Goal: Communication & Community: Answer question/provide support

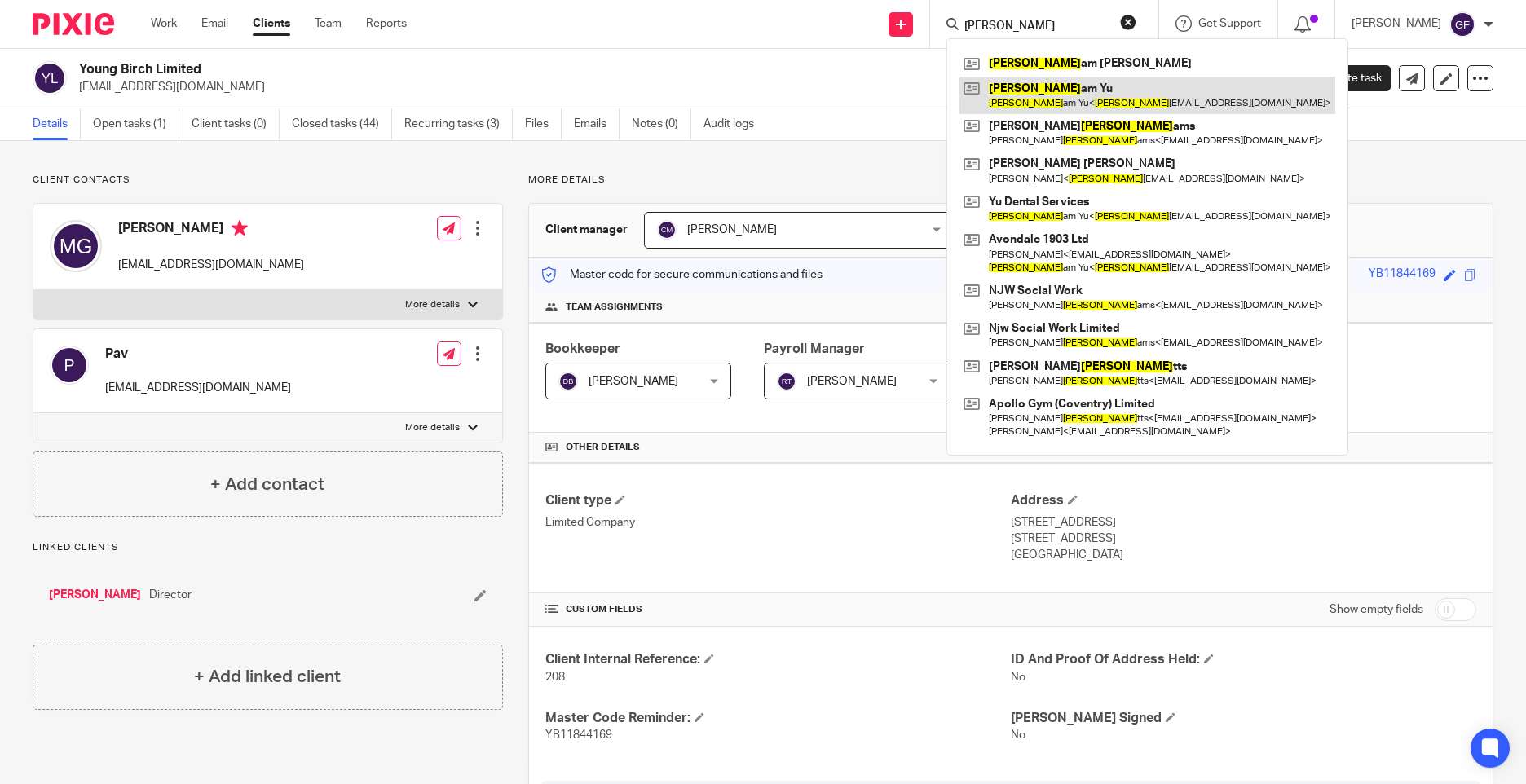
type input "willi"
click at [1091, 96] on link at bounding box center [1147, 95] width 375 height 37
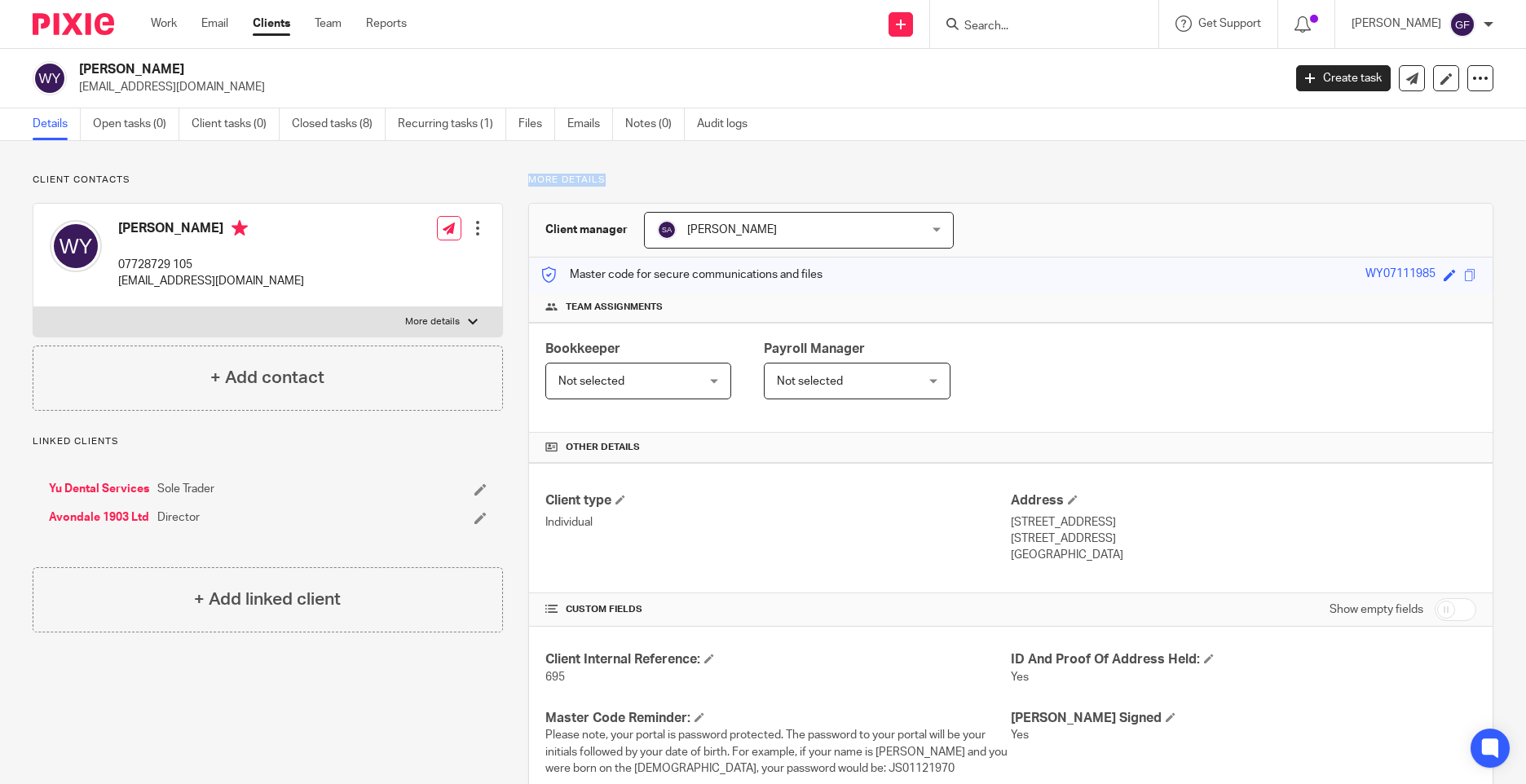
drag, startPoint x: 522, startPoint y: 181, endPoint x: 599, endPoint y: 187, distance: 77.2
click at [599, 187] on div "More details Client manager [PERSON_NAME] [PERSON_NAME] [PERSON_NAME] [PERSON_N…" at bounding box center [999, 590] width 991 height 833
click at [597, 187] on p "More details" at bounding box center [1011, 180] width 965 height 13
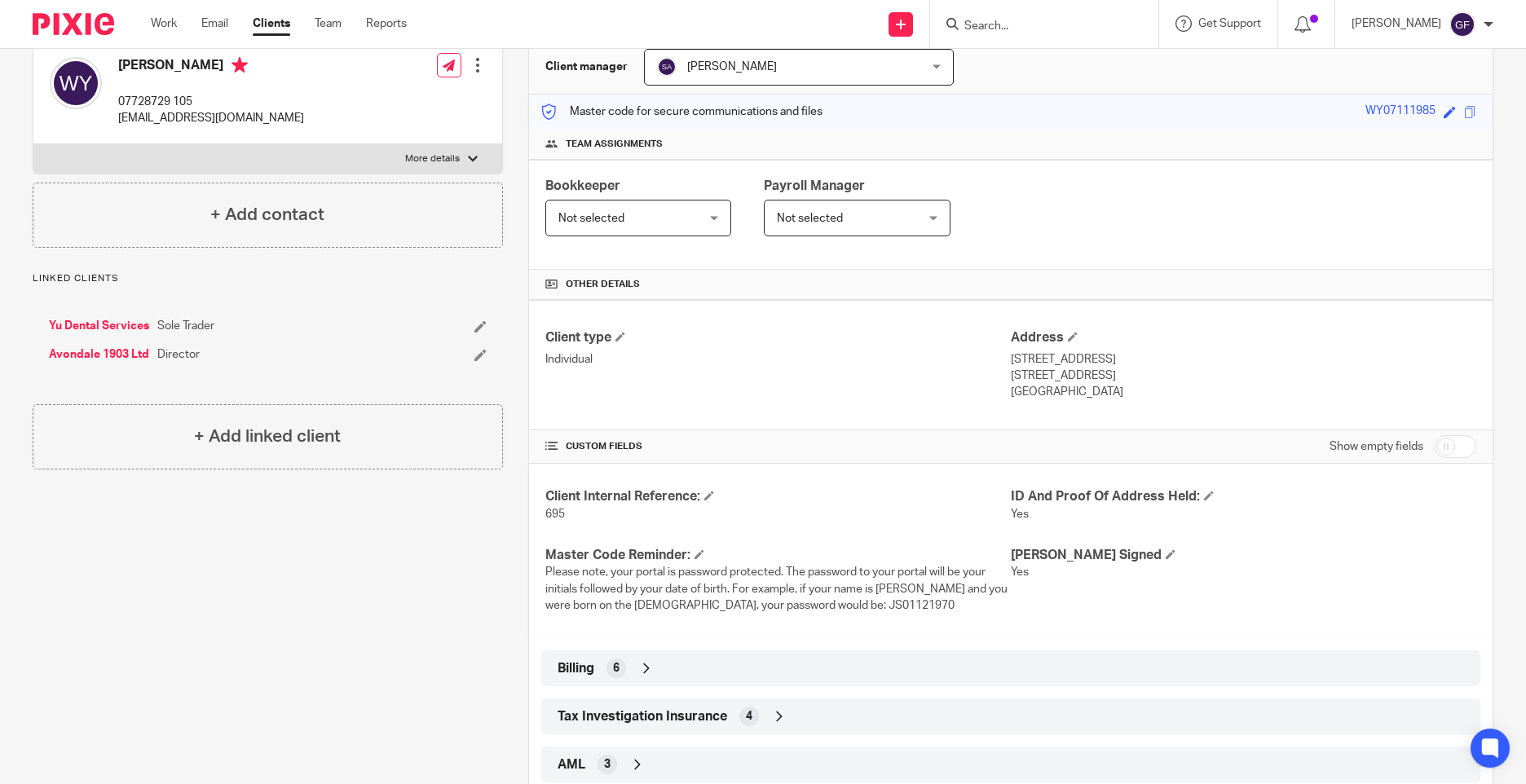
scroll to position [255, 0]
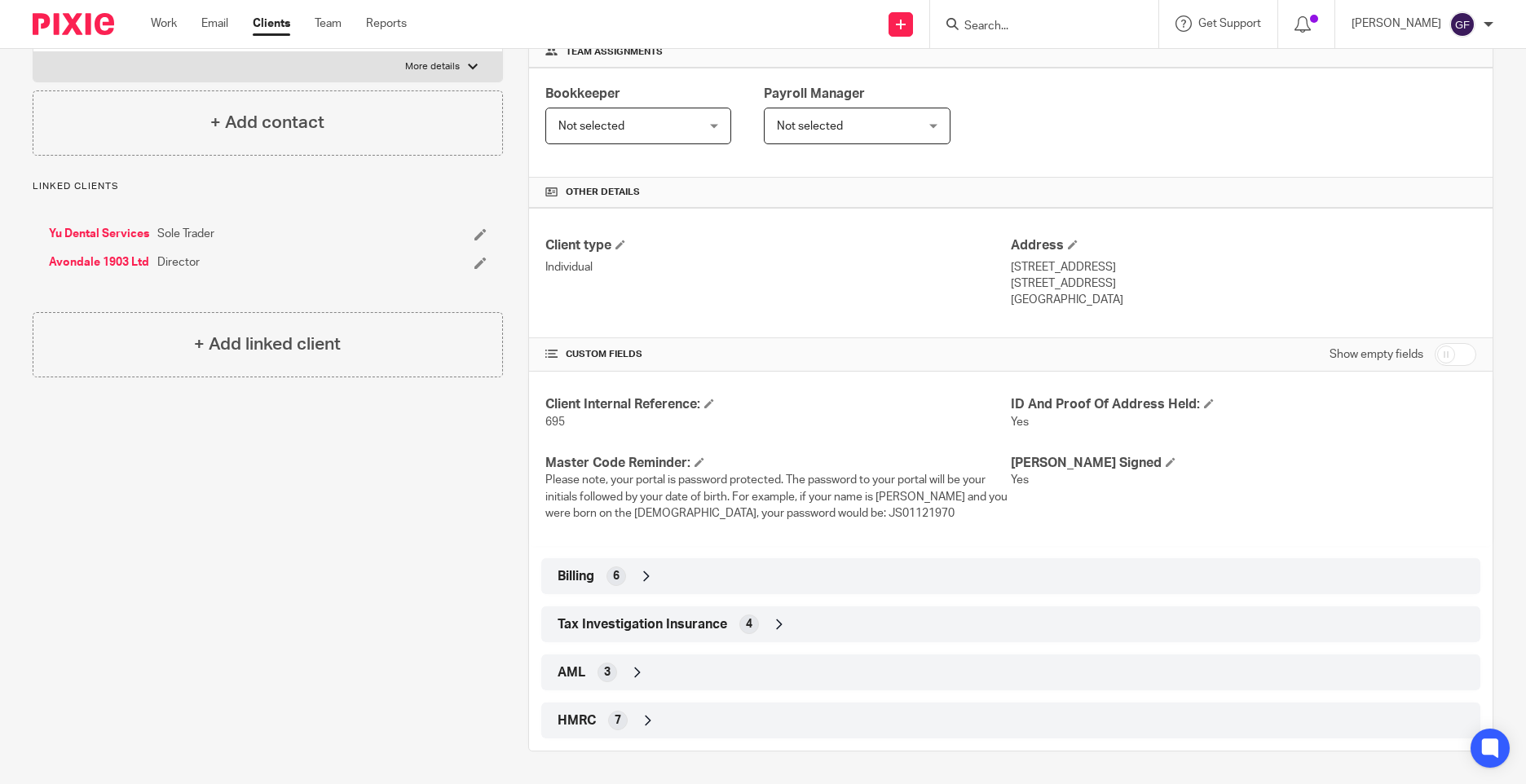
click at [776, 292] on div "Client type Individual" at bounding box center [778, 273] width 465 height 71
click at [889, 325] on div "Client type Individual Address 7 Perrot Way Birmingham, B17 8LW United Kingdom" at bounding box center [1011, 272] width 964 height 130
click at [273, 554] on div "Client contacts William Yu 07728729 105 williamyu52@hotmail.com Edit contact Cr…" at bounding box center [255, 335] width 496 height 833
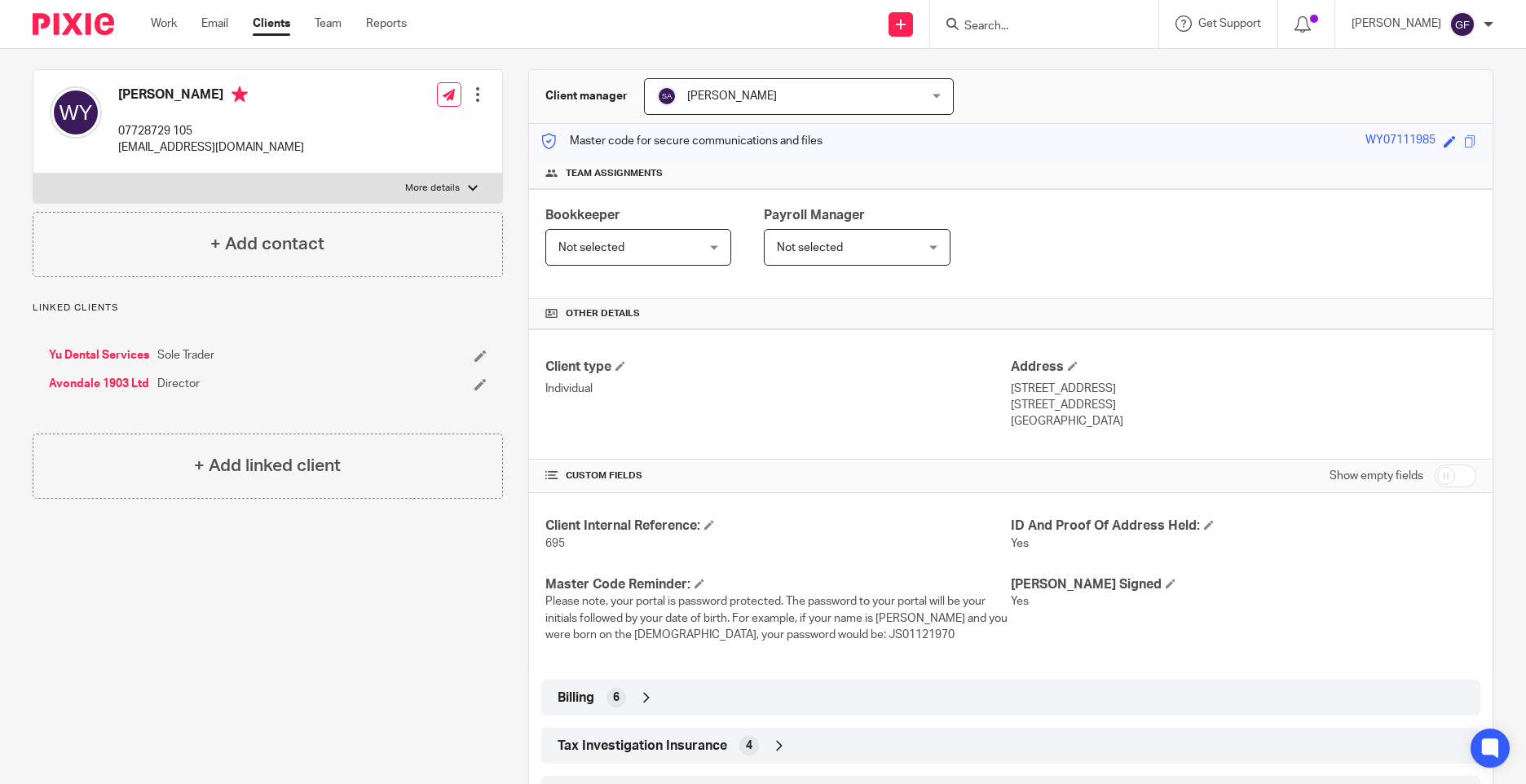
scroll to position [0, 0]
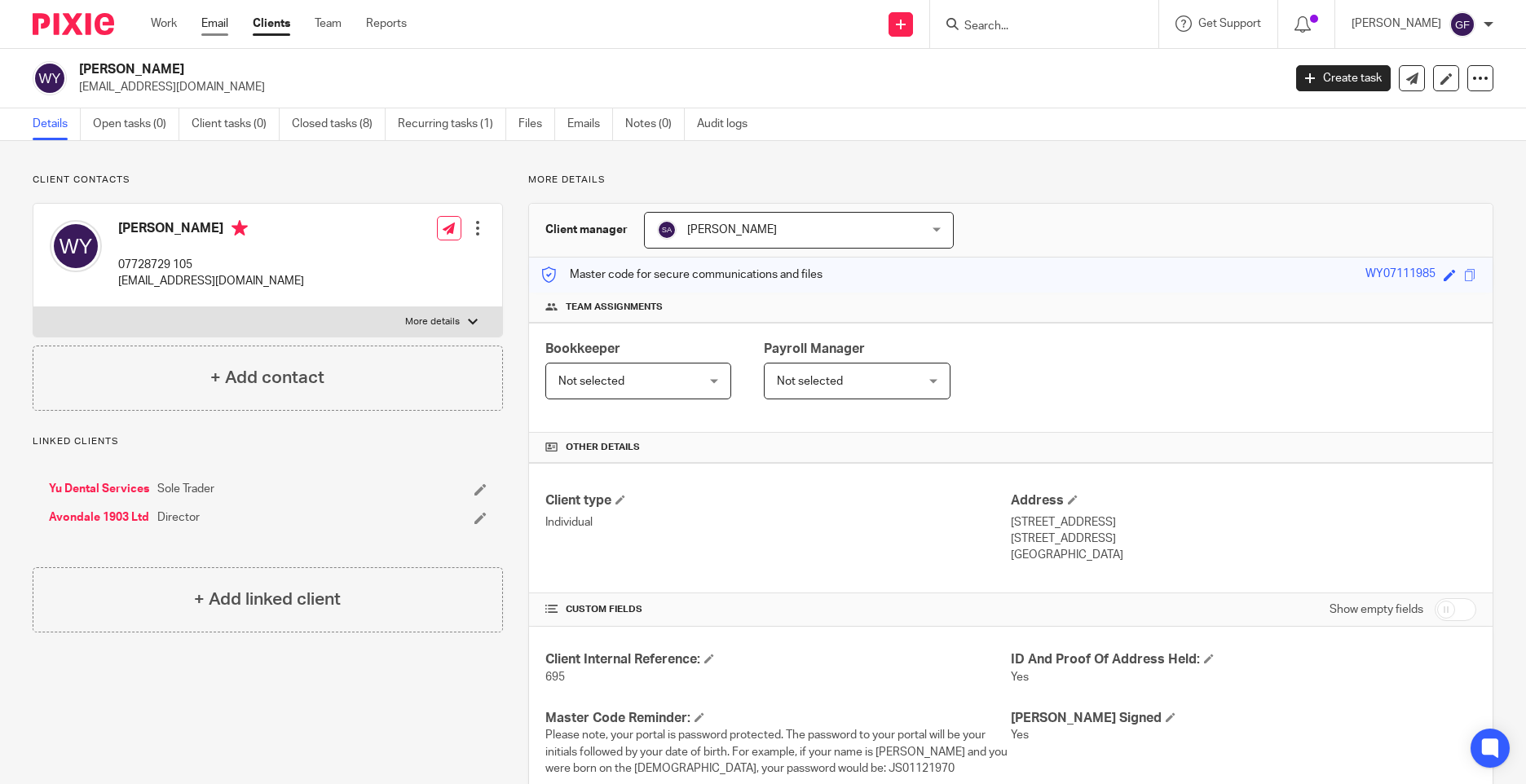
click at [217, 29] on link "Email" at bounding box center [214, 24] width 27 height 17
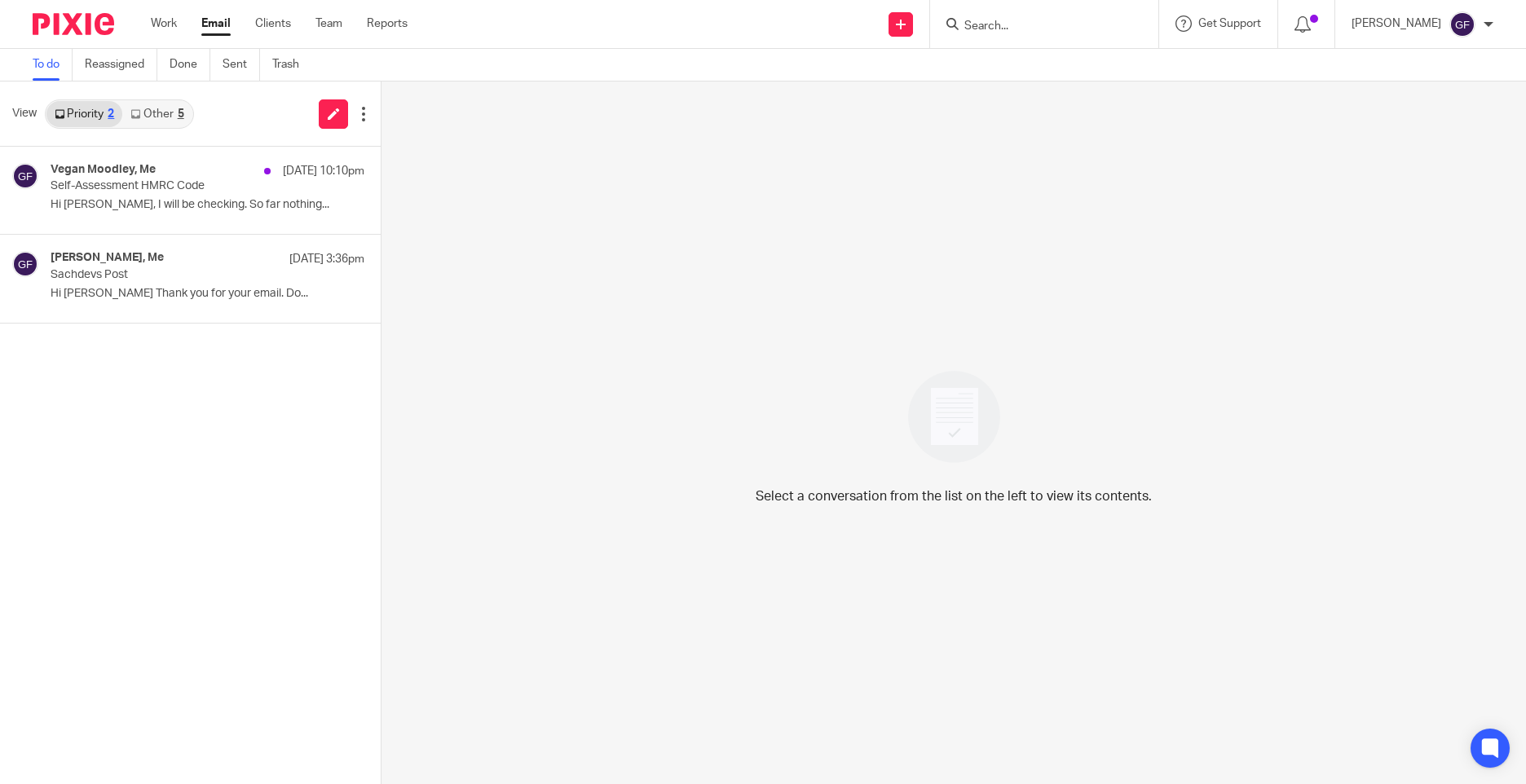
click at [165, 109] on link "Other 5" at bounding box center [156, 114] width 69 height 26
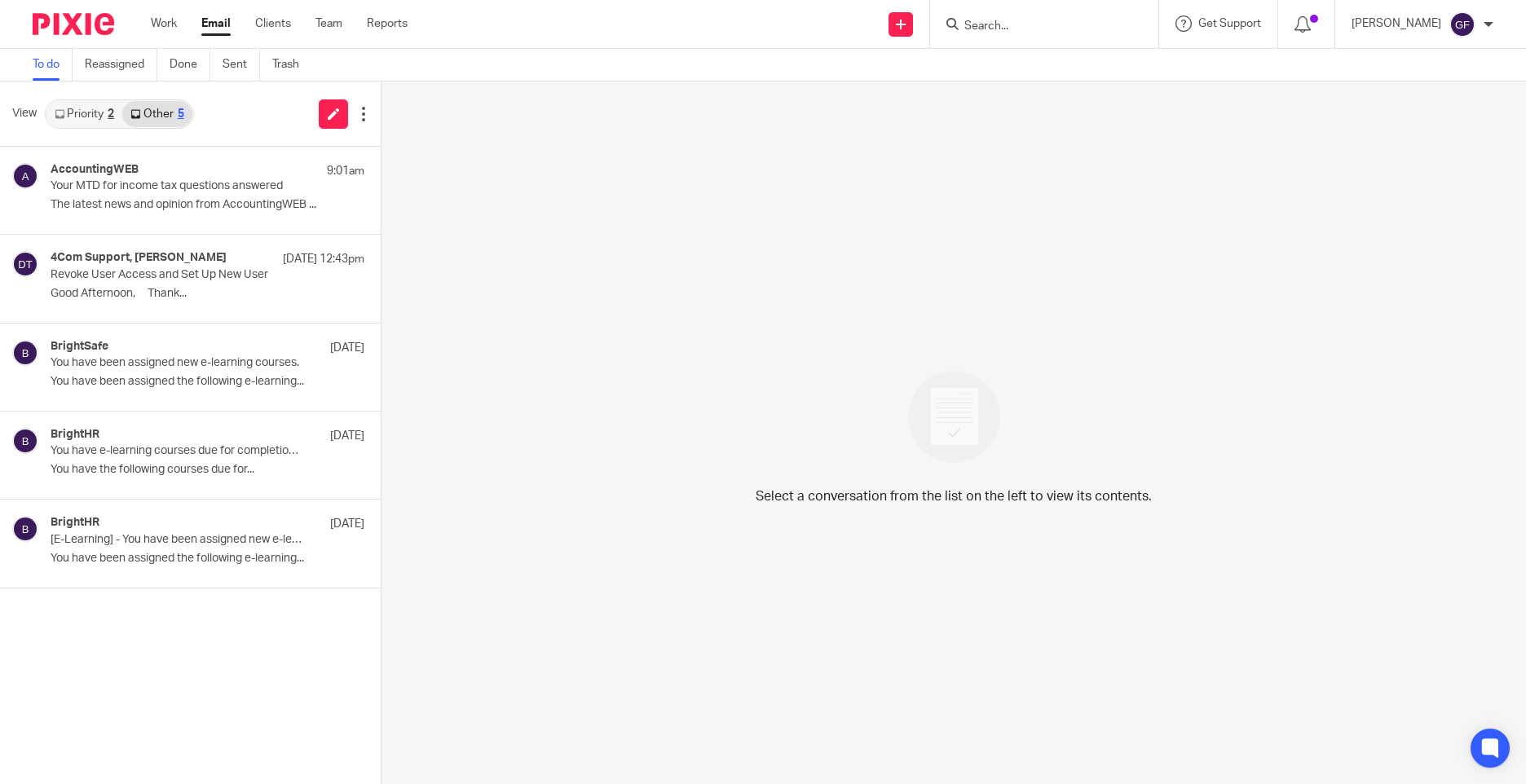
click at [92, 110] on link "Priority 2" at bounding box center [84, 114] width 76 height 26
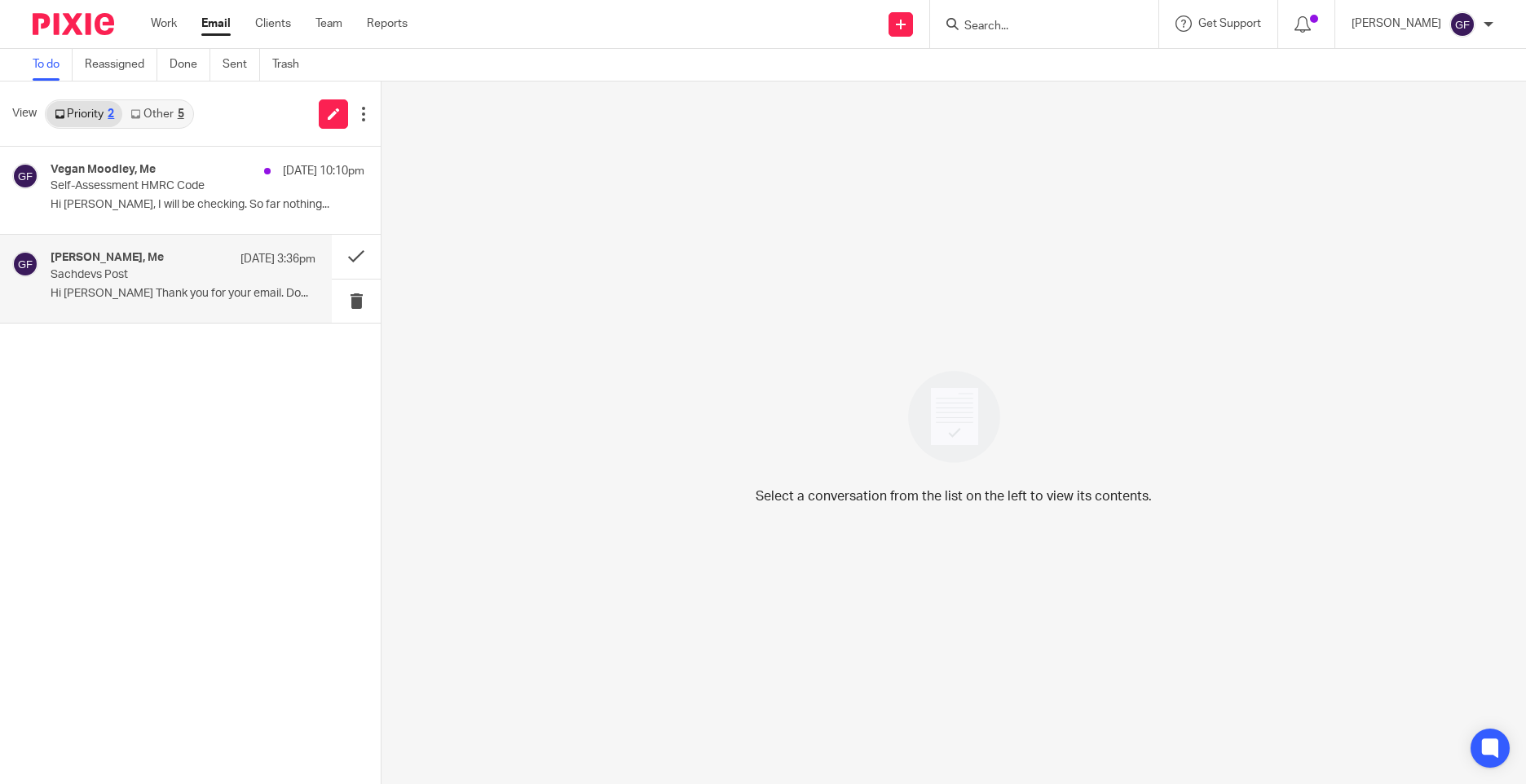
click at [135, 274] on p "Sachdevs Post" at bounding box center [156, 275] width 212 height 14
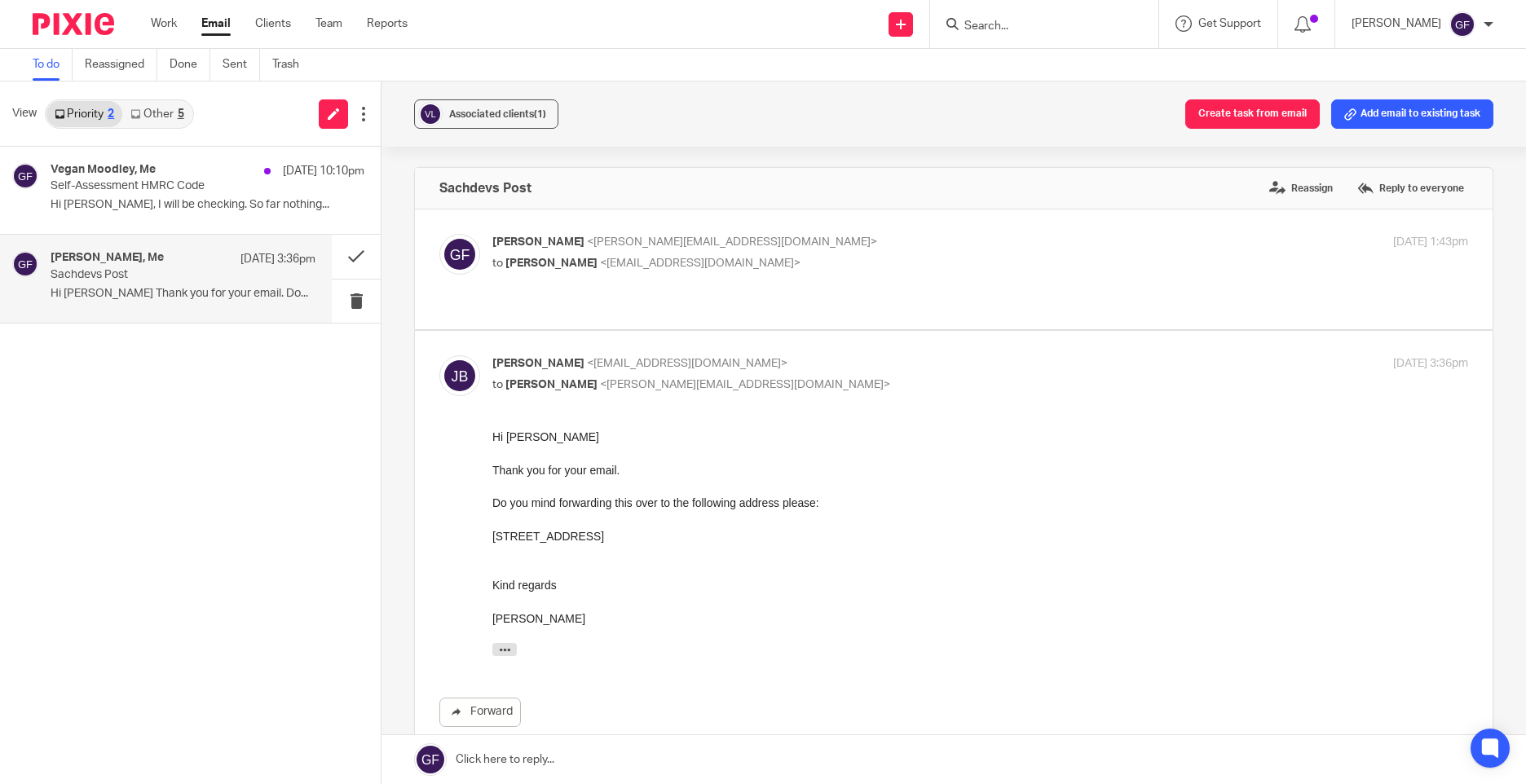
click at [792, 287] on div "George Foster <george@as1group.co.uk> to Jake Binning <jakebinning16@gmail.com>…" at bounding box center [954, 269] width 1029 height 71
click at [741, 269] on p "to Jake Binning <jakebinning16@gmail.com>" at bounding box center [817, 263] width 650 height 17
checkbox input "true"
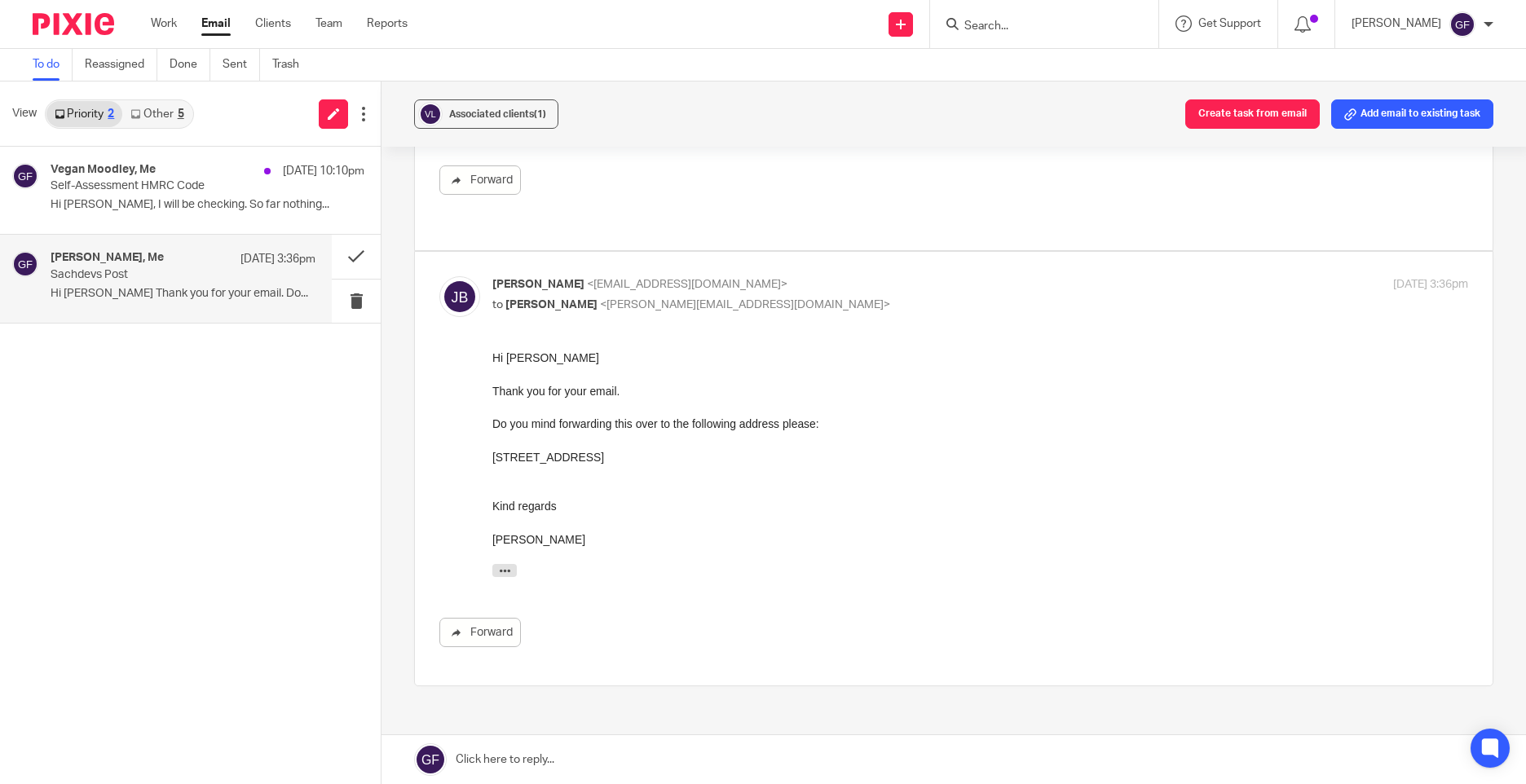
scroll to position [326, 0]
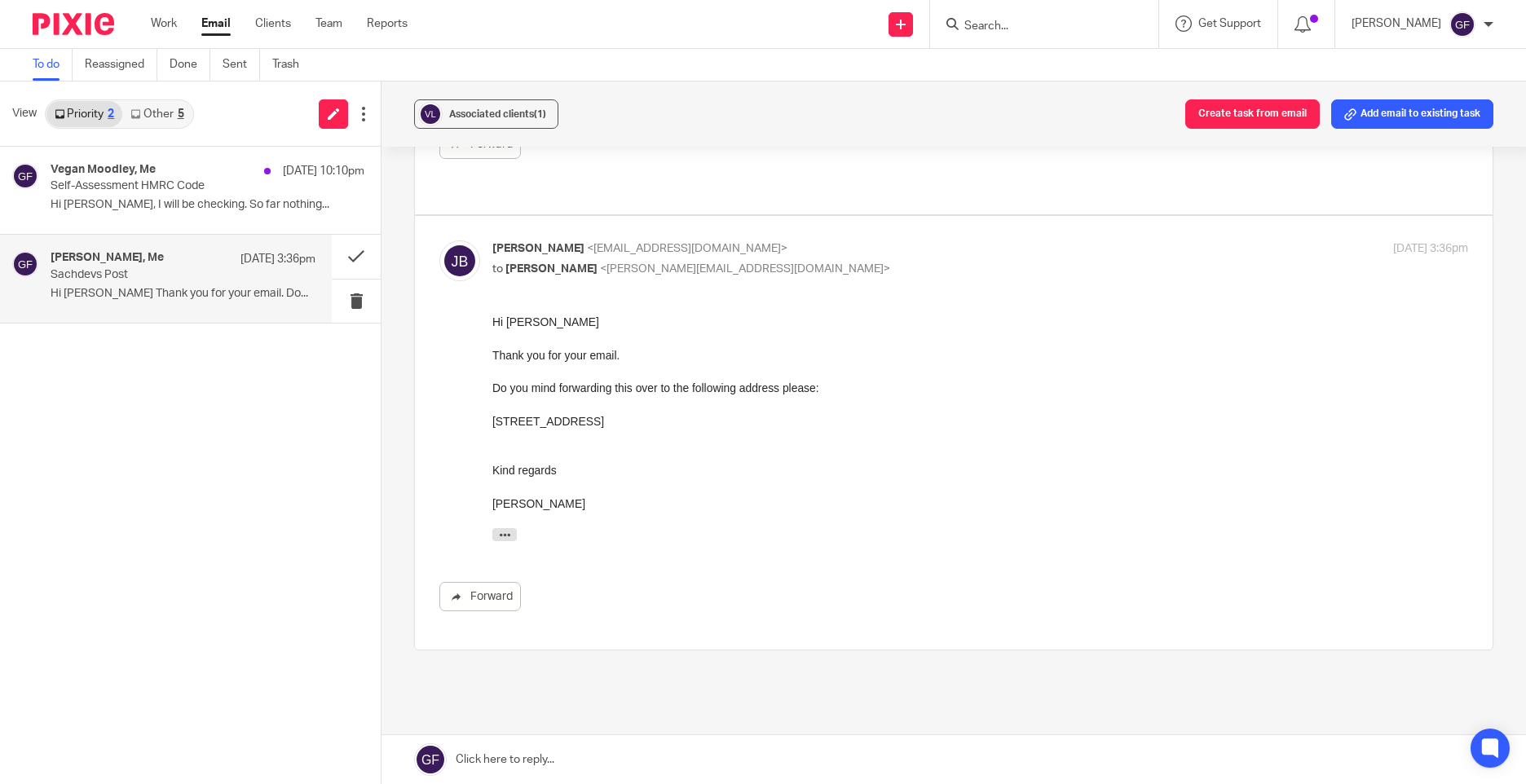
click at [577, 753] on link at bounding box center [954, 759] width 1145 height 49
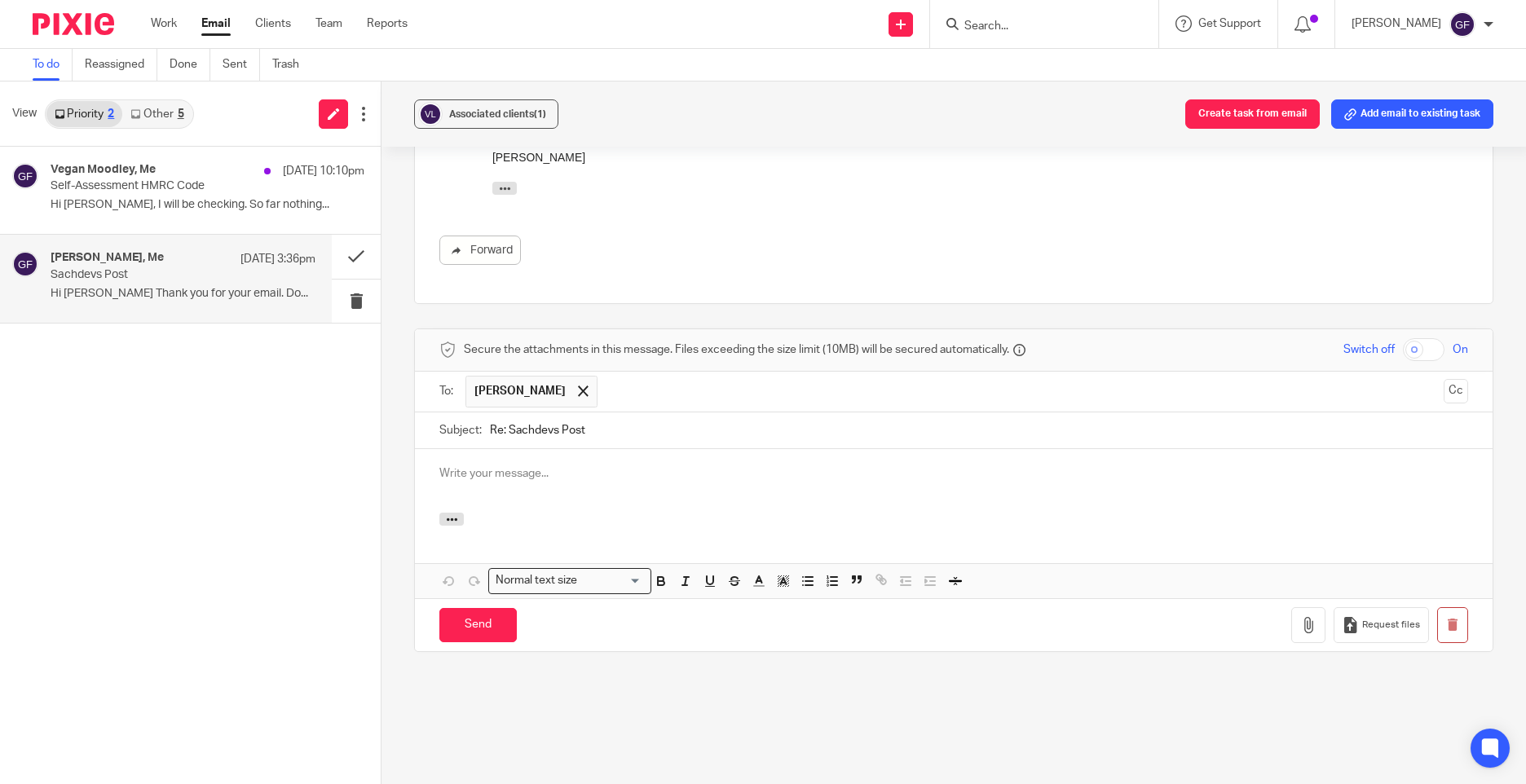
scroll to position [0, 0]
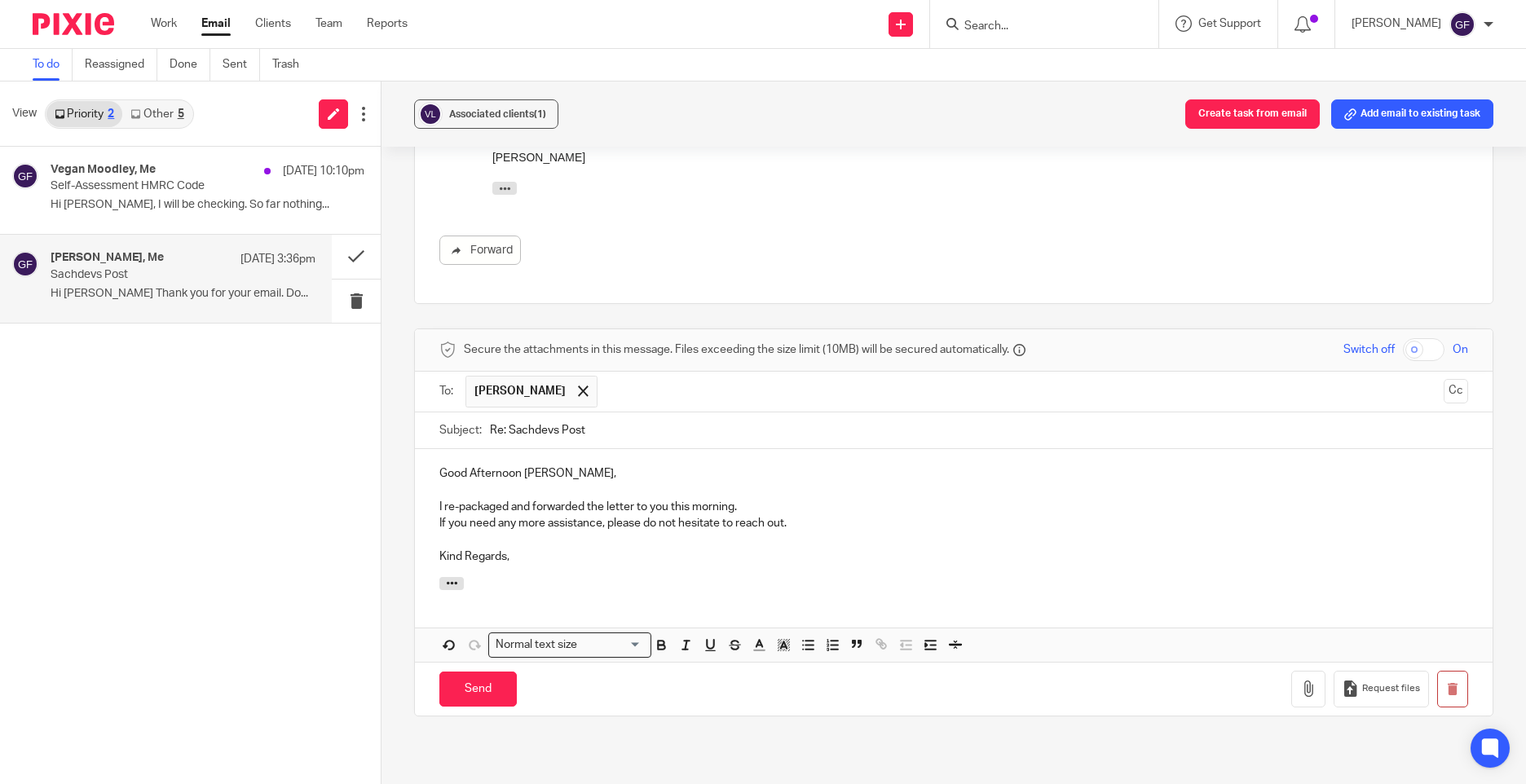
click at [634, 499] on p "I re-packaged and forwarded the letter to you this morning." at bounding box center [954, 507] width 1029 height 17
click at [841, 499] on p "I re-packaged and forwarded the letter and cheque to you this morning." at bounding box center [954, 507] width 1029 height 17
click at [476, 672] on input "Send" at bounding box center [478, 689] width 77 height 35
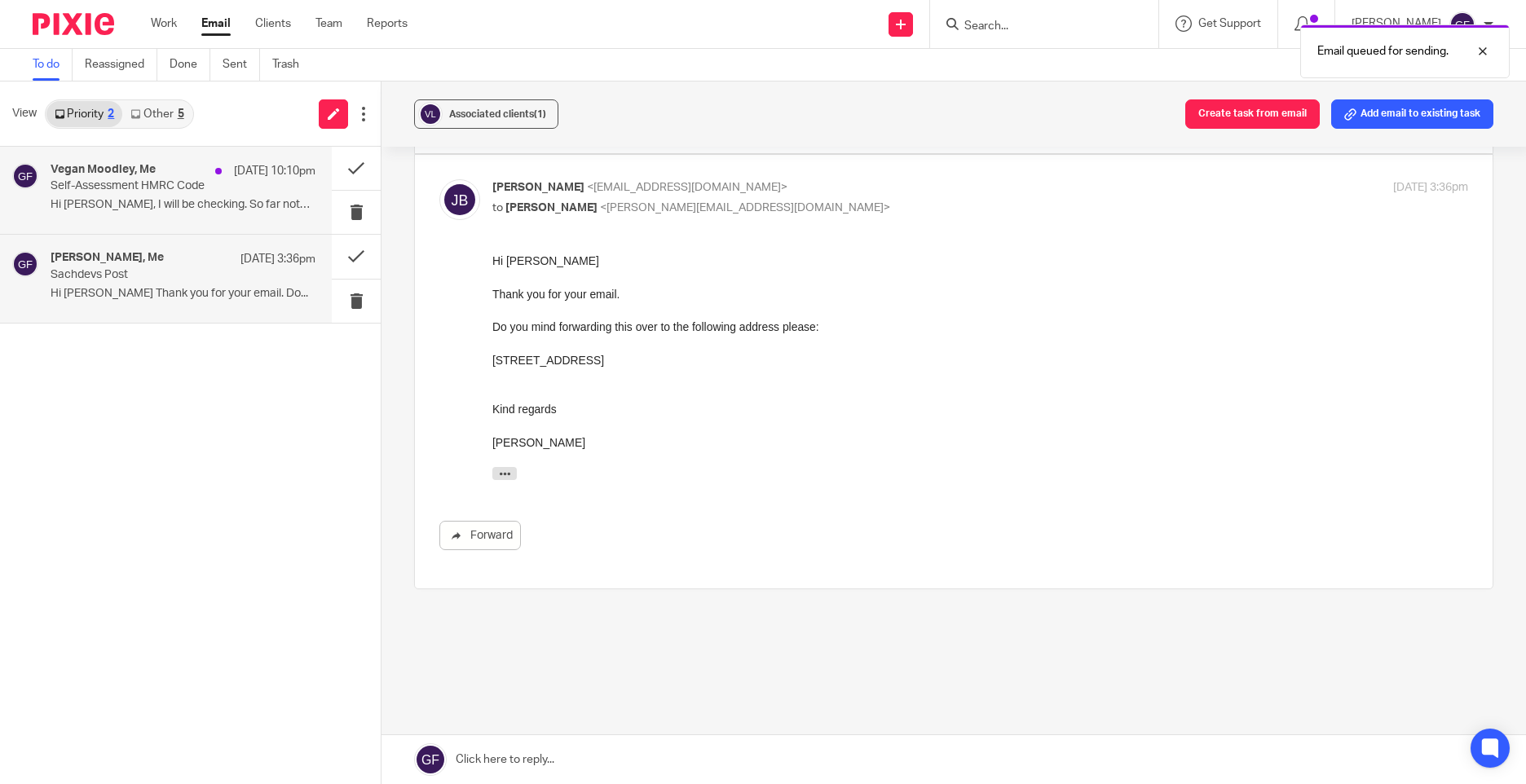
click at [181, 187] on p "Self-Assessment HMRC Code" at bounding box center [156, 186] width 212 height 14
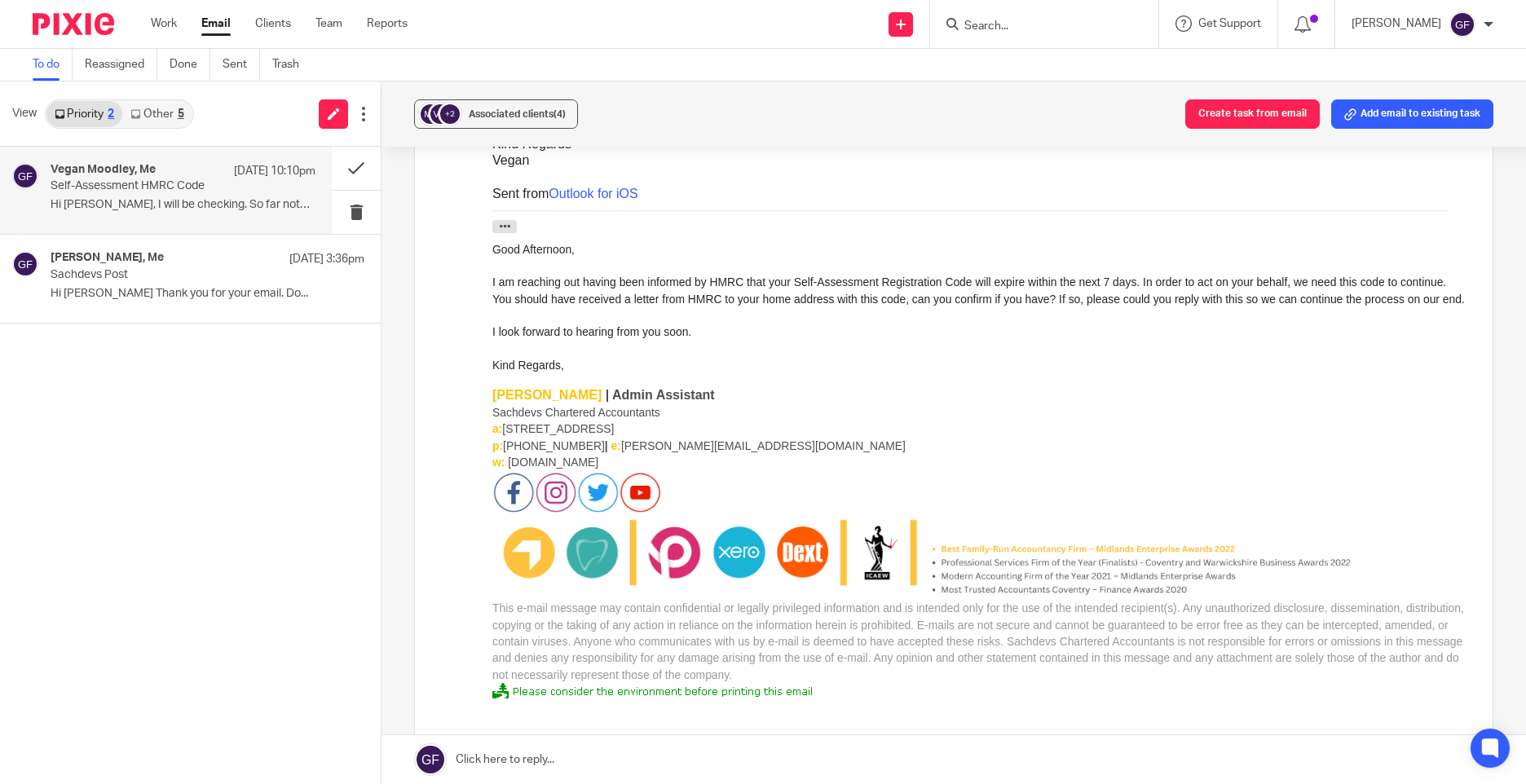
scroll to position [81, 0]
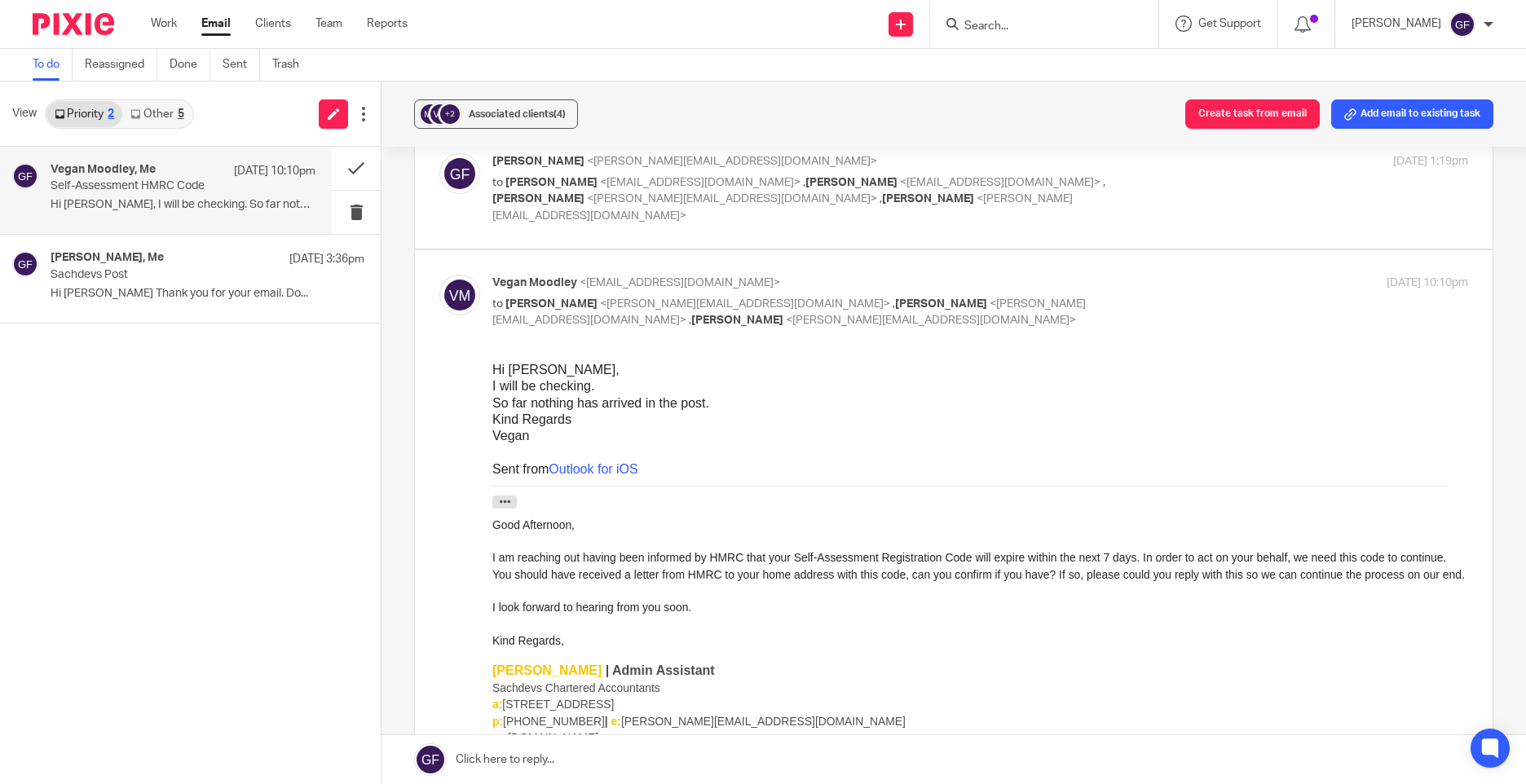
click at [150, 114] on link "Other 5" at bounding box center [156, 114] width 69 height 26
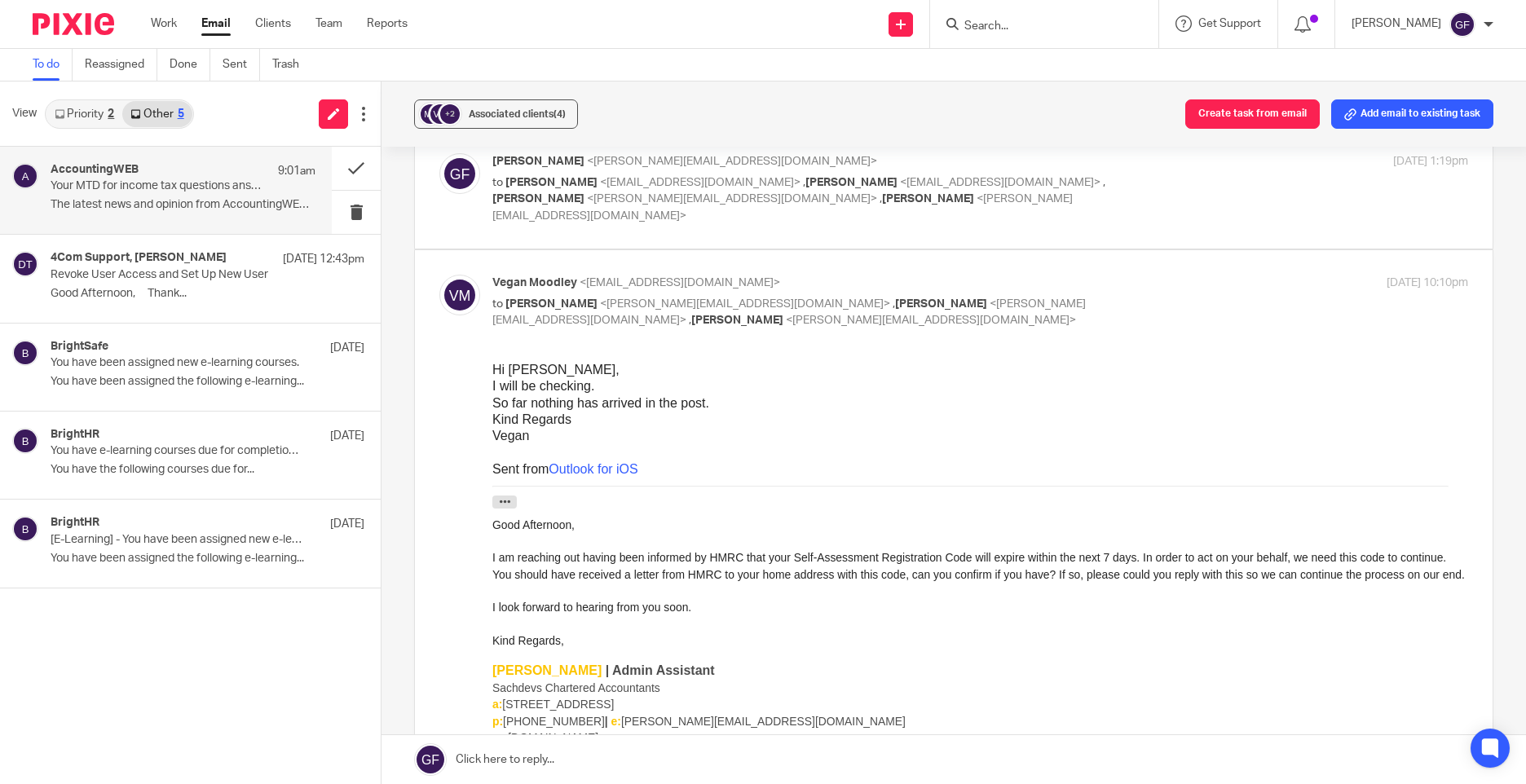
click at [185, 212] on p "The latest news and opinion from AccountingWEB ..." at bounding box center [183, 205] width 265 height 14
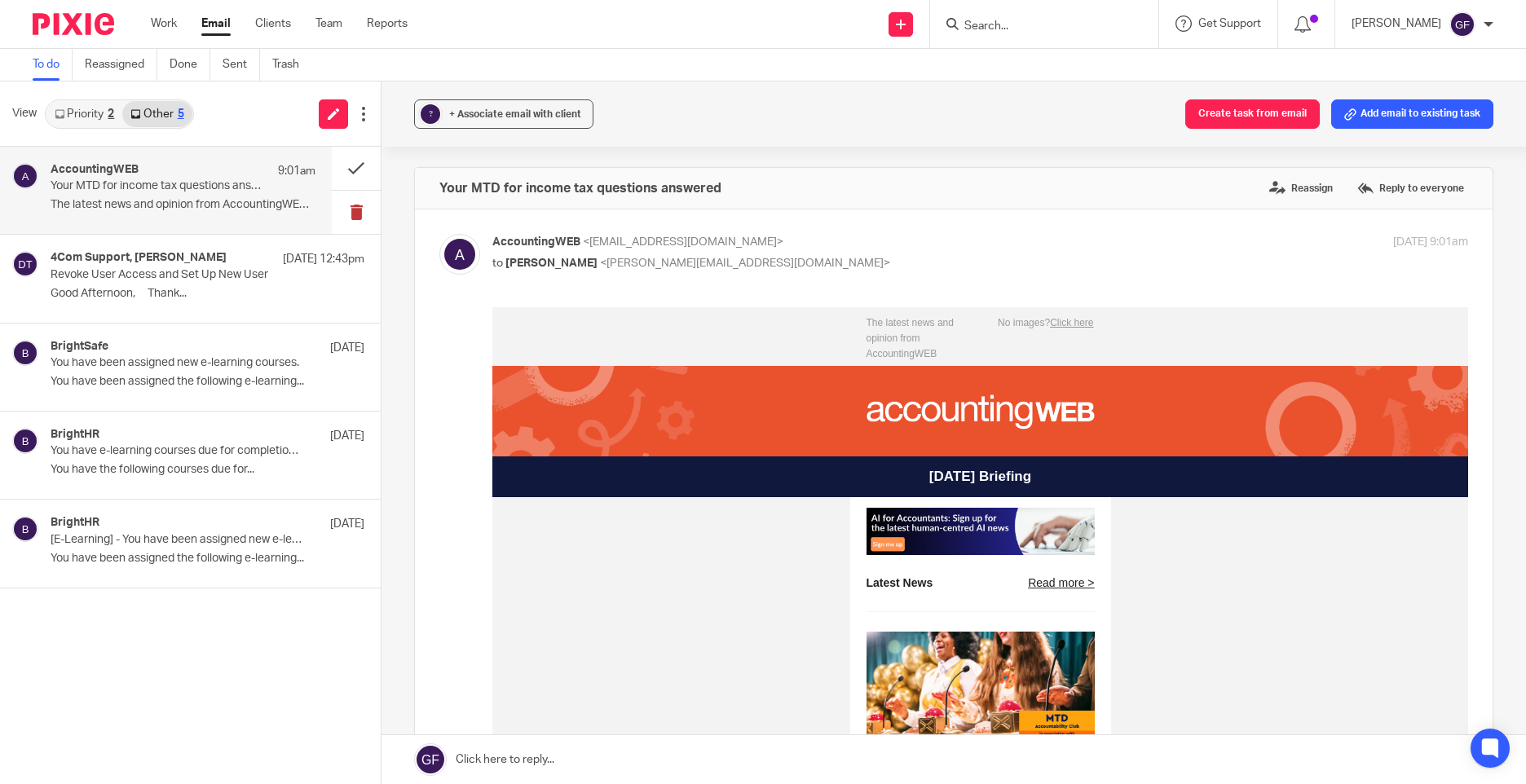
scroll to position [0, 0]
click at [342, 164] on button at bounding box center [356, 169] width 49 height 43
click at [112, 110] on div "2" at bounding box center [111, 115] width 7 height 12
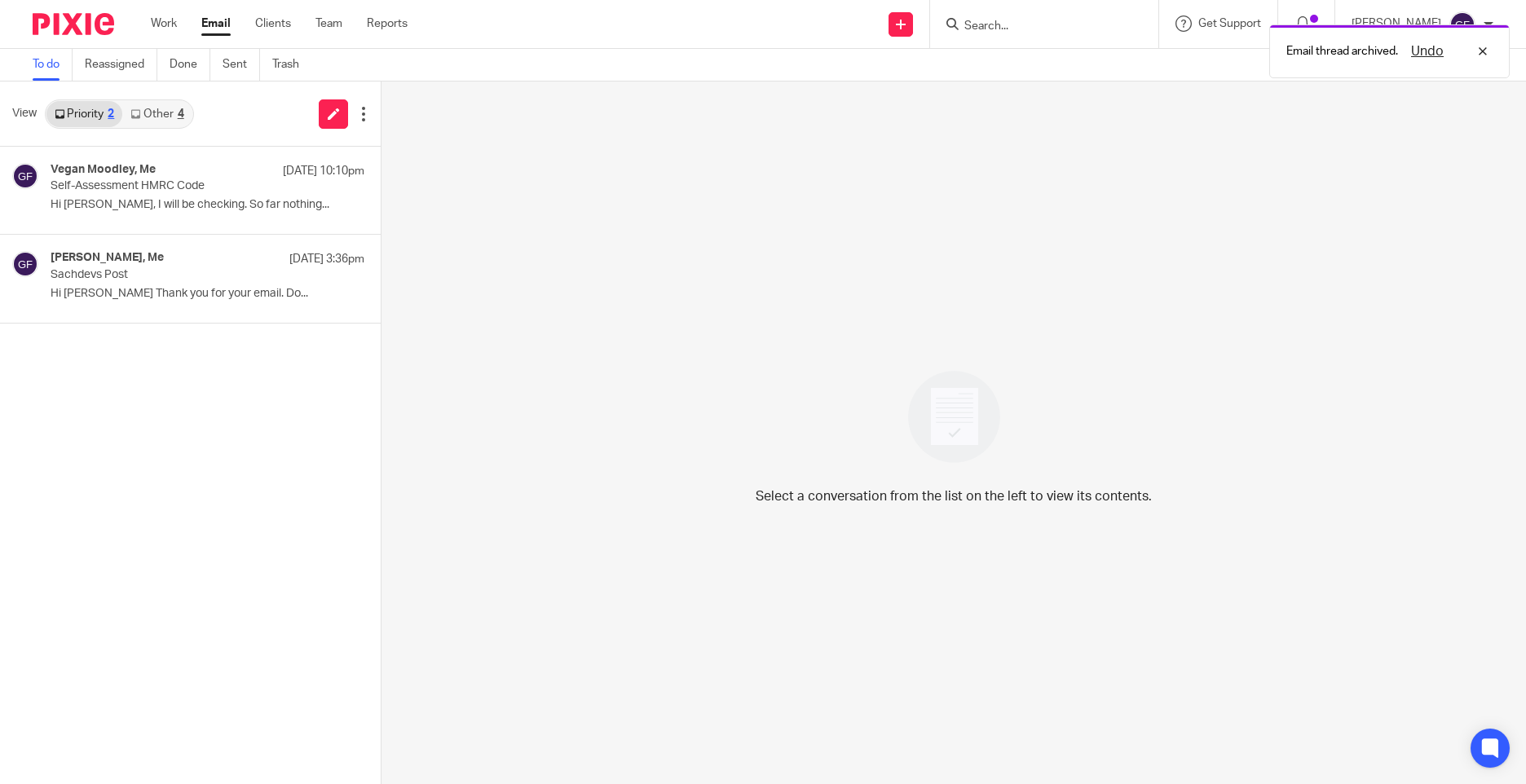
click at [163, 114] on link "Other 4" at bounding box center [156, 114] width 69 height 26
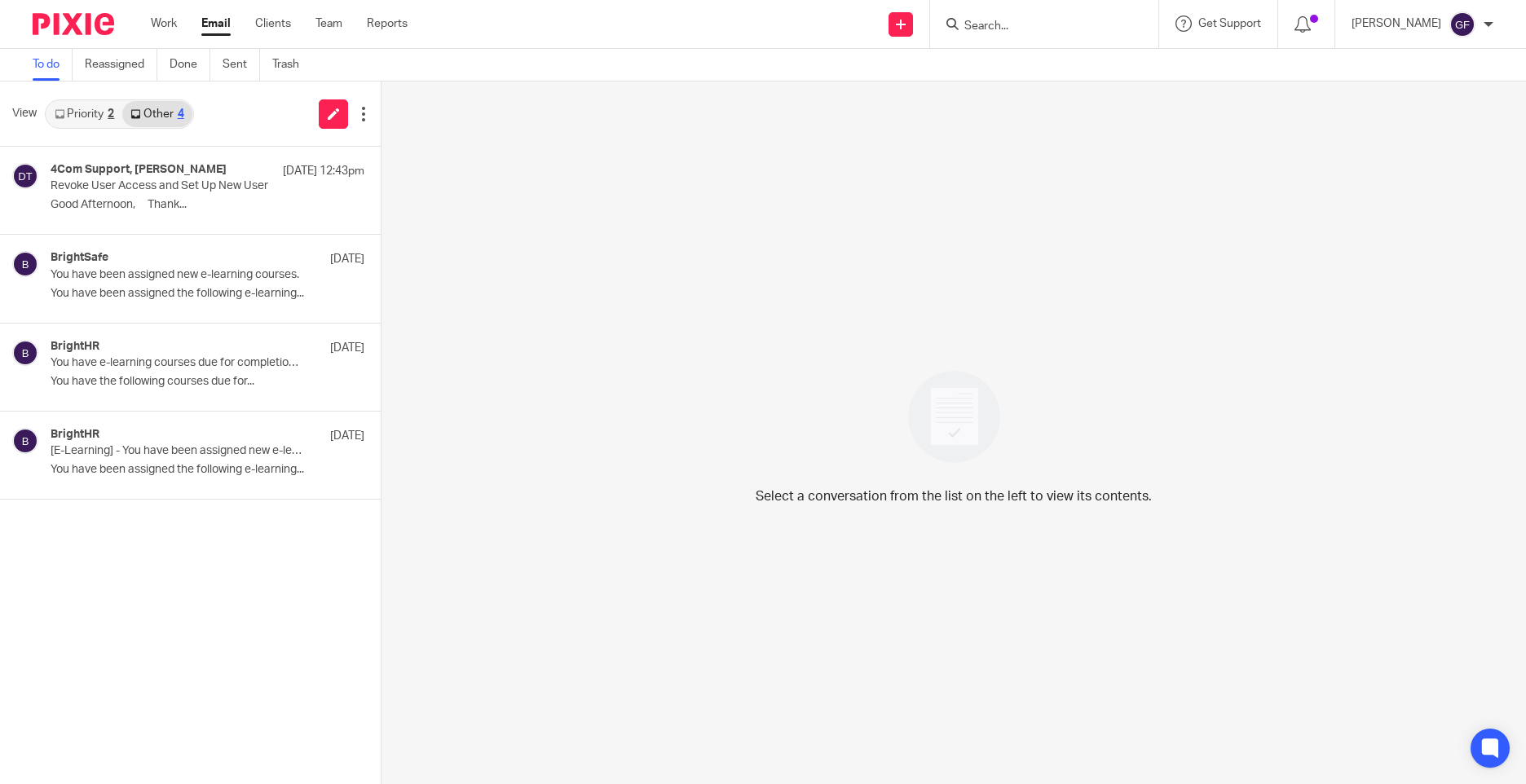
click at [90, 113] on link "Priority 2" at bounding box center [84, 114] width 76 height 26
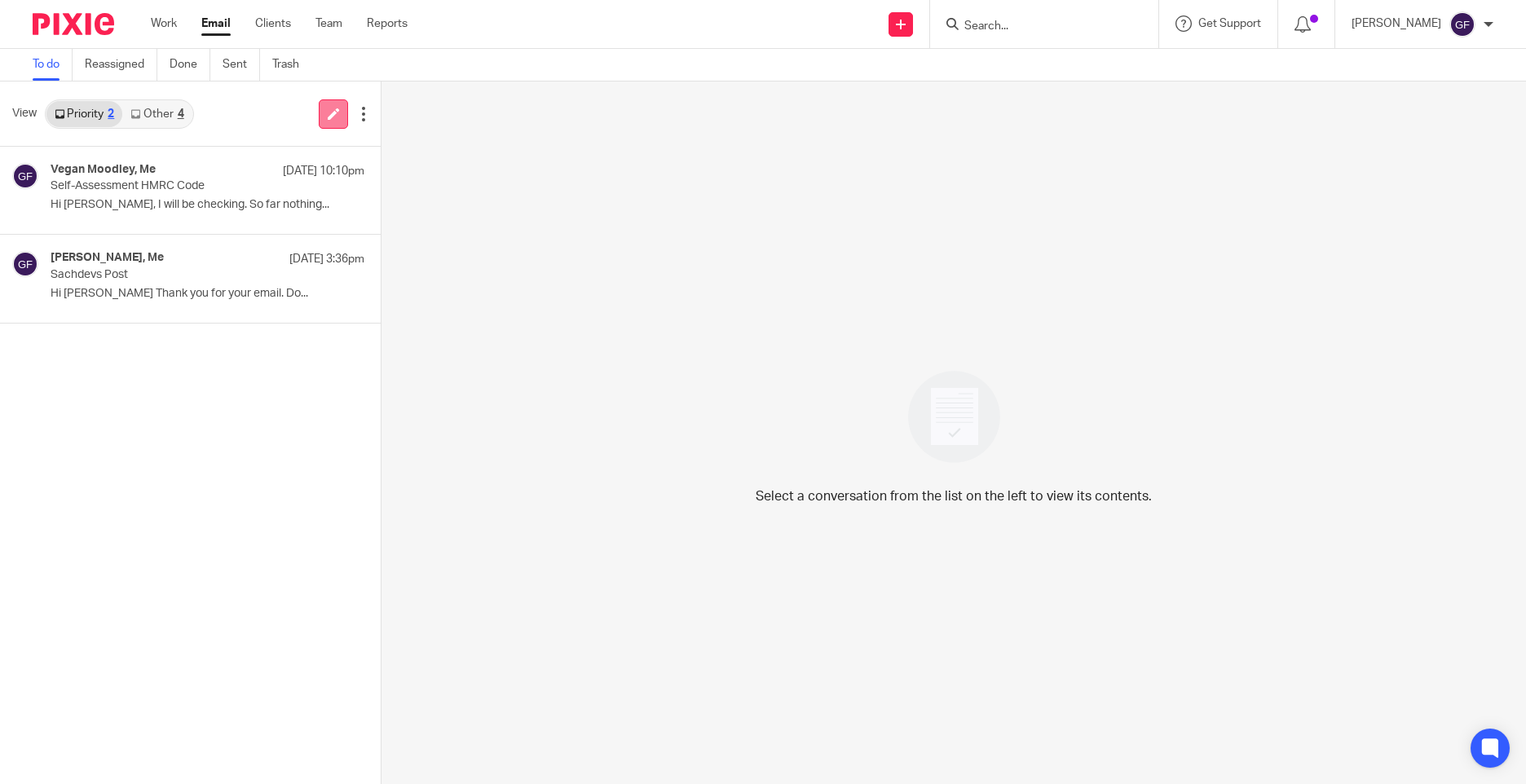
click at [328, 115] on icon at bounding box center [334, 114] width 12 height 12
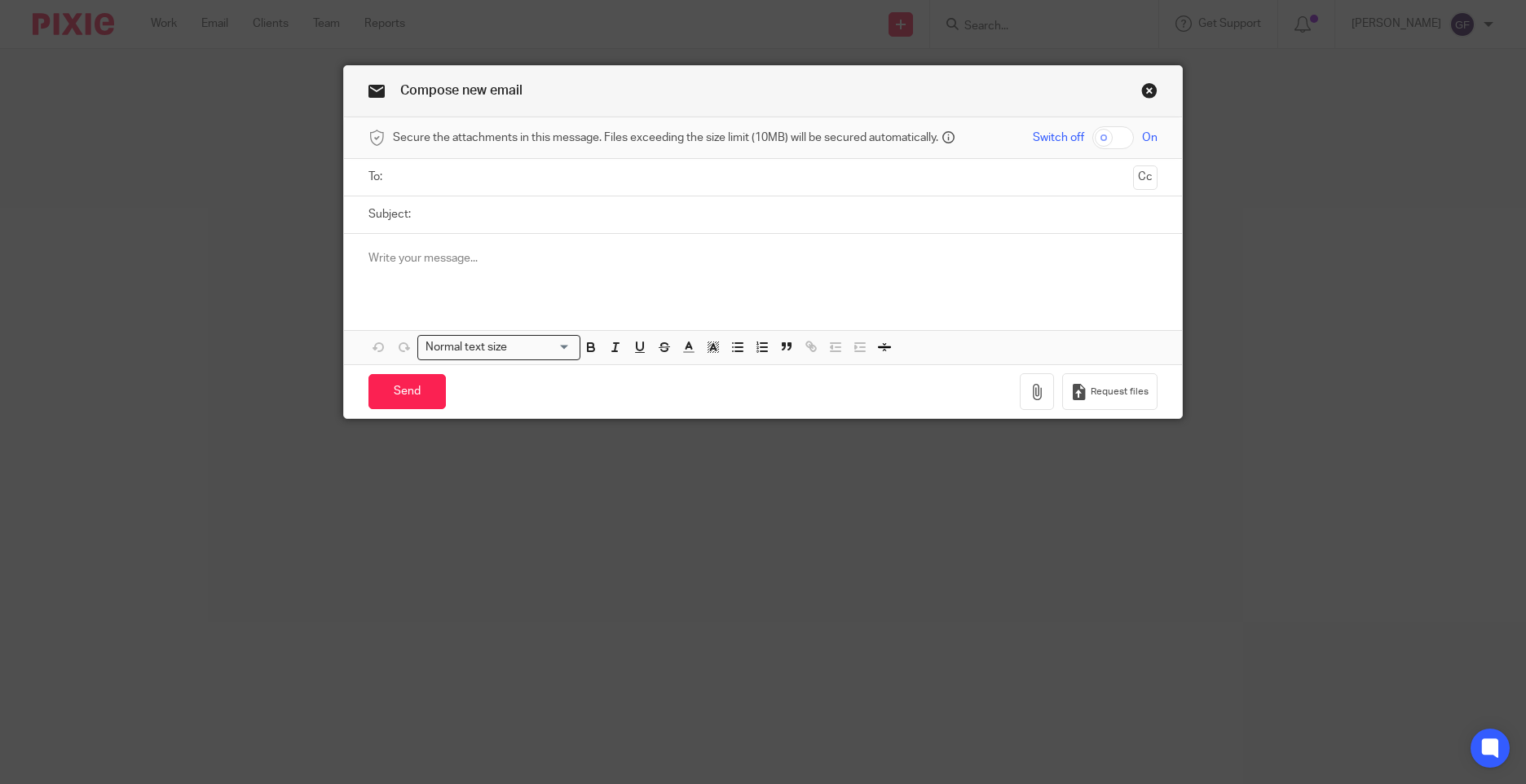
click at [471, 170] on input "text" at bounding box center [762, 177] width 727 height 19
type input "dentaldame@gmail.com"
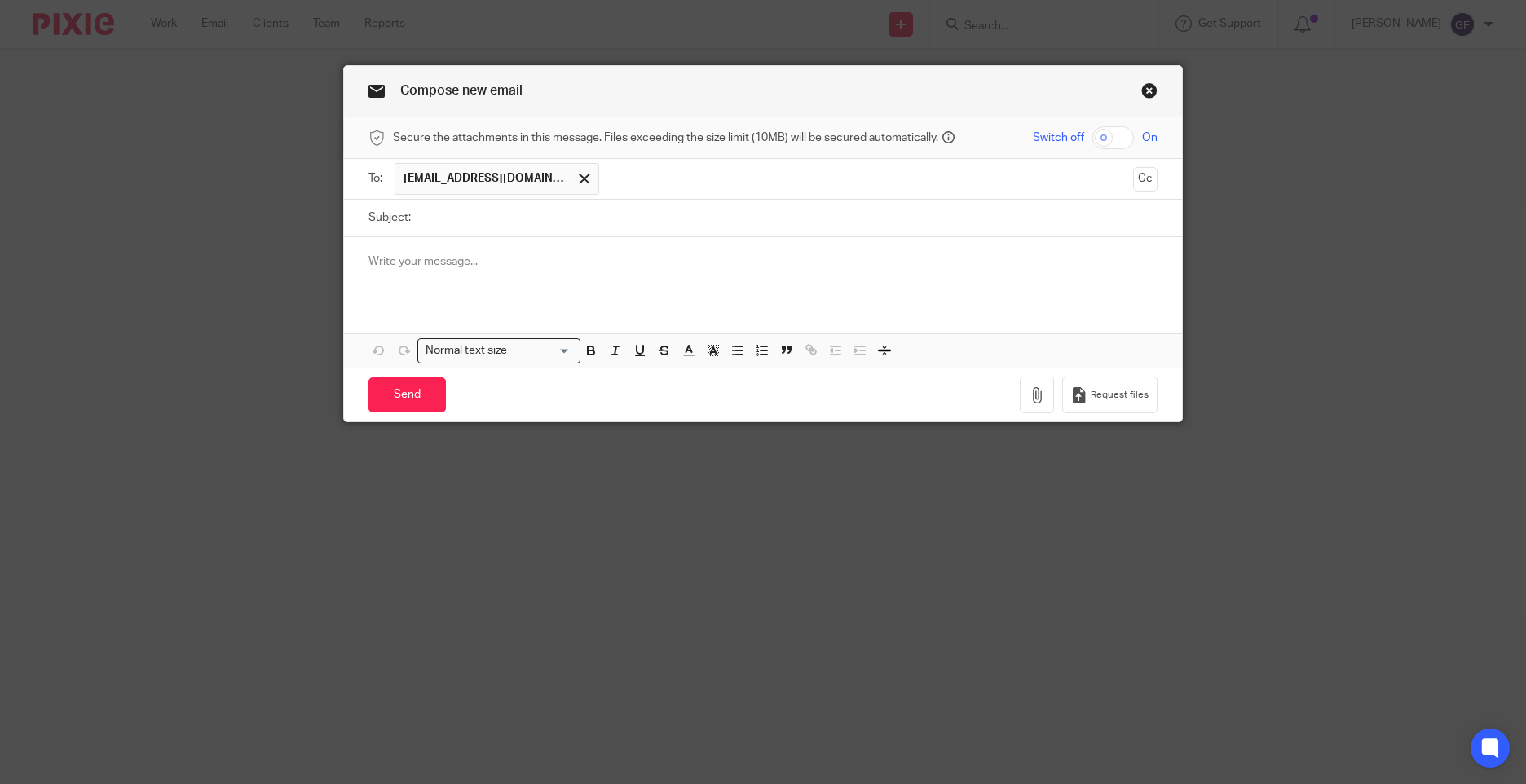
click at [492, 212] on input "Subject:" at bounding box center [788, 218] width 738 height 37
type input "R"
click at [540, 255] on p at bounding box center [763, 262] width 789 height 17
click at [631, 214] on input "Introduction to Dentatax" at bounding box center [788, 218] width 738 height 37
type input "Introduction to Dentatax - Let's Connect"
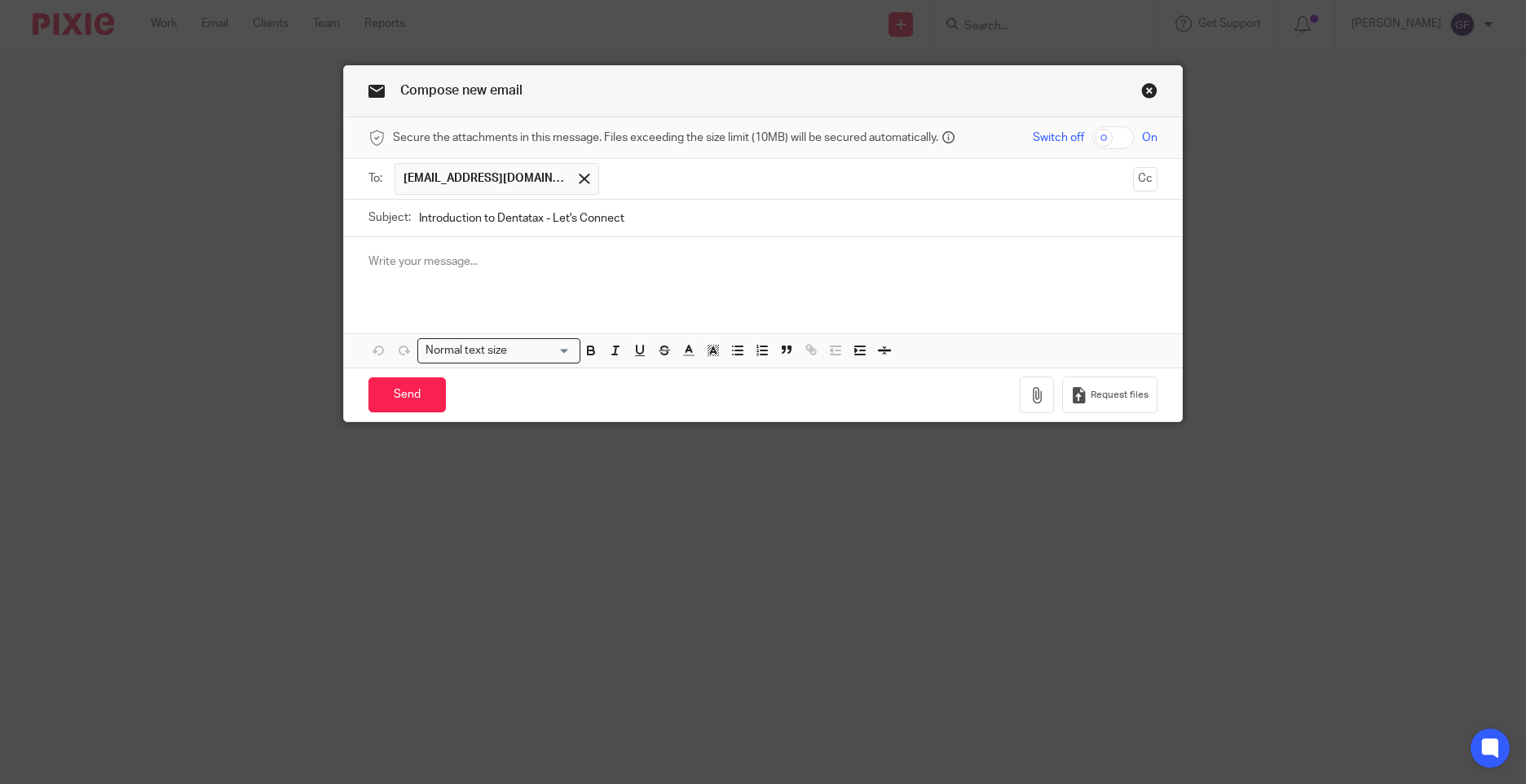
click at [497, 256] on p at bounding box center [763, 262] width 789 height 17
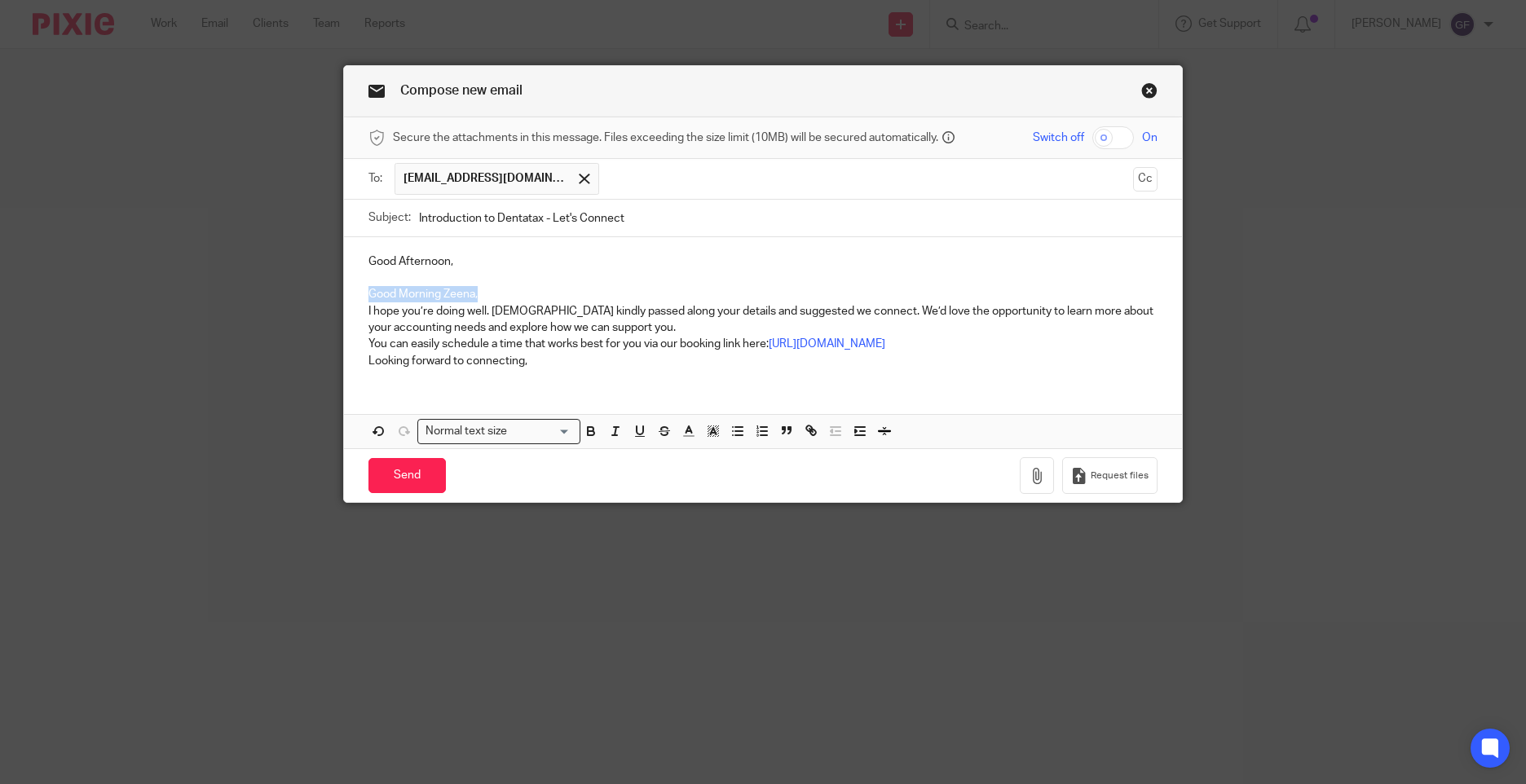
drag, startPoint x: 439, startPoint y: 292, endPoint x: 349, endPoint y: 296, distance: 90.1
click at [349, 296] on div "Good Afternoon, Good Morning Zeena, I hope you’re doing well. Wesleyans kindly …" at bounding box center [763, 310] width 838 height 145
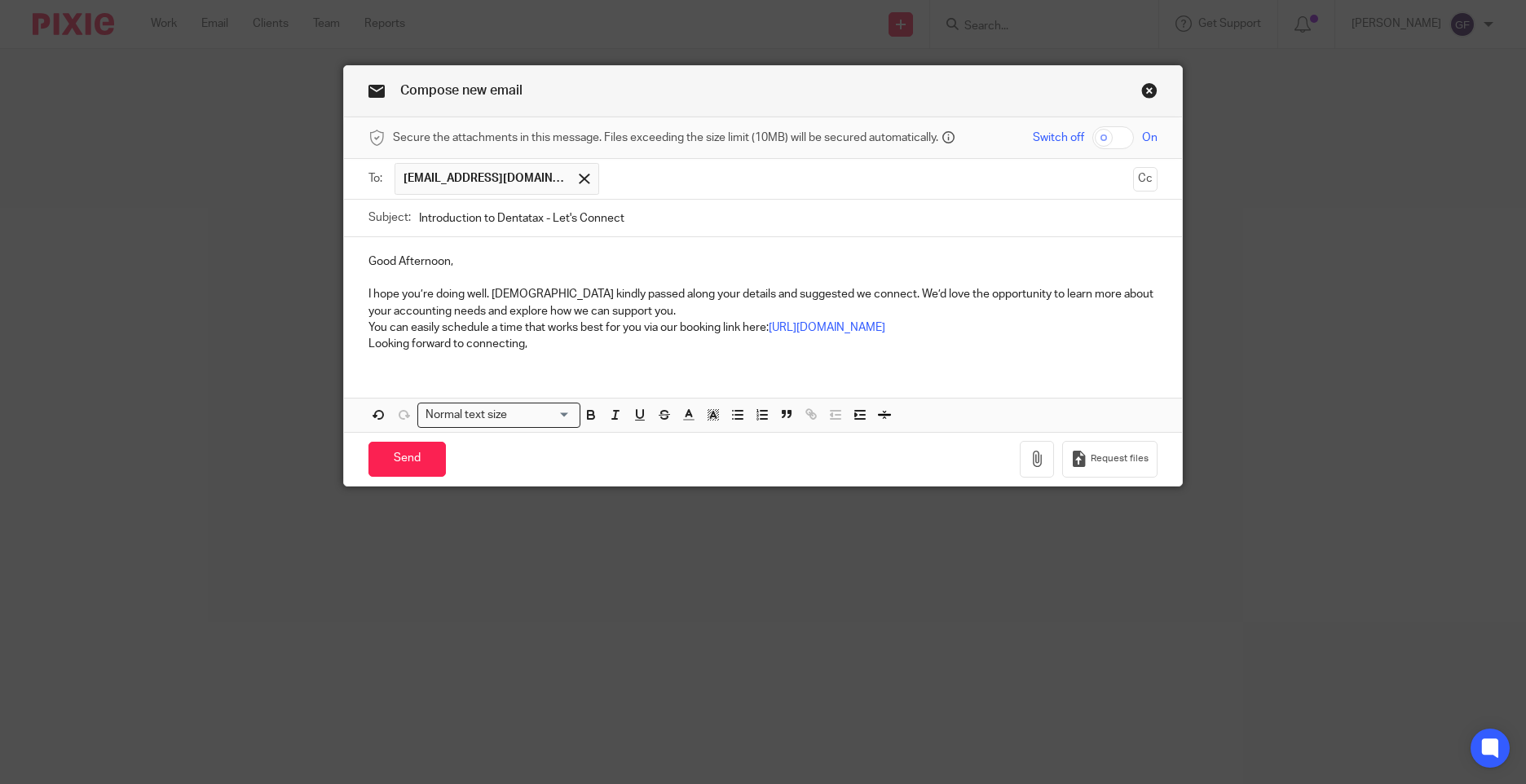
click at [444, 296] on p "I hope you’re doing well. Wesleyans kindly passed along your details and sugges…" at bounding box center [763, 303] width 789 height 33
click at [493, 294] on p "I hope you’re well. Wesleyans kindly passed along your details and suggested we…" at bounding box center [763, 303] width 789 height 33
drag, startPoint x: 817, startPoint y: 295, endPoint x: 459, endPoint y: 296, distance: 358.0
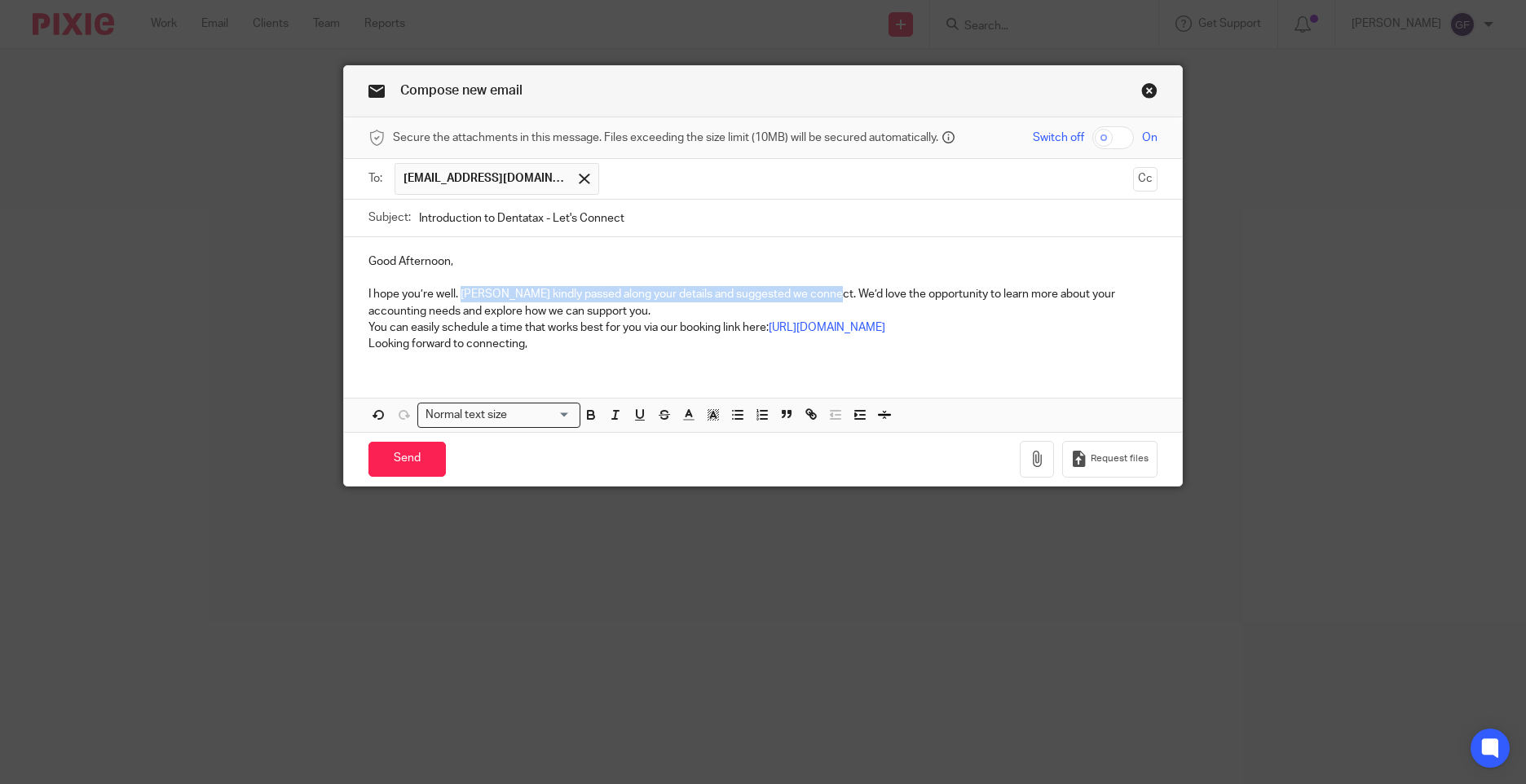
click at [459, 296] on p "I hope you’re well. William Yu kindly passed along your details and suggested w…" at bounding box center [763, 303] width 789 height 33
click at [793, 293] on p "I hope you’re well. As mentioned, I am writing with more information regarding …" at bounding box center [763, 303] width 789 height 33
click at [895, 294] on p "I hope you’re well. As mentioned, I am writing with more information regarding …" at bounding box center [763, 303] width 789 height 33
click at [727, 310] on p "I hope you’re well. As mentioned, I am writing with more information regarding …" at bounding box center [763, 303] width 789 height 33
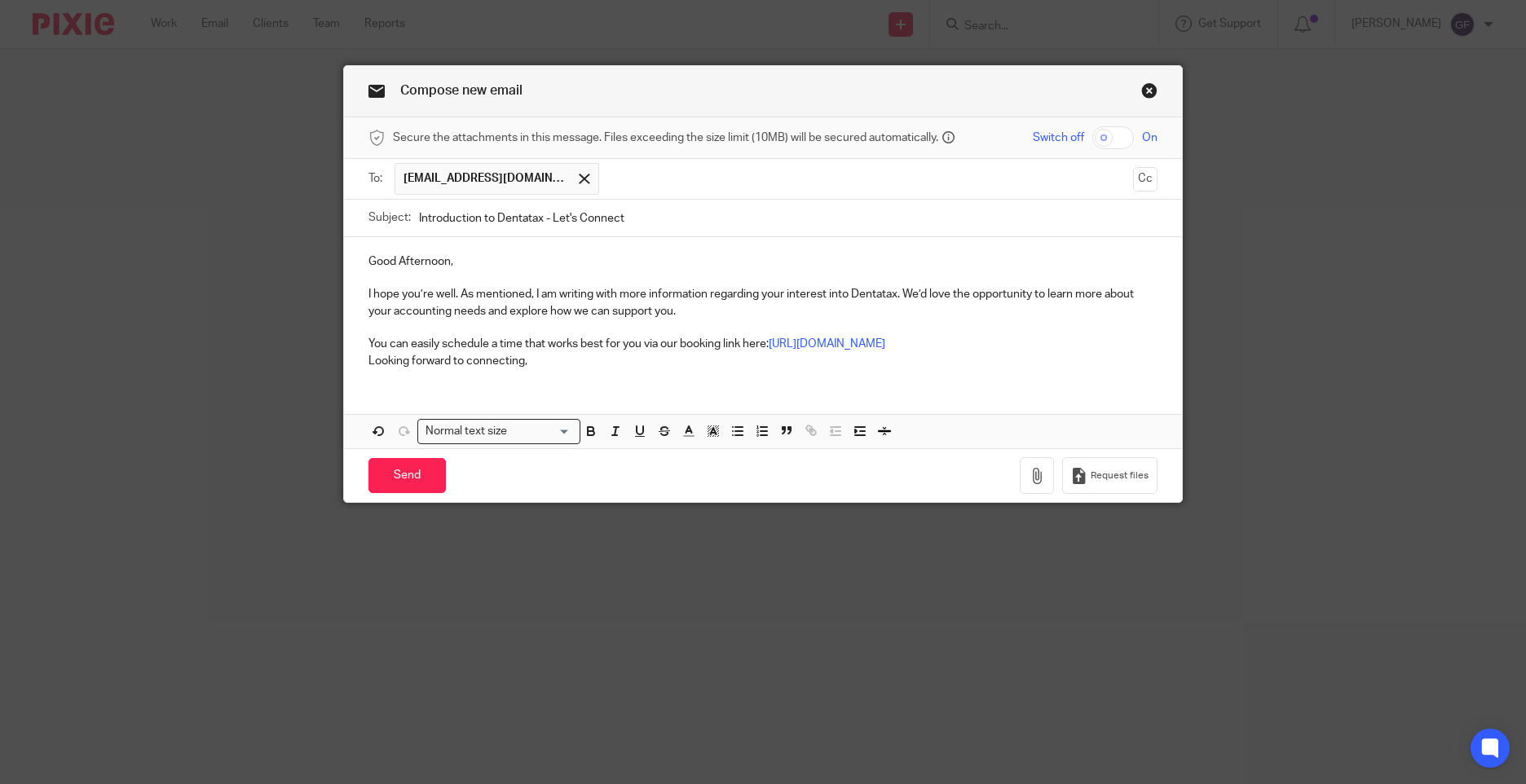
click at [677, 312] on p "I hope you’re well. As mentioned, I am writing with more information regarding …" at bounding box center [763, 303] width 789 height 33
click at [369, 337] on p "You can easily schedule a time that works best for you via our booking link her…" at bounding box center [763, 344] width 789 height 17
click at [537, 370] on p "Looking forward to connecting," at bounding box center [763, 361] width 789 height 17
click at [444, 350] on p "We would like to meet with you. You can easily schedule a time that works best …" at bounding box center [763, 344] width 789 height 17
click at [469, 352] on p "We would like to meet with you. You can easily schedule a time that works best …" at bounding box center [763, 344] width 789 height 17
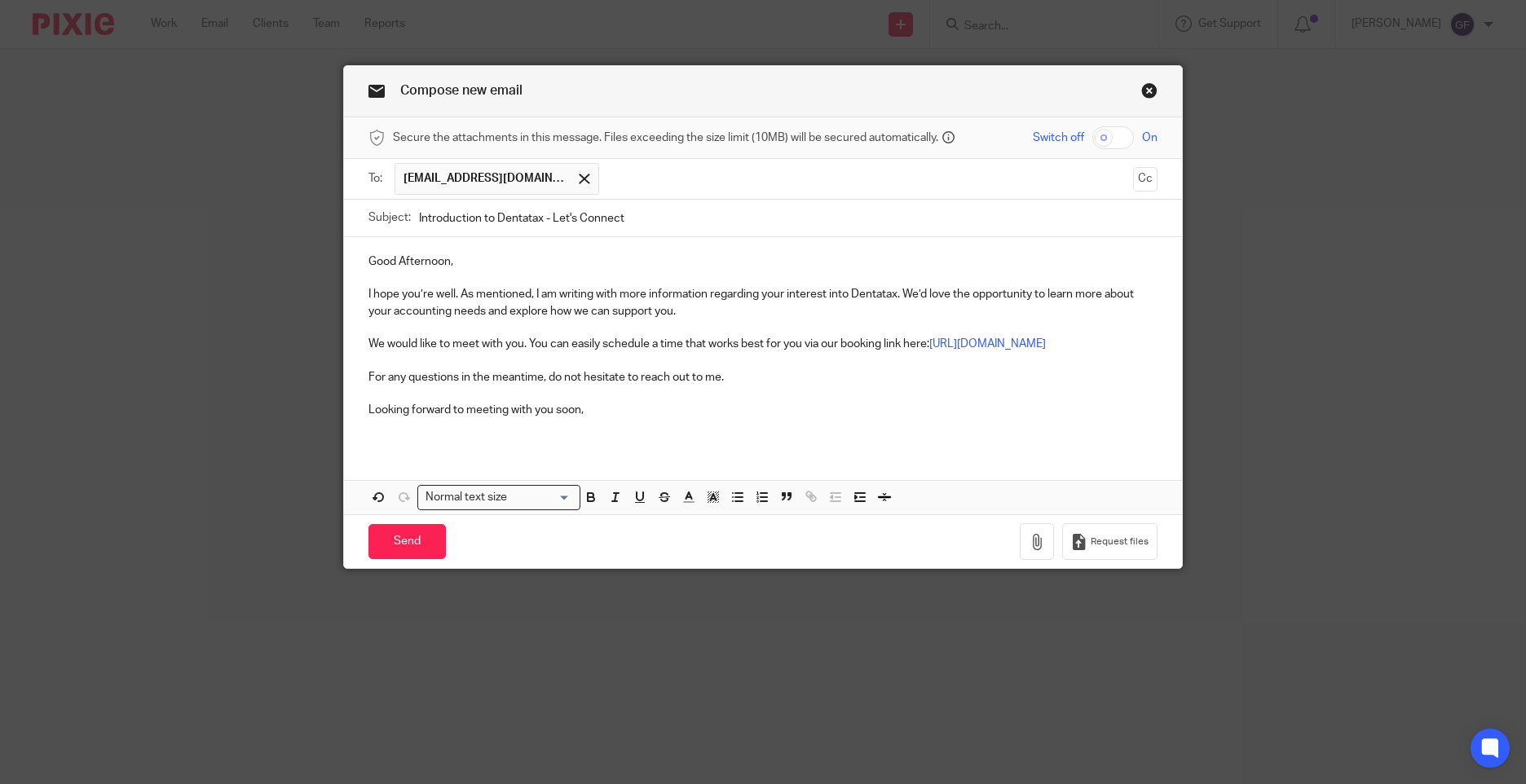
click at [730, 385] on p "For any questions in the meantime, do not hesitate to reach out to me." at bounding box center [763, 378] width 789 height 17
click at [565, 448] on div "Good Afternoon, I hope you’re well. As mentioned, I am writing with more inform…" at bounding box center [763, 342] width 838 height 210
click at [583, 435] on p at bounding box center [763, 427] width 789 height 17
click at [584, 419] on p "Looking forward to meeting with you soon," at bounding box center [763, 410] width 789 height 17
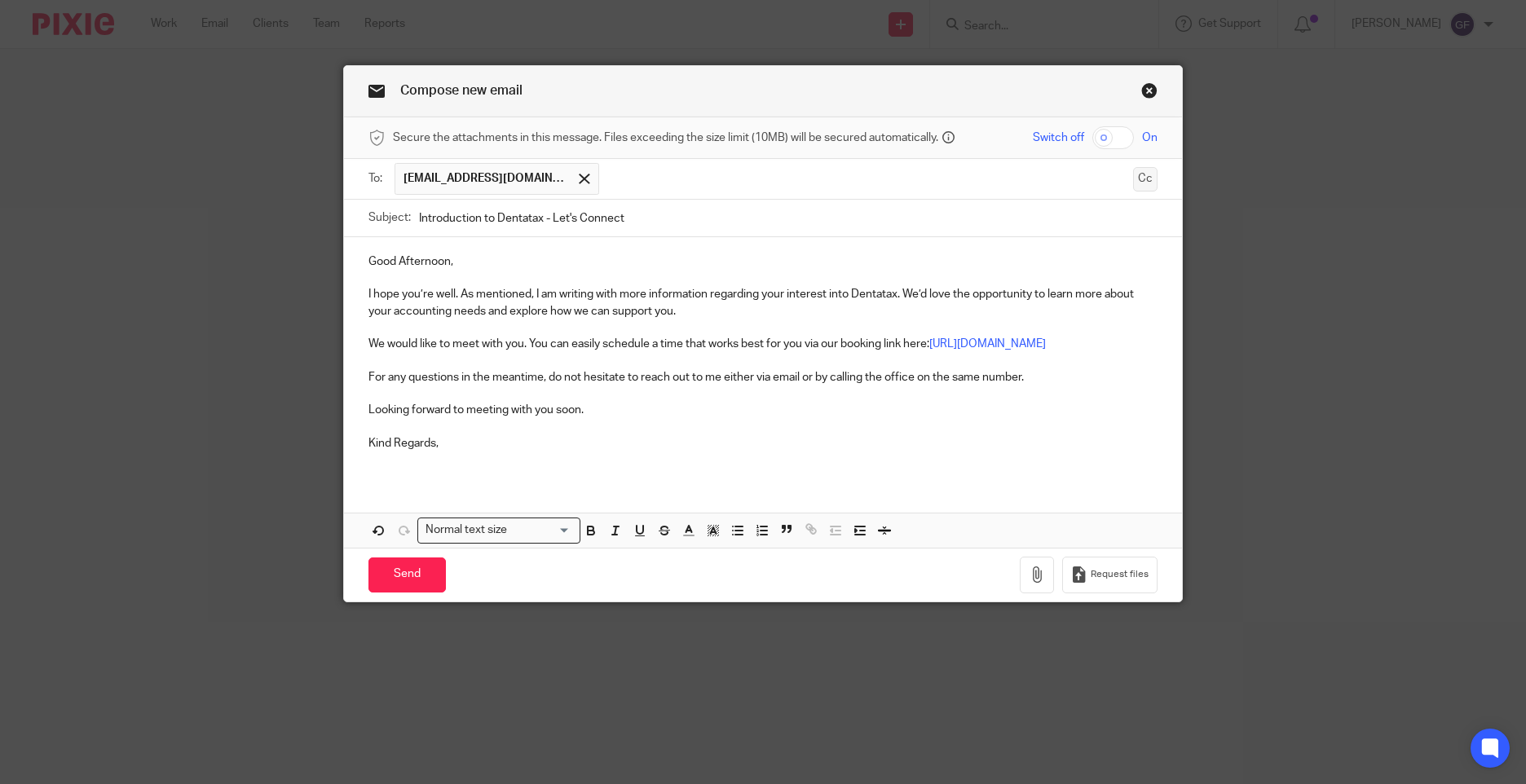
click at [1133, 183] on button "Cc" at bounding box center [1145, 179] width 24 height 24
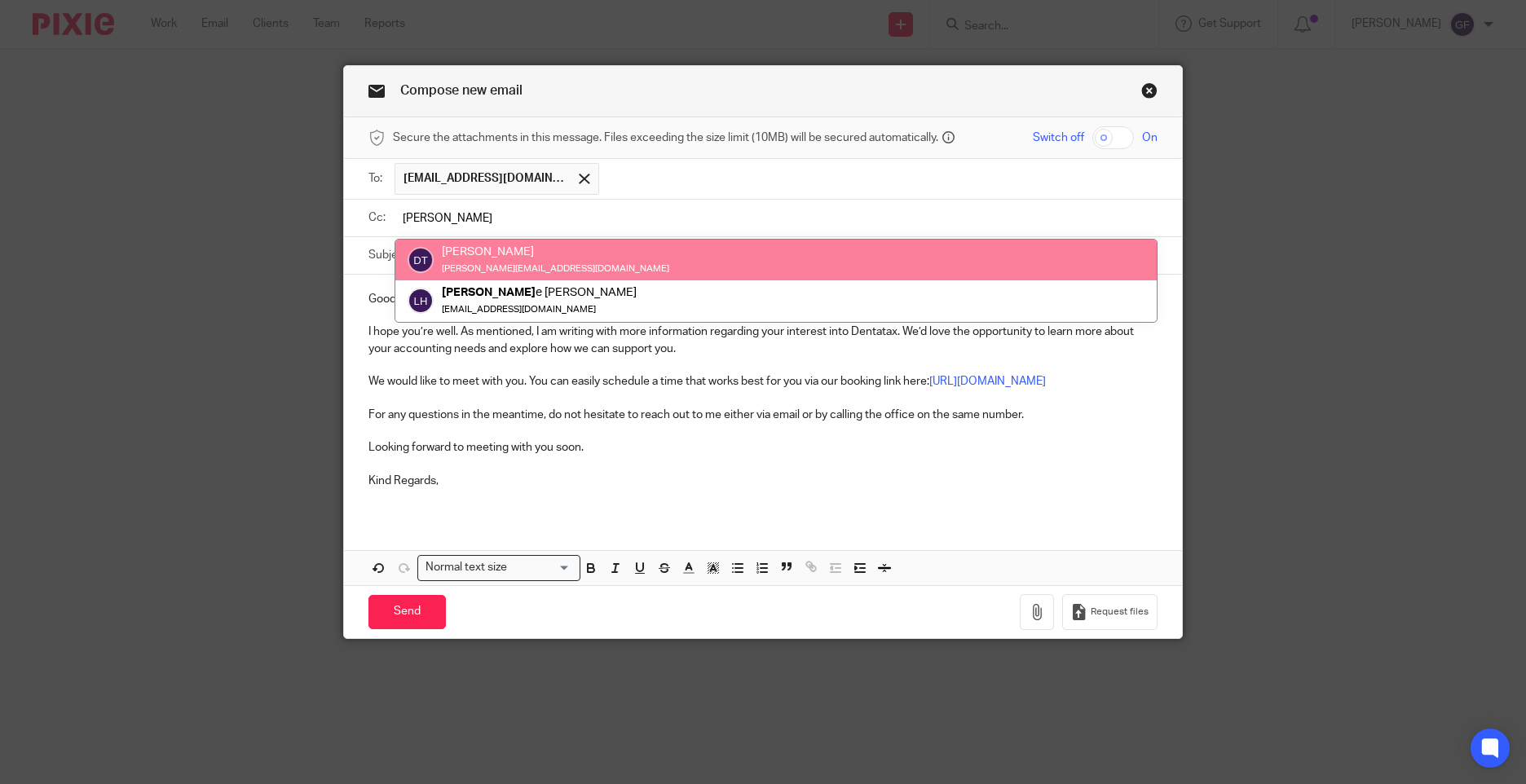
type input "deann"
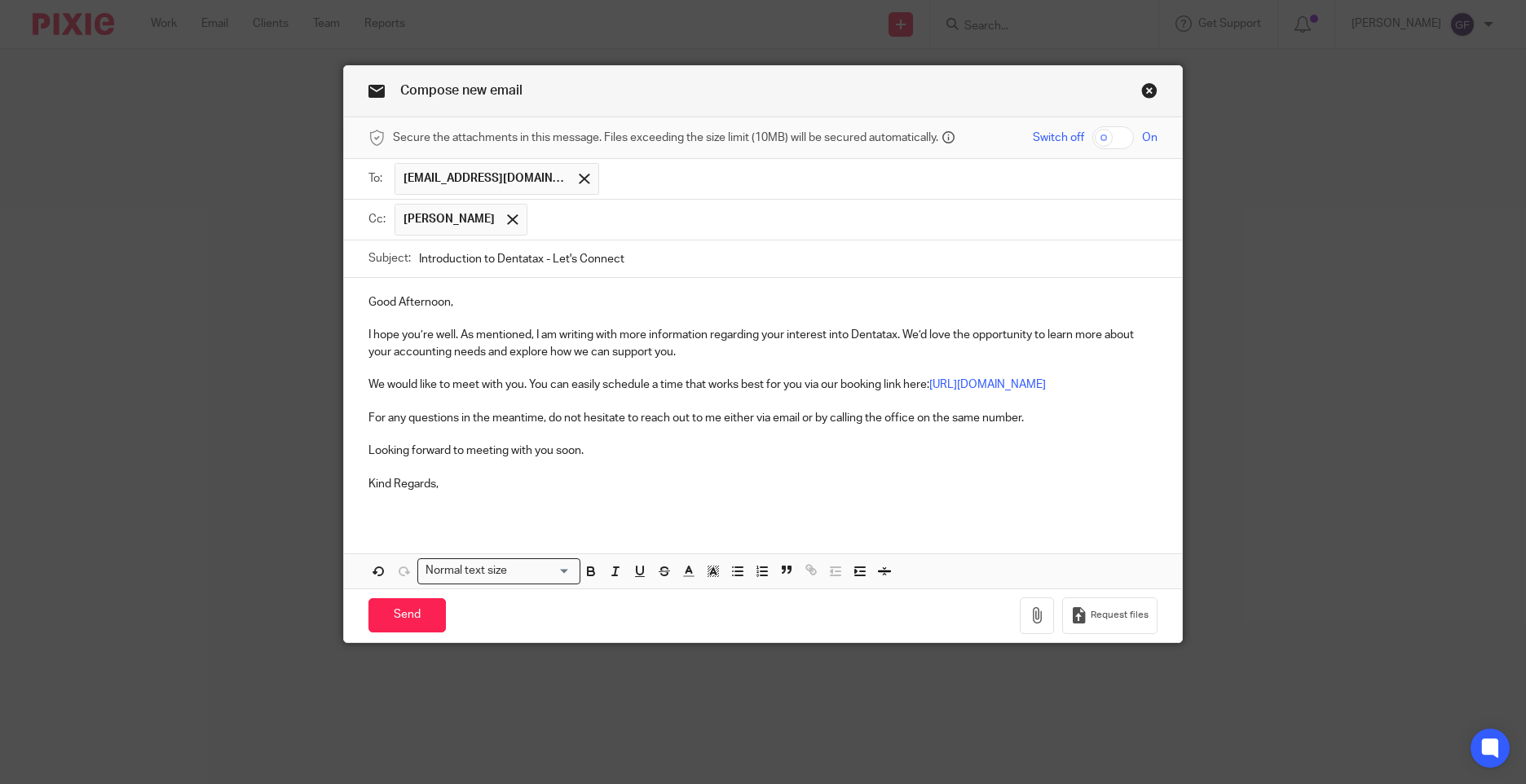
click at [724, 213] on input "text" at bounding box center [843, 219] width 616 height 32
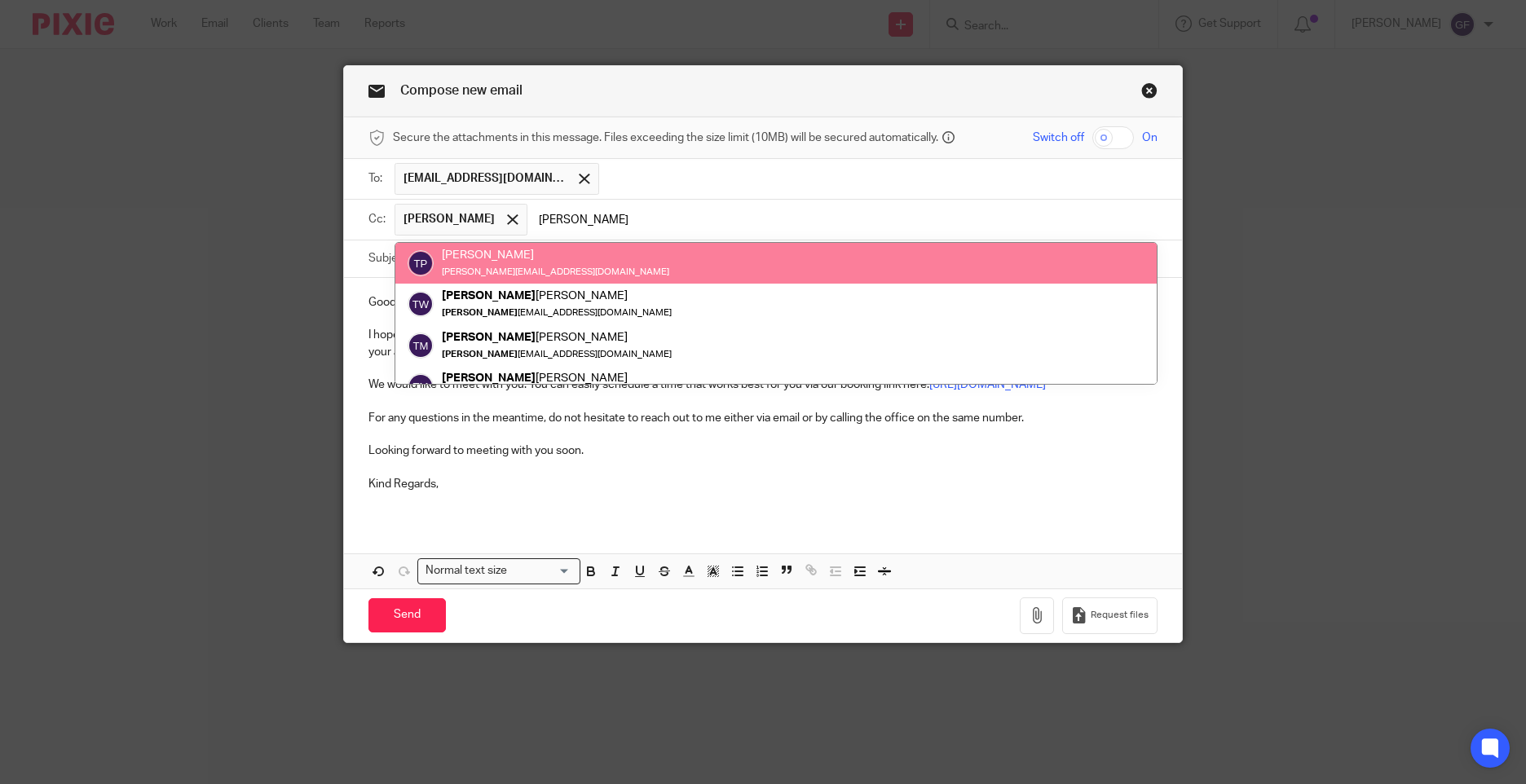
type input "tina"
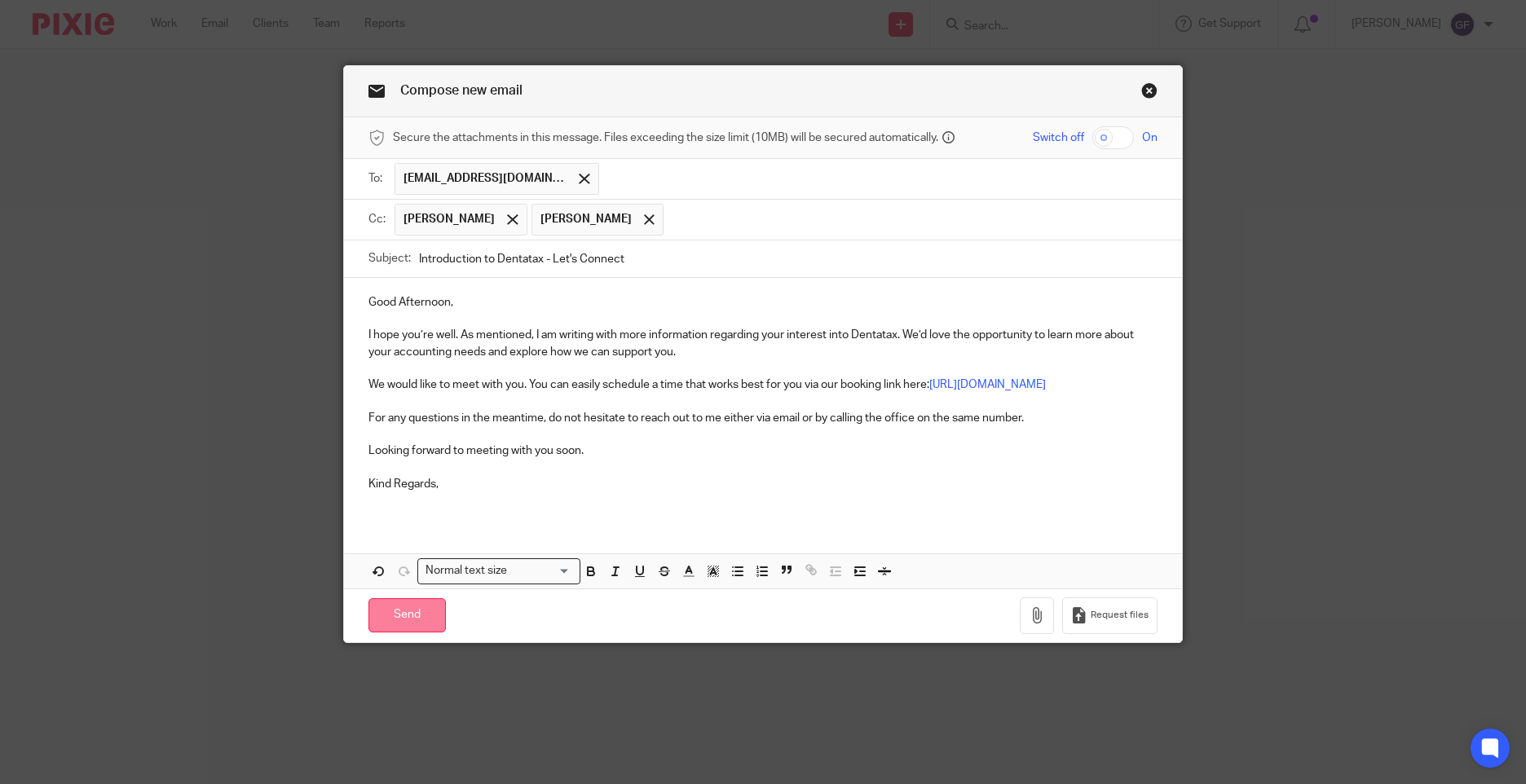
click at [389, 634] on input "Send" at bounding box center [407, 615] width 77 height 35
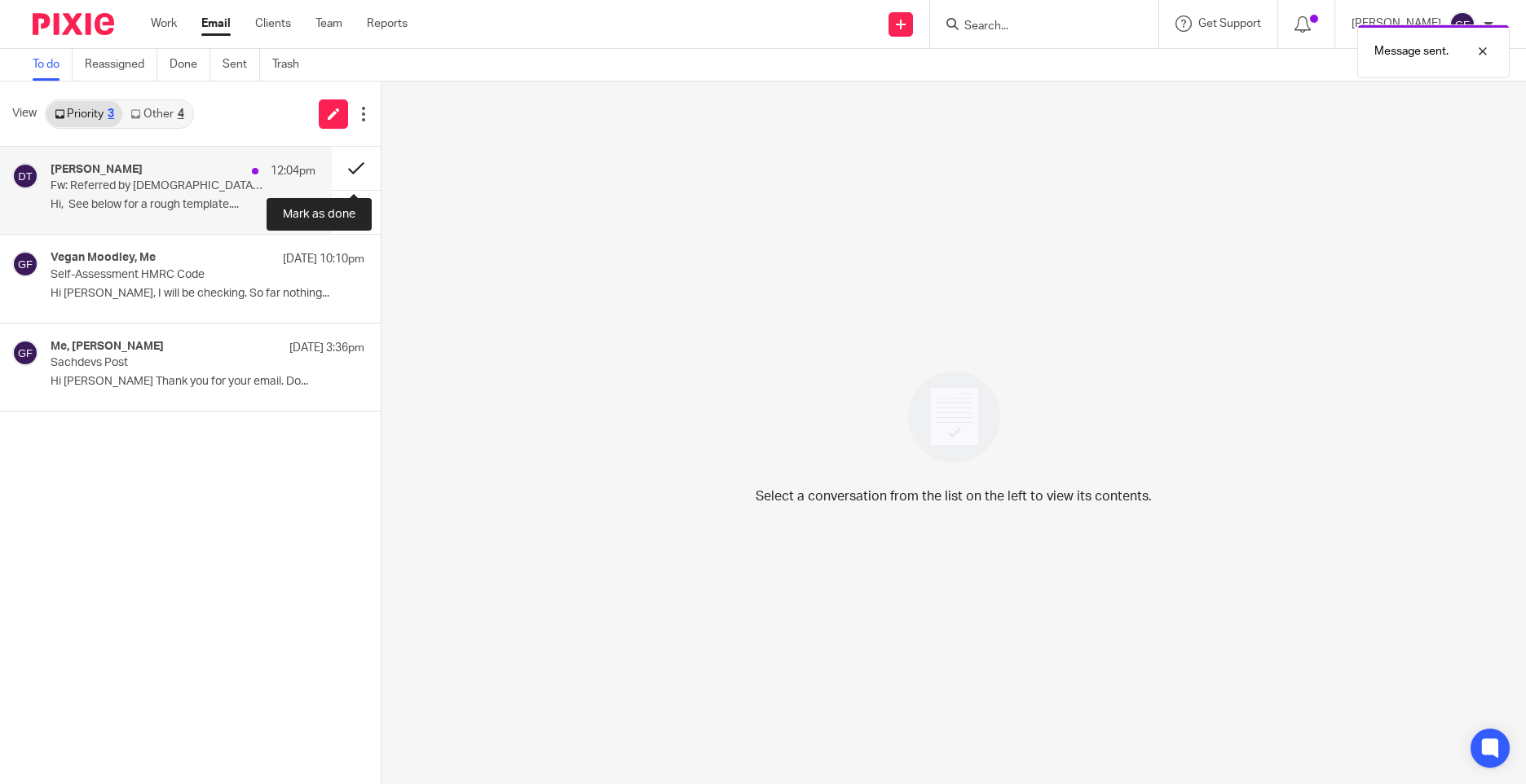
click at [357, 166] on button at bounding box center [356, 169] width 49 height 43
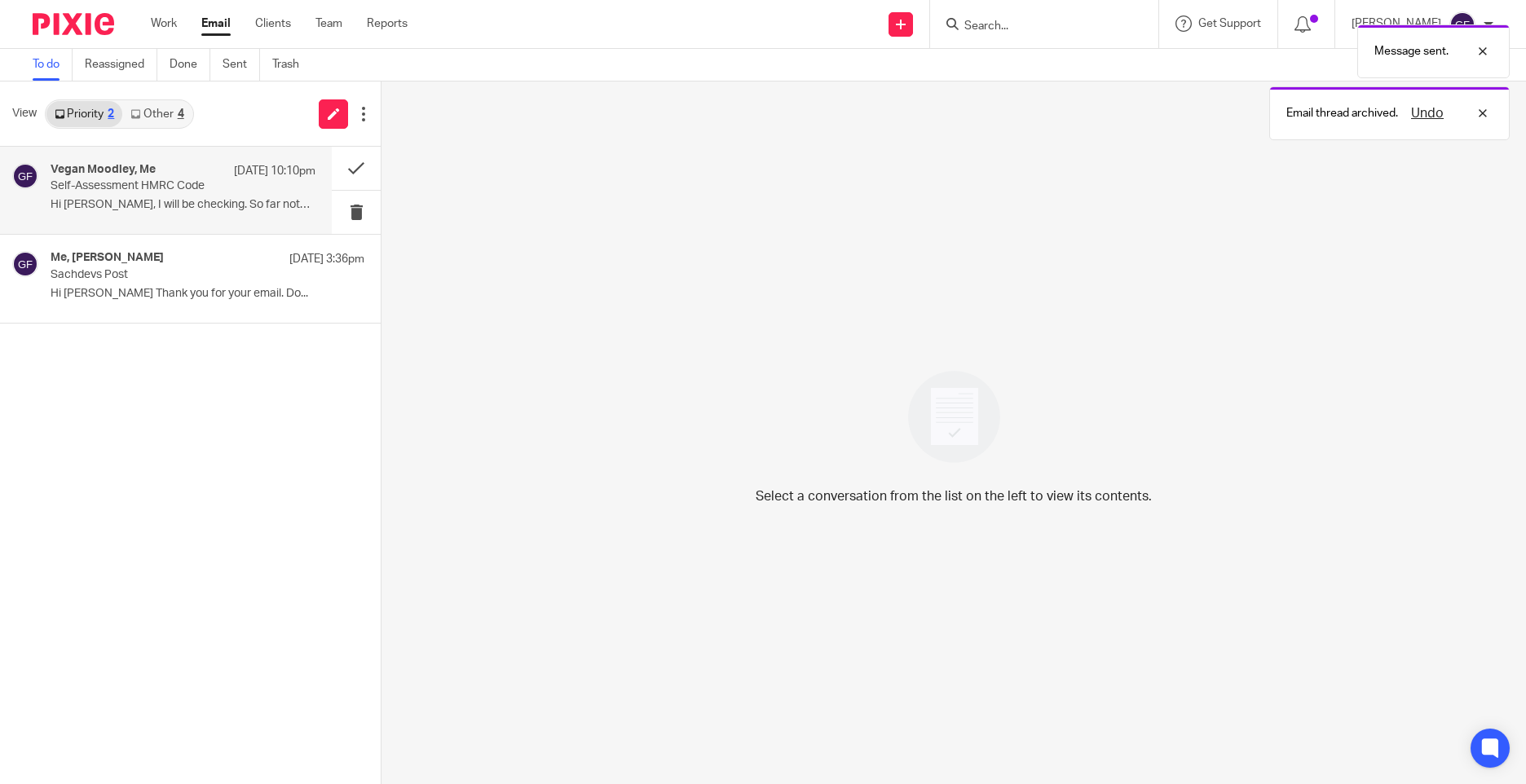
click at [194, 200] on p "Hi [PERSON_NAME], I will be checking. So far nothing..." at bounding box center [183, 205] width 265 height 14
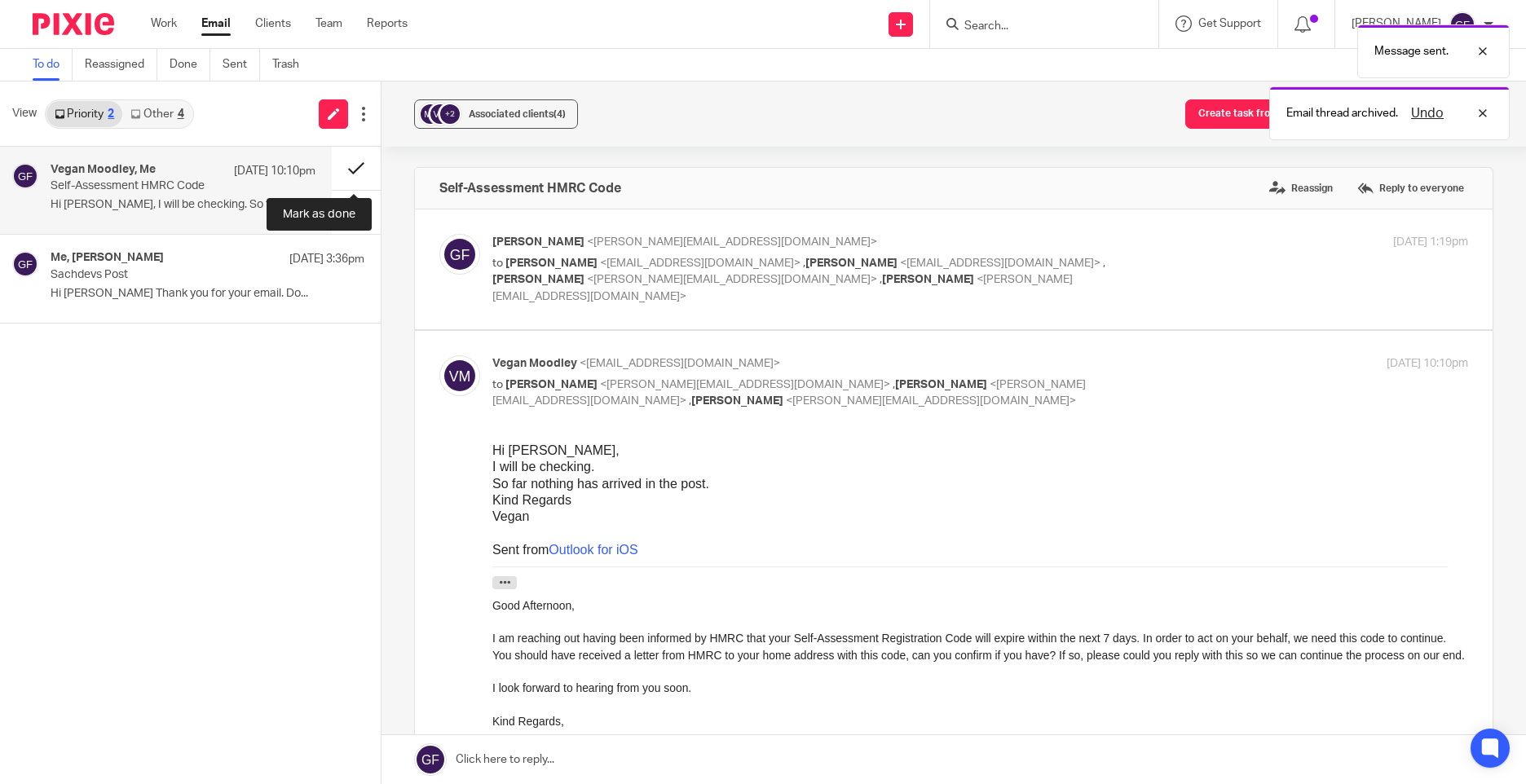
click at [358, 174] on button at bounding box center [356, 169] width 49 height 43
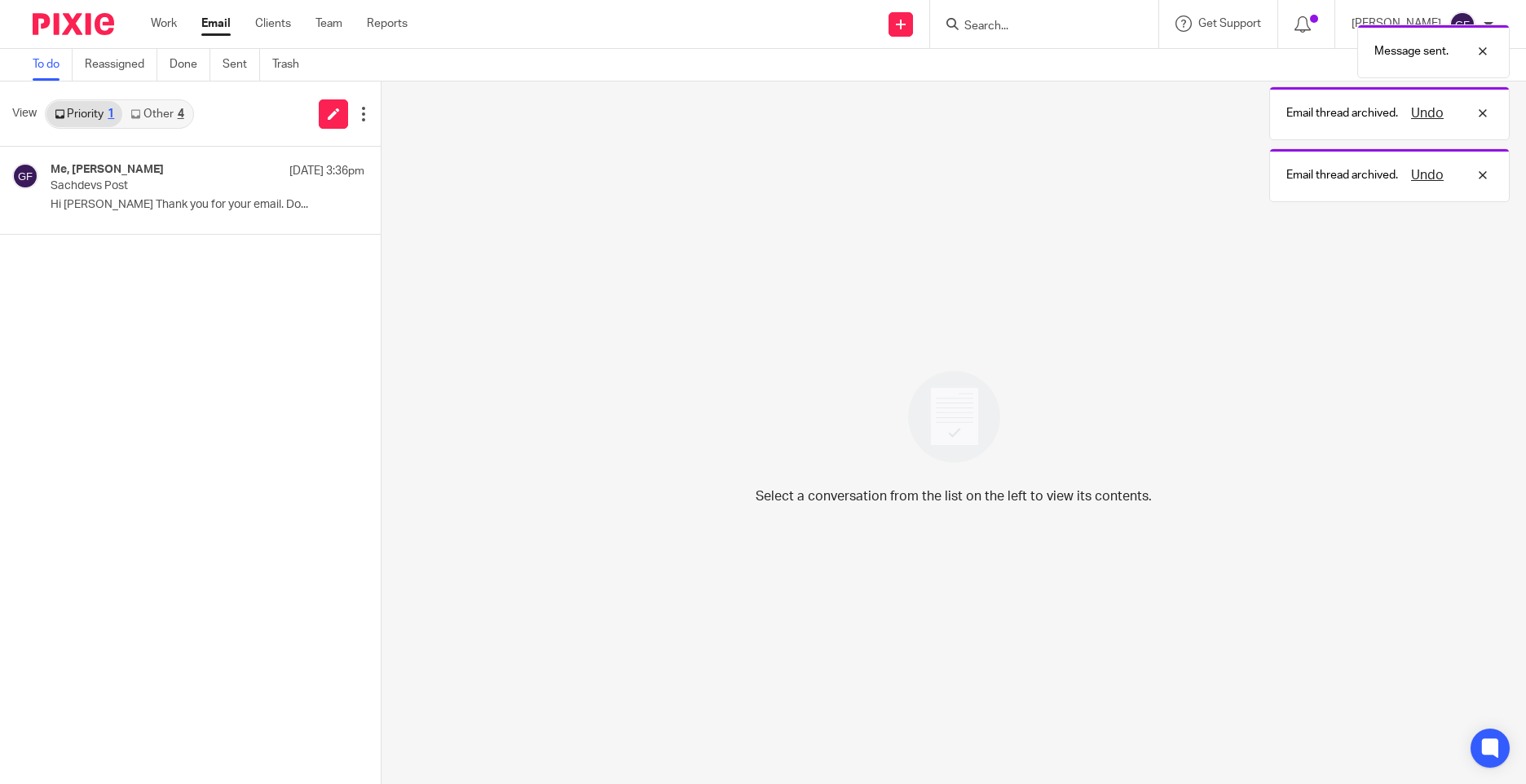
click at [163, 118] on link "Other 4" at bounding box center [156, 114] width 69 height 26
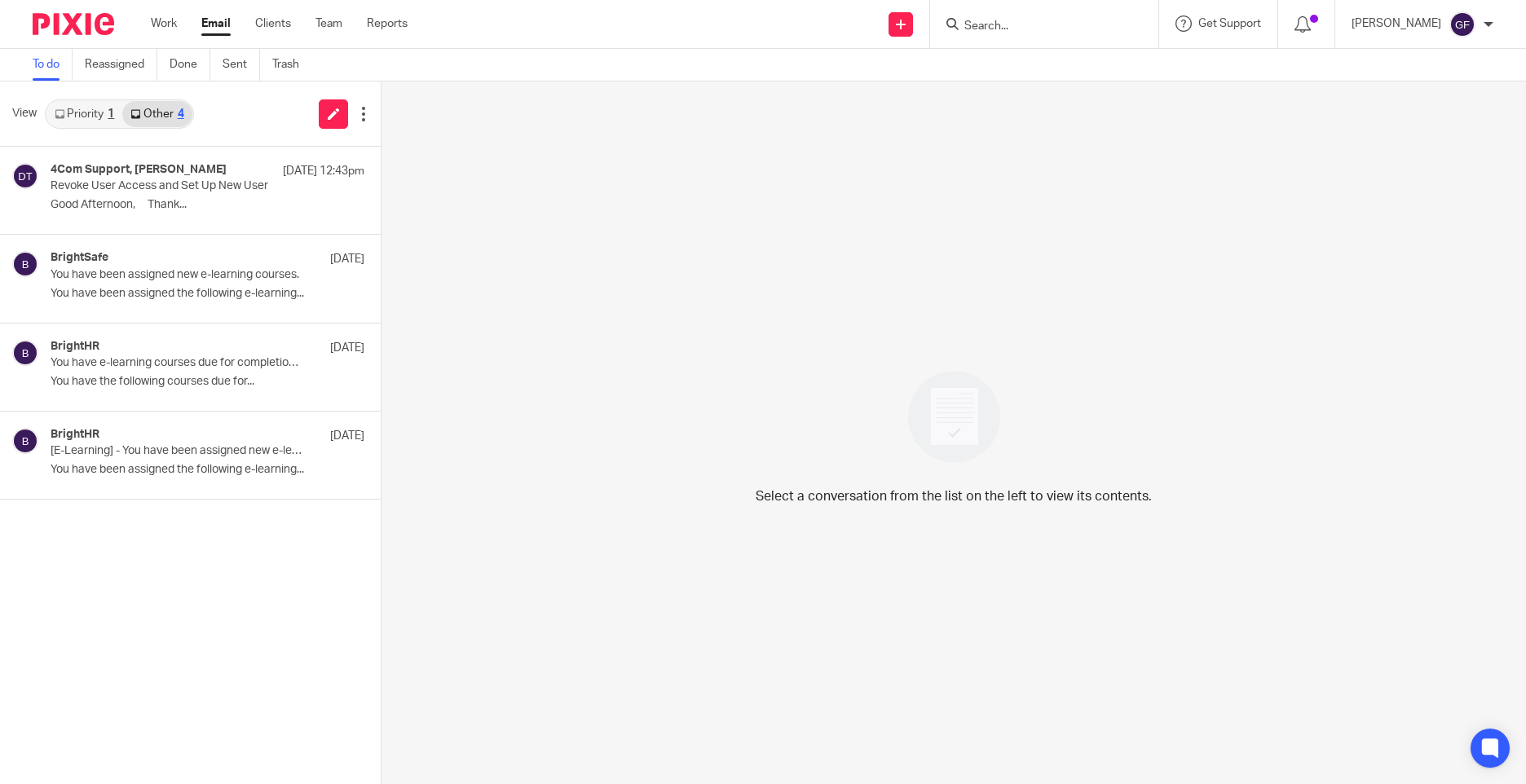
click at [92, 110] on link "Priority 1" at bounding box center [84, 114] width 76 height 26
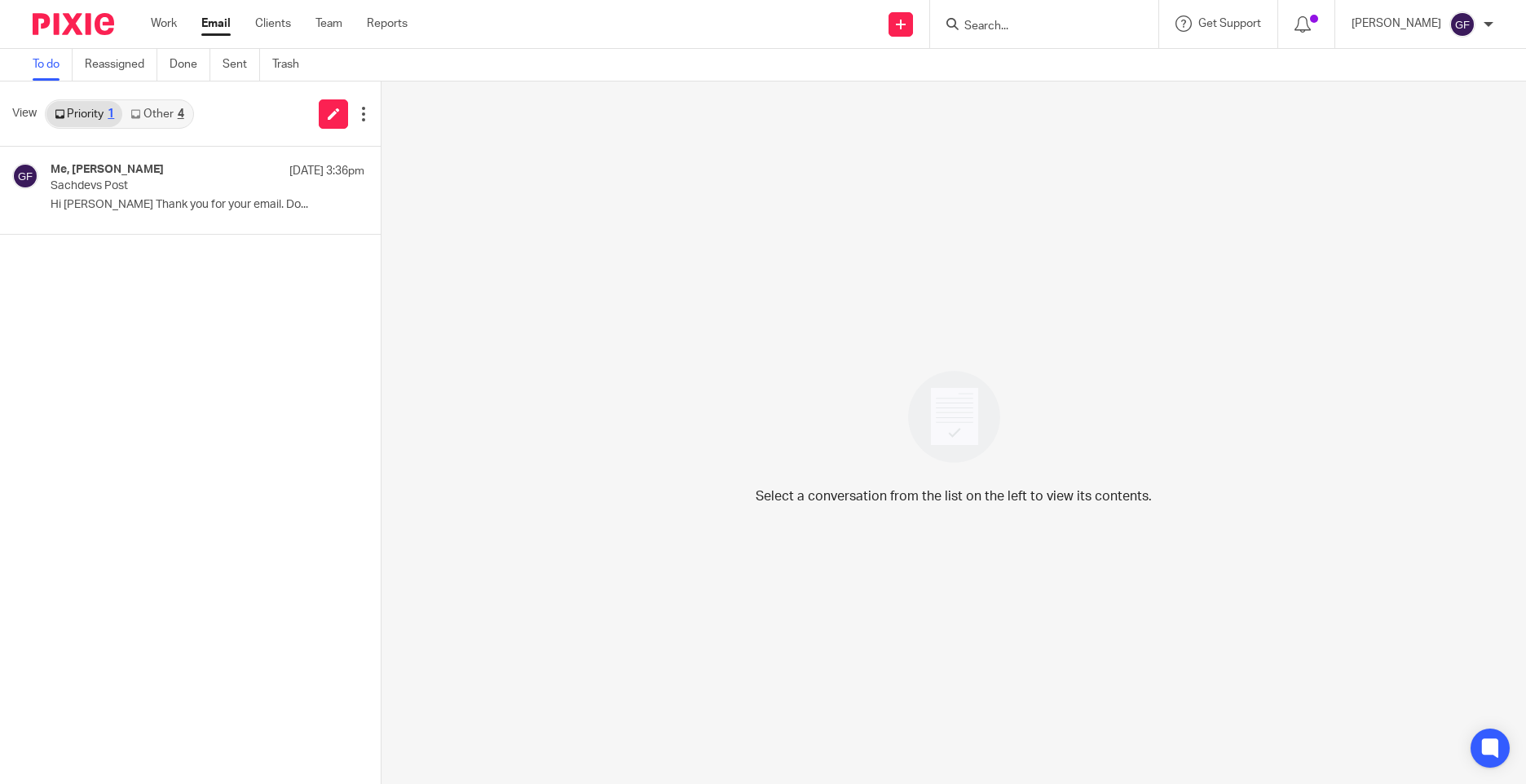
click at [171, 115] on link "Other 4" at bounding box center [156, 114] width 69 height 26
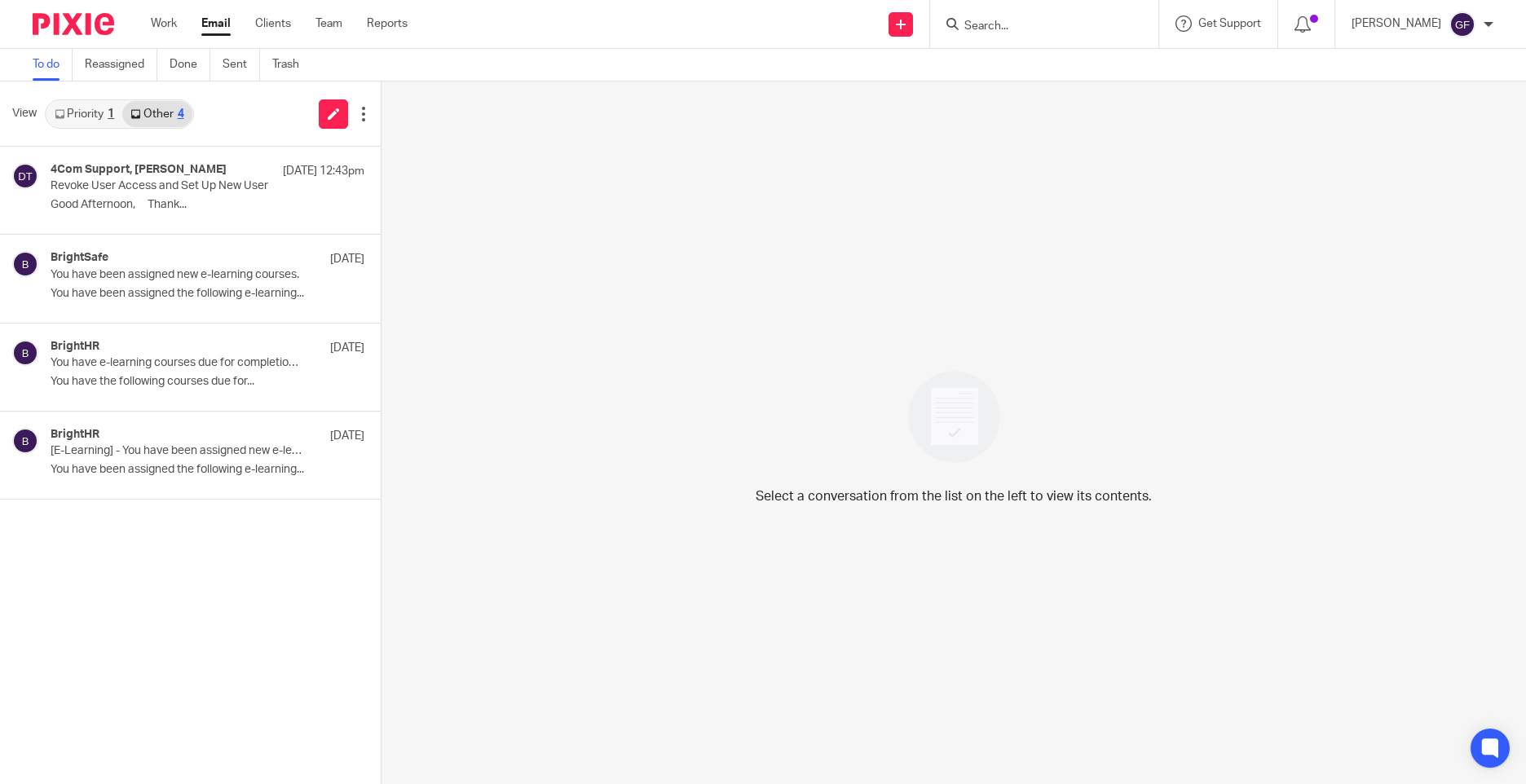
click at [78, 109] on link "Priority 1" at bounding box center [84, 114] width 76 height 26
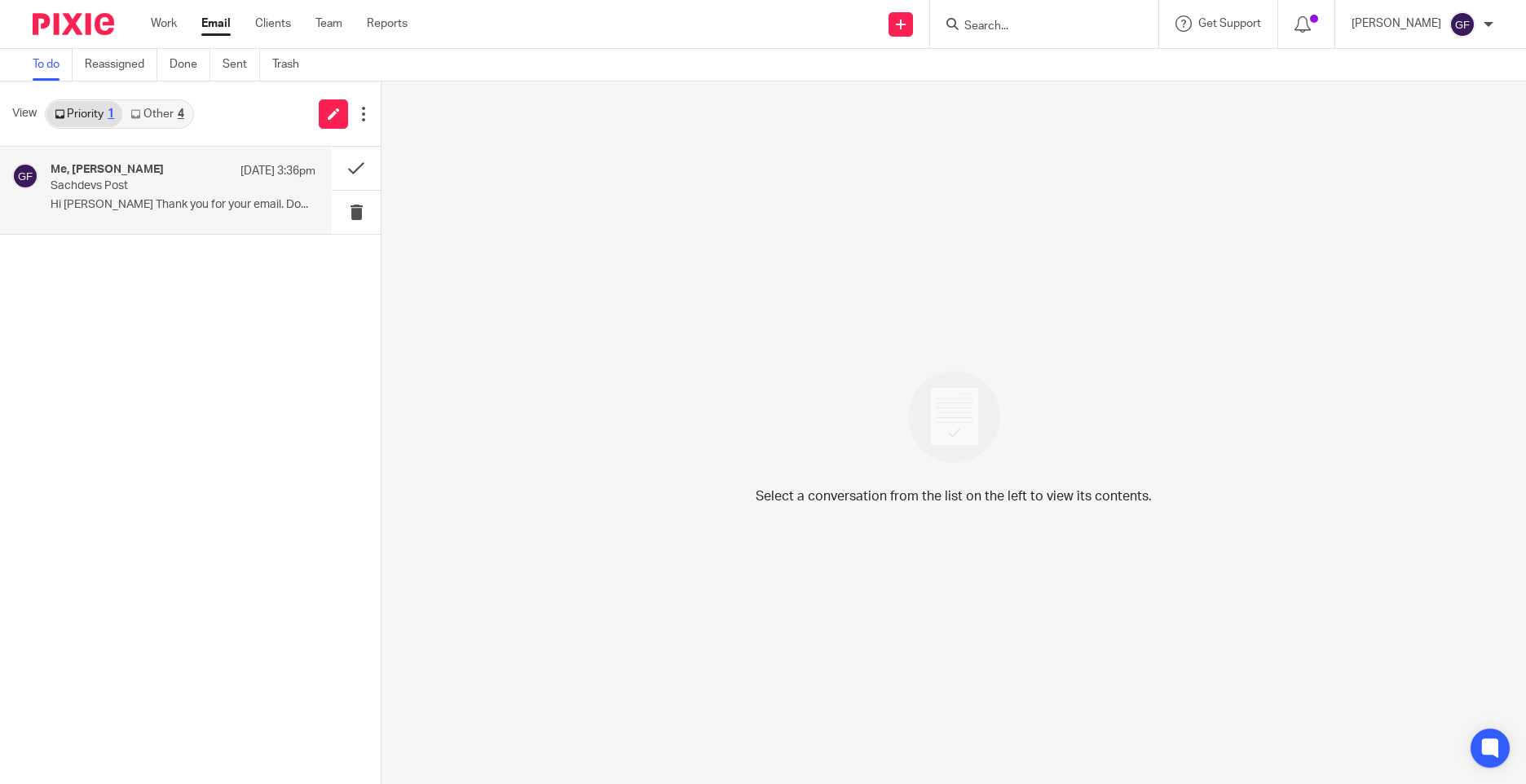
click at [111, 212] on p "Hi [PERSON_NAME] Thank you for your email. Do..." at bounding box center [183, 205] width 265 height 14
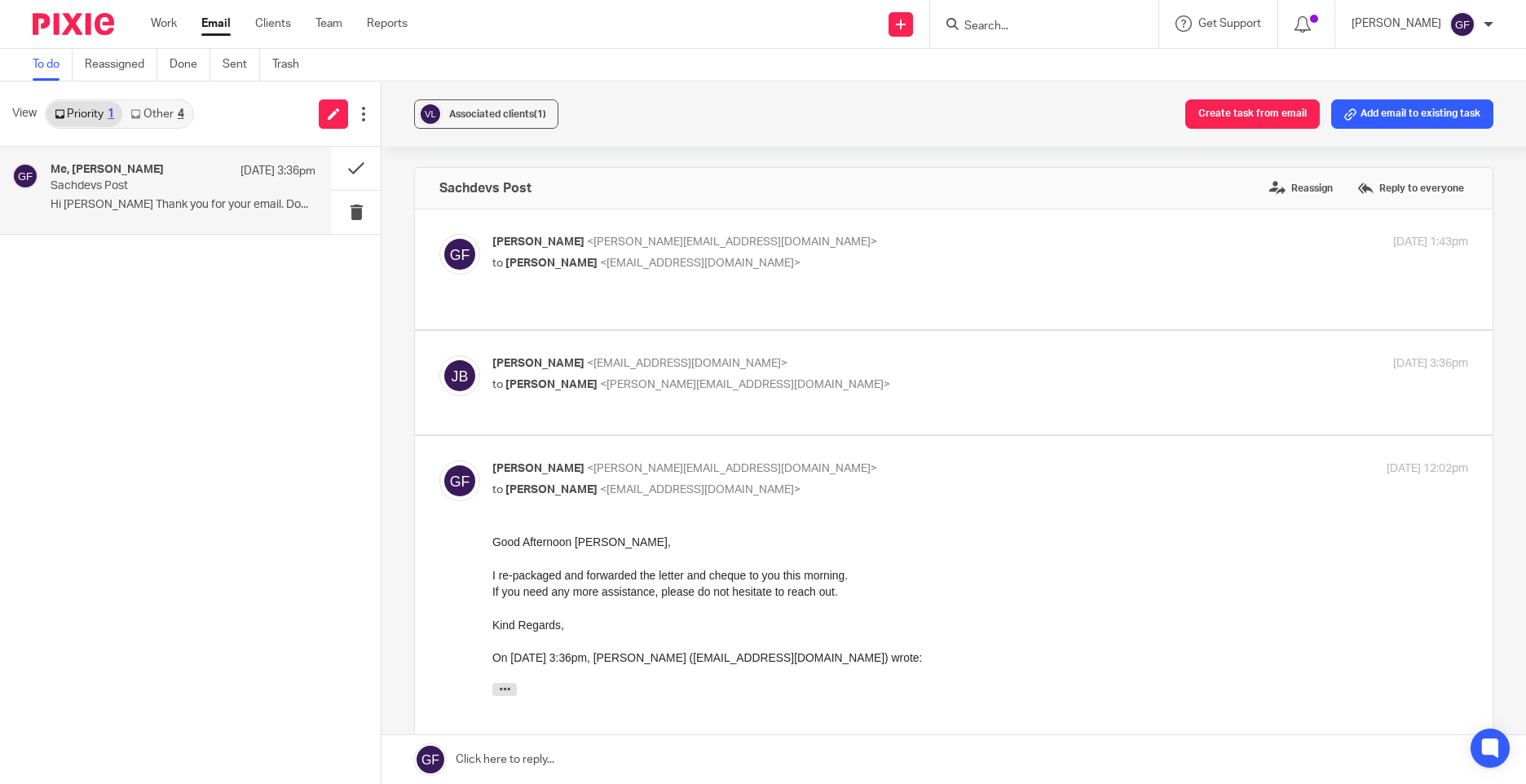
click at [857, 381] on div "Jake Binning <jakebinning16@gmail.com> to George Foster <george@as1group.co.uk>…" at bounding box center [954, 383] width 1029 height 55
click at [865, 355] on p "Jake Binning <jakebinning16@gmail.com>" at bounding box center [817, 364] width 650 height 17
checkbox input "true"
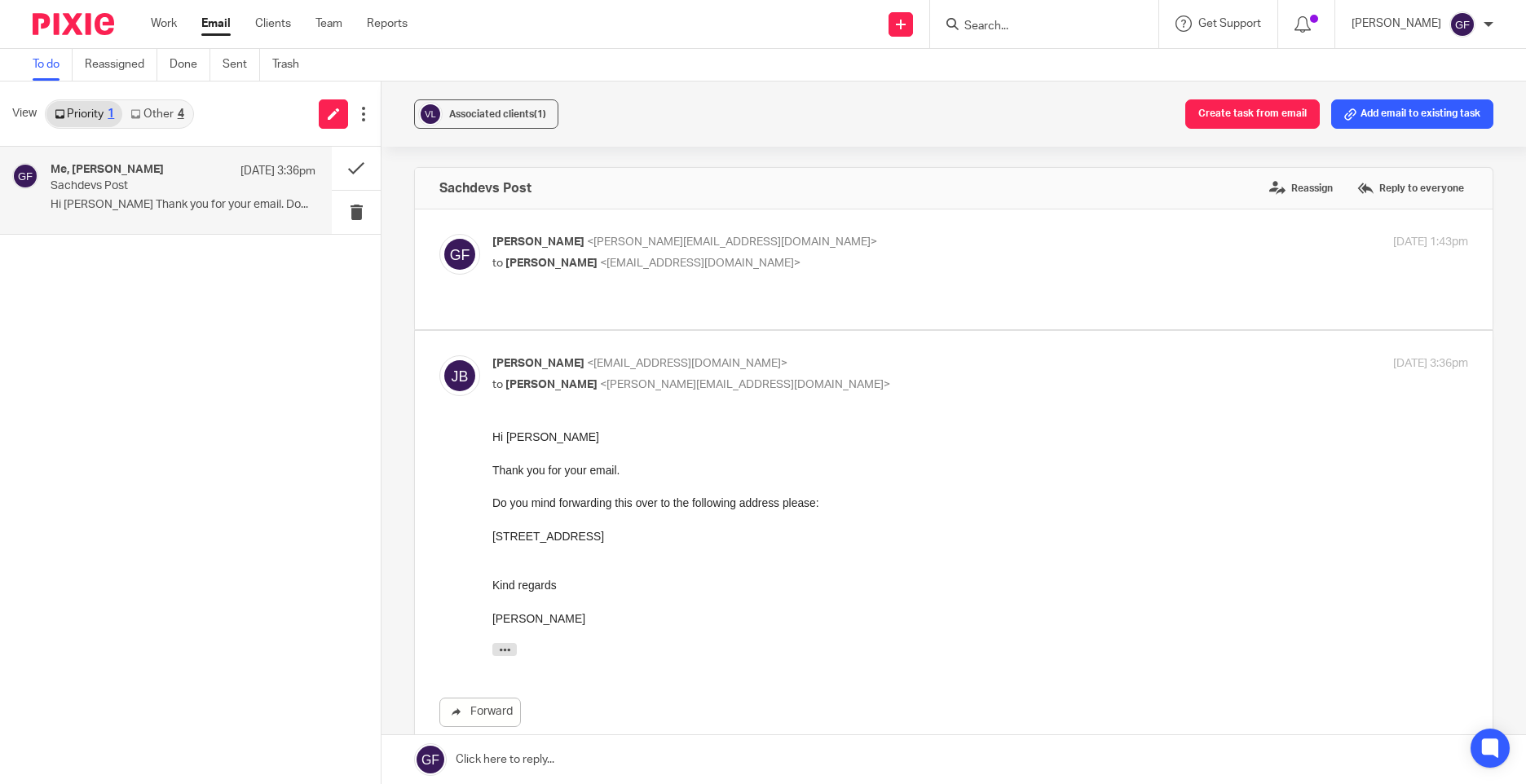
click at [868, 262] on p "to Jake Binning <jakebinning16@gmail.com>" at bounding box center [817, 263] width 650 height 17
checkbox input "true"
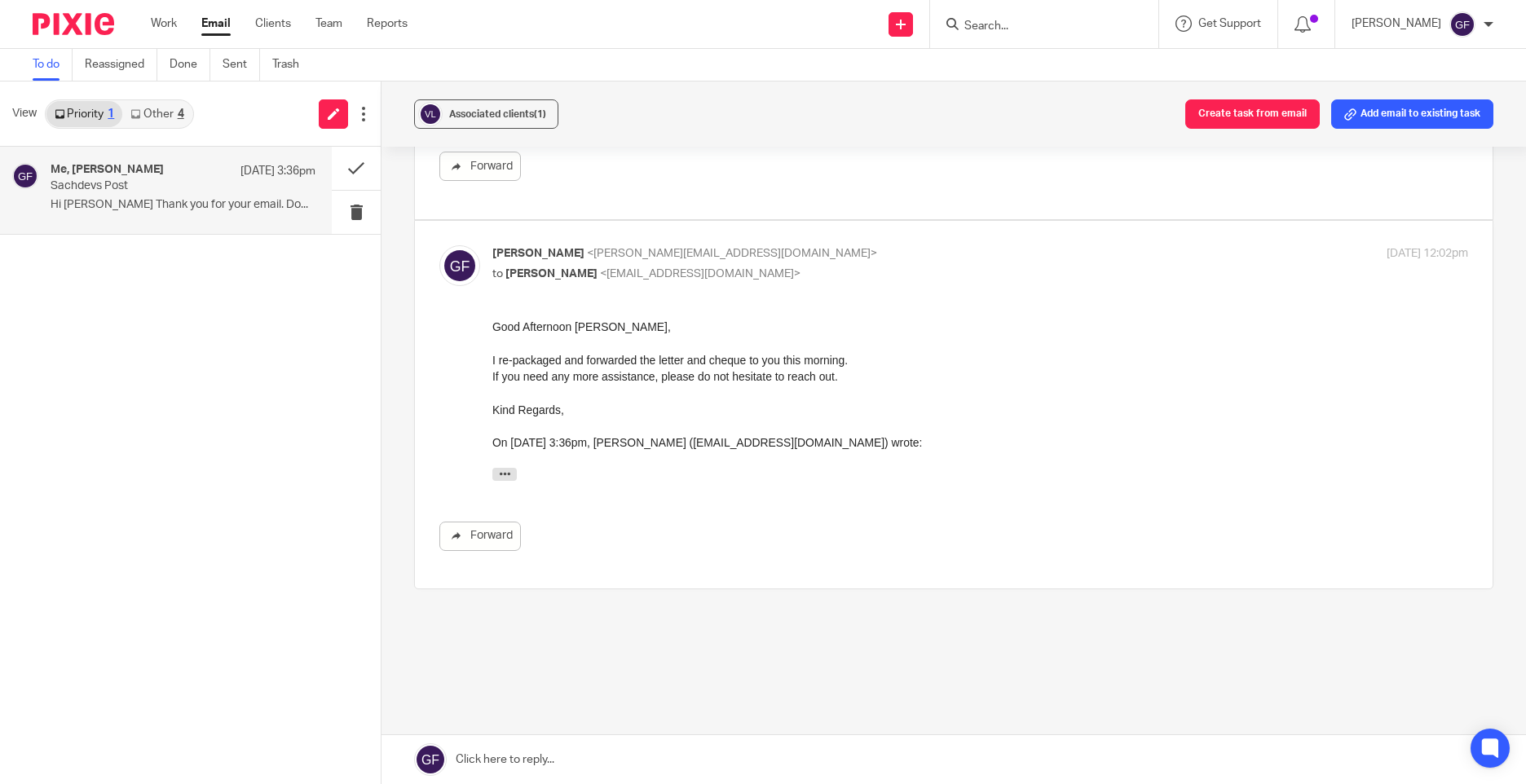
scroll to position [757, 0]
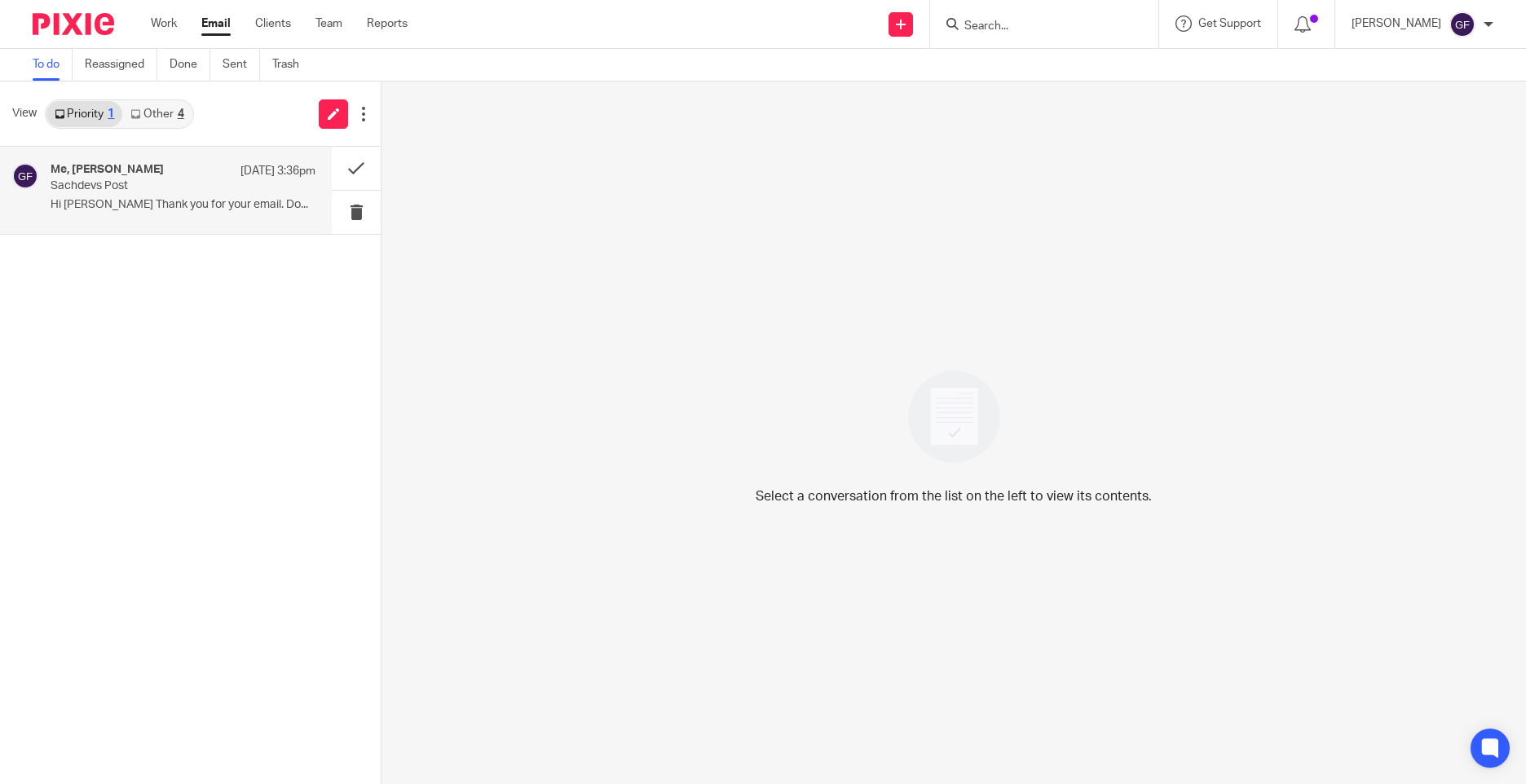
click at [150, 205] on p "Hi [PERSON_NAME] Thank you for your email. Do..." at bounding box center [183, 205] width 265 height 14
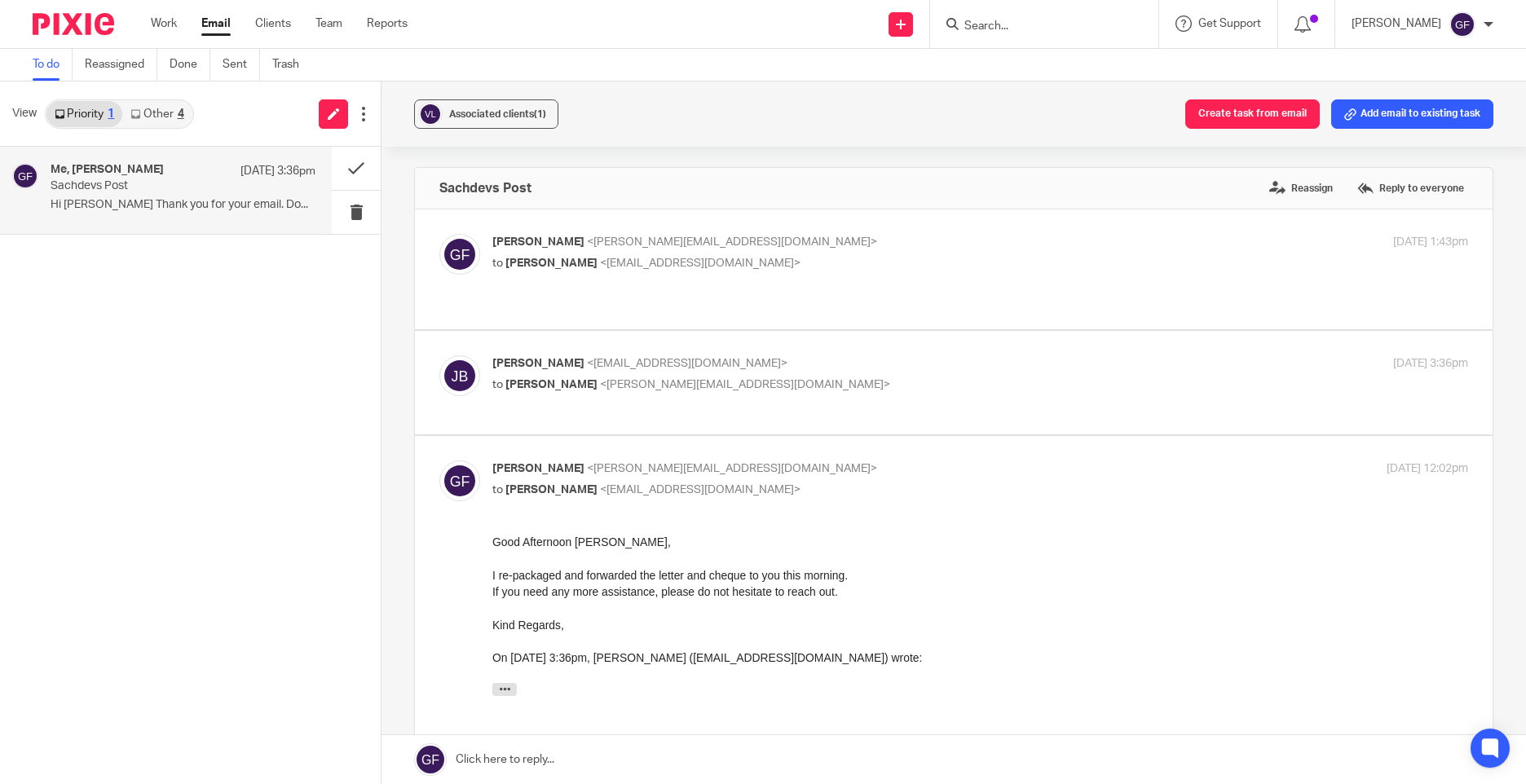
click at [949, 513] on div "[PERSON_NAME] <[PERSON_NAME][EMAIL_ADDRESS][DOMAIN_NAME]> to [PERSON_NAME] <[EM…" at bounding box center [954, 620] width 1029 height 320
click at [840, 355] on p "[PERSON_NAME] <[EMAIL_ADDRESS][DOMAIN_NAME]>" at bounding box center [817, 364] width 650 height 17
checkbox input "true"
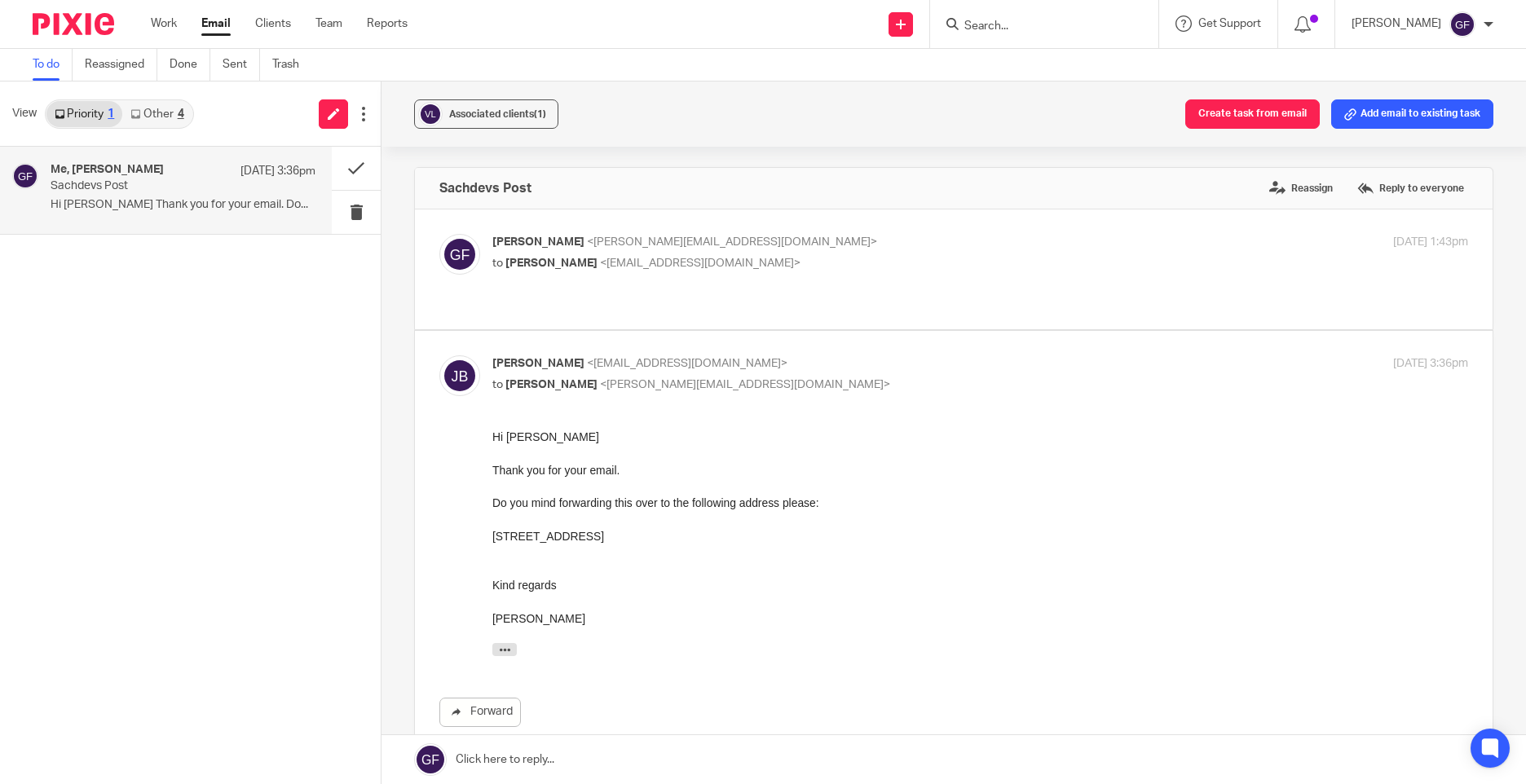
click at [830, 265] on p "to [PERSON_NAME] <[EMAIL_ADDRESS][DOMAIN_NAME]>" at bounding box center [817, 263] width 650 height 17
checkbox input "true"
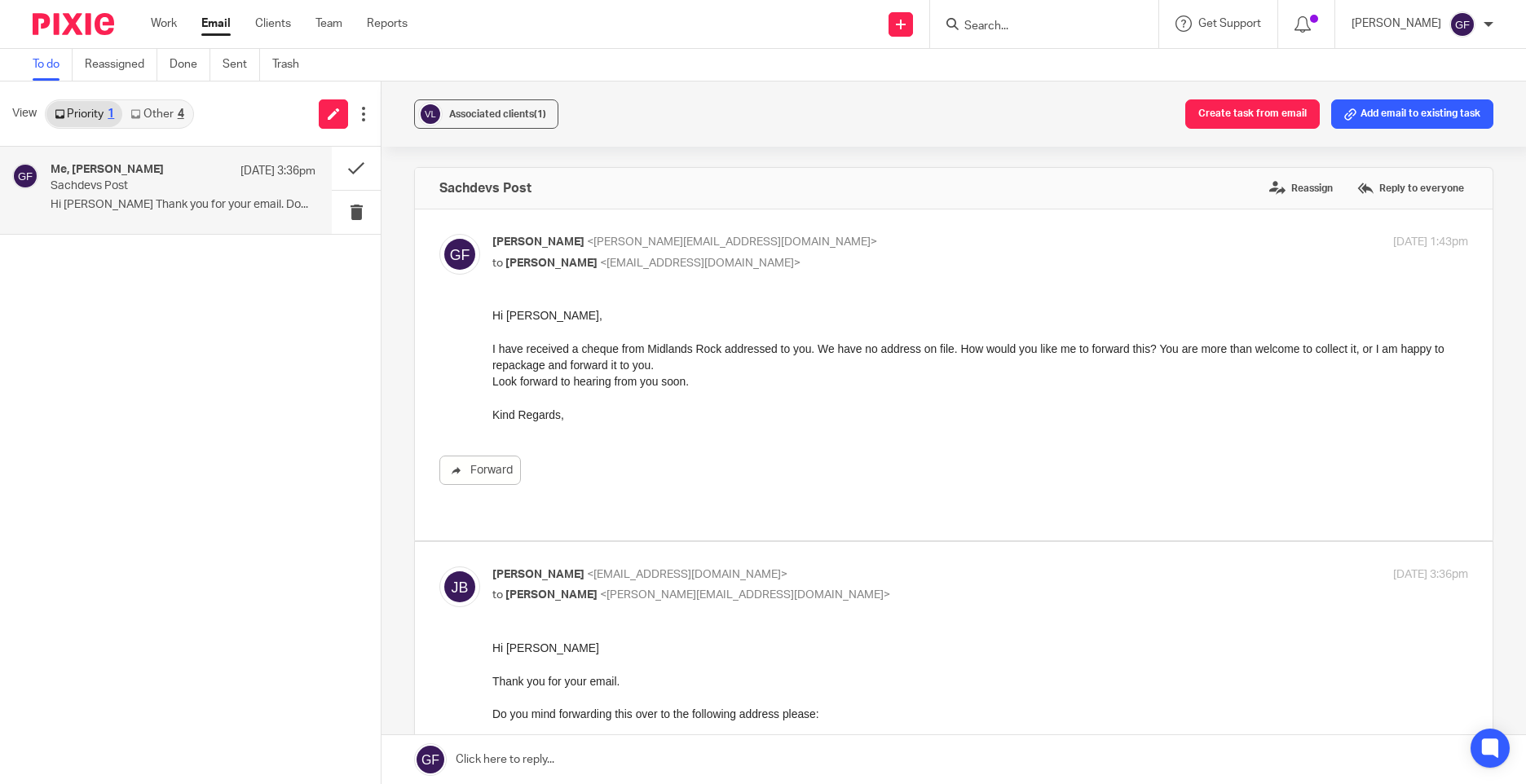
click at [154, 116] on link "Other 4" at bounding box center [156, 114] width 69 height 26
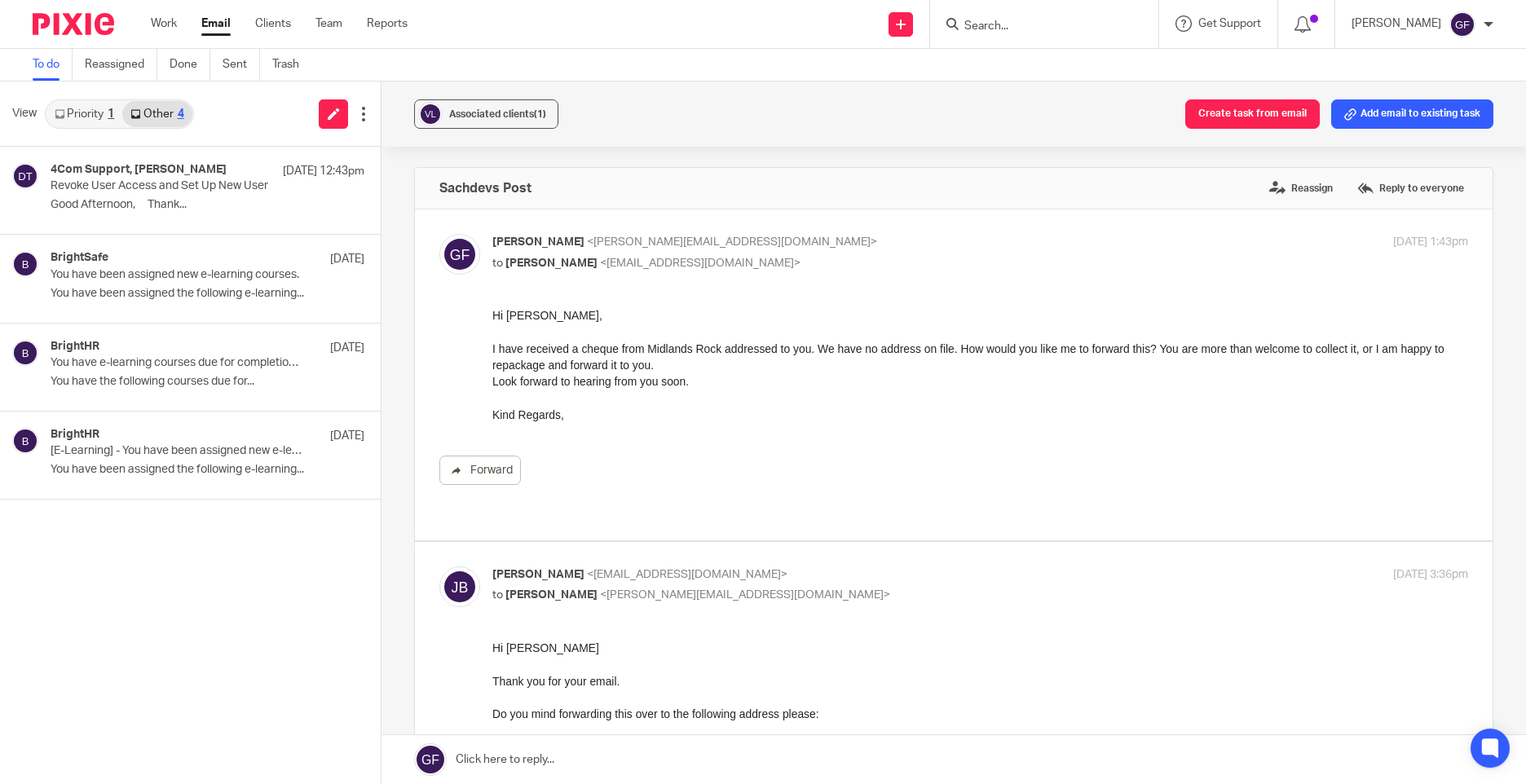
click at [987, 29] on input "Search" at bounding box center [1036, 27] width 147 height 15
type input "i"
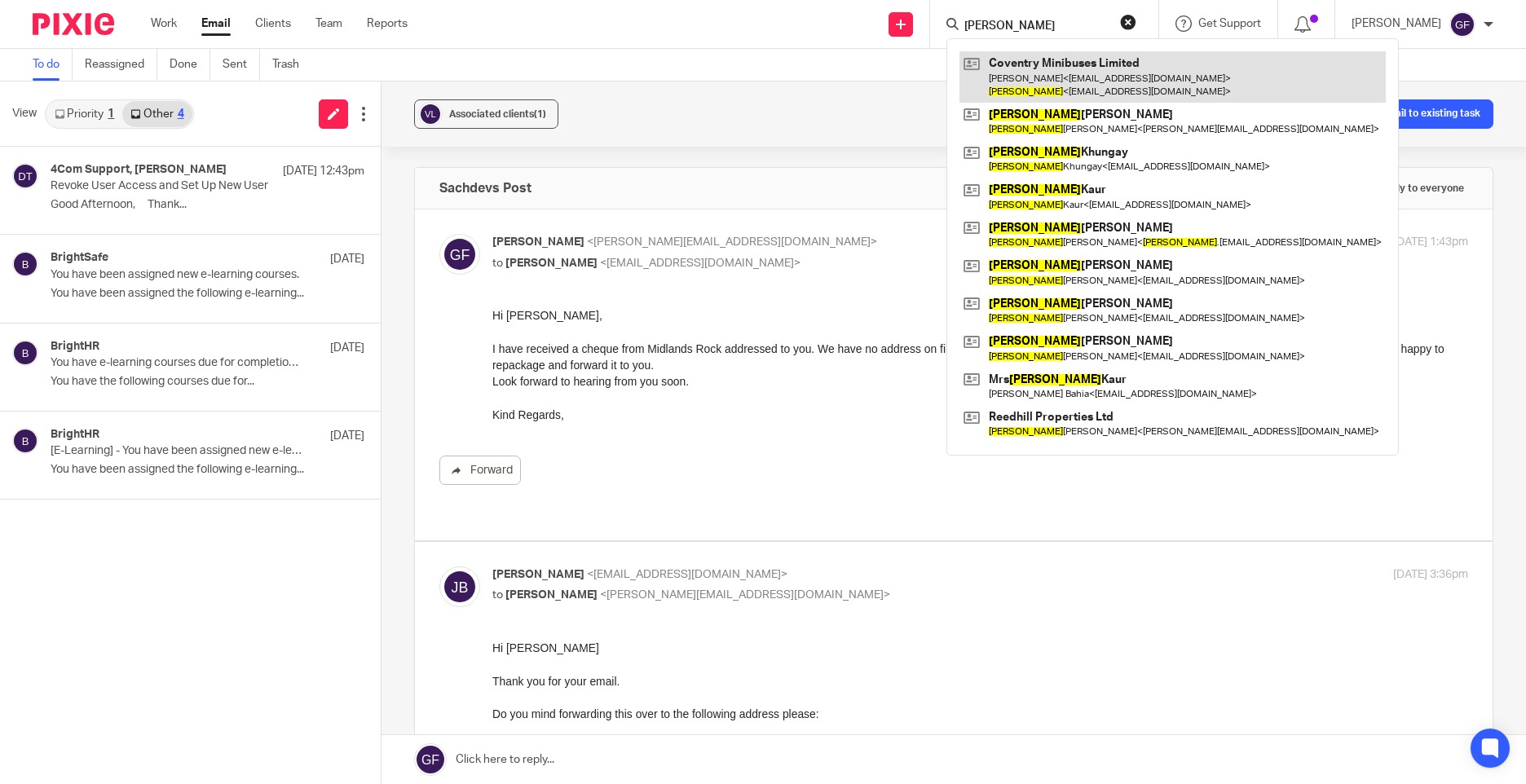
type input "birinder"
click at [1096, 86] on link at bounding box center [1172, 76] width 426 height 51
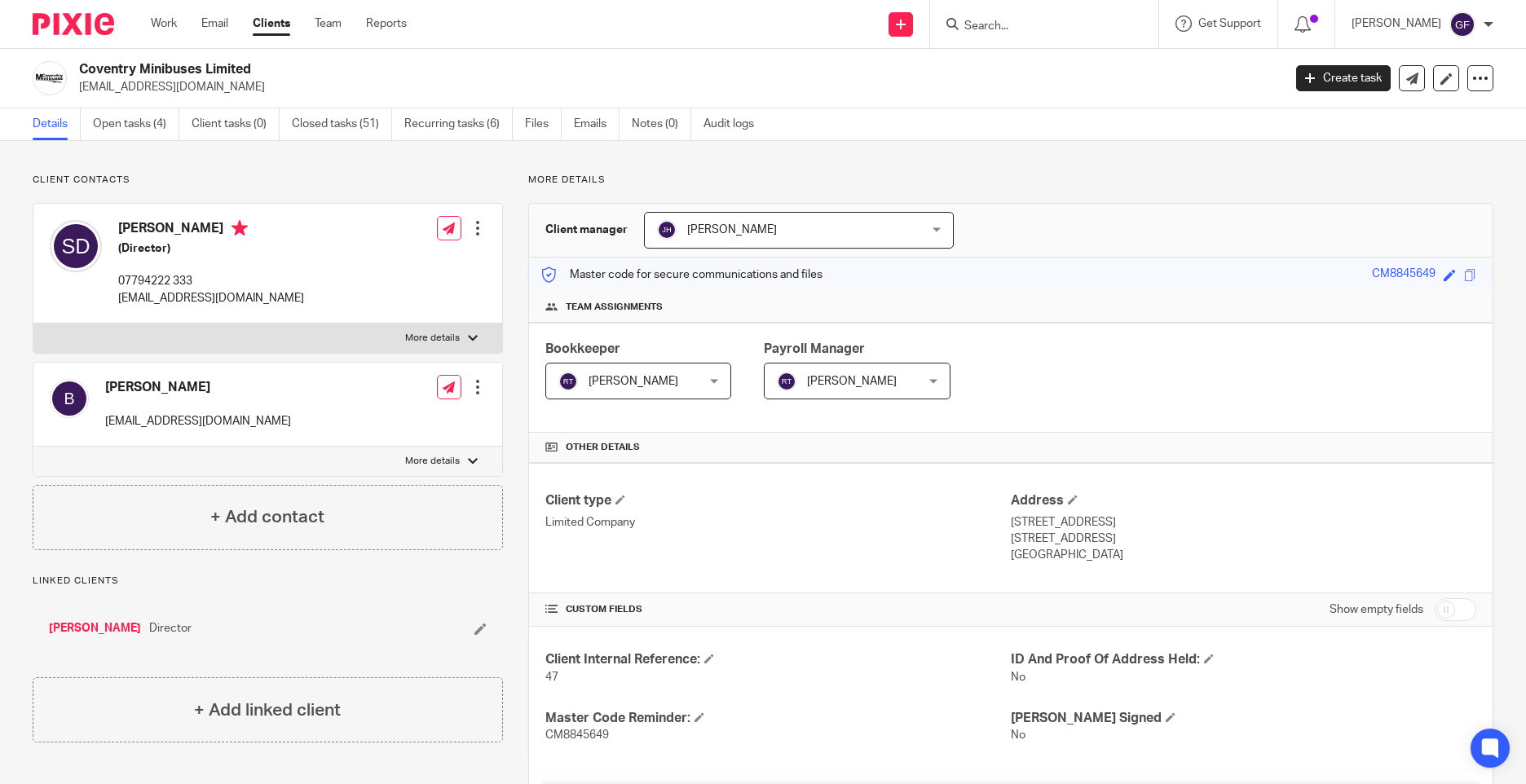
click at [1024, 27] on input "Search" at bounding box center [1036, 27] width 147 height 15
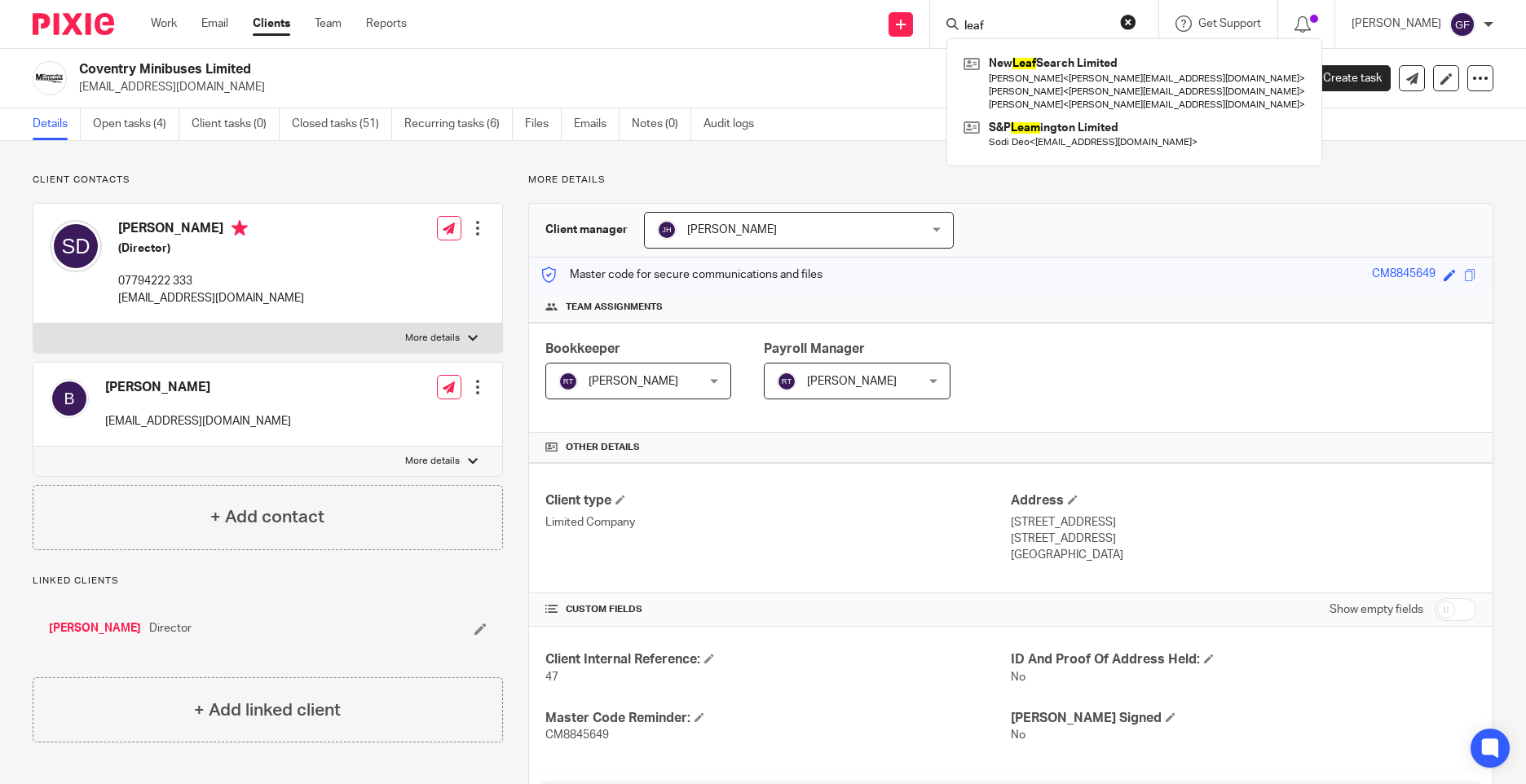
type input "leaf"
click at [222, 29] on link "Email" at bounding box center [214, 24] width 27 height 17
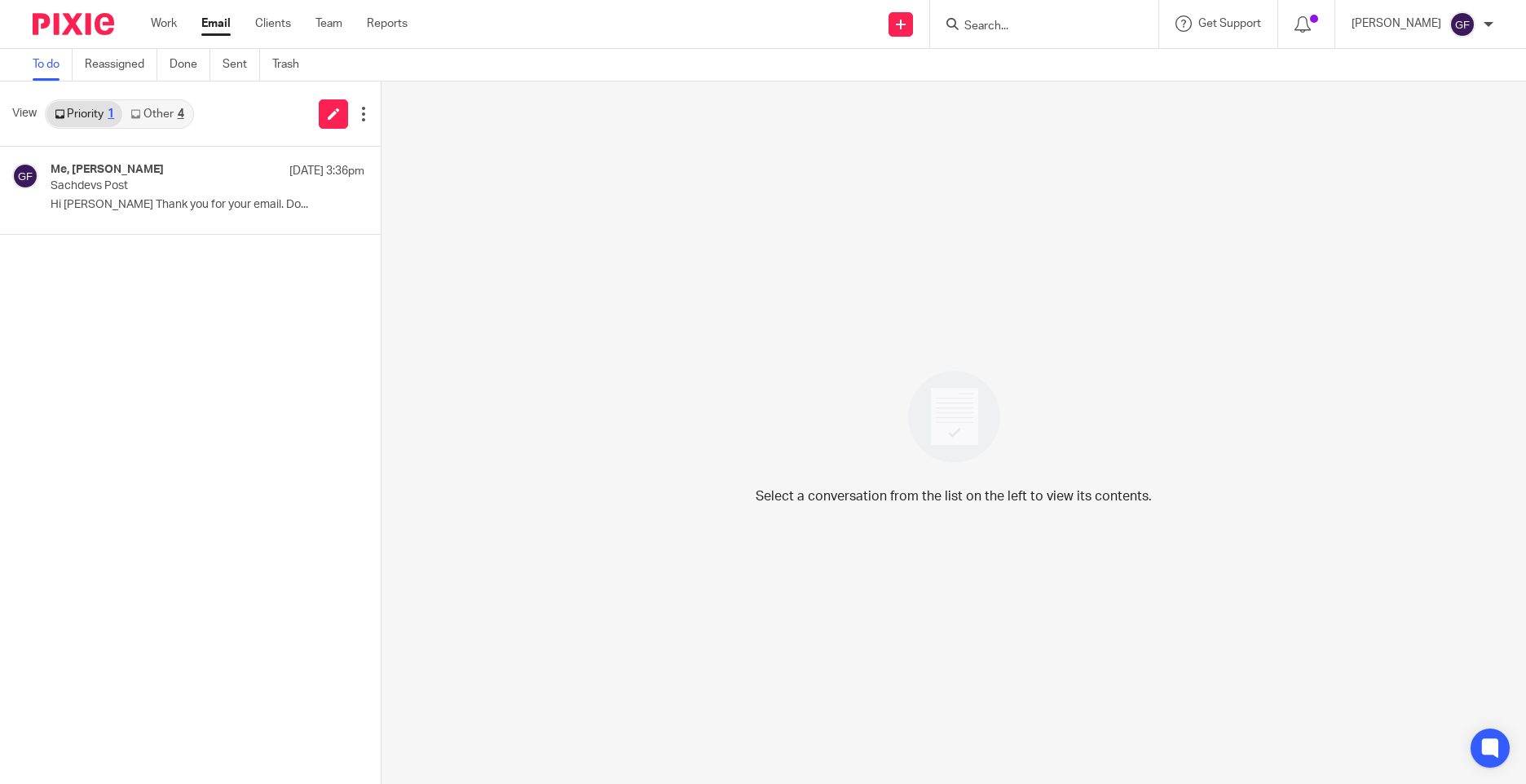
click at [169, 123] on link "Other 4" at bounding box center [156, 114] width 69 height 26
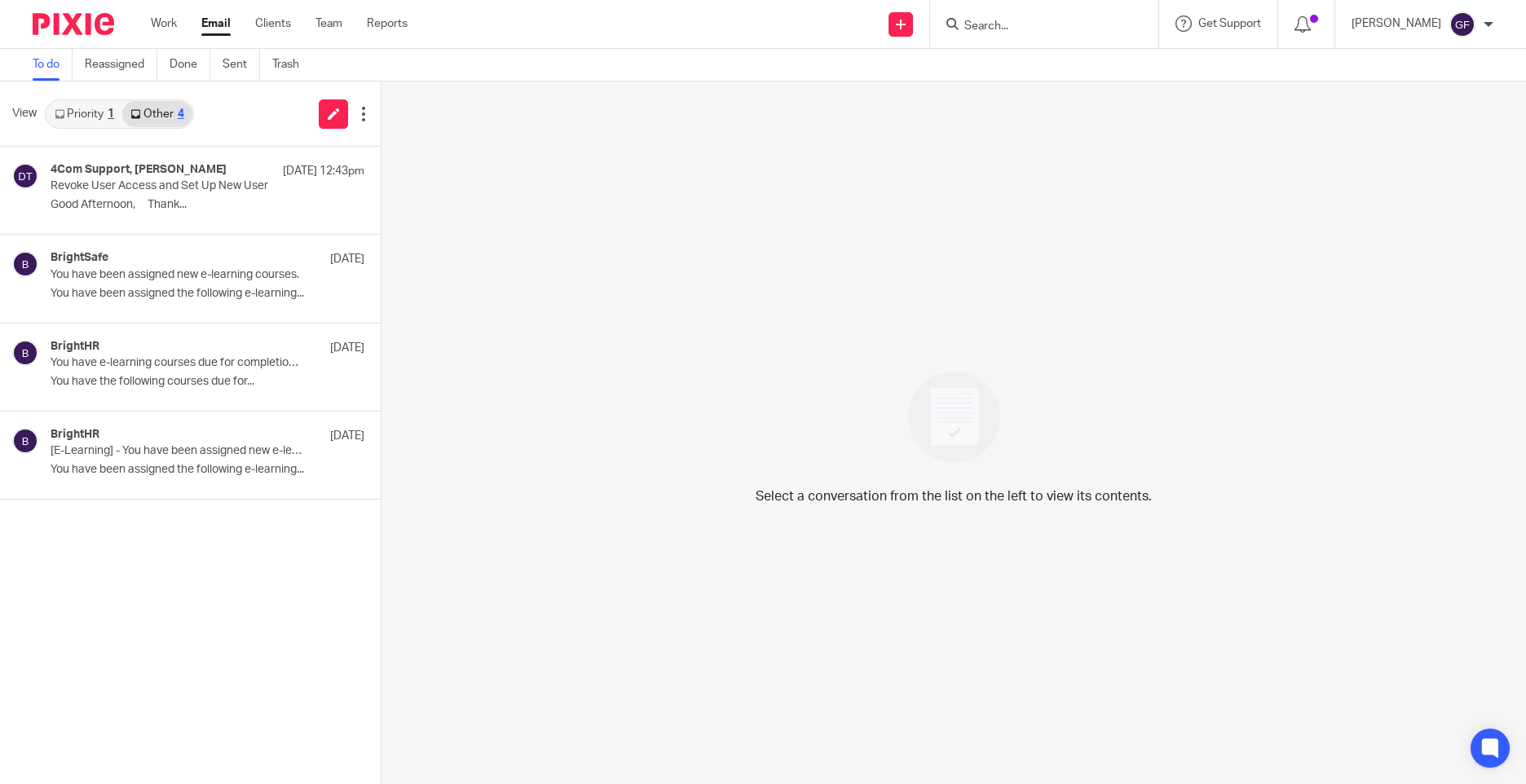
click at [656, 321] on div "Select a conversation from the list on the left to view its contents." at bounding box center [954, 433] width 1145 height 703
click at [611, 315] on div "Select a conversation from the list on the left to view its contents." at bounding box center [954, 433] width 1145 height 703
click at [88, 110] on link "Priority 1" at bounding box center [84, 114] width 76 height 26
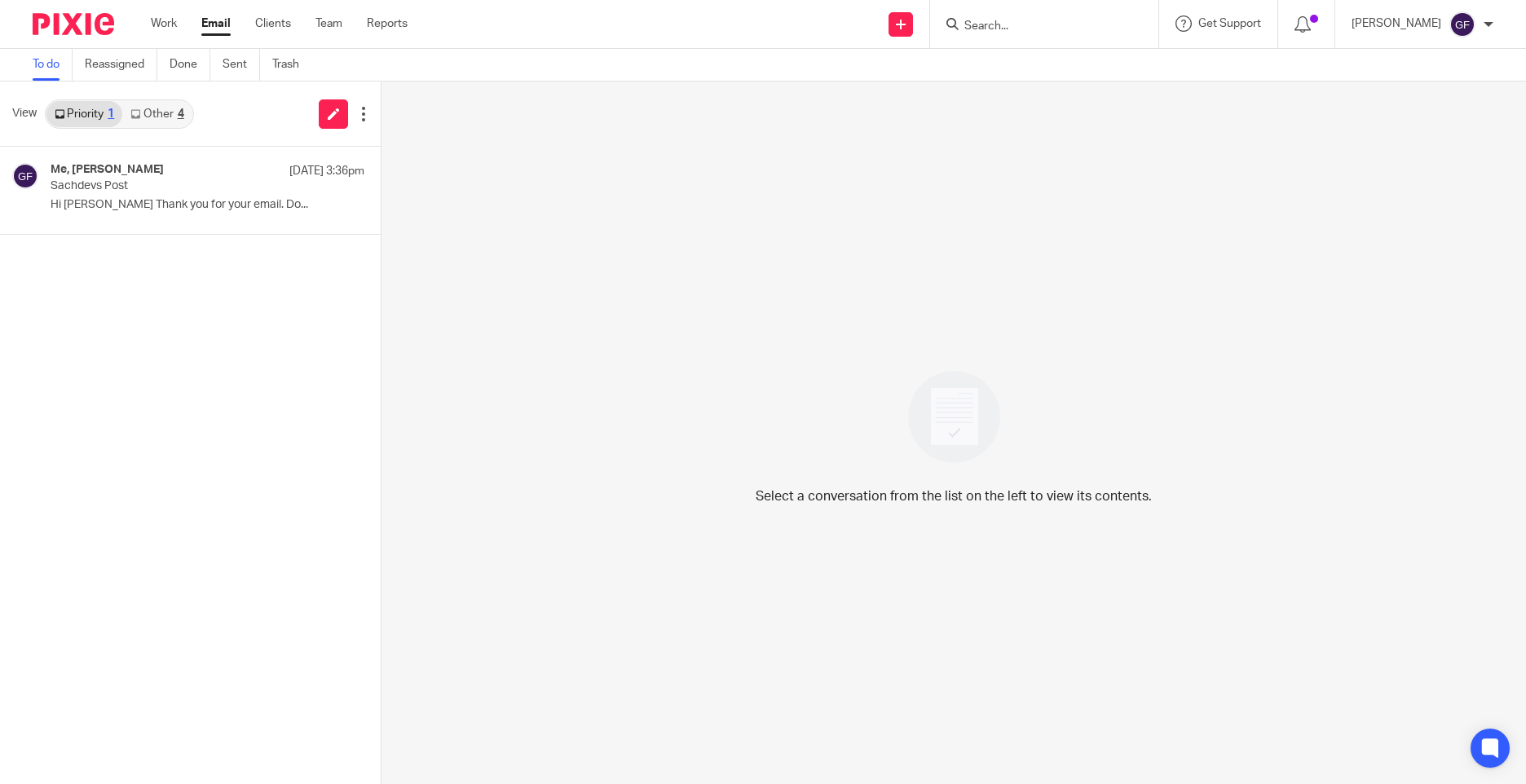
click at [223, 22] on link "Email" at bounding box center [215, 24] width 29 height 17
click at [258, 185] on p "Sachdevs Post" at bounding box center [156, 186] width 212 height 14
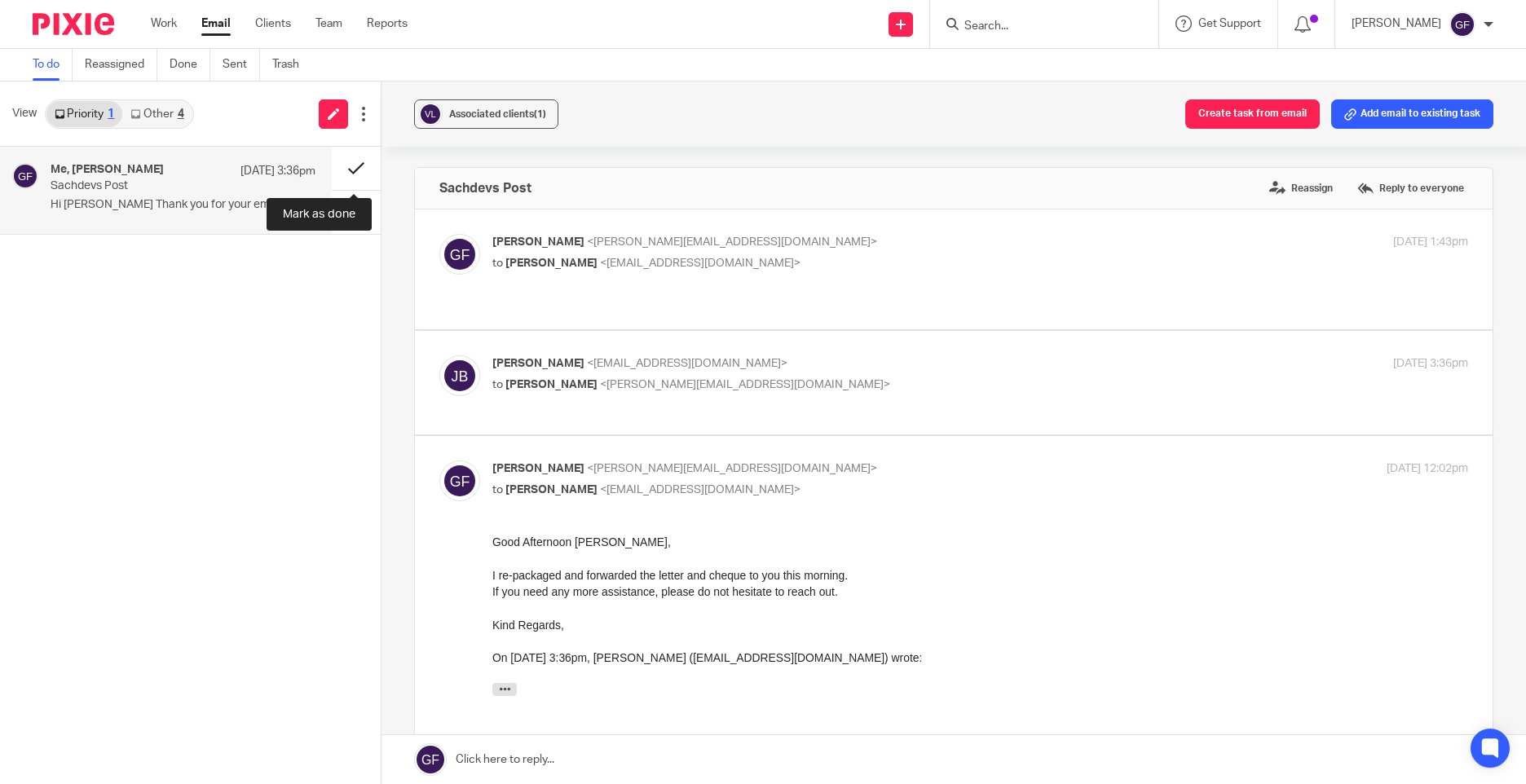
click at [354, 164] on button at bounding box center [356, 169] width 49 height 43
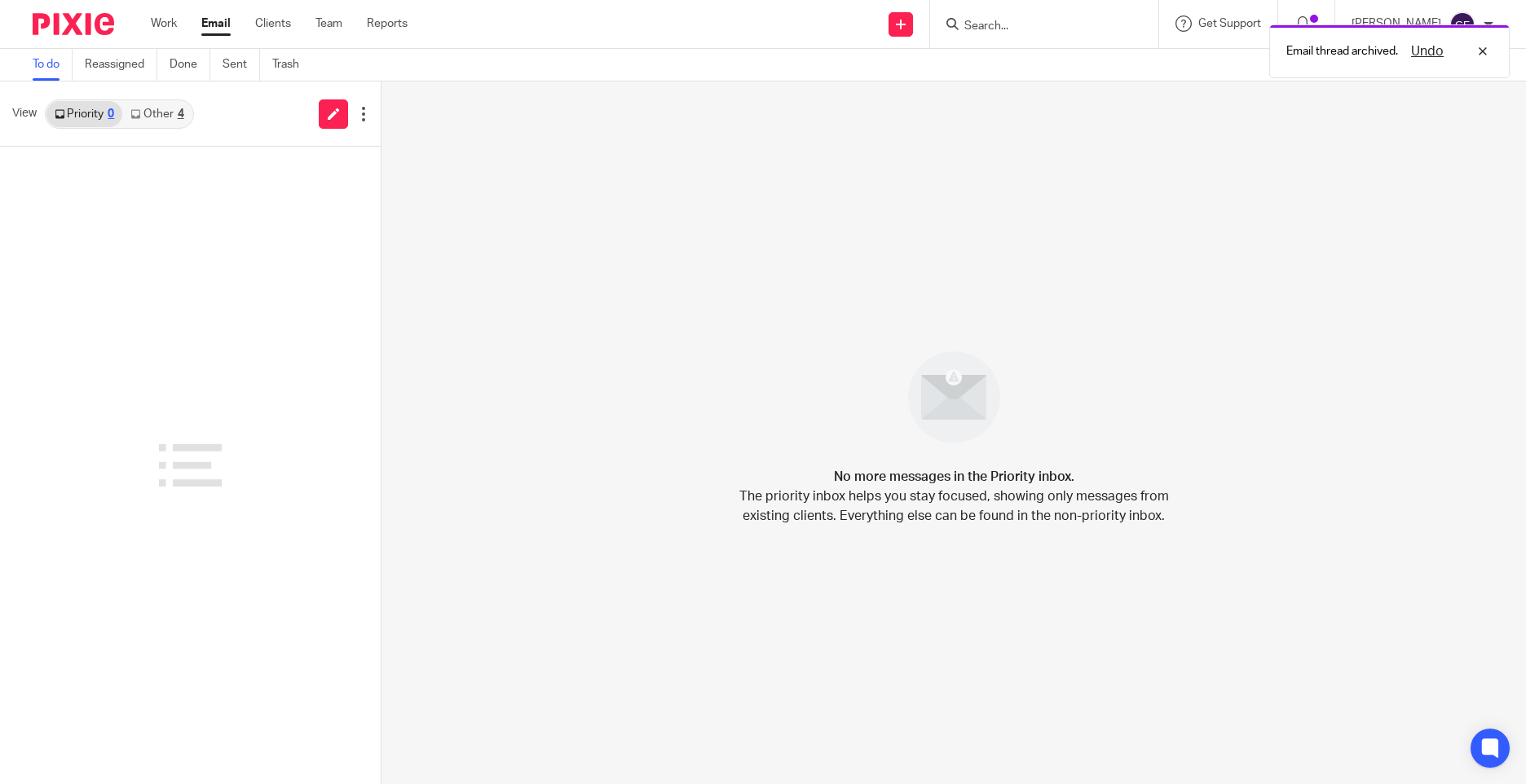
click at [170, 116] on link "Other 4" at bounding box center [156, 114] width 69 height 26
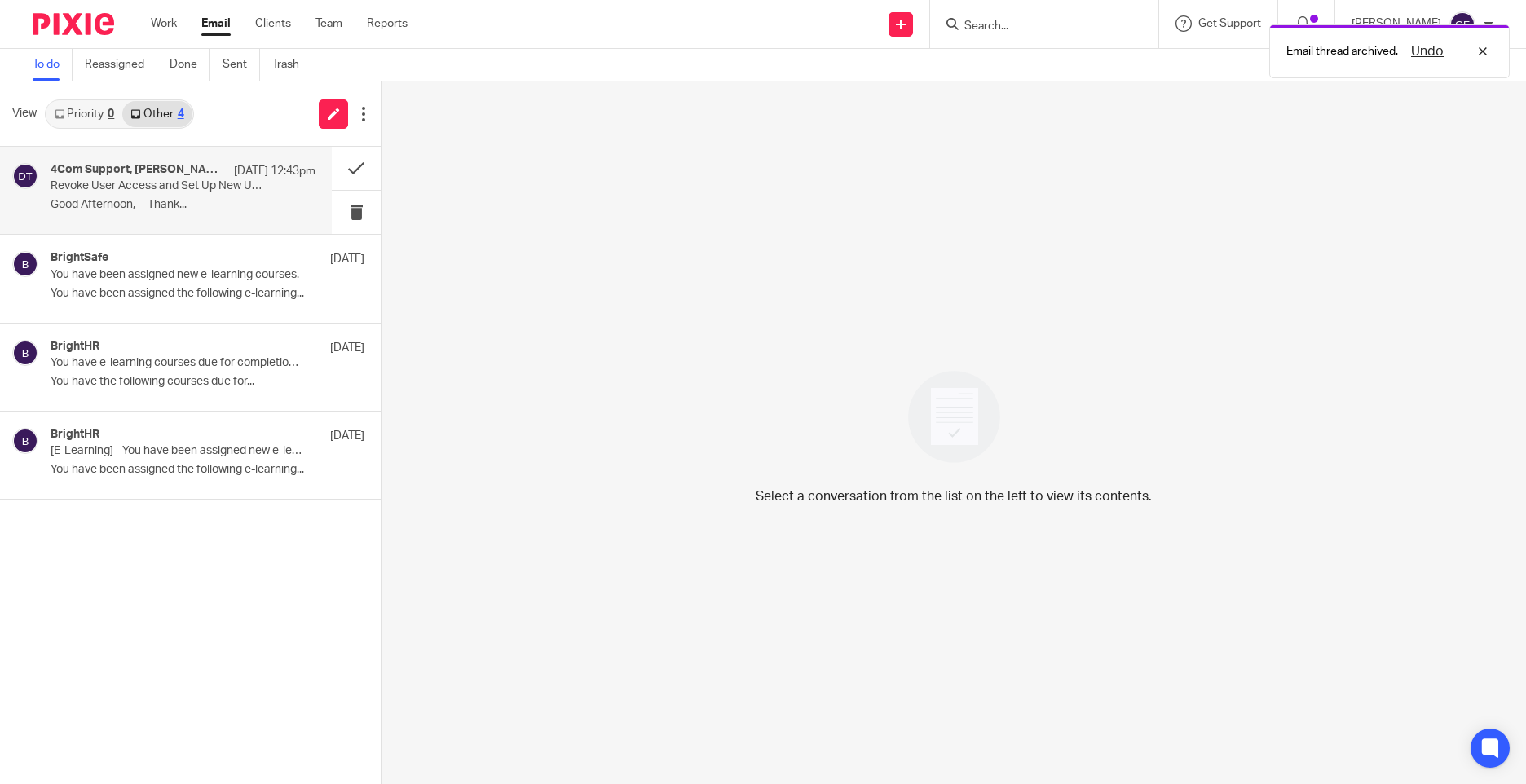
click at [197, 198] on div "4Com Support, Deanna Templeton 24 Sep 12:43pm Revoke User Access and Set Up New…" at bounding box center [183, 190] width 265 height 55
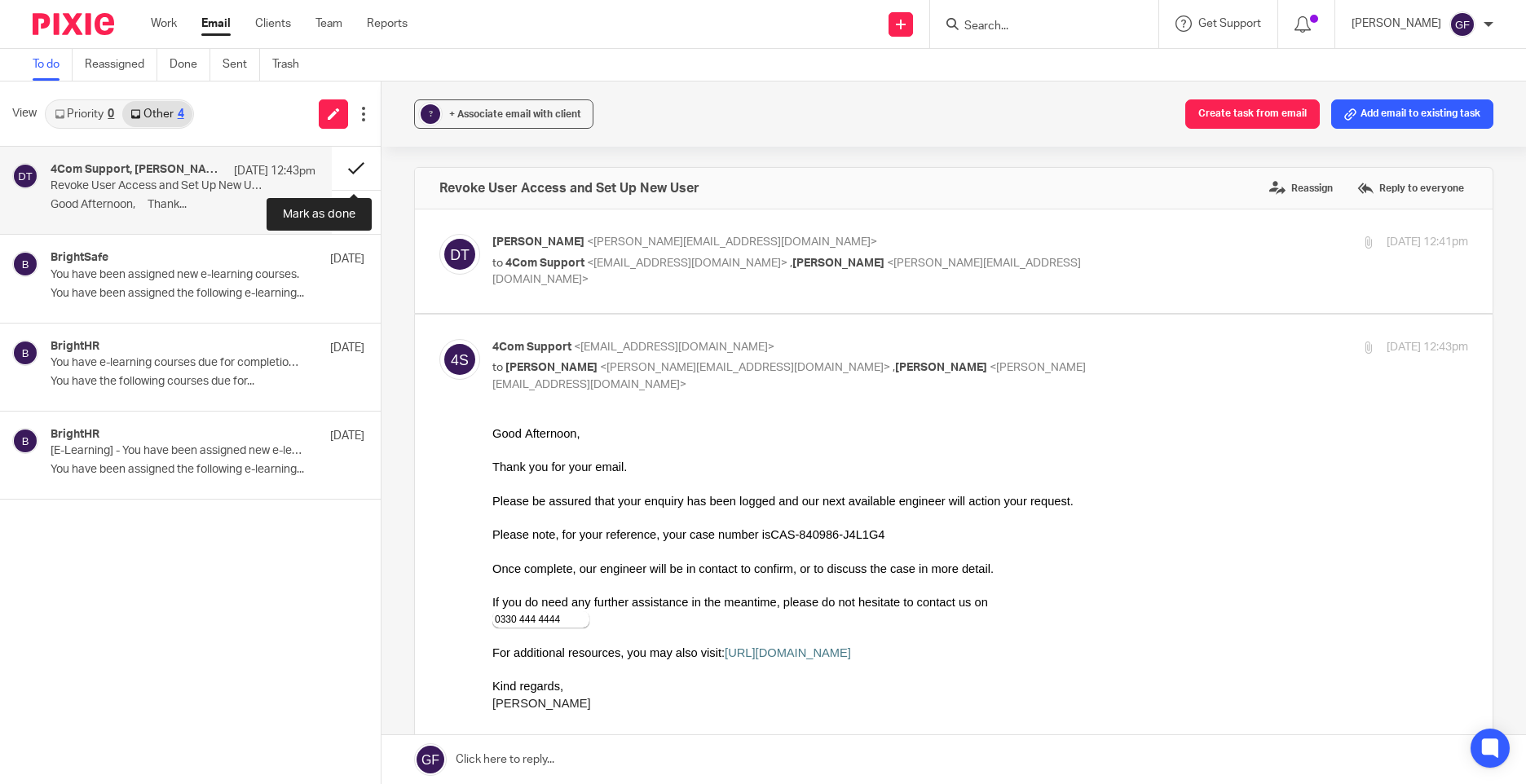
click at [353, 157] on button at bounding box center [356, 169] width 49 height 43
click at [355, 169] on button at bounding box center [356, 169] width 49 height 43
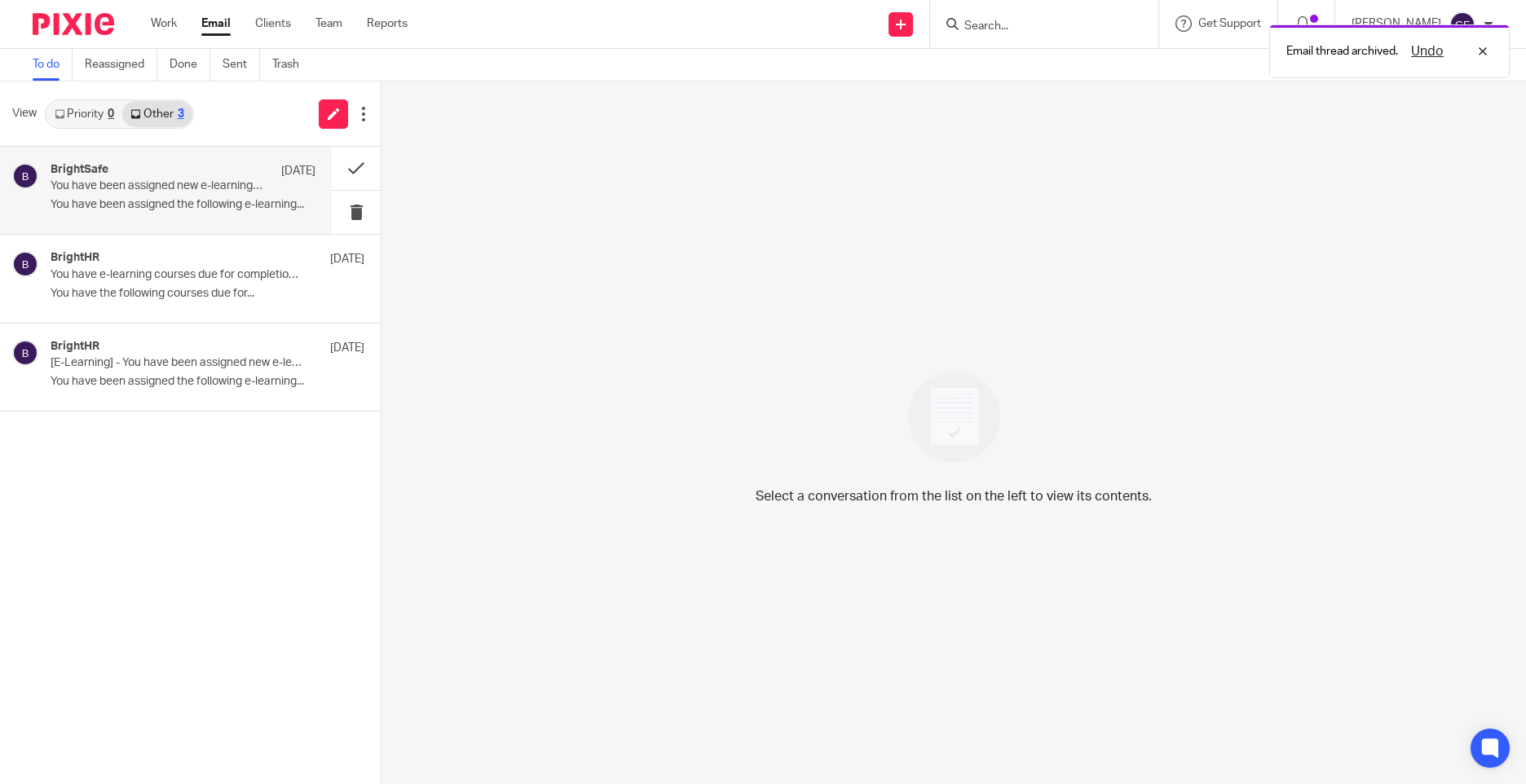
click at [204, 179] on div "BrightSafe 15 Sep" at bounding box center [183, 171] width 265 height 17
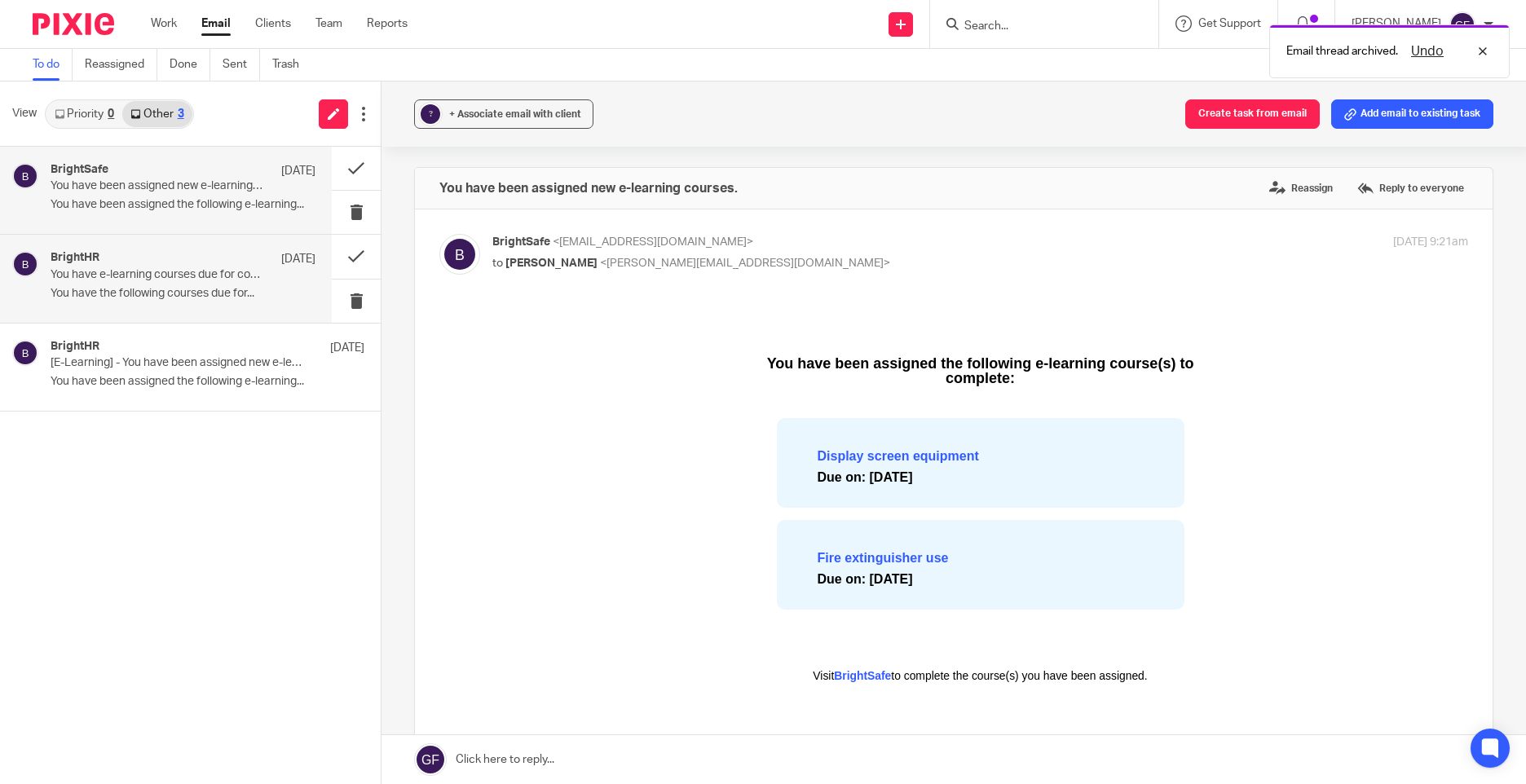
click at [211, 265] on div "BrightHR 8 Sep" at bounding box center [183, 259] width 265 height 17
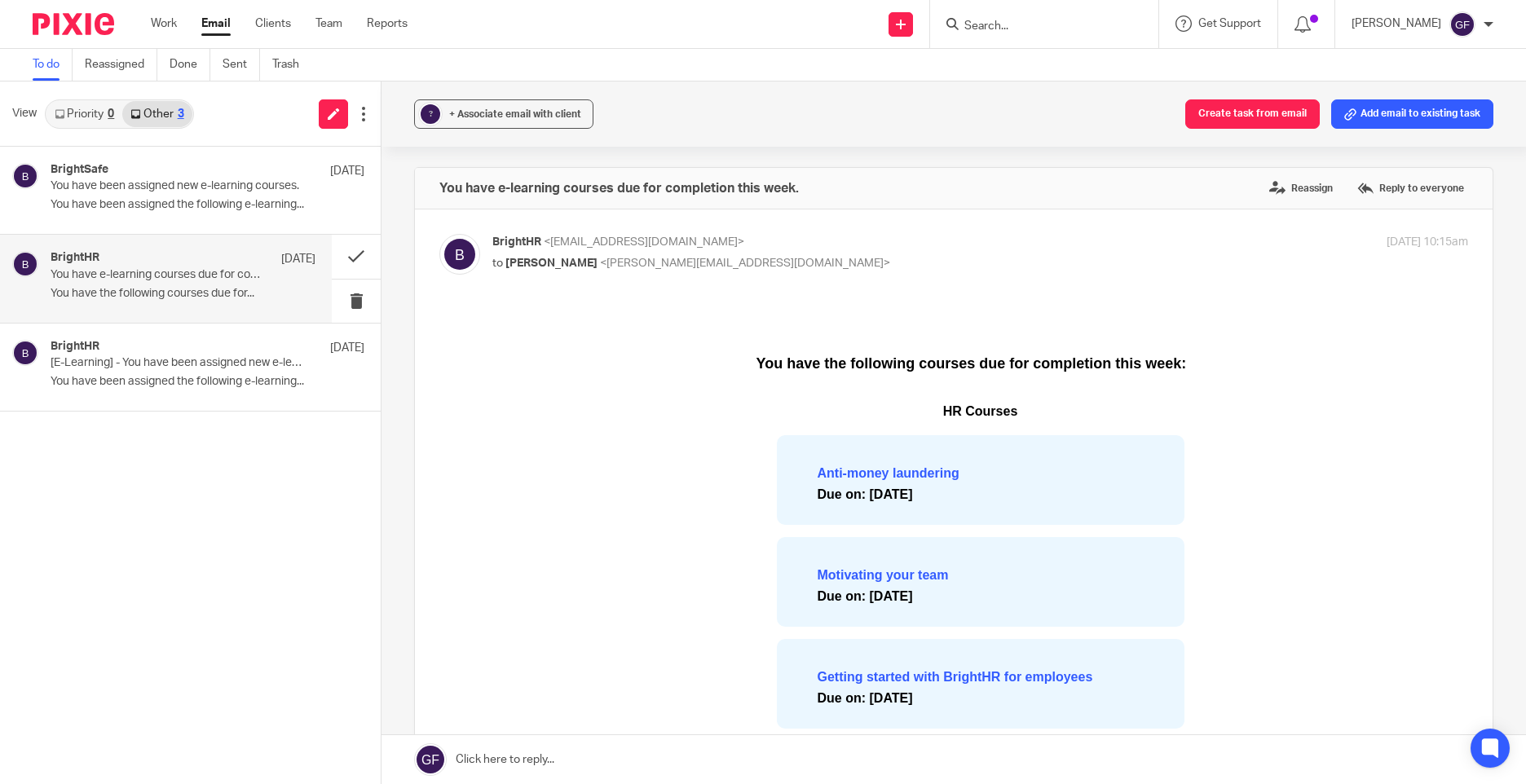
click at [994, 30] on input "Search" at bounding box center [1036, 27] width 147 height 15
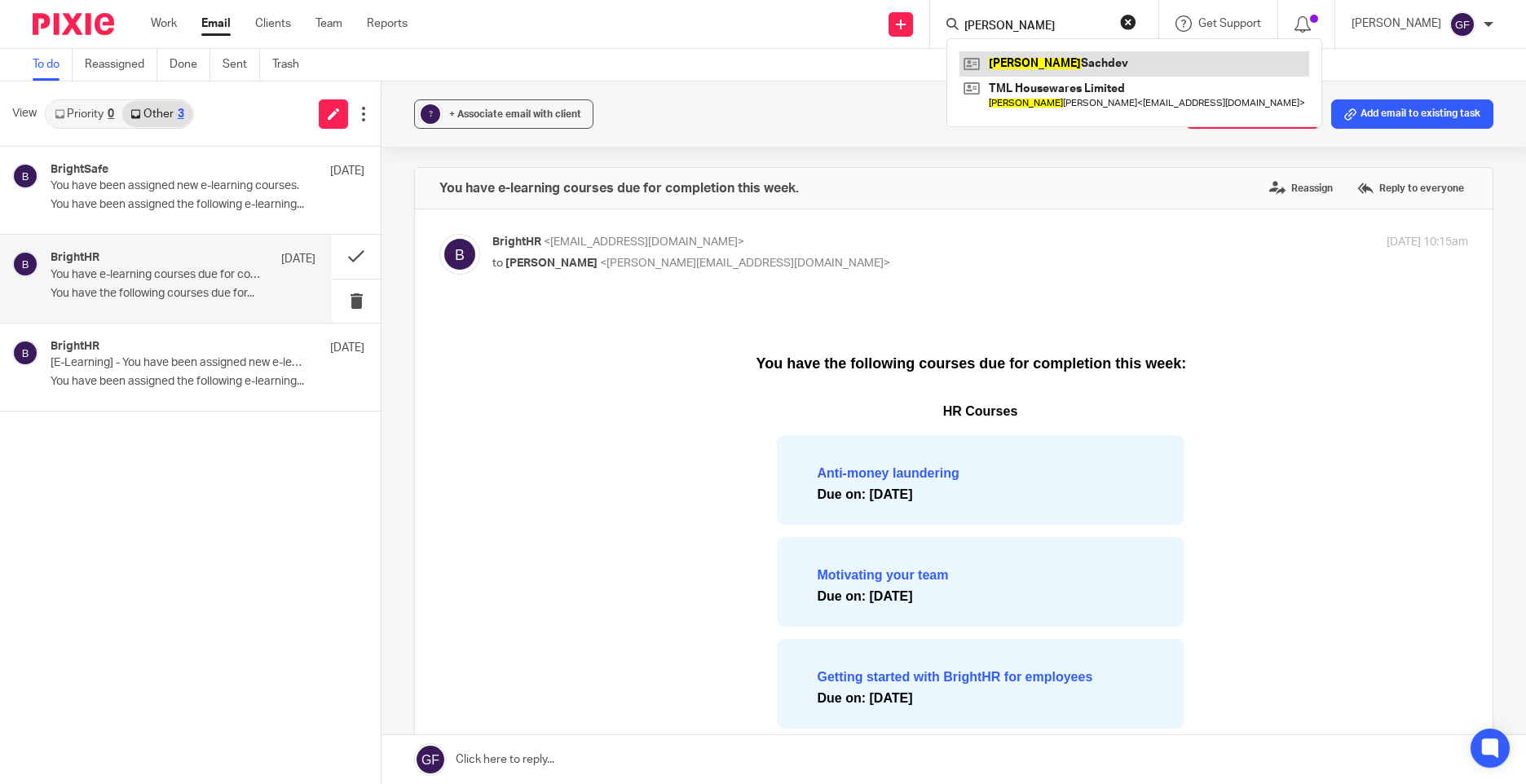
type input "jaspal"
click at [1035, 69] on link at bounding box center [1134, 63] width 350 height 24
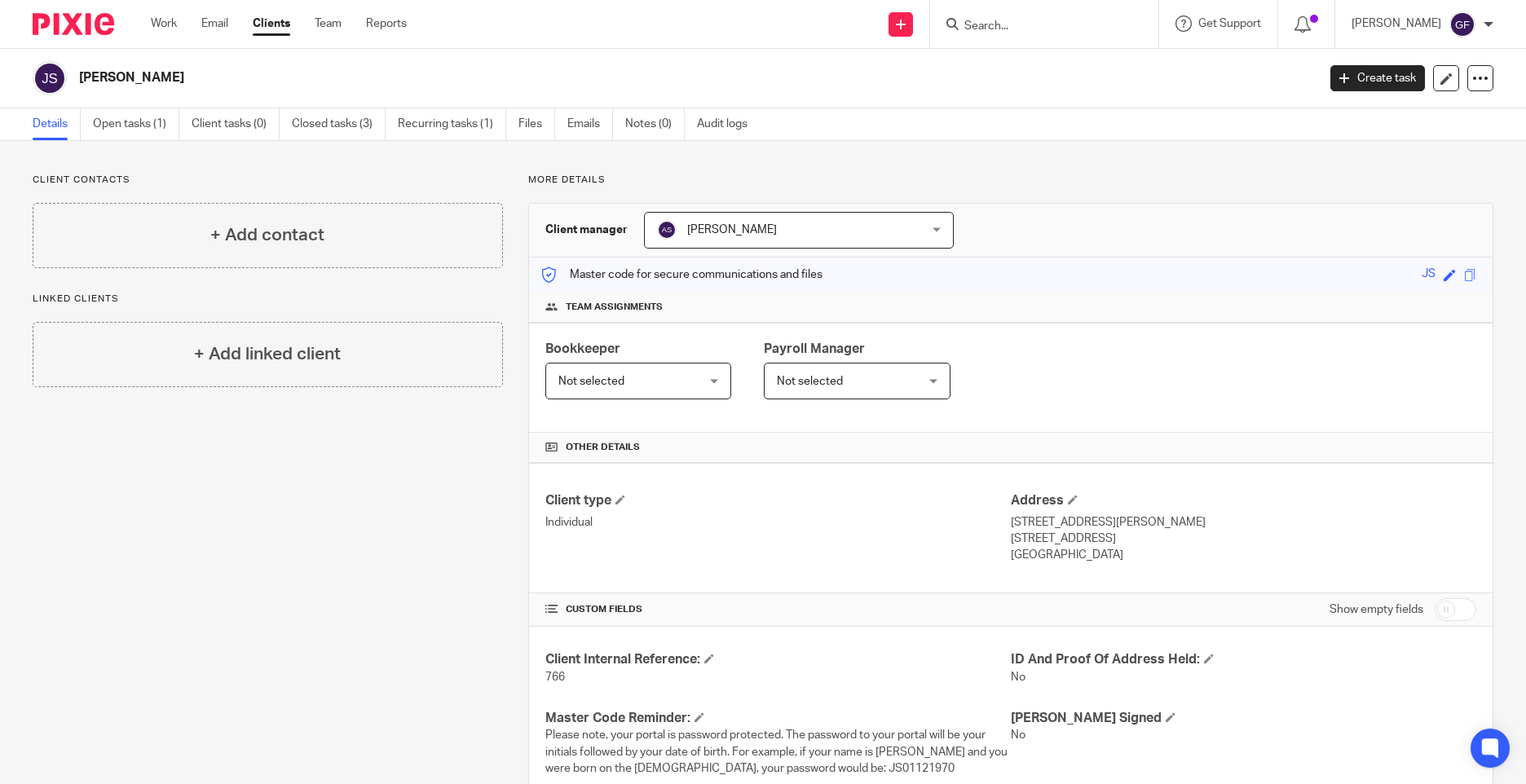
click at [1028, 47] on div at bounding box center [1044, 24] width 228 height 48
click at [1018, 32] on input "Search" at bounding box center [1036, 27] width 147 height 15
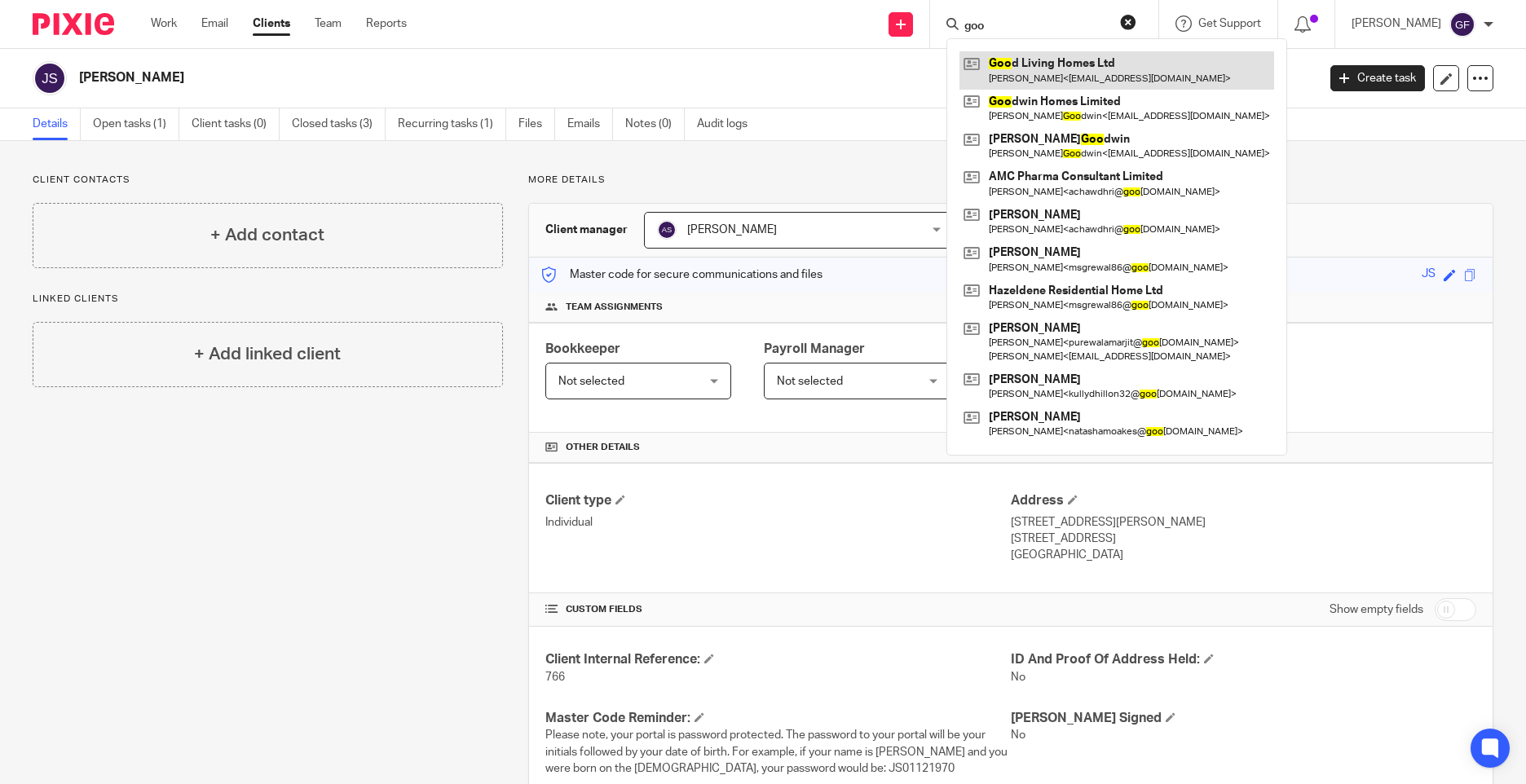
type input "goo"
click at [1090, 73] on link at bounding box center [1116, 70] width 315 height 37
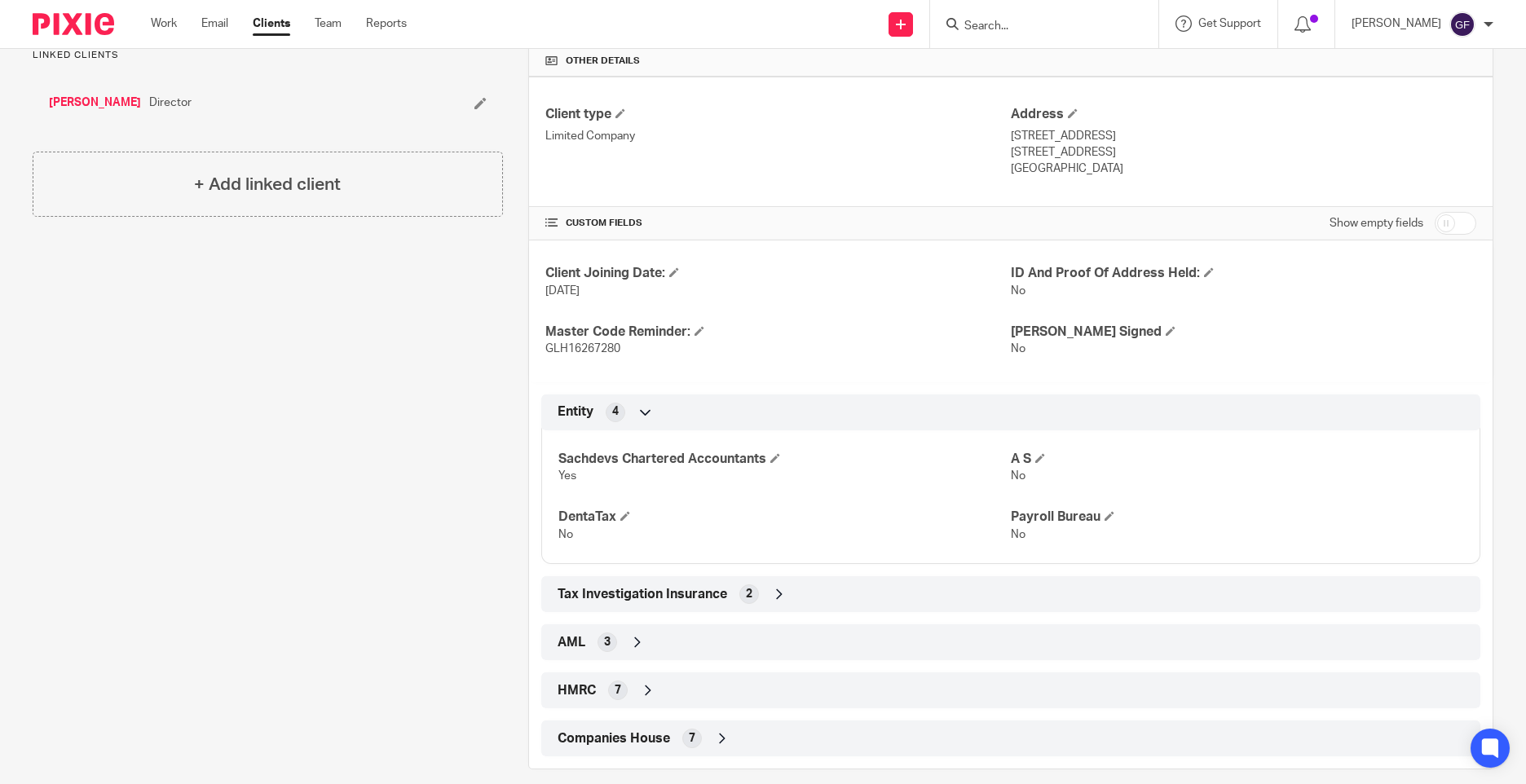
scroll to position [404, 0]
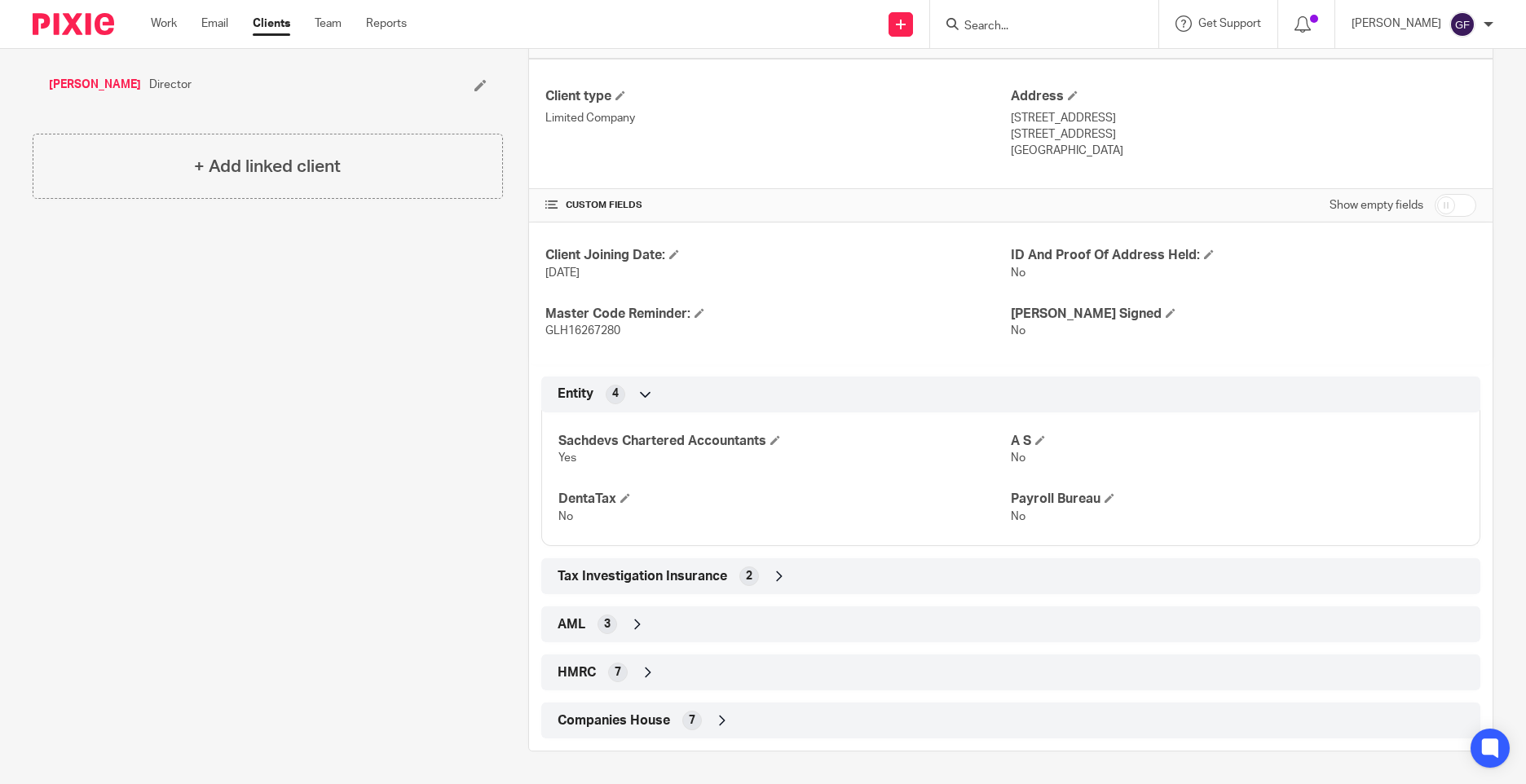
click at [653, 658] on div "HMRC 7" at bounding box center [1011, 672] width 940 height 36
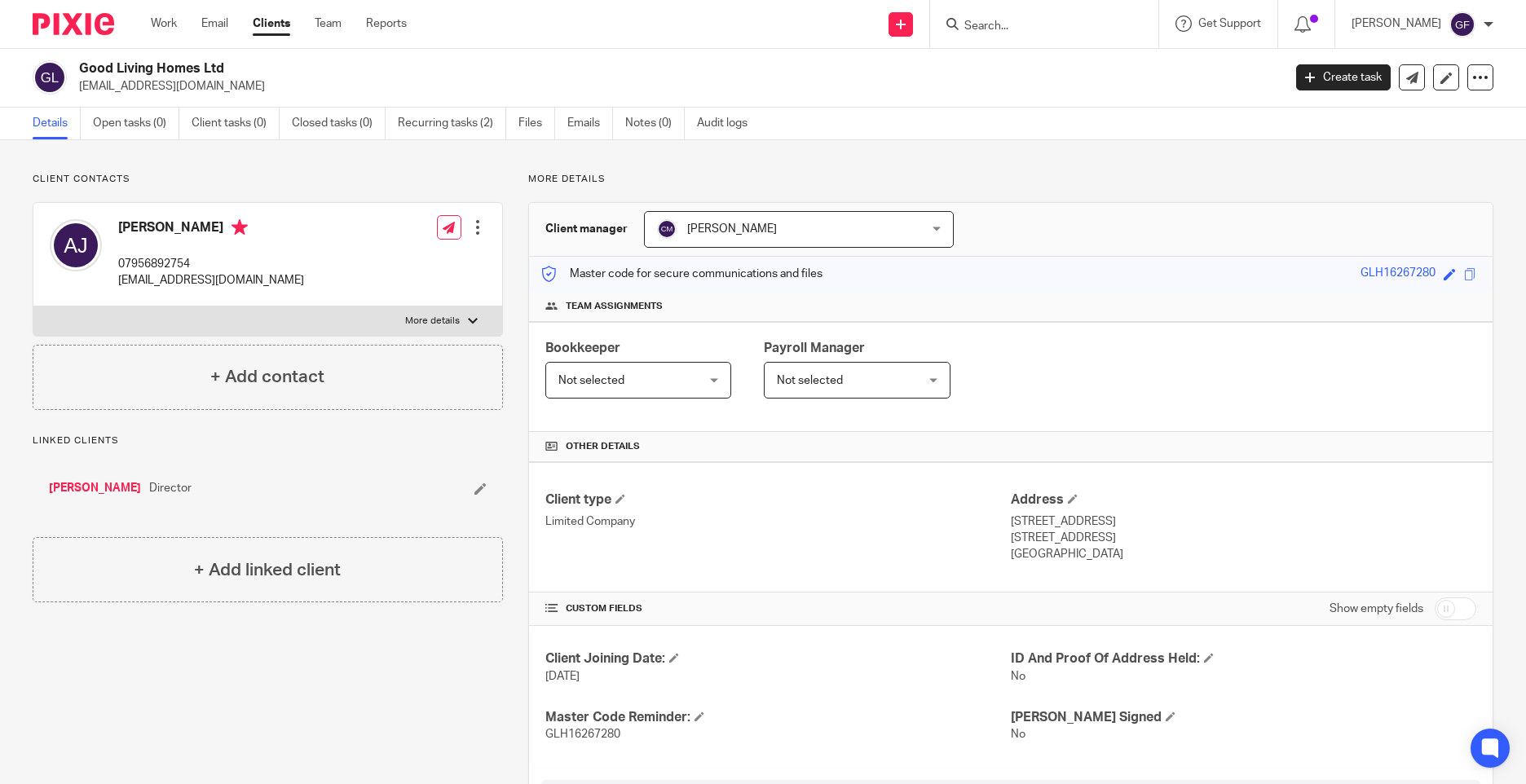
scroll to position [0, 0]
click at [518, 116] on ul "Details Open tasks (0) Client tasks (0) Closed tasks (0) Recurring tasks (2) Fi…" at bounding box center [402, 125] width 739 height 32
click at [528, 117] on link "Files" at bounding box center [537, 125] width 37 height 32
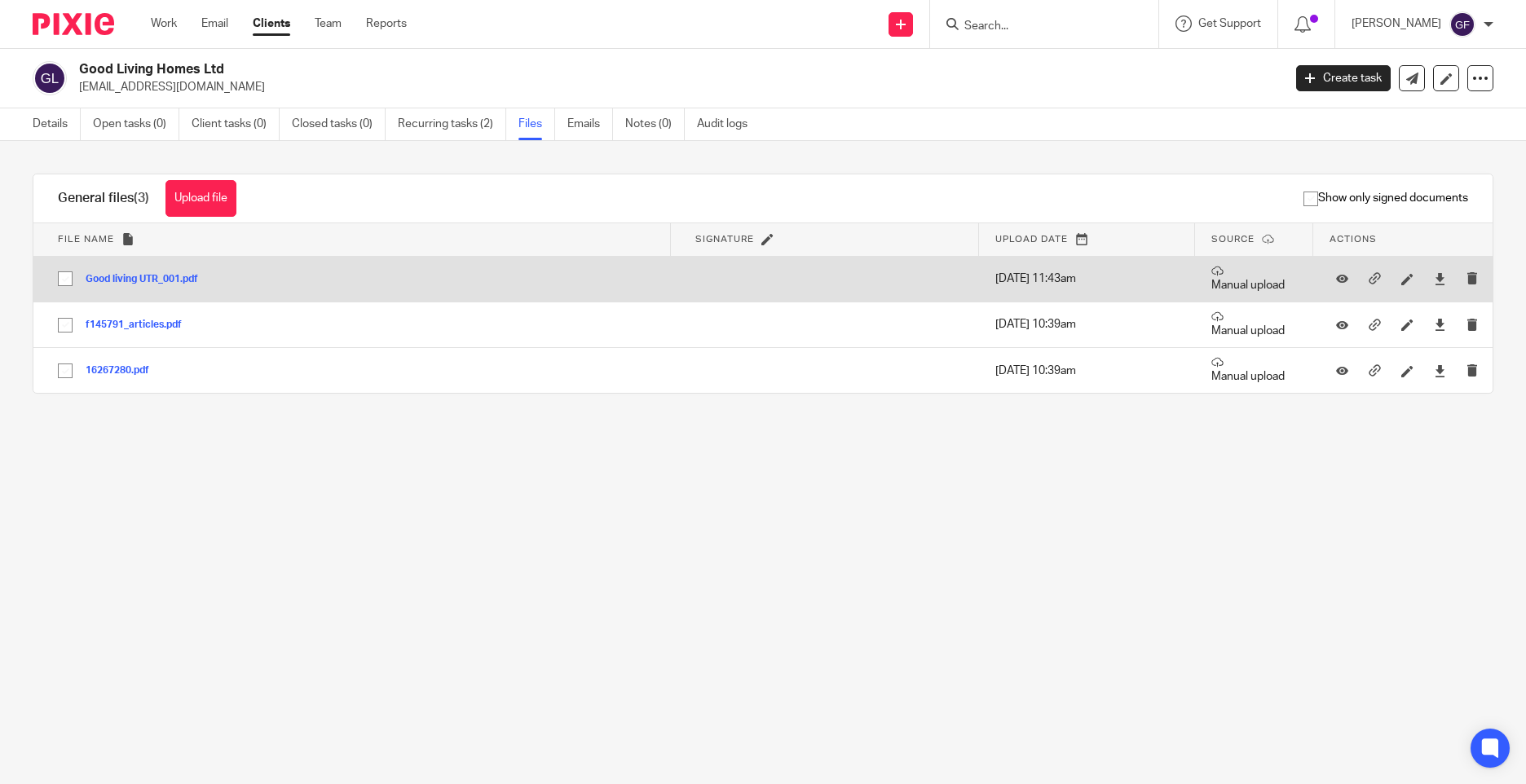
click at [149, 274] on button "Good living UTR_001.pdf" at bounding box center [148, 280] width 125 height 12
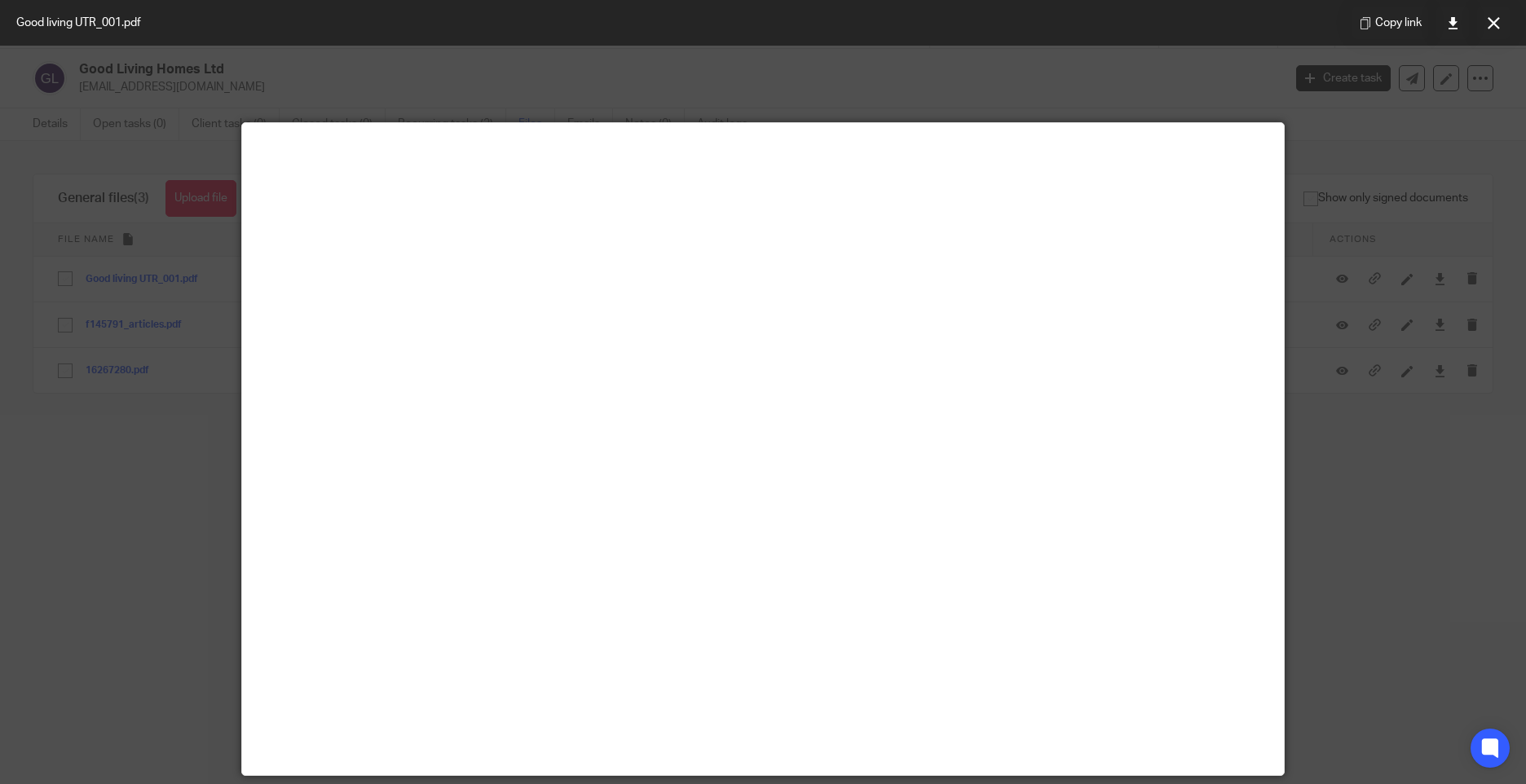
click at [1360, 269] on div at bounding box center [763, 392] width 1526 height 784
click at [1501, 22] on button at bounding box center [1493, 22] width 32 height 32
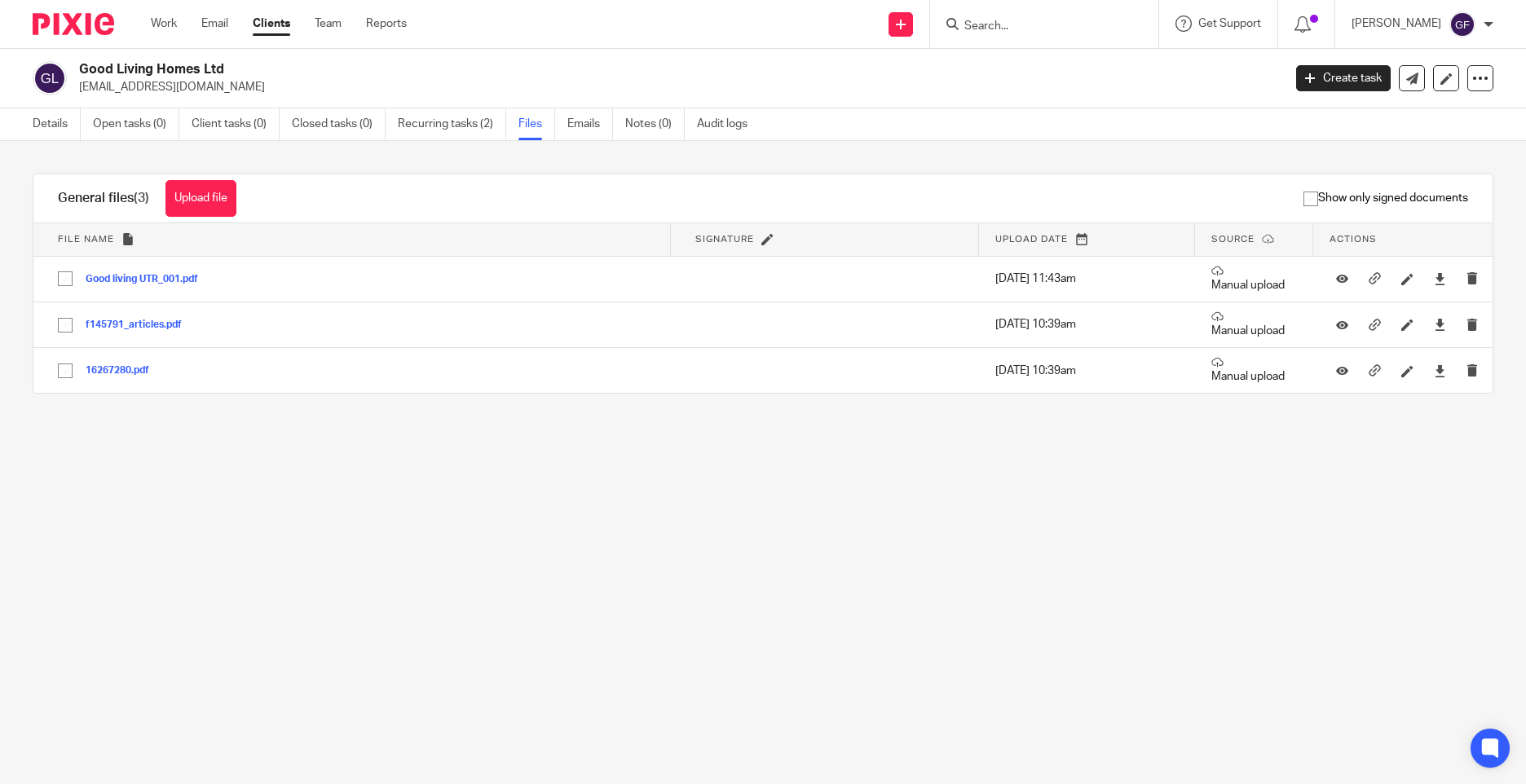
drag, startPoint x: 611, startPoint y: 718, endPoint x: 616, endPoint y: 708, distance: 11.2
click at [614, 713] on main "Good Living Homes Ltd johal2006@btinternet.com Create task Update from Companie…" at bounding box center [763, 392] width 1526 height 784
click at [335, 552] on main "Good Living Homes Ltd johal2006@btinternet.com Create task Update from Companie…" at bounding box center [763, 392] width 1526 height 784
click at [273, 25] on link "Clients" at bounding box center [271, 24] width 37 height 17
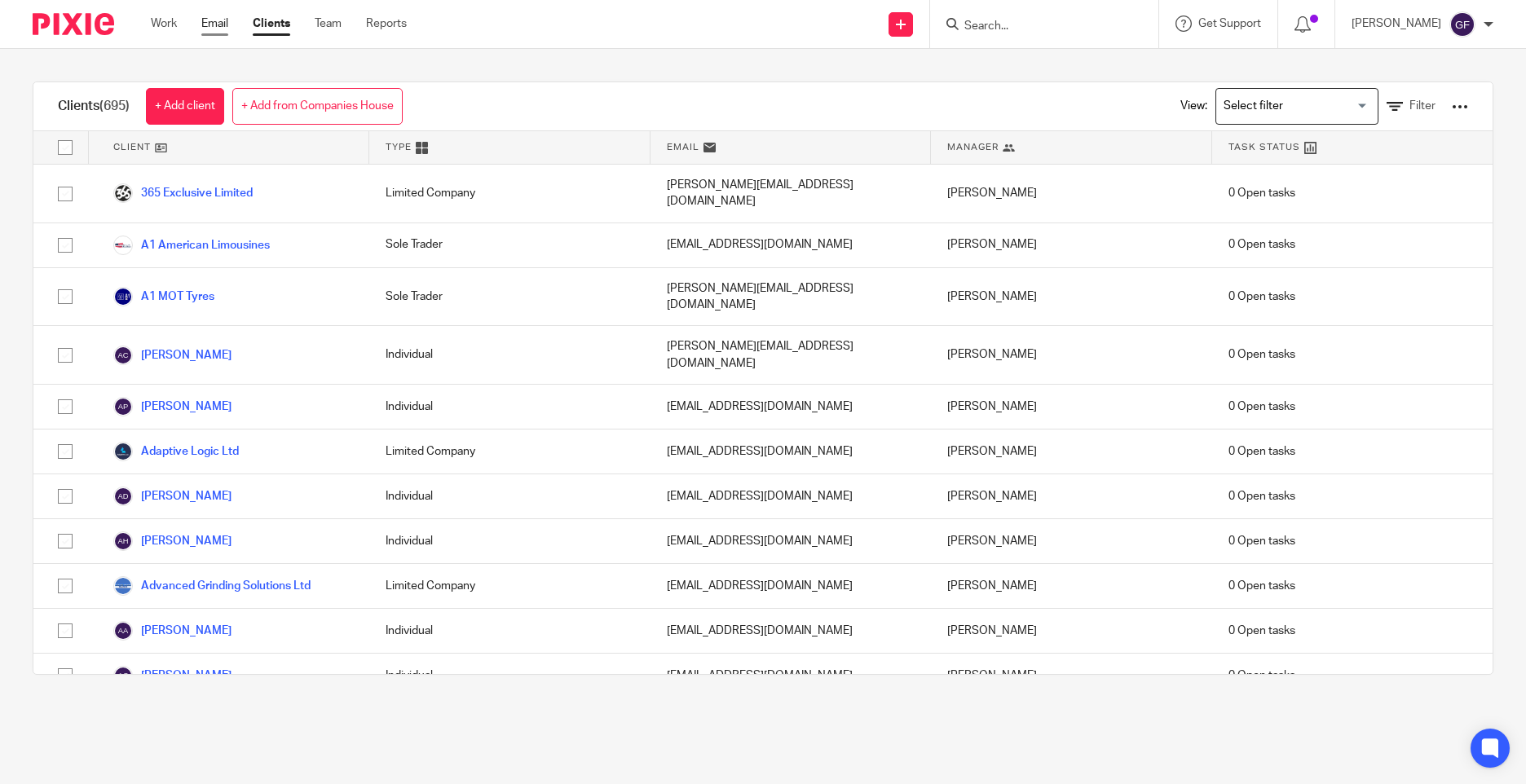
click at [210, 20] on link "Email" at bounding box center [214, 24] width 27 height 17
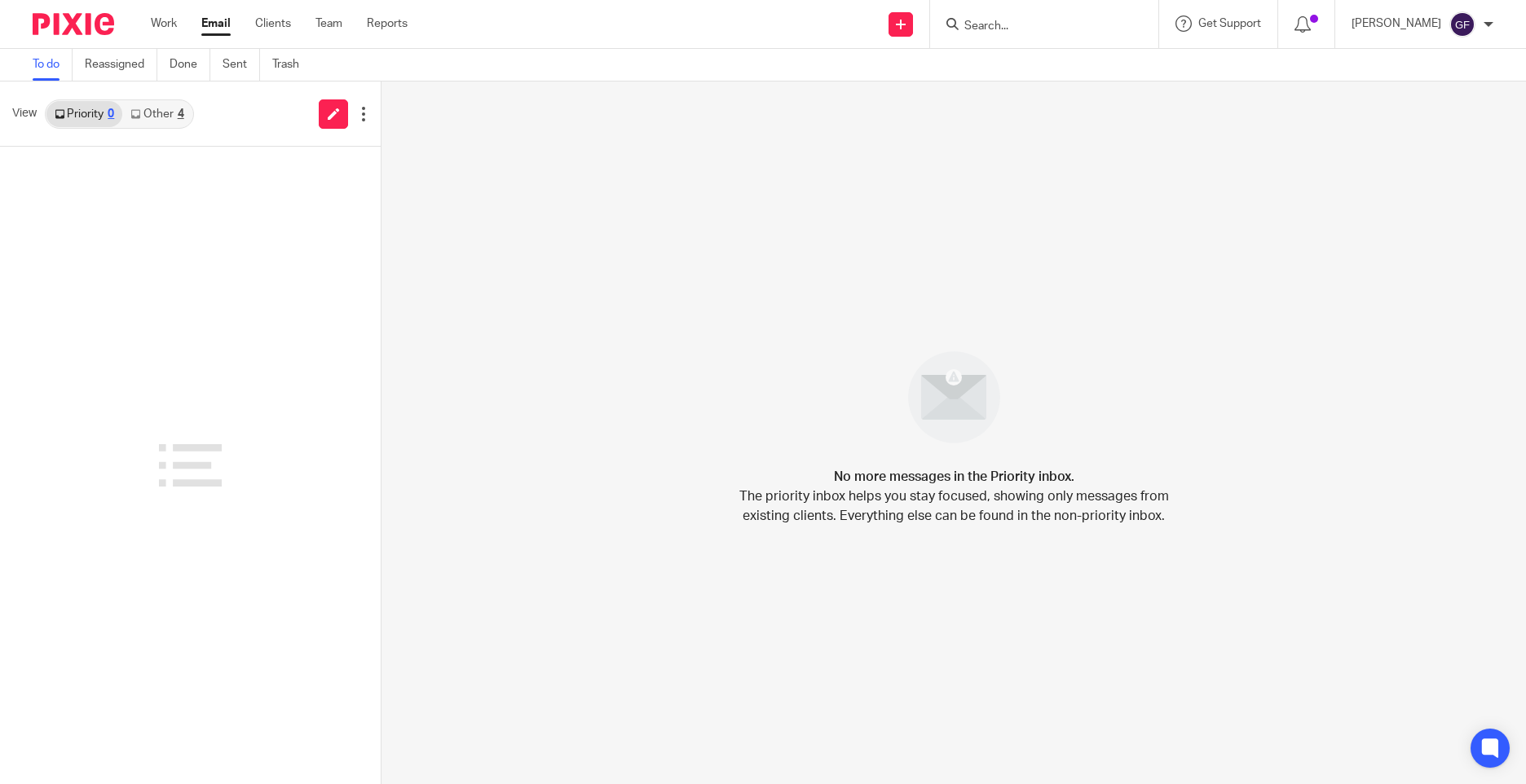
click at [163, 119] on link "Other 4" at bounding box center [156, 114] width 69 height 26
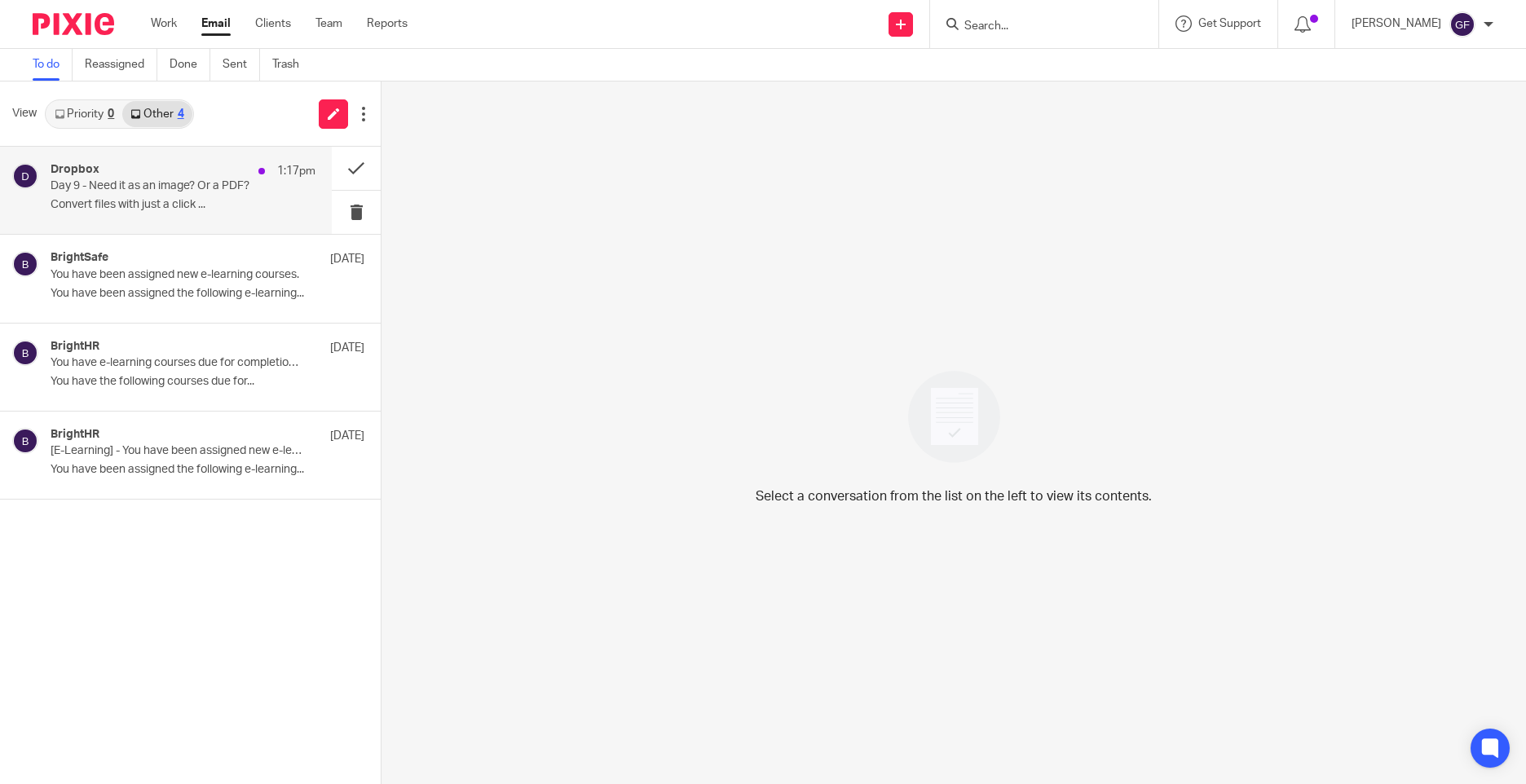
click at [179, 170] on div "Dropbox 1:17pm" at bounding box center [183, 171] width 265 height 17
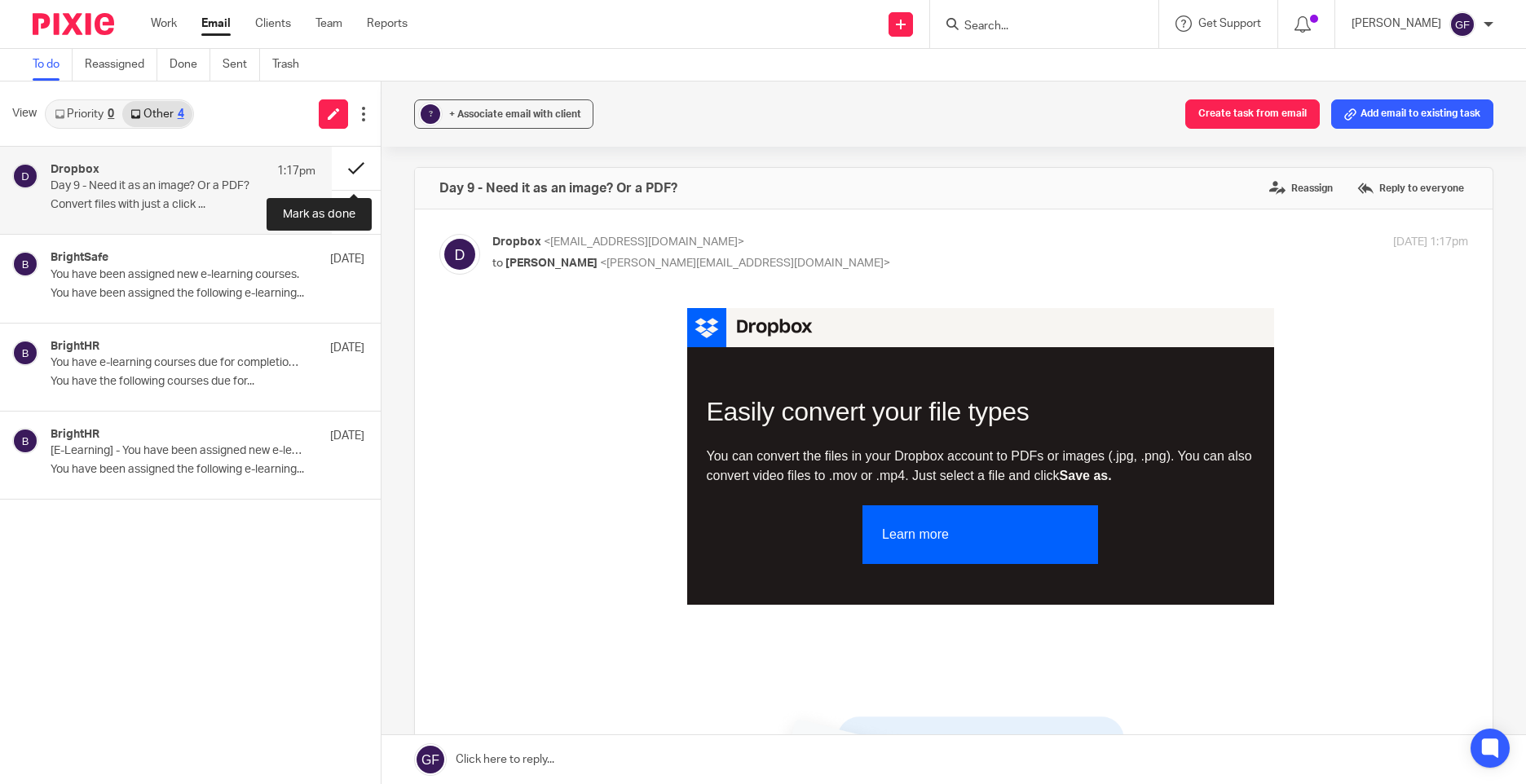
click at [344, 160] on button at bounding box center [356, 169] width 49 height 43
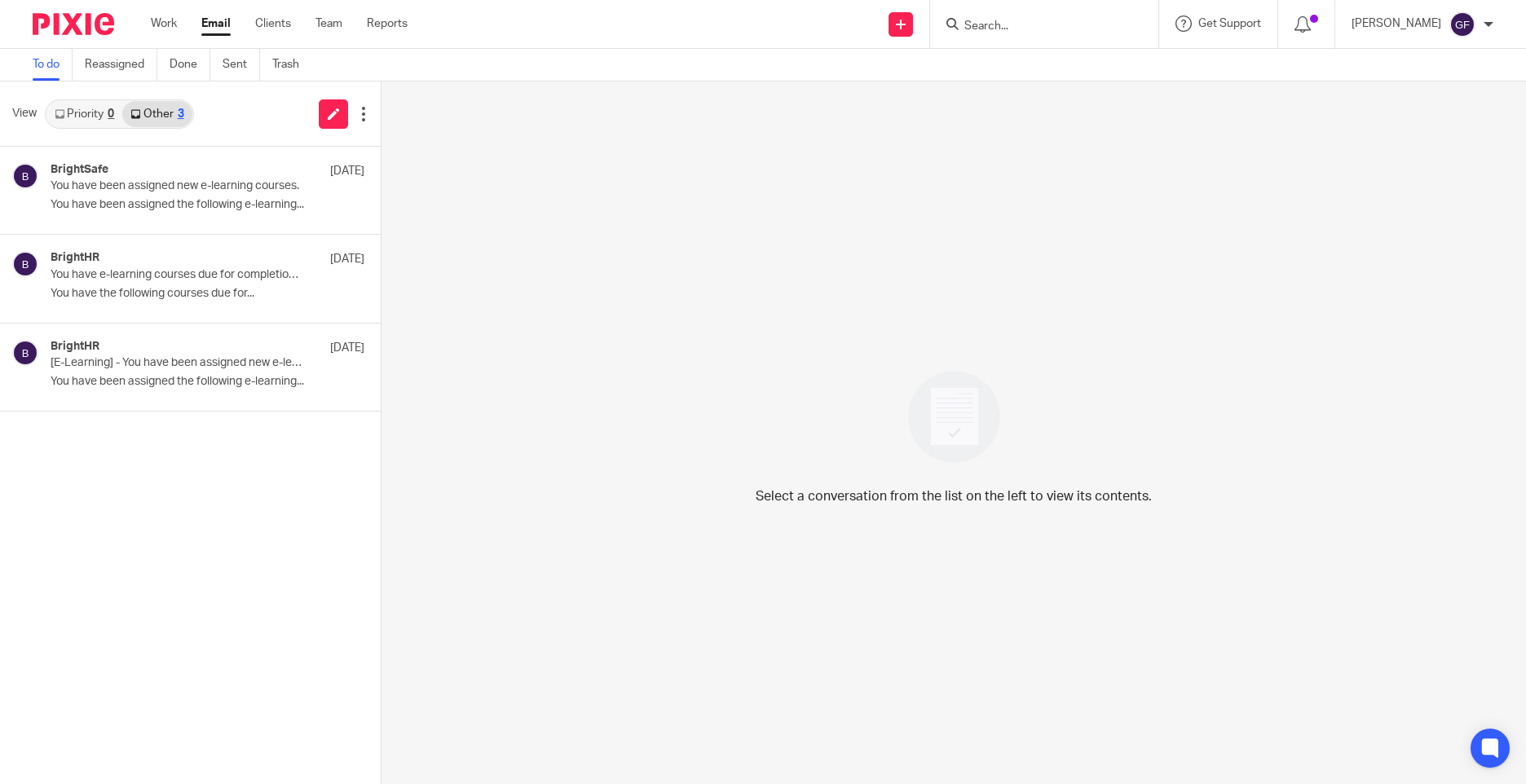
click at [1015, 28] on input "Search" at bounding box center [1036, 27] width 147 height 15
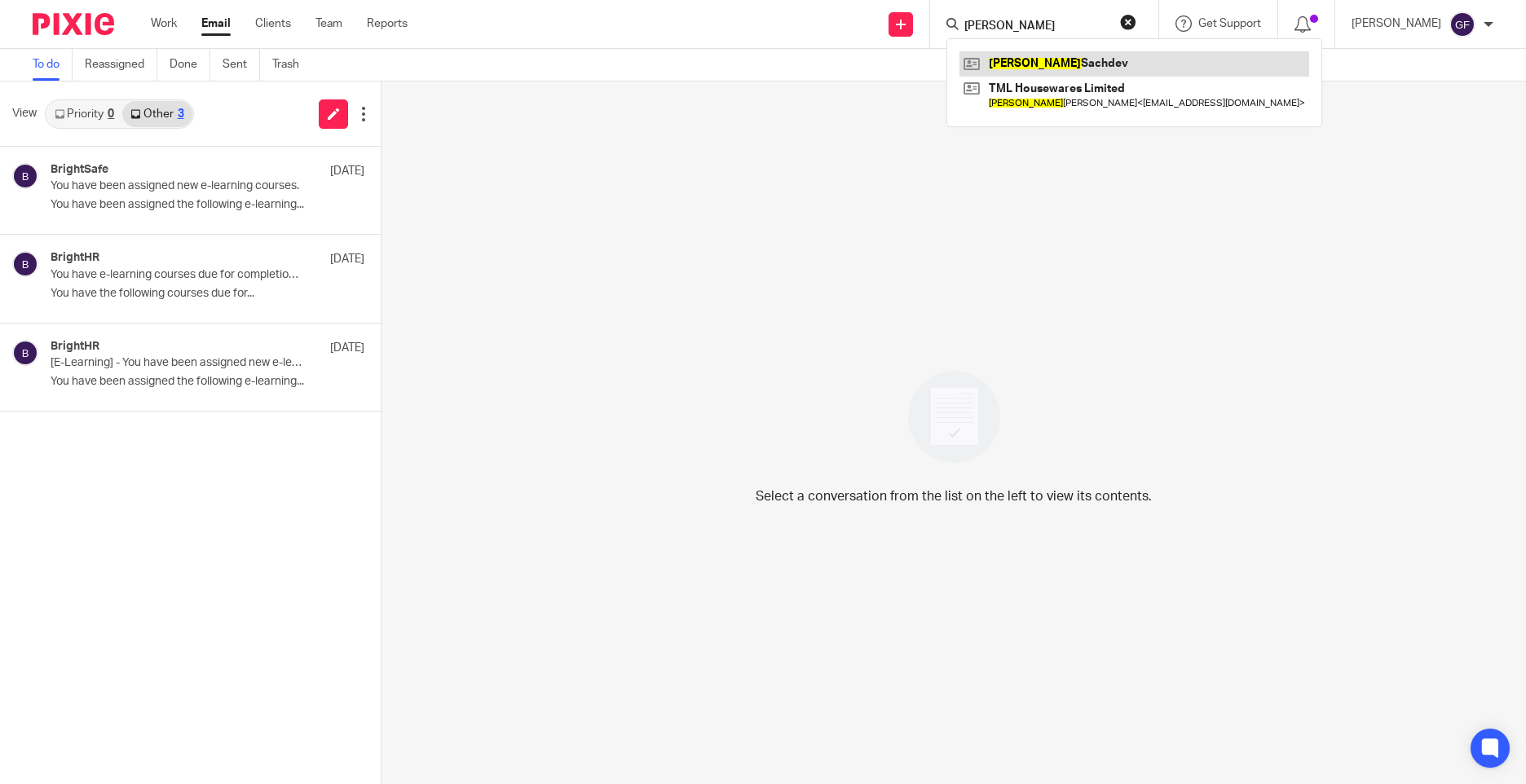
type input "jaspal"
click at [1033, 63] on link at bounding box center [1134, 63] width 350 height 24
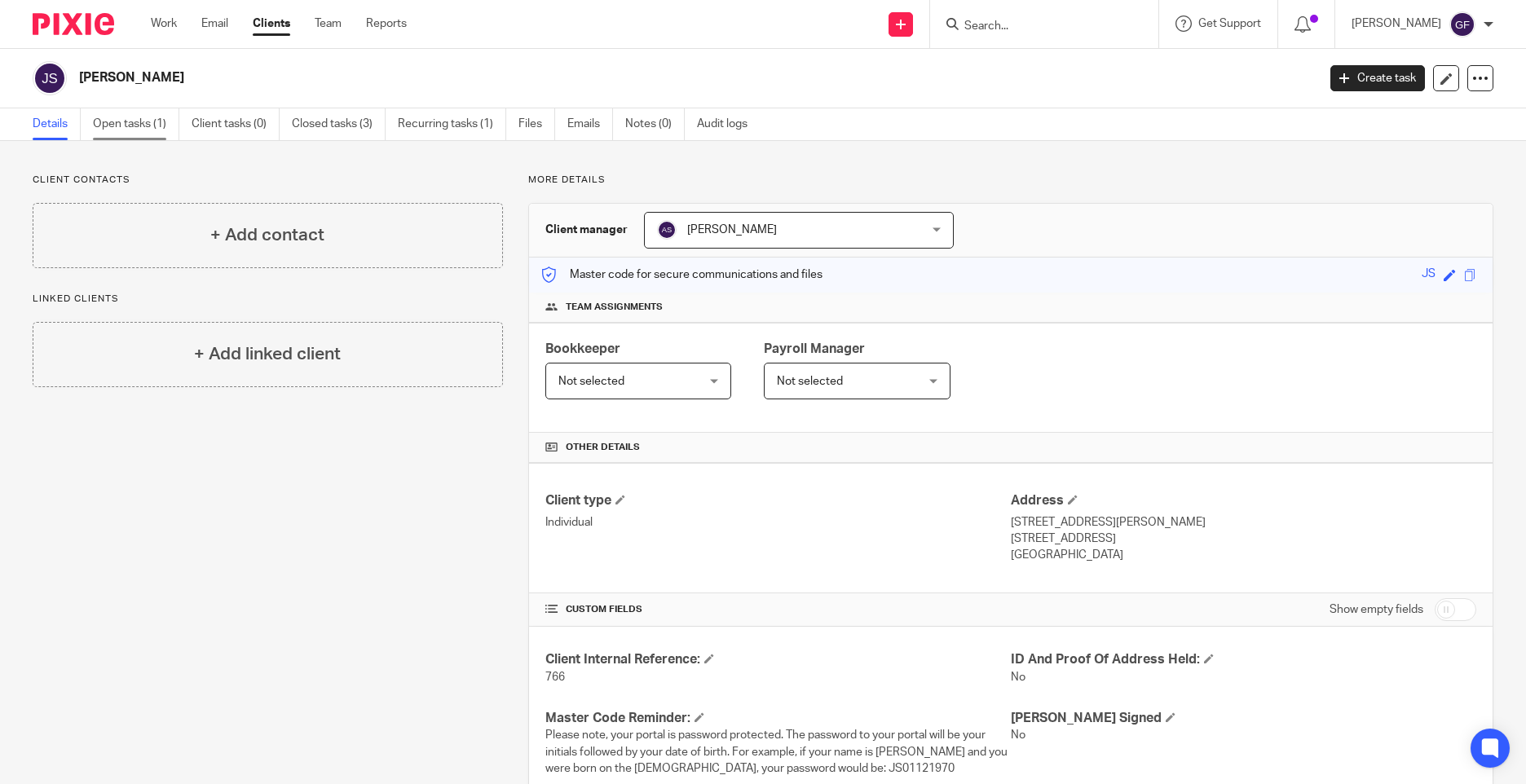
click at [135, 118] on link "Open tasks (1)" at bounding box center [136, 125] width 86 height 32
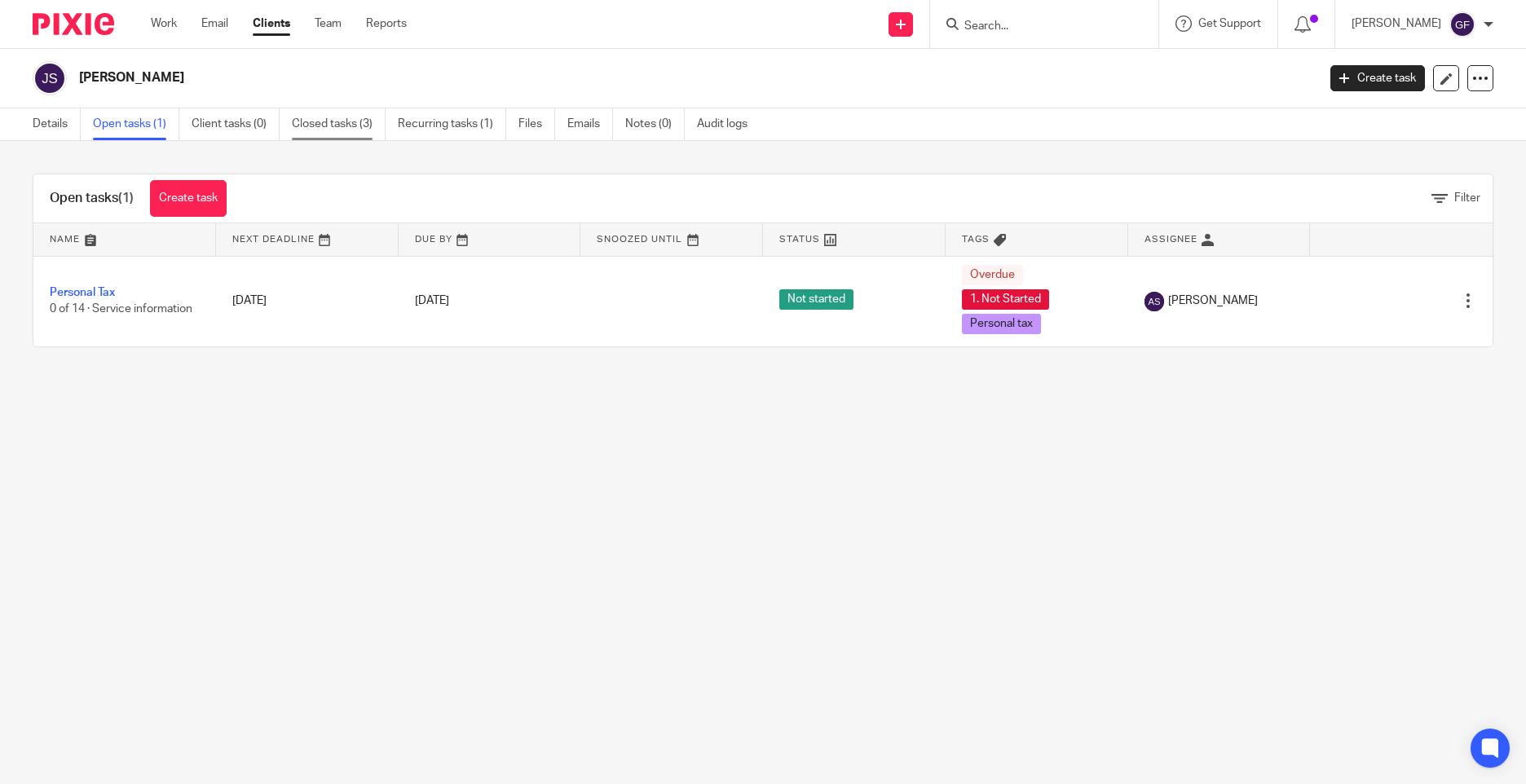
click at [343, 127] on link "Closed tasks (3)" at bounding box center [338, 125] width 94 height 32
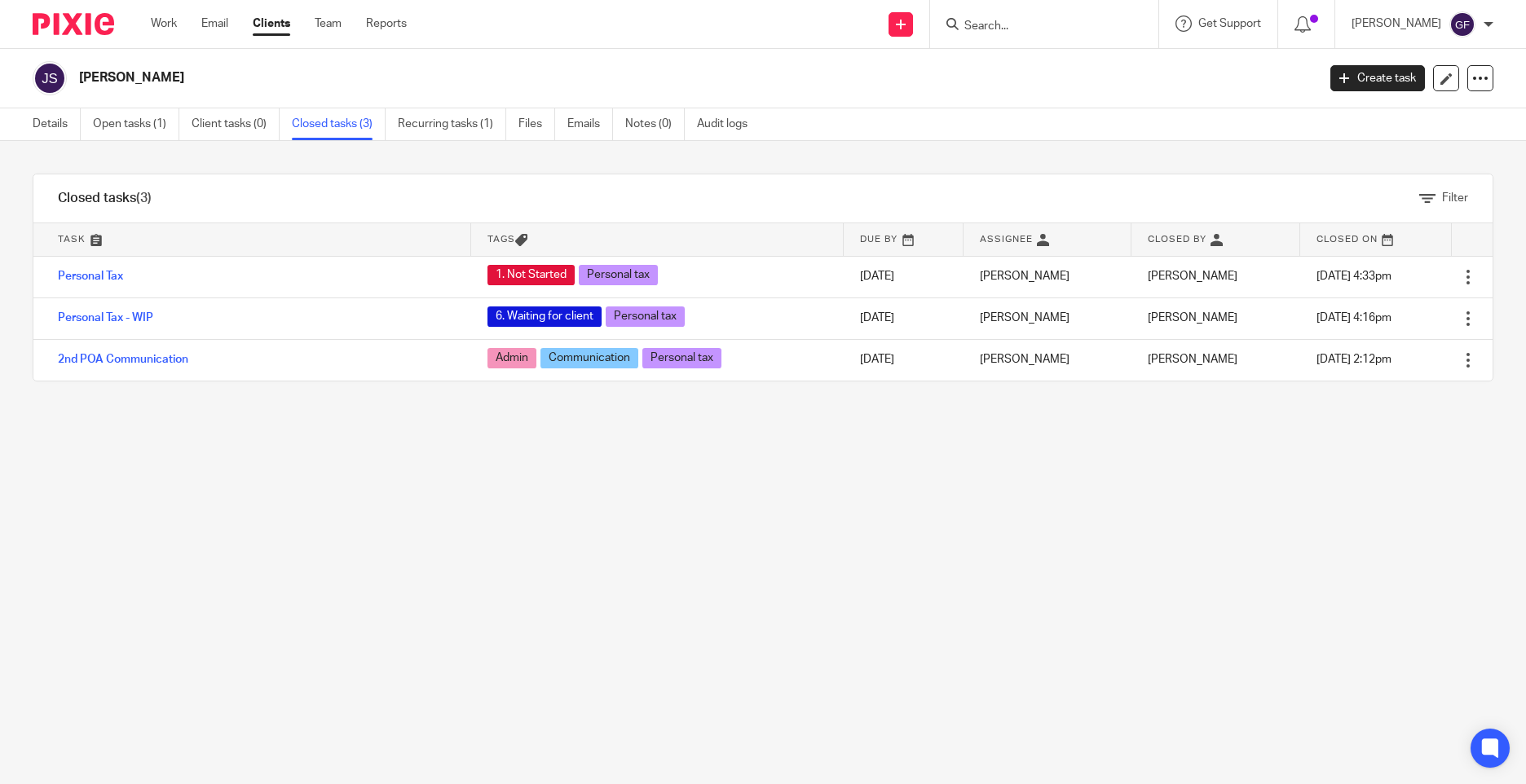
click at [763, 452] on div "Filter tasks Only show tasks matching all of these conditions 1 Task name Is Is…" at bounding box center [763, 463] width 1526 height 643
click at [1019, 30] on input "Search" at bounding box center [1036, 27] width 147 height 15
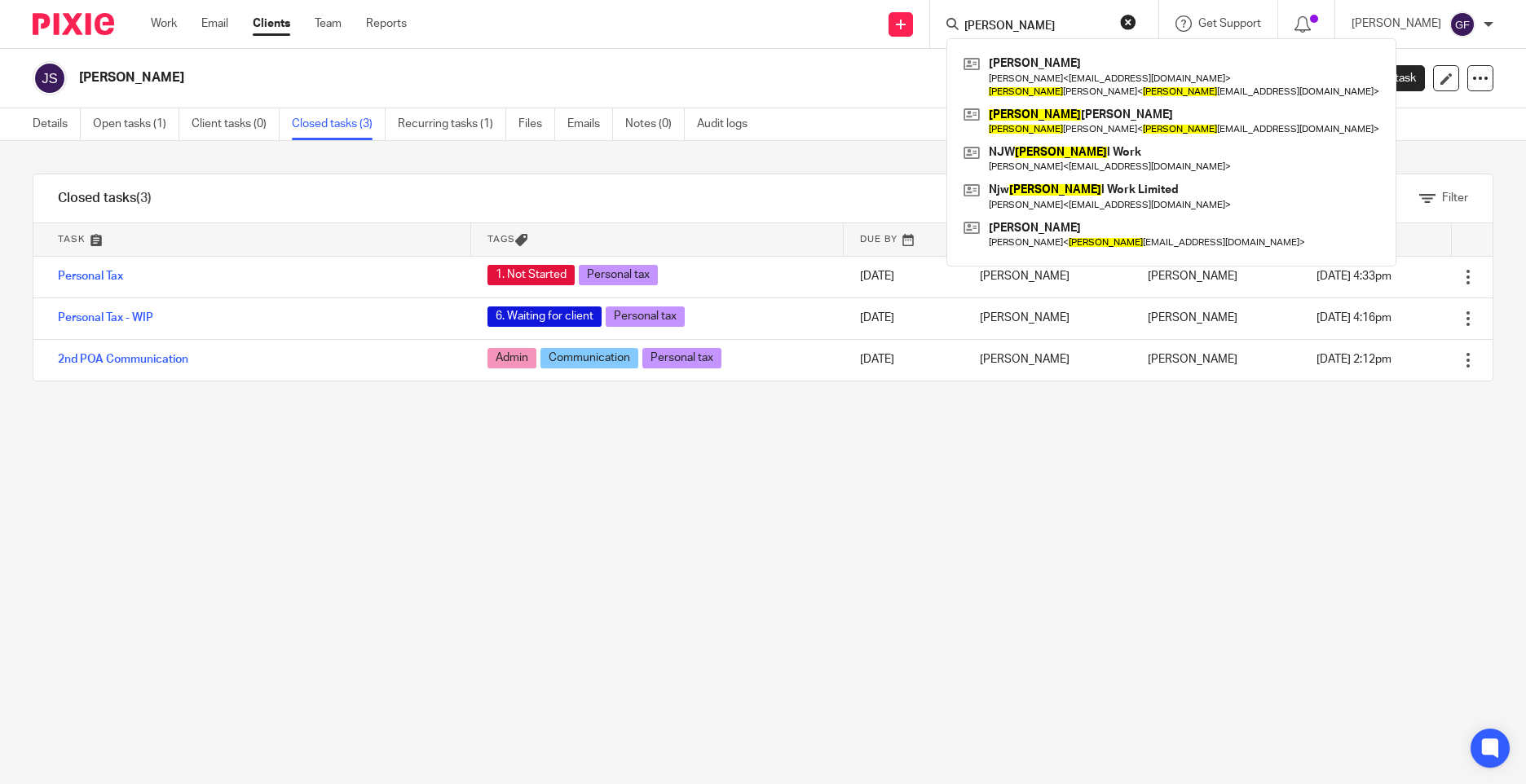
type input "[PERSON_NAME]"
click at [1134, 22] on form "[PERSON_NAME]" at bounding box center [1049, 24] width 174 height 21
click at [1136, 21] on button "reset" at bounding box center [1129, 22] width 17 height 17
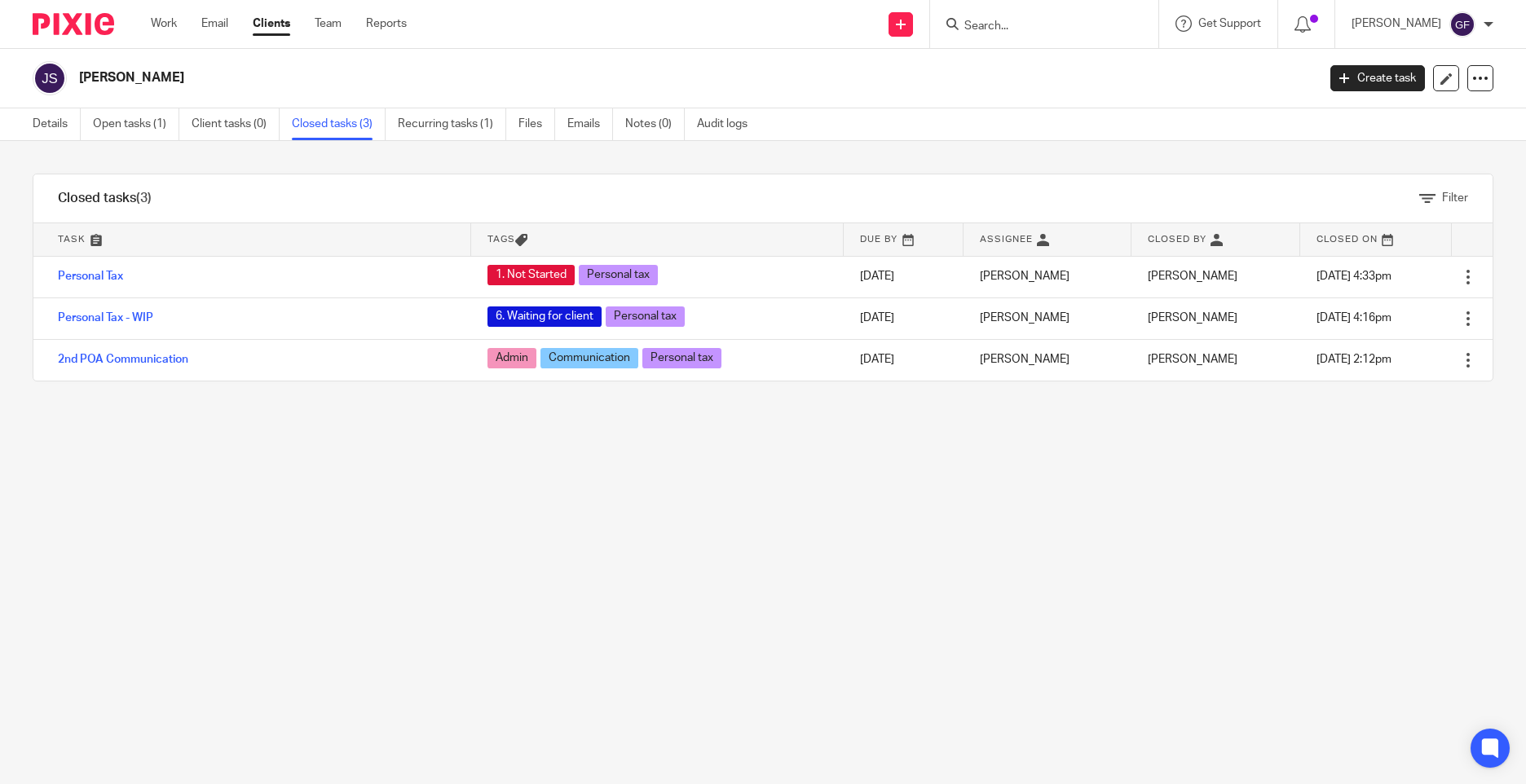
click at [1019, 40] on div at bounding box center [1044, 24] width 228 height 48
click at [1021, 28] on input "Search" at bounding box center [1036, 27] width 147 height 15
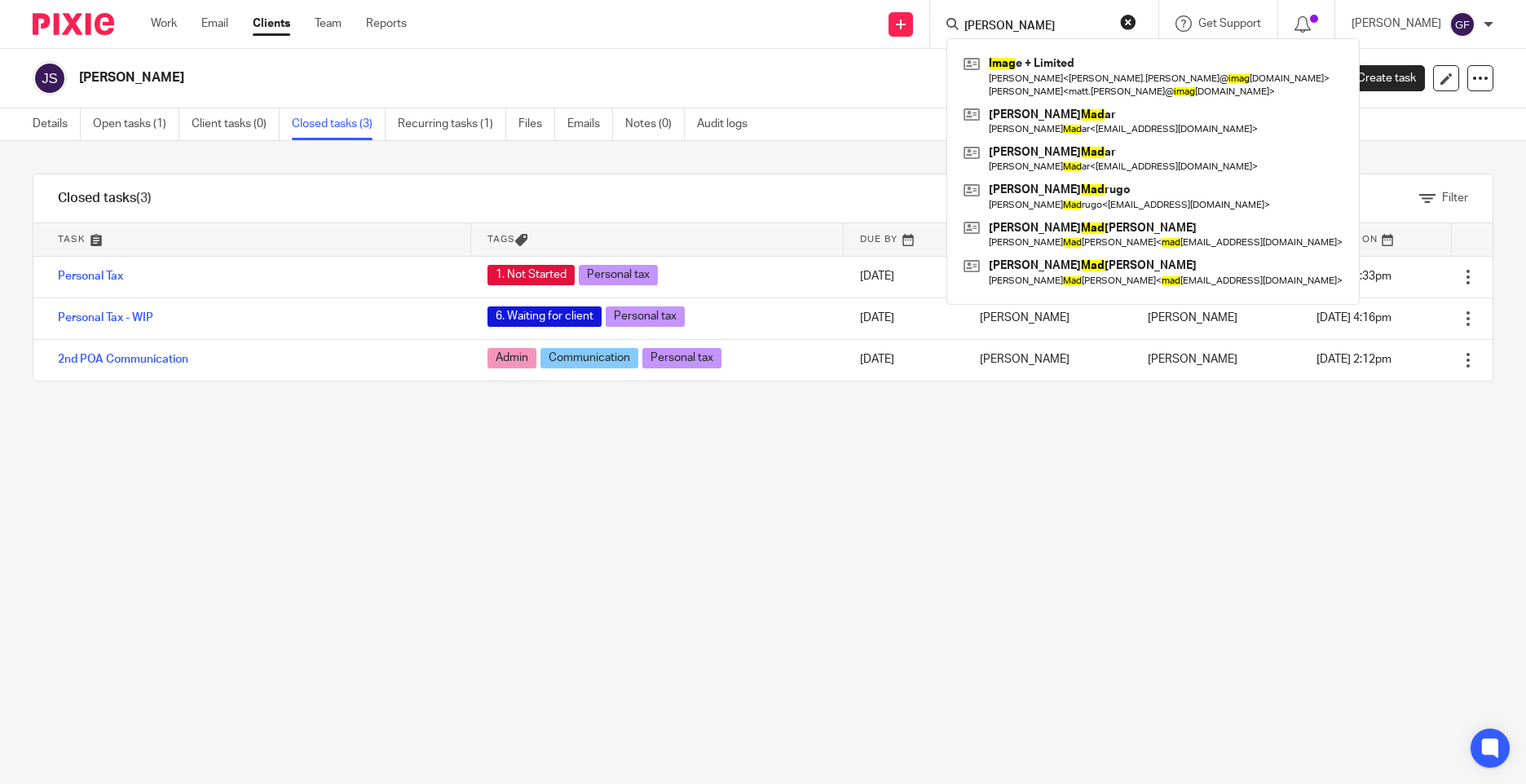
type input "imad"
click at [1135, 507] on div "Filter tasks Only show tasks matching all of these conditions 1 Task name Is Is…" at bounding box center [763, 463] width 1526 height 643
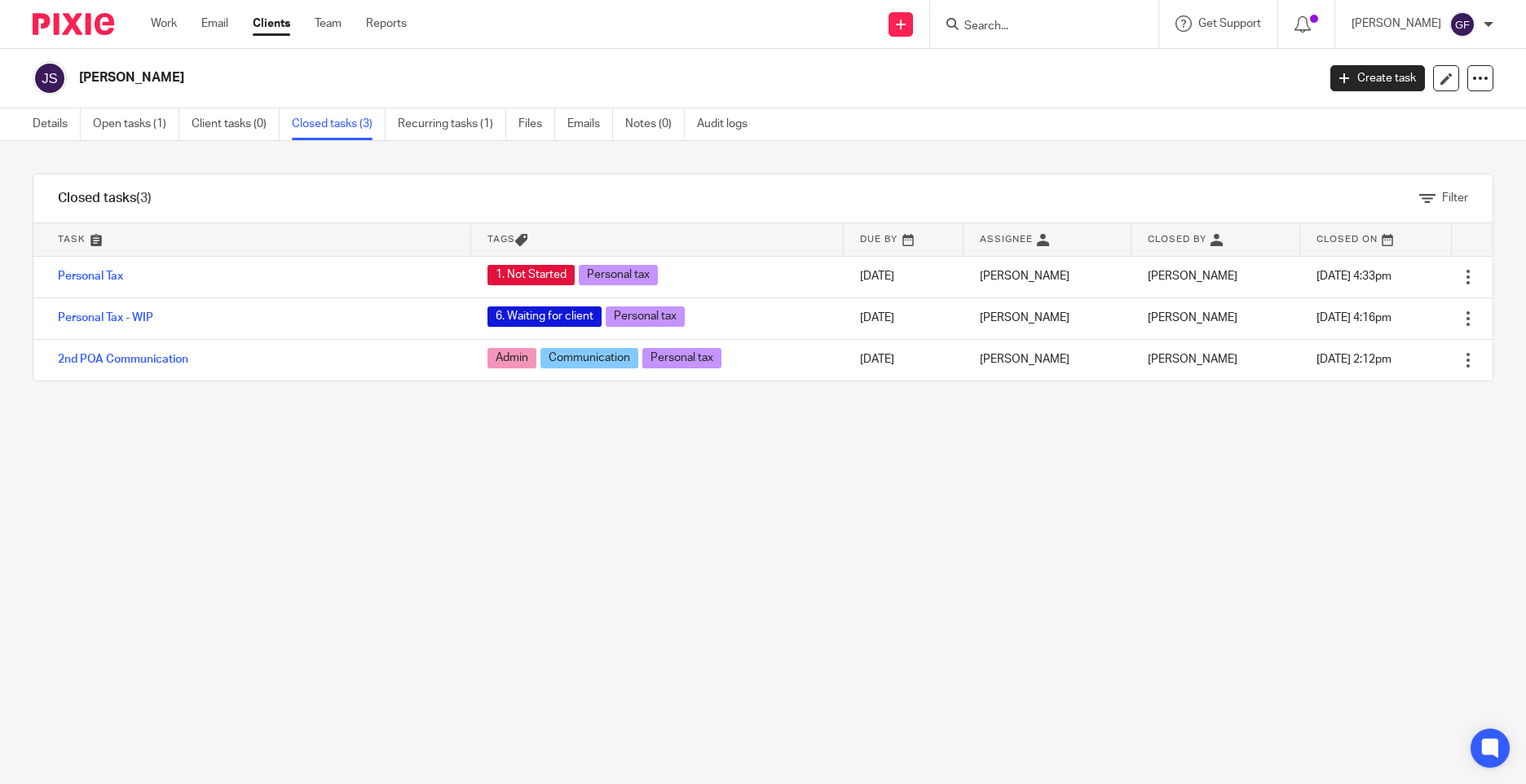
click at [1120, 547] on div "Filter tasks Only show tasks matching all of these conditions 1 Task name Is Is…" at bounding box center [763, 463] width 1526 height 643
click at [591, 530] on div "Filter tasks Only show tasks matching all of these conditions 1 Task name Is Is…" at bounding box center [763, 463] width 1526 height 643
click at [393, 468] on div "Filter tasks Only show tasks matching all of these conditions 1 Task name Is Is…" at bounding box center [763, 463] width 1526 height 643
click at [431, 635] on div "Filter tasks Only show tasks matching all of these conditions 1 Task name Is Is…" at bounding box center [763, 463] width 1526 height 643
drag, startPoint x: 483, startPoint y: 598, endPoint x: 493, endPoint y: 595, distance: 10.4
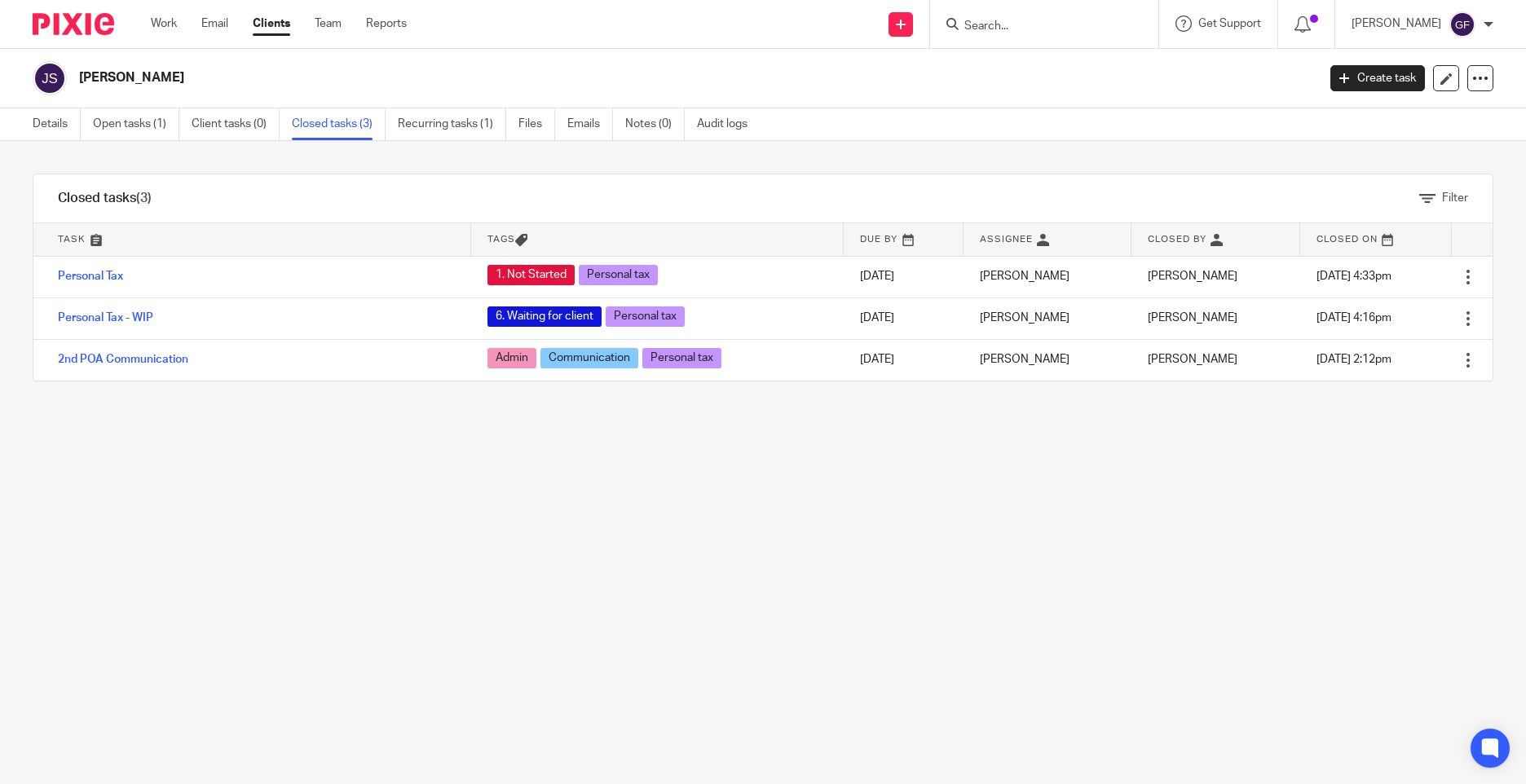
click at [484, 598] on div "Filter tasks Only show tasks matching all of these conditions 1 Task name Is Is…" at bounding box center [763, 463] width 1526 height 643
click at [595, 512] on div "Filter tasks Only show tasks matching all of these conditions 1 Task name Is Is…" at bounding box center [763, 463] width 1526 height 643
click at [1018, 20] on input "Search" at bounding box center [1036, 27] width 147 height 15
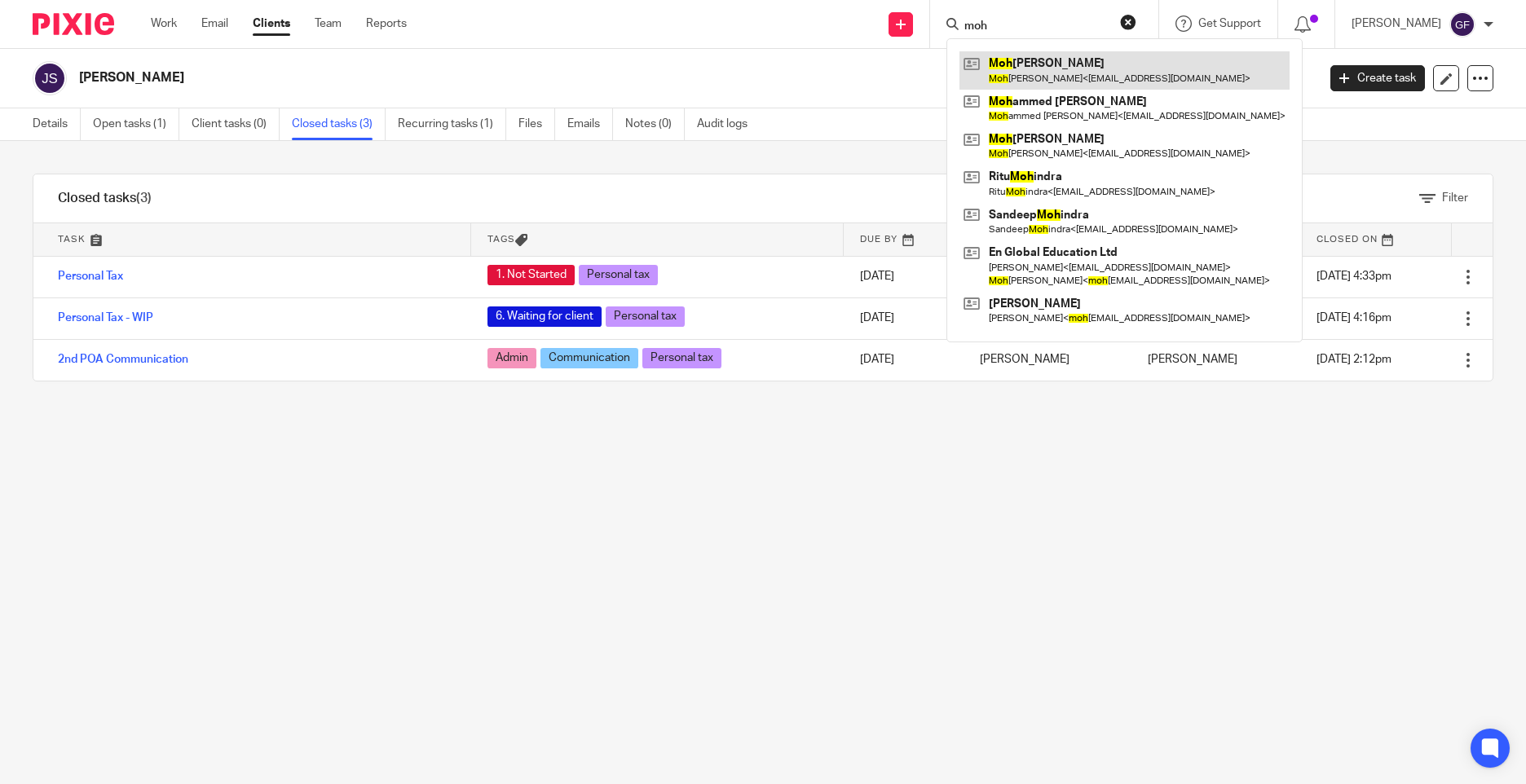
type input "moh"
click at [1050, 80] on link at bounding box center [1125, 70] width 331 height 37
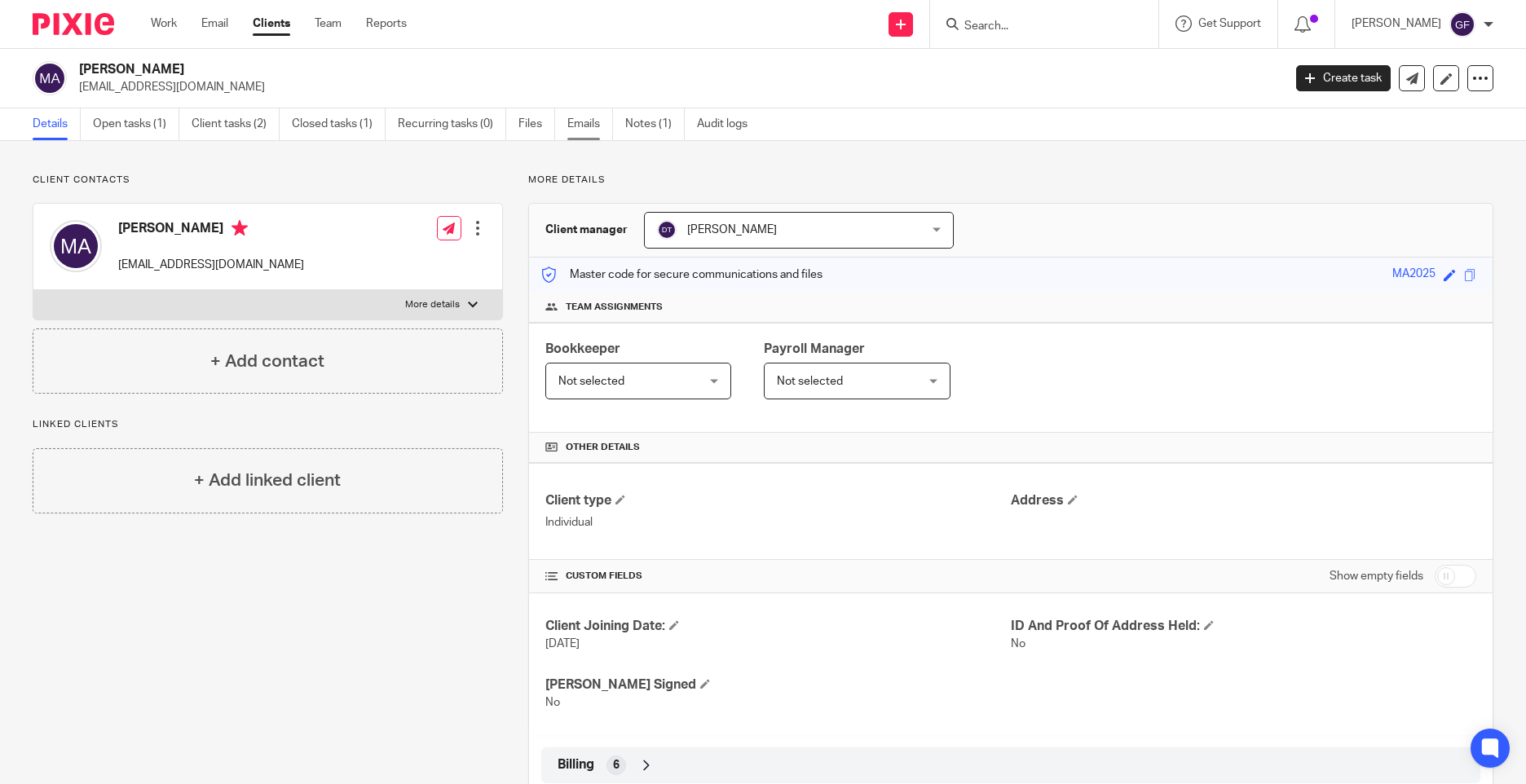
click at [581, 120] on link "Emails" at bounding box center [590, 125] width 46 height 32
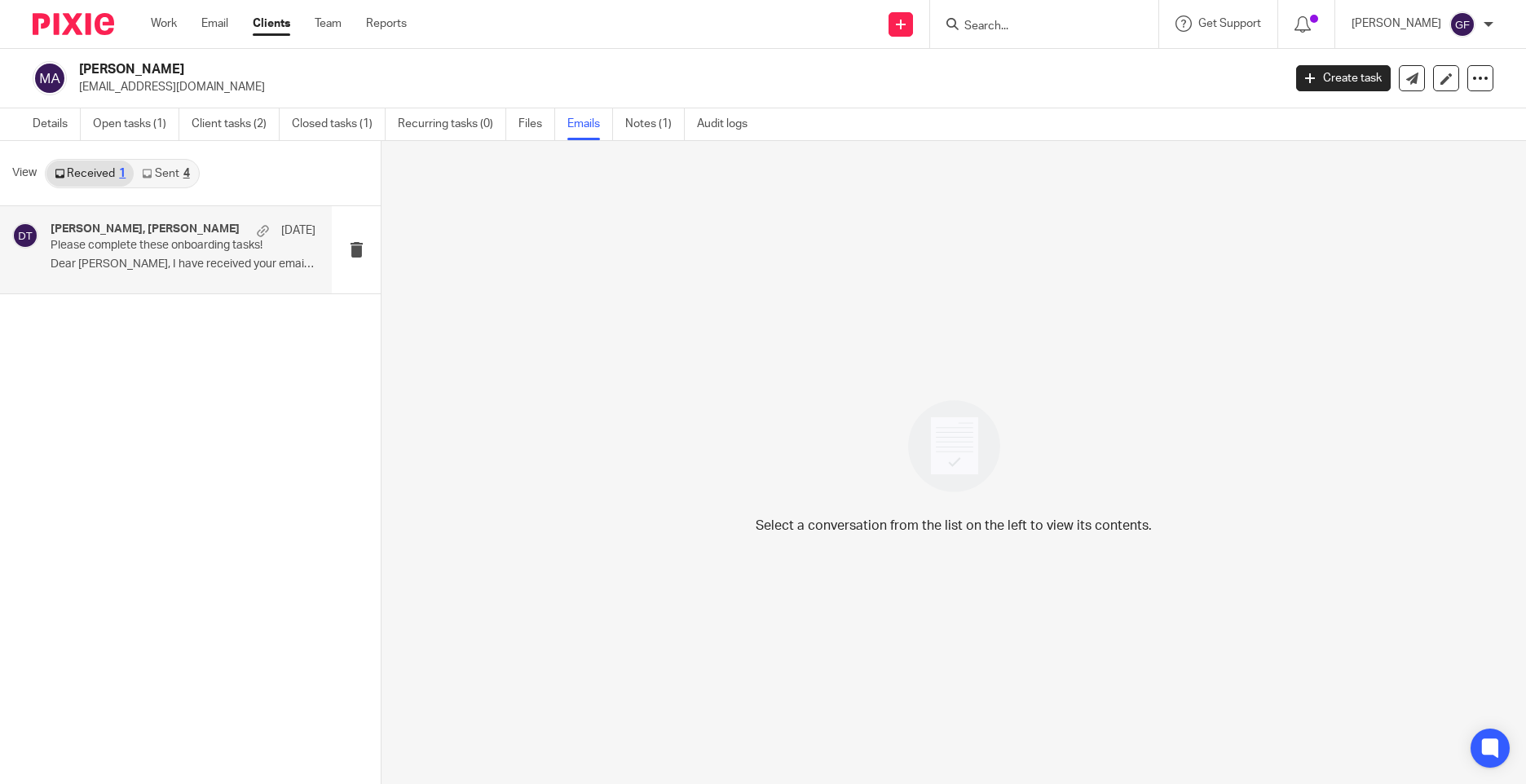
click at [202, 271] on p "Dear [PERSON_NAME], I have received your email to..." at bounding box center [183, 264] width 265 height 14
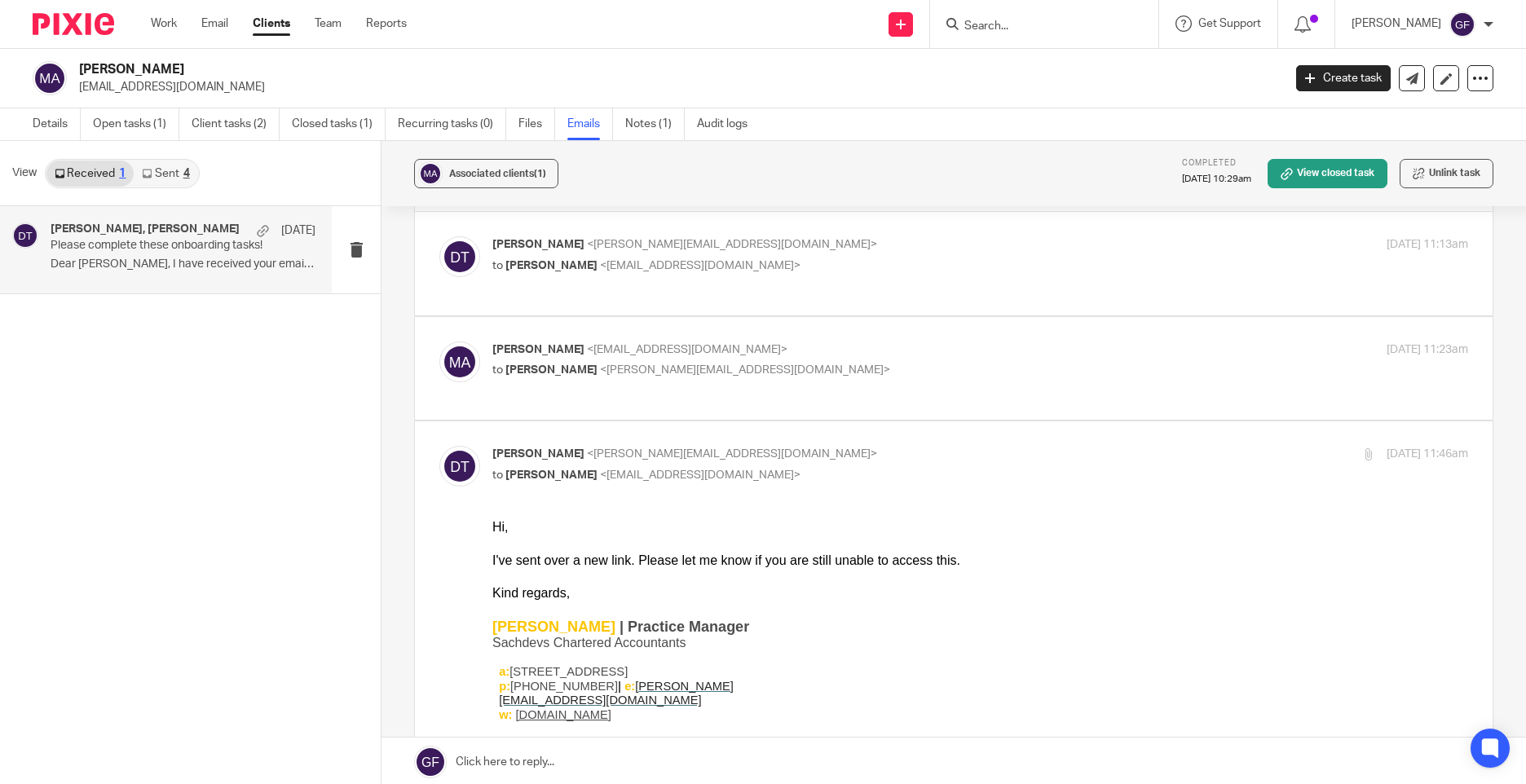
scroll to position [81, 0]
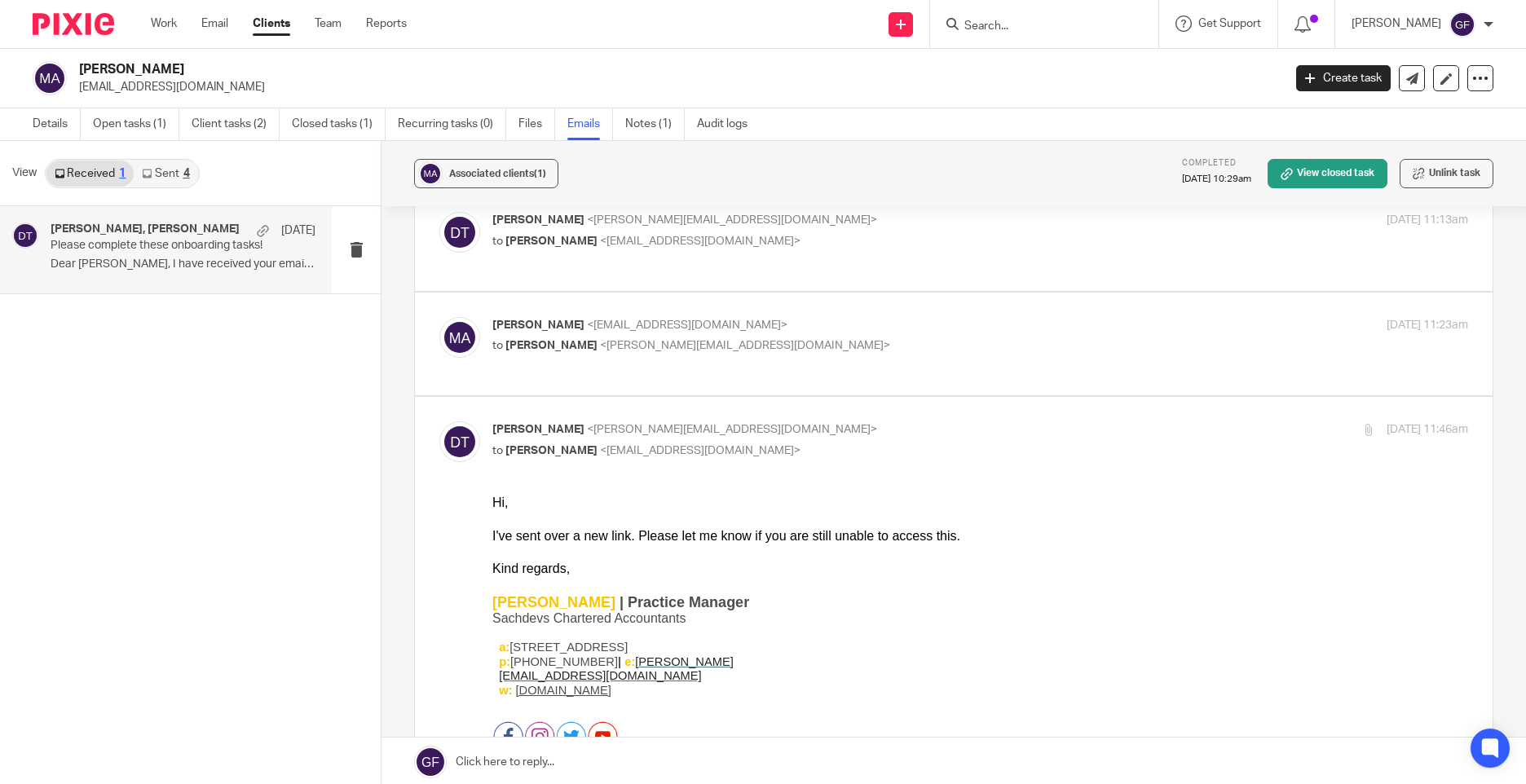
click at [880, 372] on div "Mohammed Ashfaq <ashfaq123@hotmail.co.uk> to Deanna Templeton <deanna@sachdevs-…" at bounding box center [954, 345] width 1029 height 55
click at [868, 324] on label at bounding box center [954, 344] width 1078 height 104
click at [439, 317] on input "checkbox" at bounding box center [439, 316] width 1 height 1
checkbox input "true"
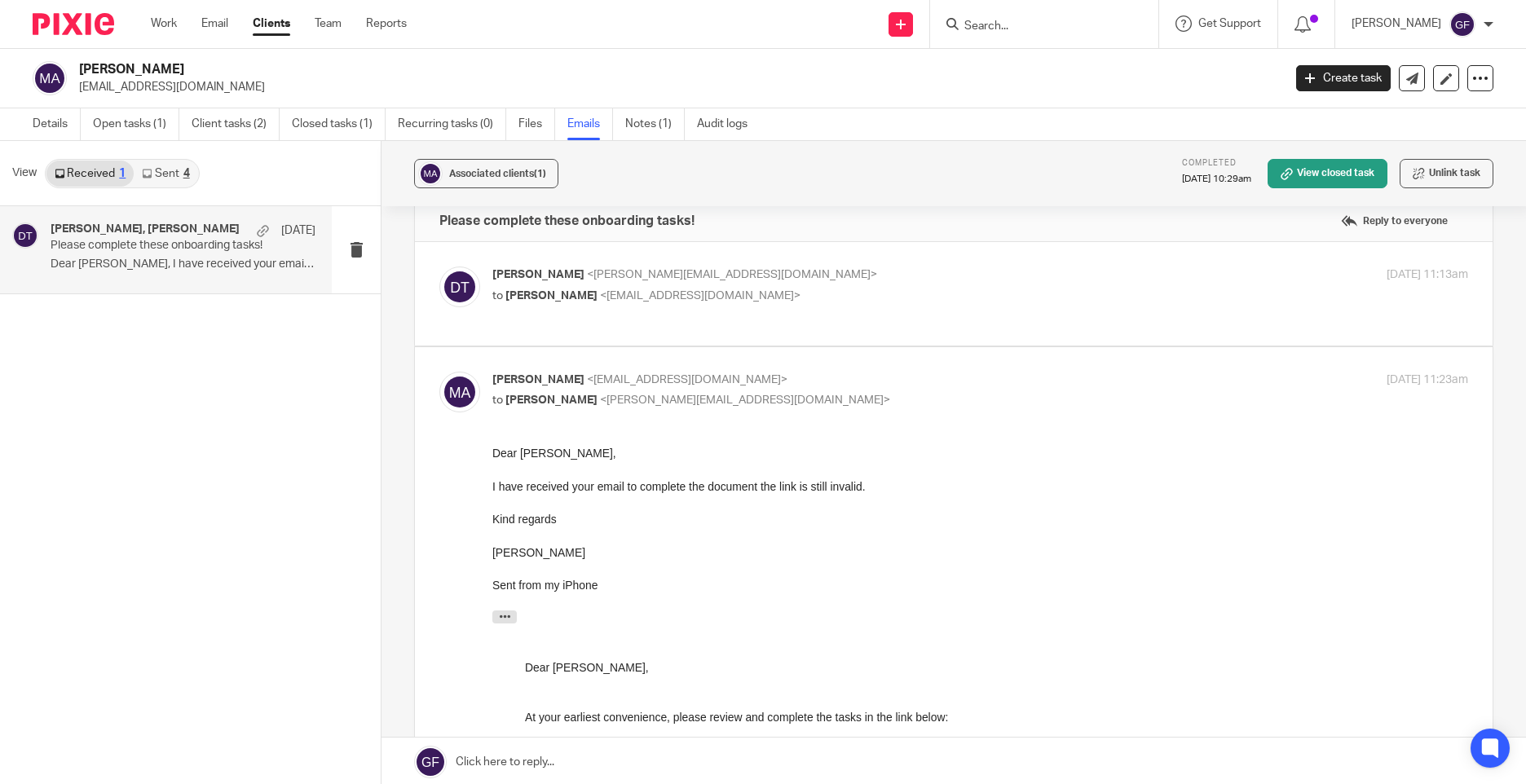
scroll to position [0, 0]
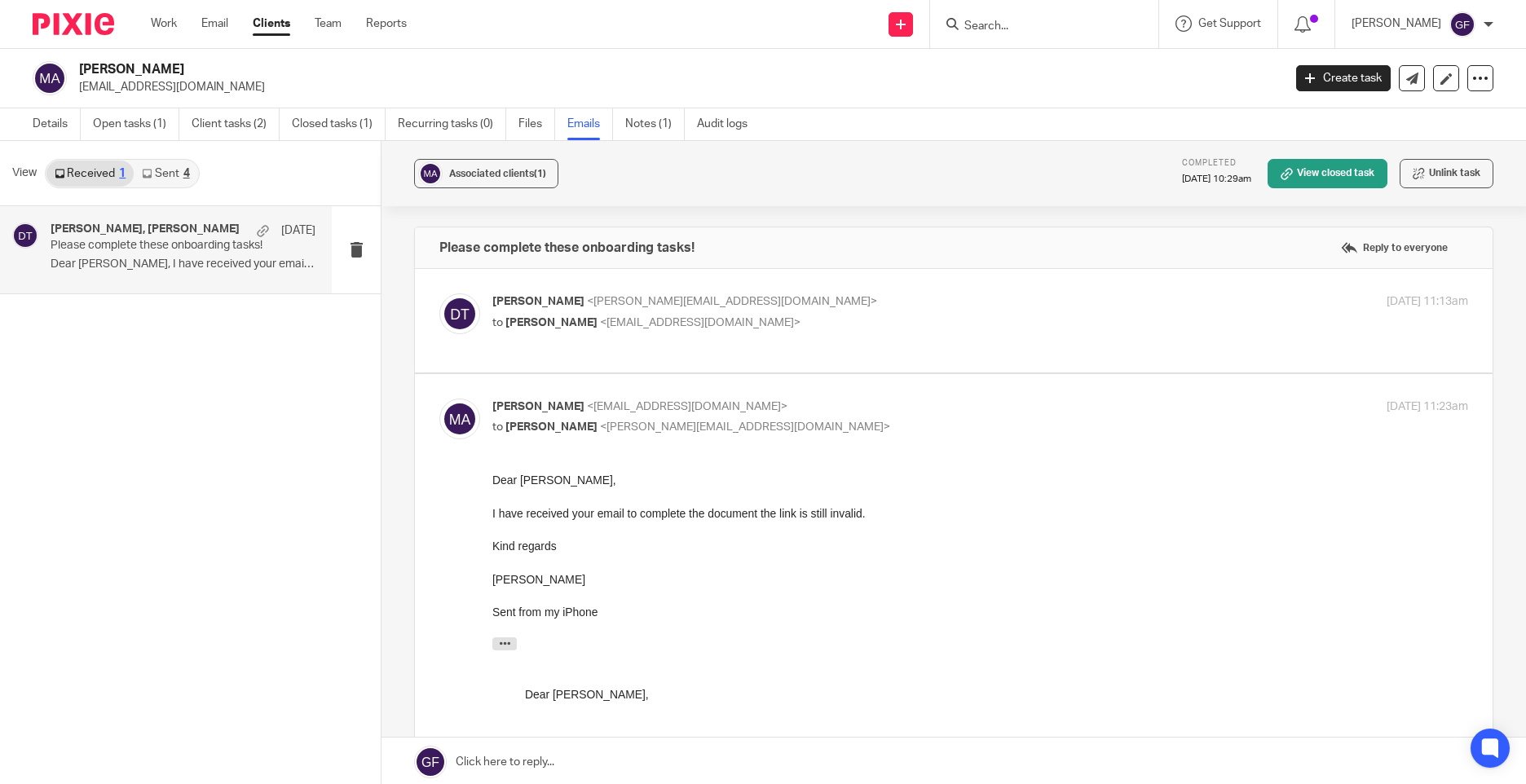
click at [893, 309] on p "Deanna Templeton <deanna@sachdevs-ca.com>" at bounding box center [817, 301] width 650 height 17
checkbox input "true"
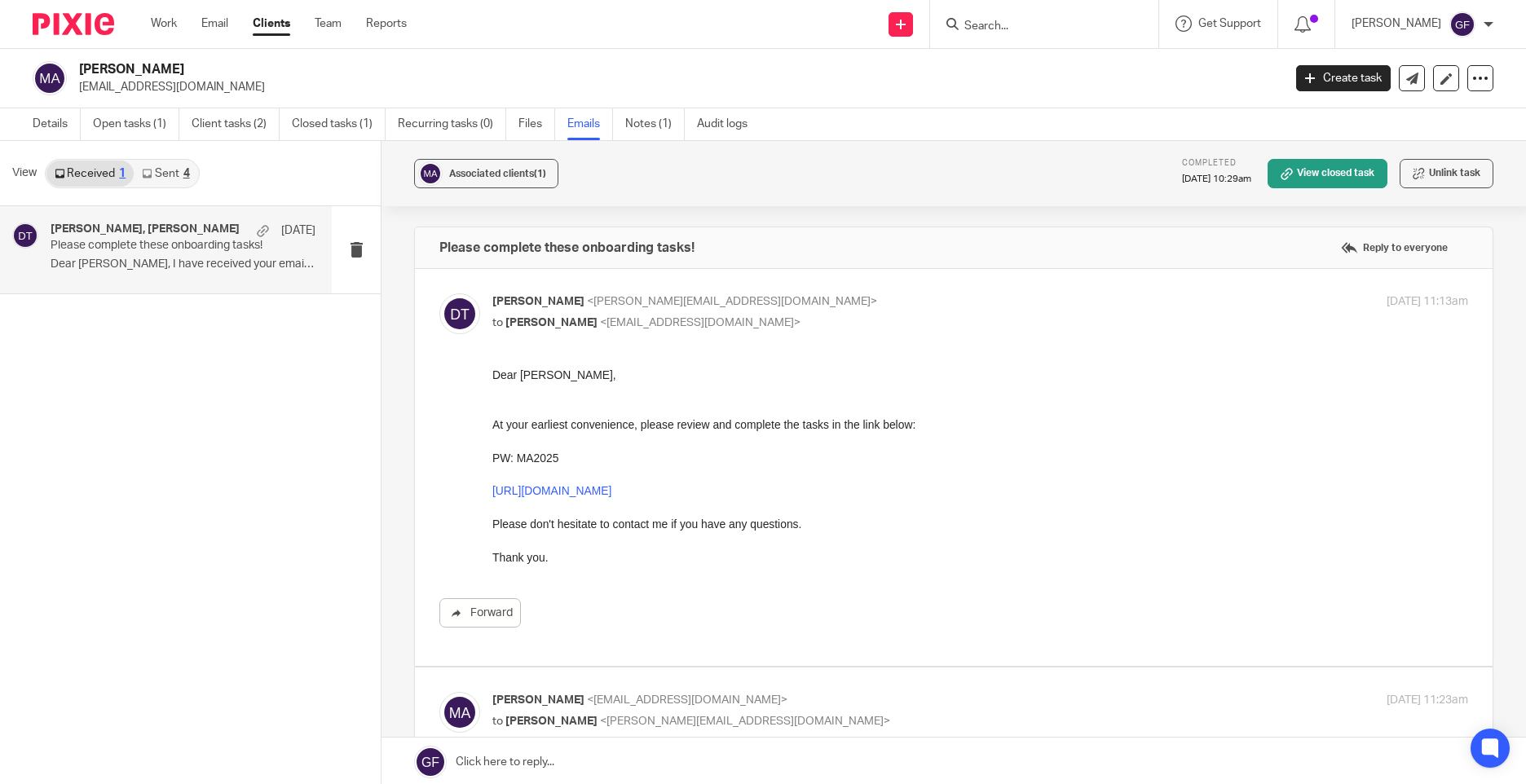
click at [648, 453] on p "PW: MA2025 https://sachdevs-ca.usepixie.net/p/67ff129f2f26bef6d8a472f83b90b515 …" at bounding box center [980, 508] width 976 height 116
click at [611, 493] on link "https://sachdevs-ca.usepixie.net/p/67ff129f2f26bef6d8a472f83b90b515" at bounding box center [552, 491] width 119 height 13
click at [158, 159] on div "Received 1 Sent 4" at bounding box center [122, 173] width 155 height 29
click at [153, 169] on link "Sent 4" at bounding box center [165, 173] width 64 height 26
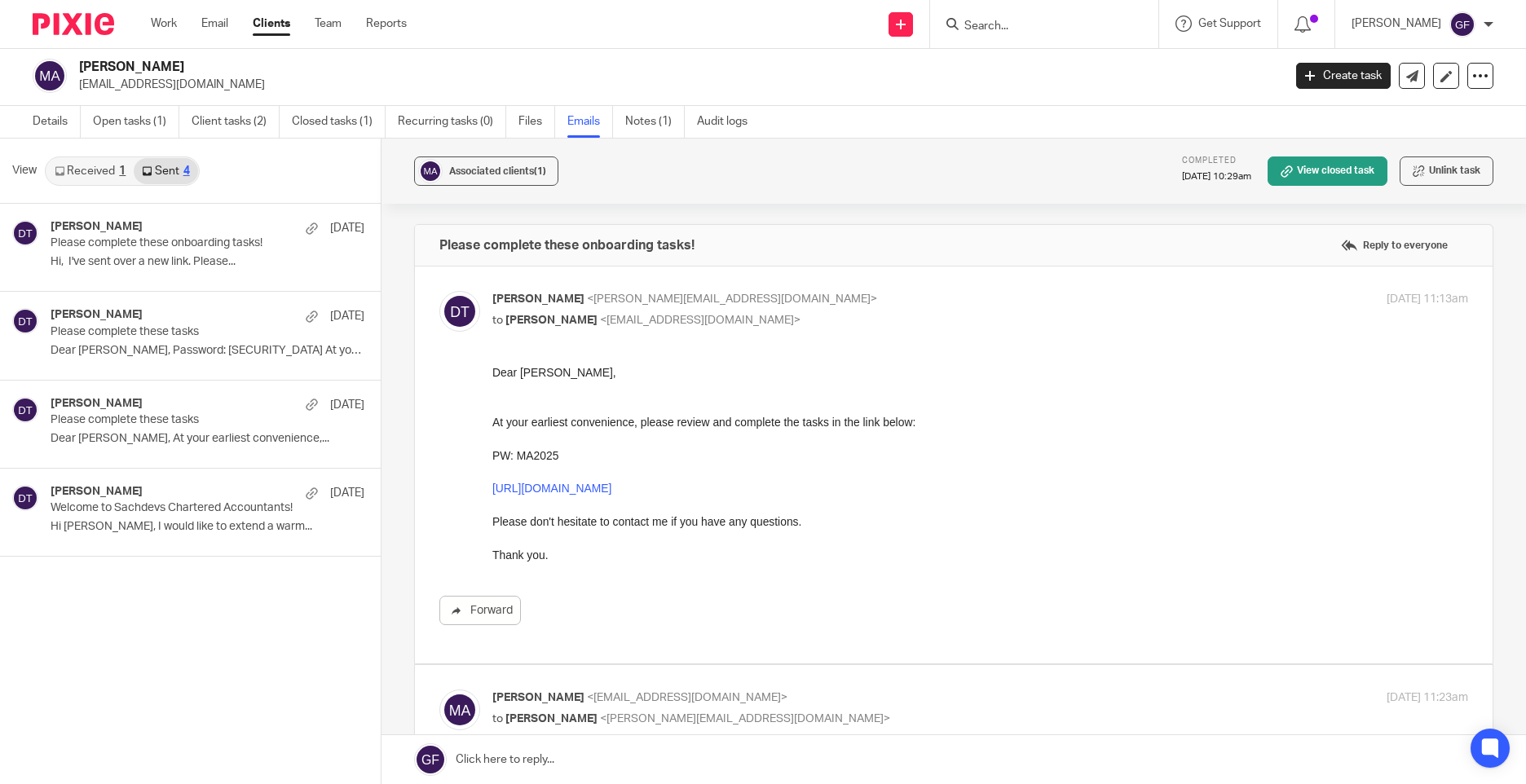
click at [96, 160] on link "Received 1" at bounding box center [90, 170] width 87 height 26
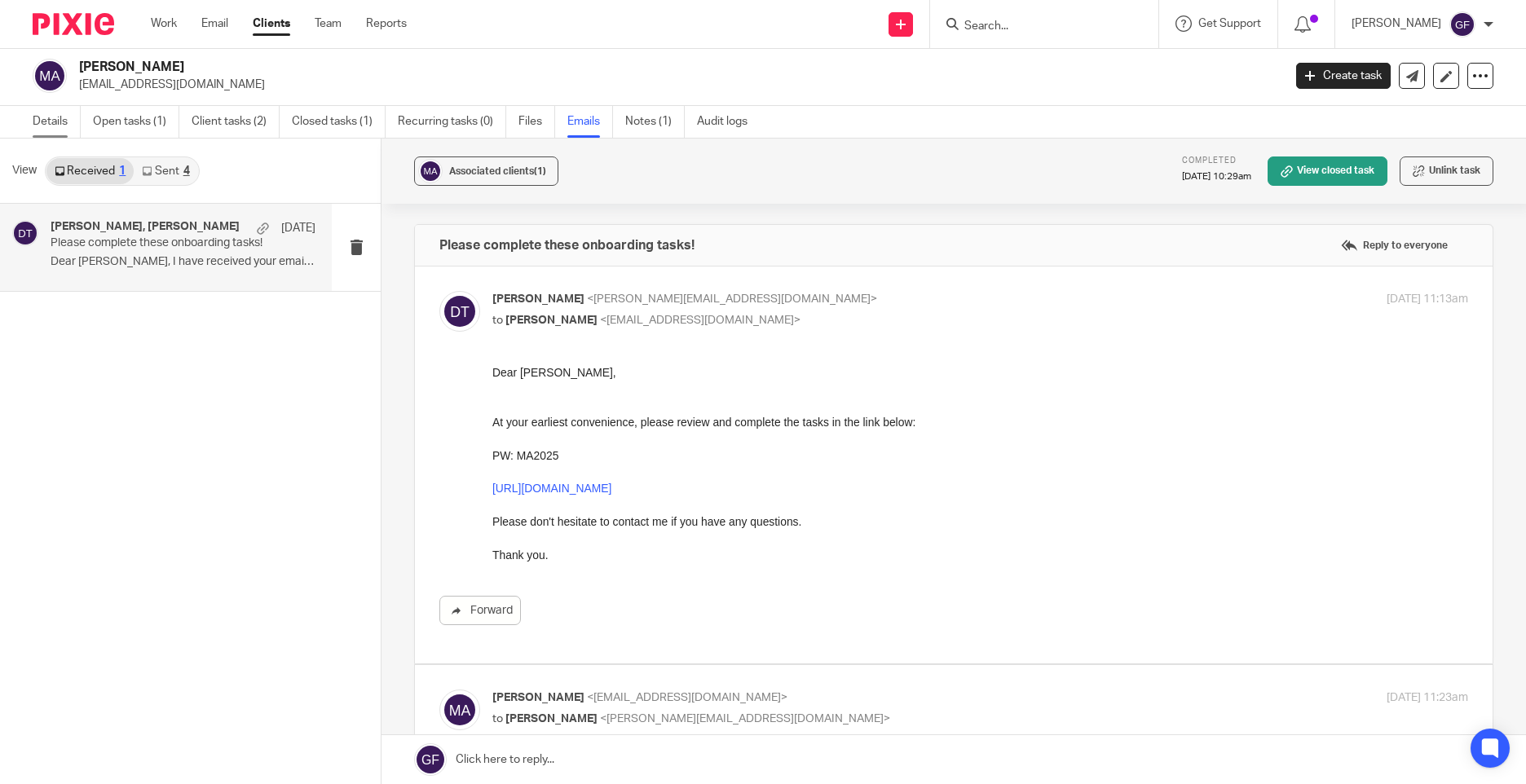
click at [48, 112] on link "Details" at bounding box center [56, 122] width 48 height 32
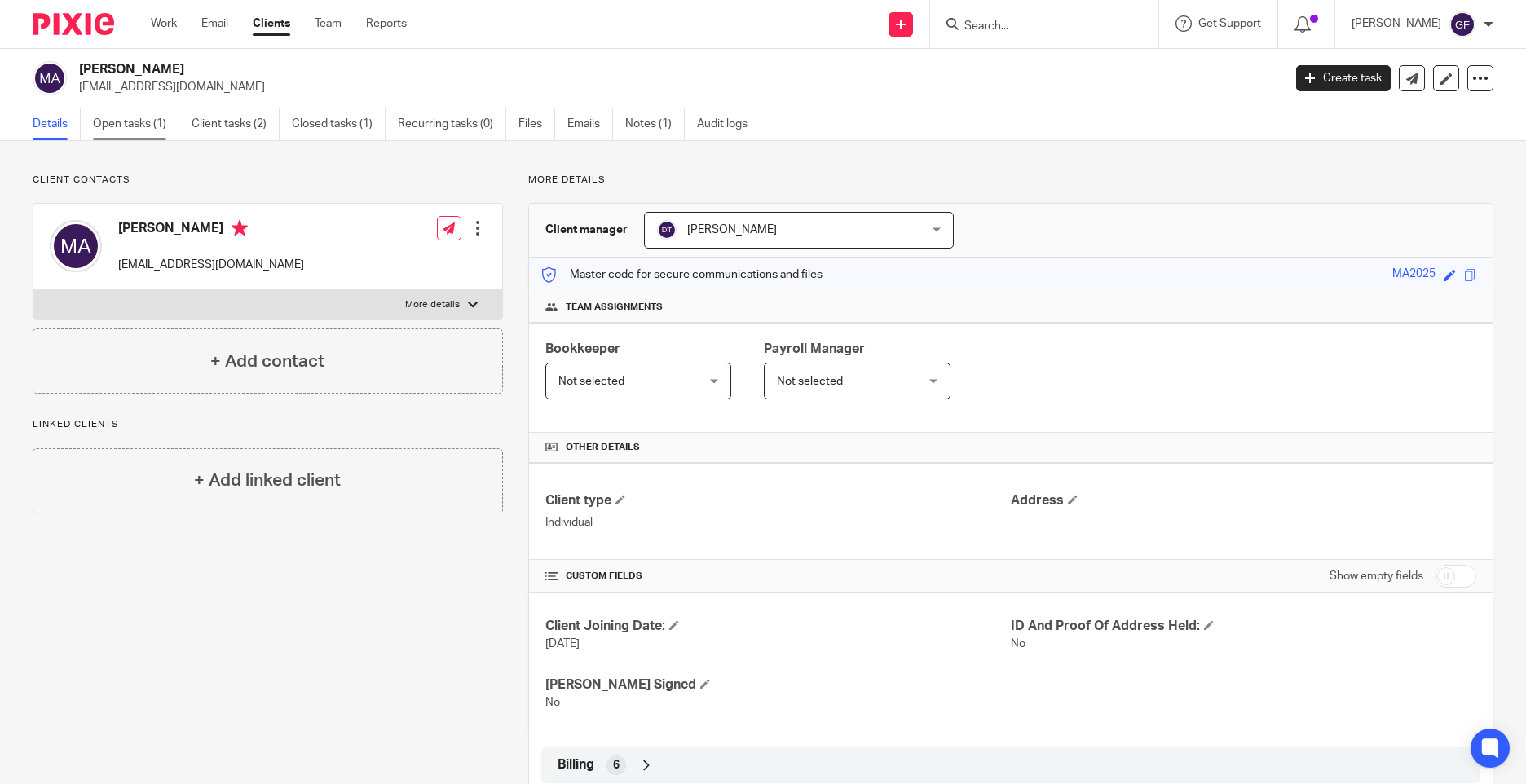
click at [117, 116] on link "Open tasks (1)" at bounding box center [136, 125] width 86 height 32
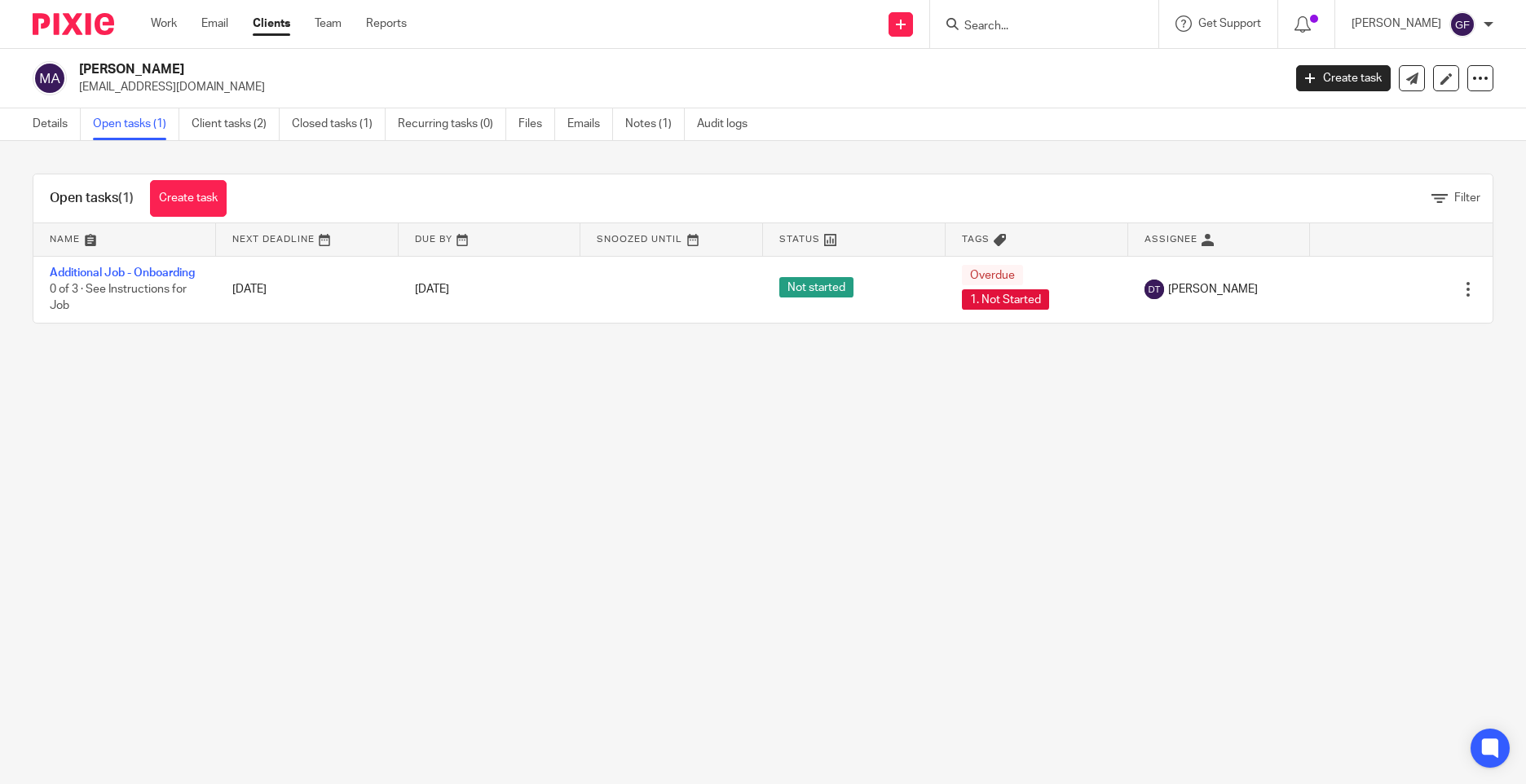
click at [1062, 473] on main "[PERSON_NAME] [EMAIL_ADDRESS][DOMAIN_NAME] Create task Update from Companies Ho…" at bounding box center [763, 392] width 1526 height 784
click at [1084, 505] on main "[PERSON_NAME] [EMAIL_ADDRESS][DOMAIN_NAME] Create task Update from Companies Ho…" at bounding box center [763, 392] width 1526 height 784
click at [242, 129] on link "Client tasks (2)" at bounding box center [236, 125] width 88 height 32
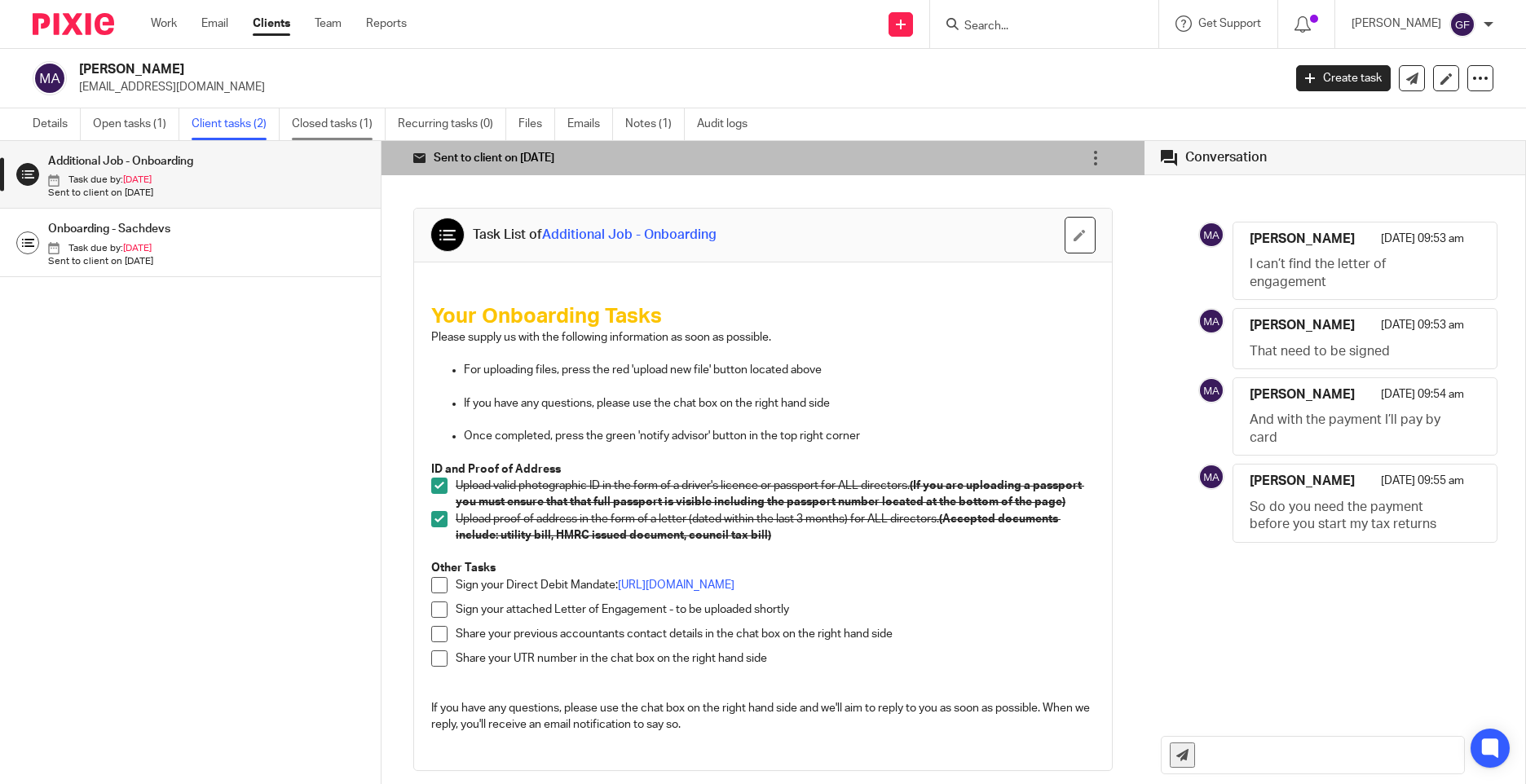
click at [349, 130] on link "Closed tasks (1)" at bounding box center [338, 125] width 94 height 32
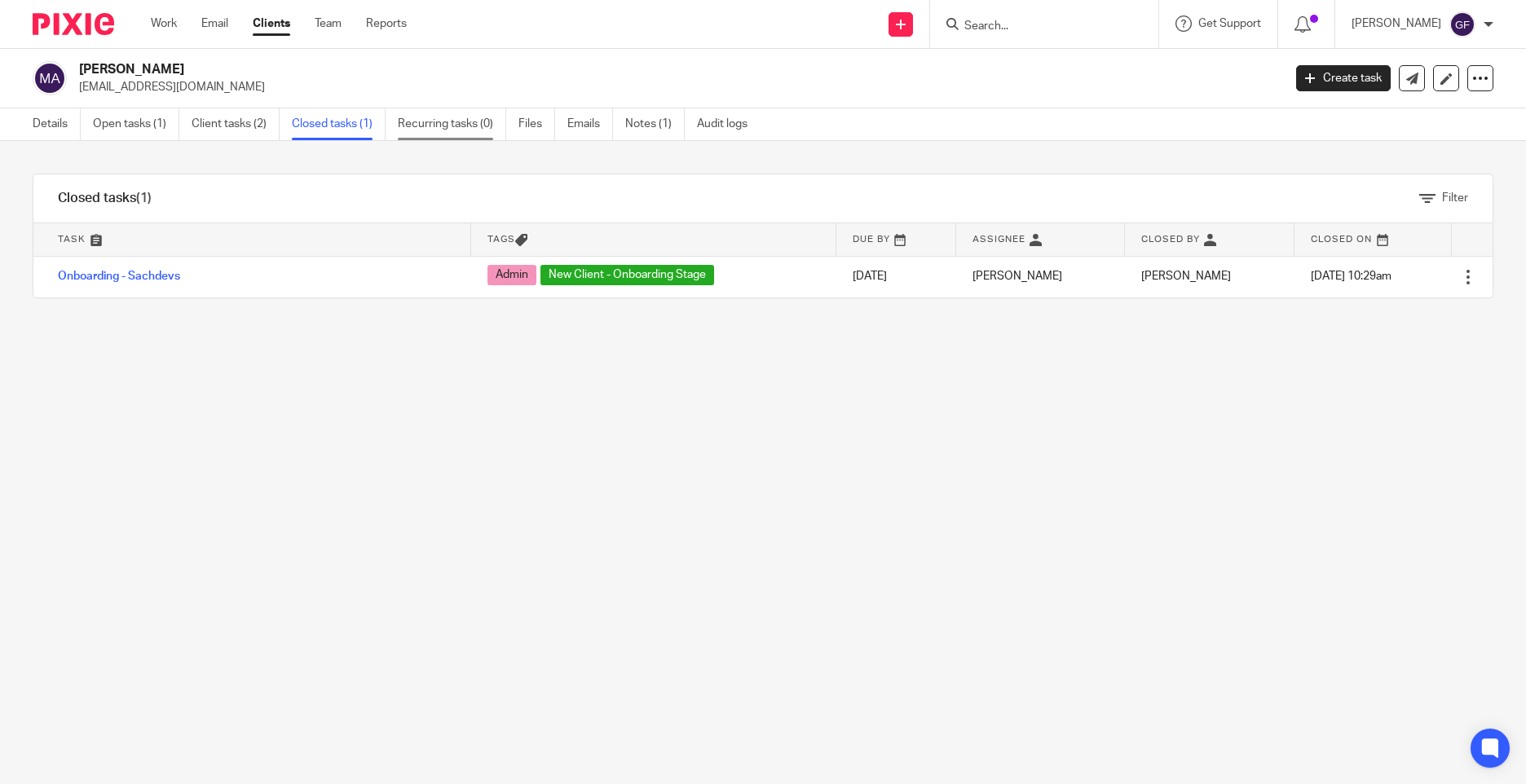
click at [461, 139] on link "Recurring tasks (0)" at bounding box center [452, 125] width 109 height 32
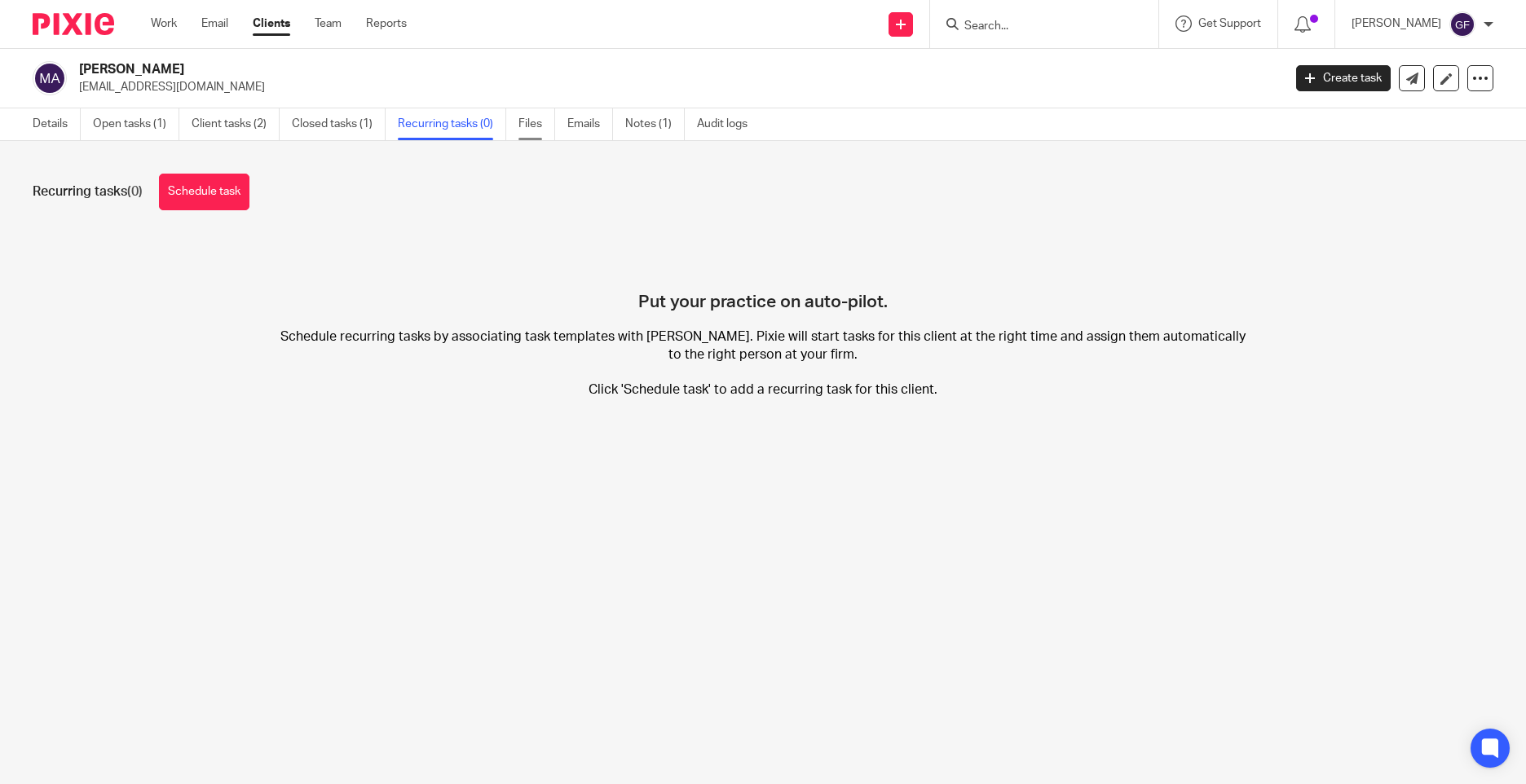
click at [524, 134] on link "Files" at bounding box center [537, 125] width 37 height 32
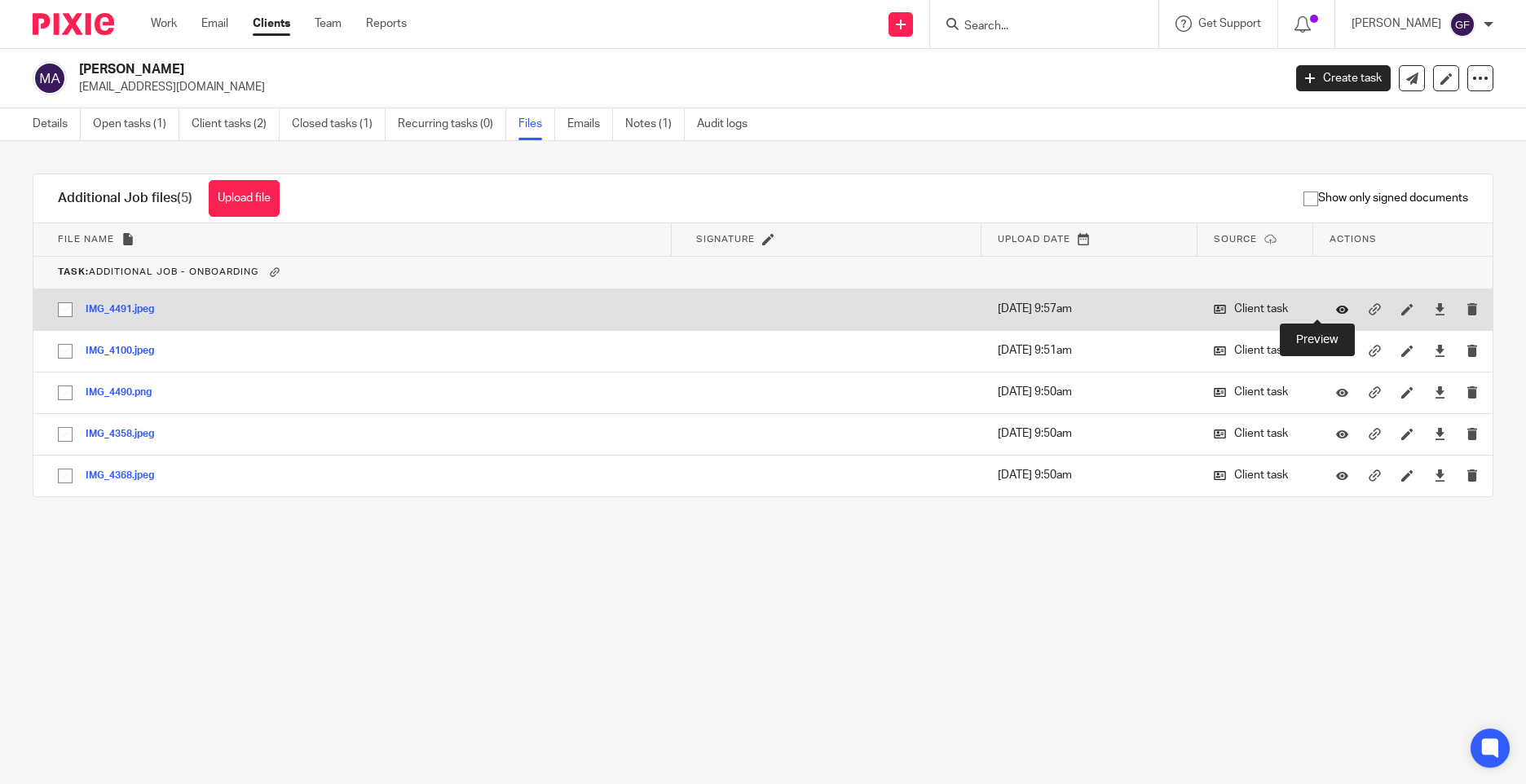
click at [1337, 312] on icon at bounding box center [1342, 309] width 12 height 12
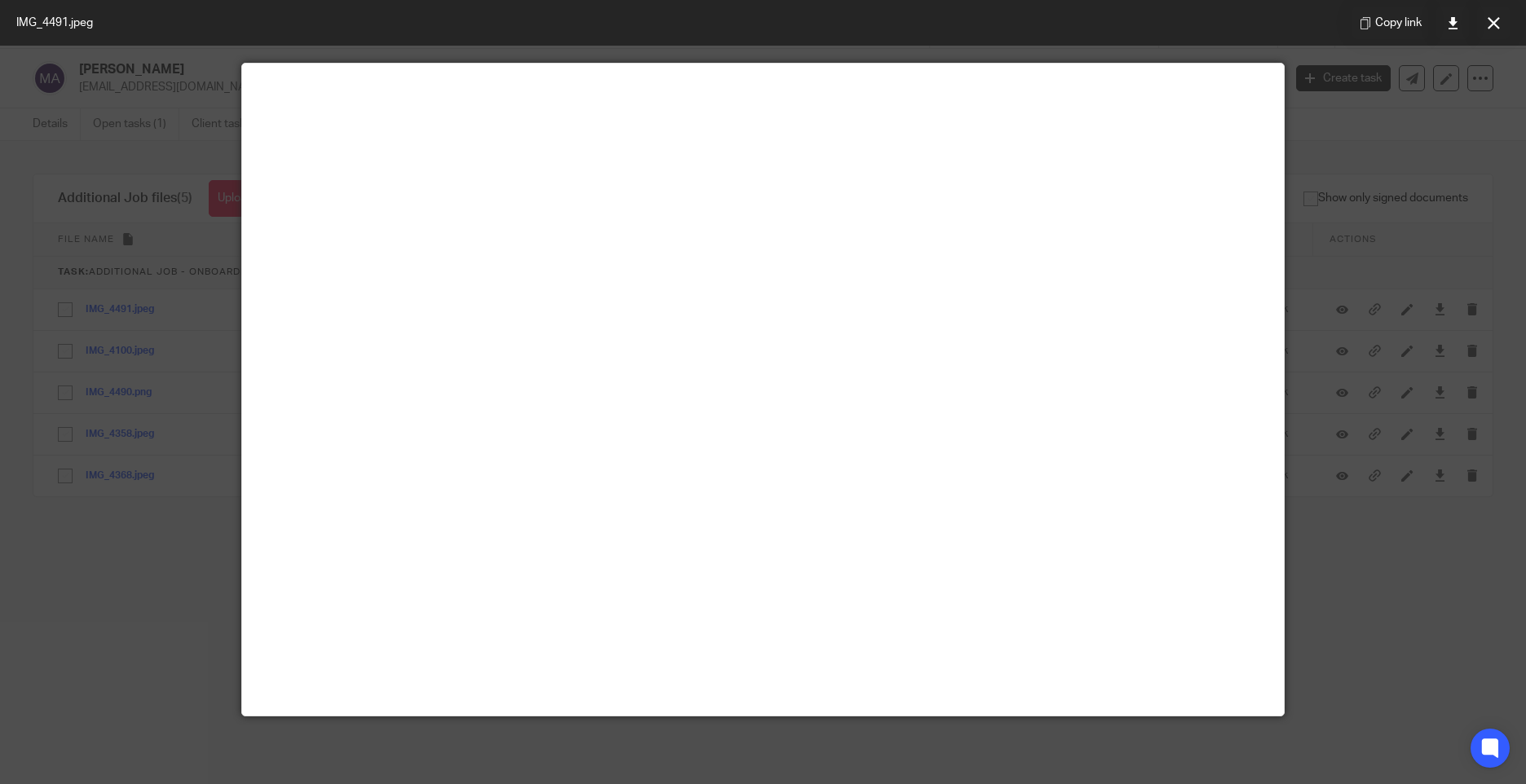
scroll to position [114, 0]
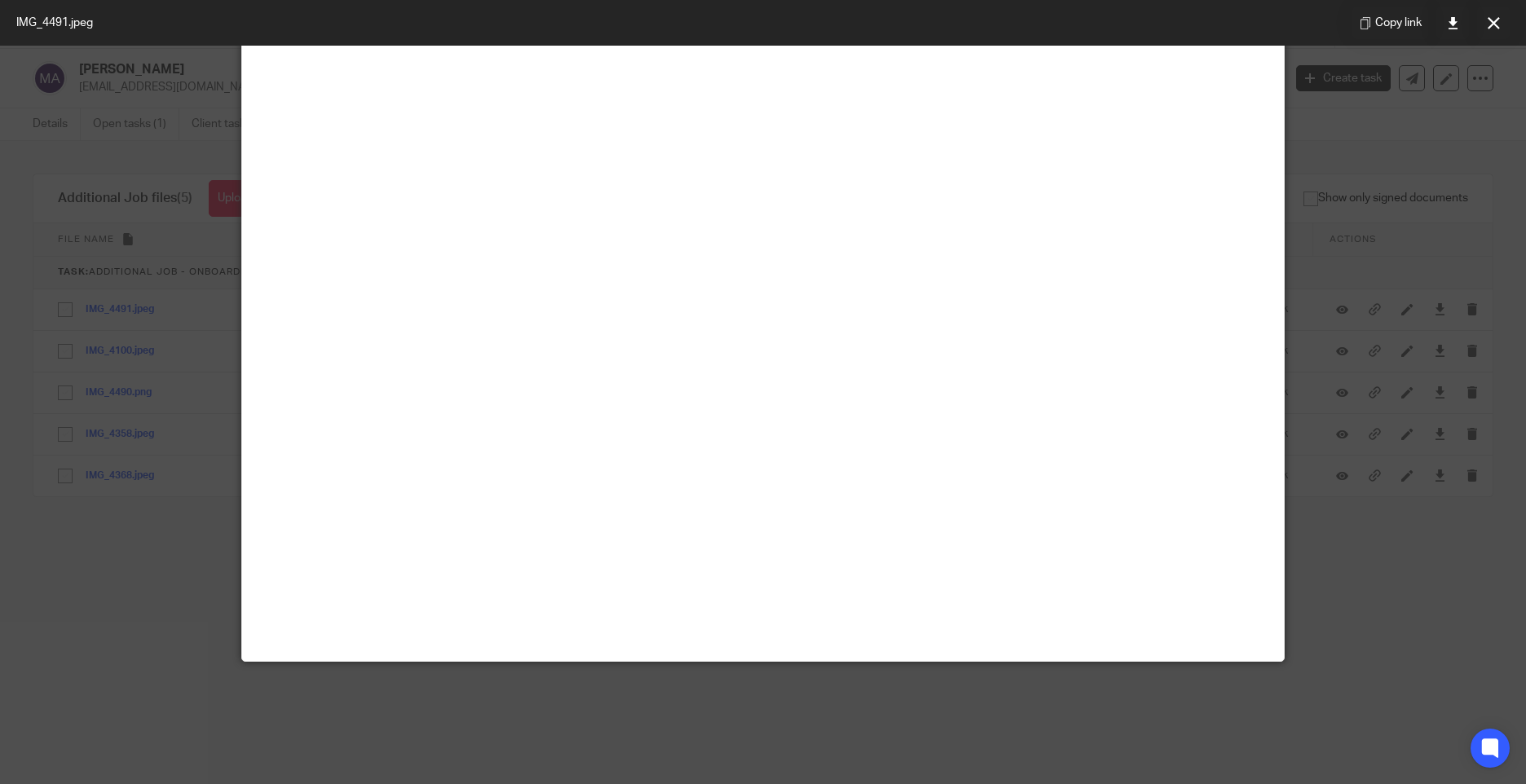
click at [1409, 375] on div at bounding box center [763, 392] width 1526 height 784
click at [1488, 27] on icon at bounding box center [1494, 23] width 12 height 12
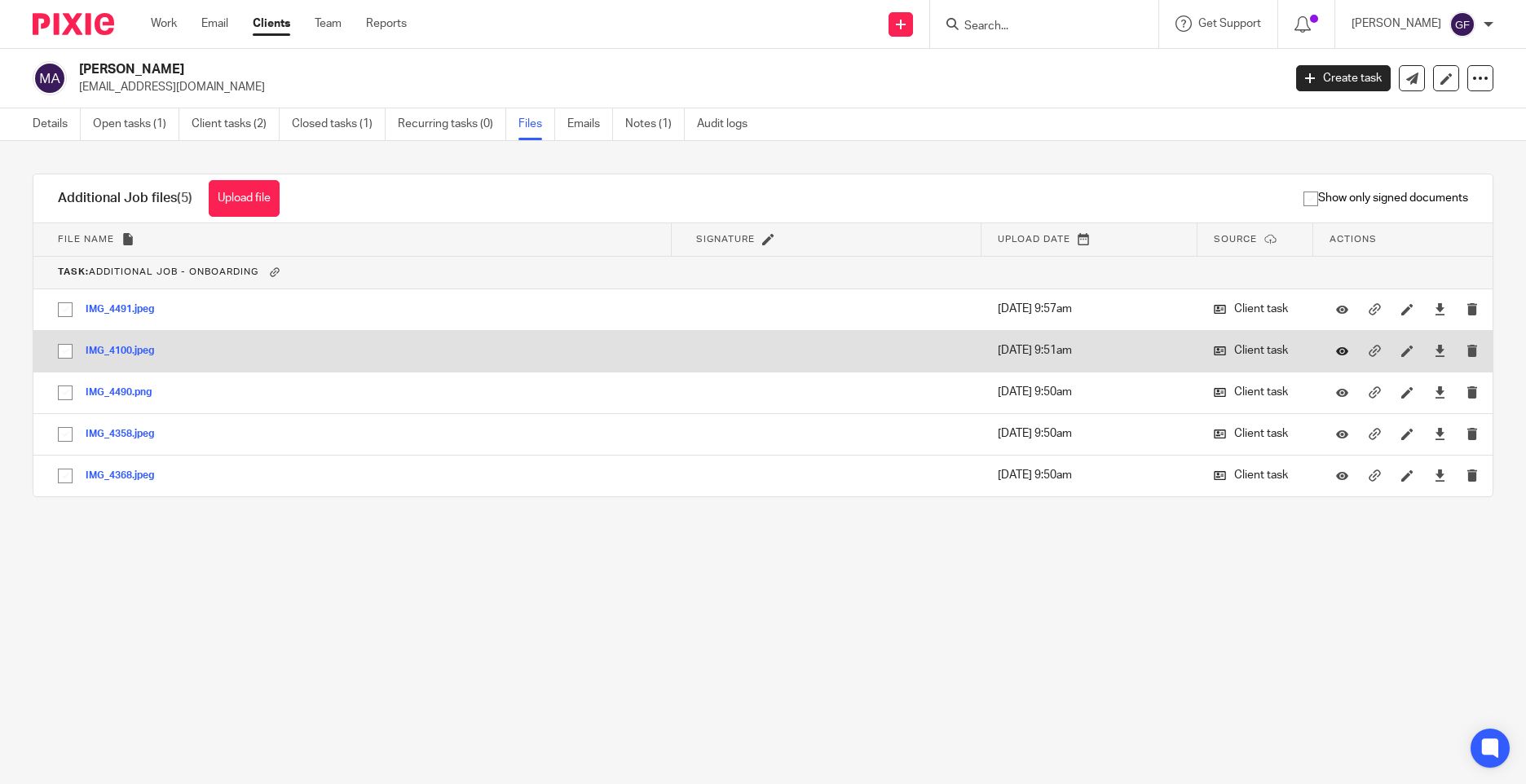
click at [1337, 354] on icon at bounding box center [1342, 350] width 12 height 12
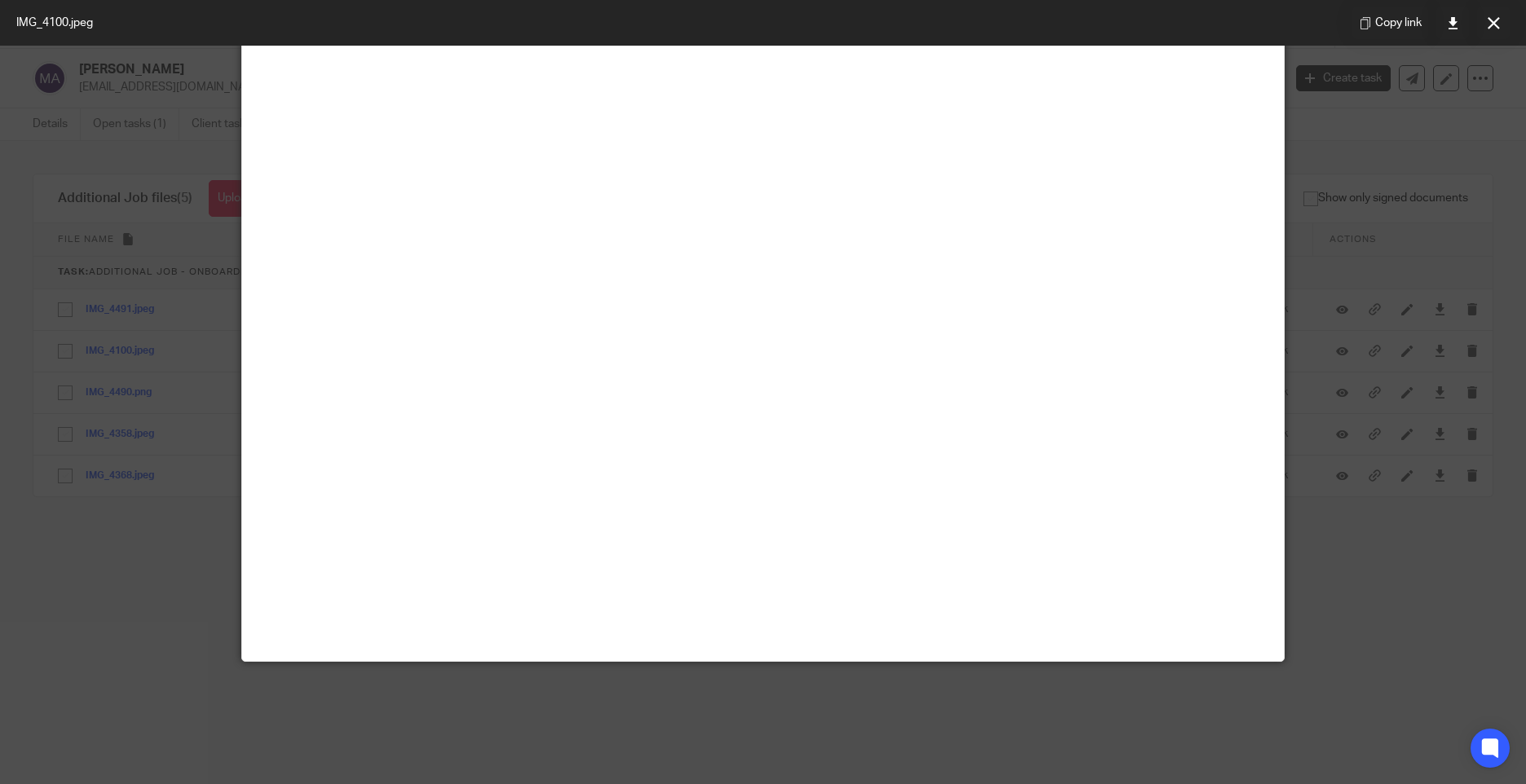
scroll to position [733, 0]
click at [1499, 29] on button at bounding box center [1493, 22] width 32 height 32
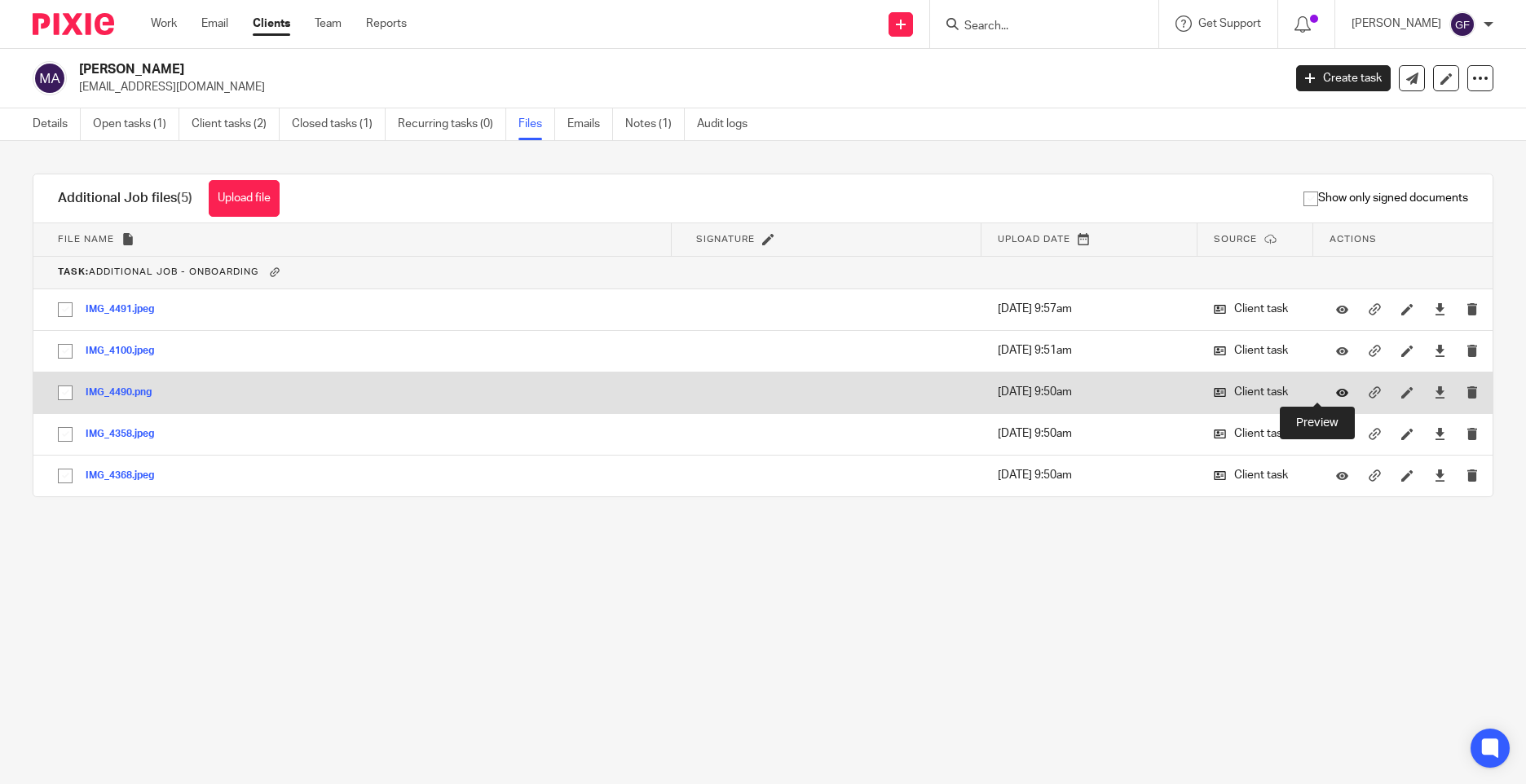
click at [1337, 396] on icon at bounding box center [1342, 392] width 12 height 12
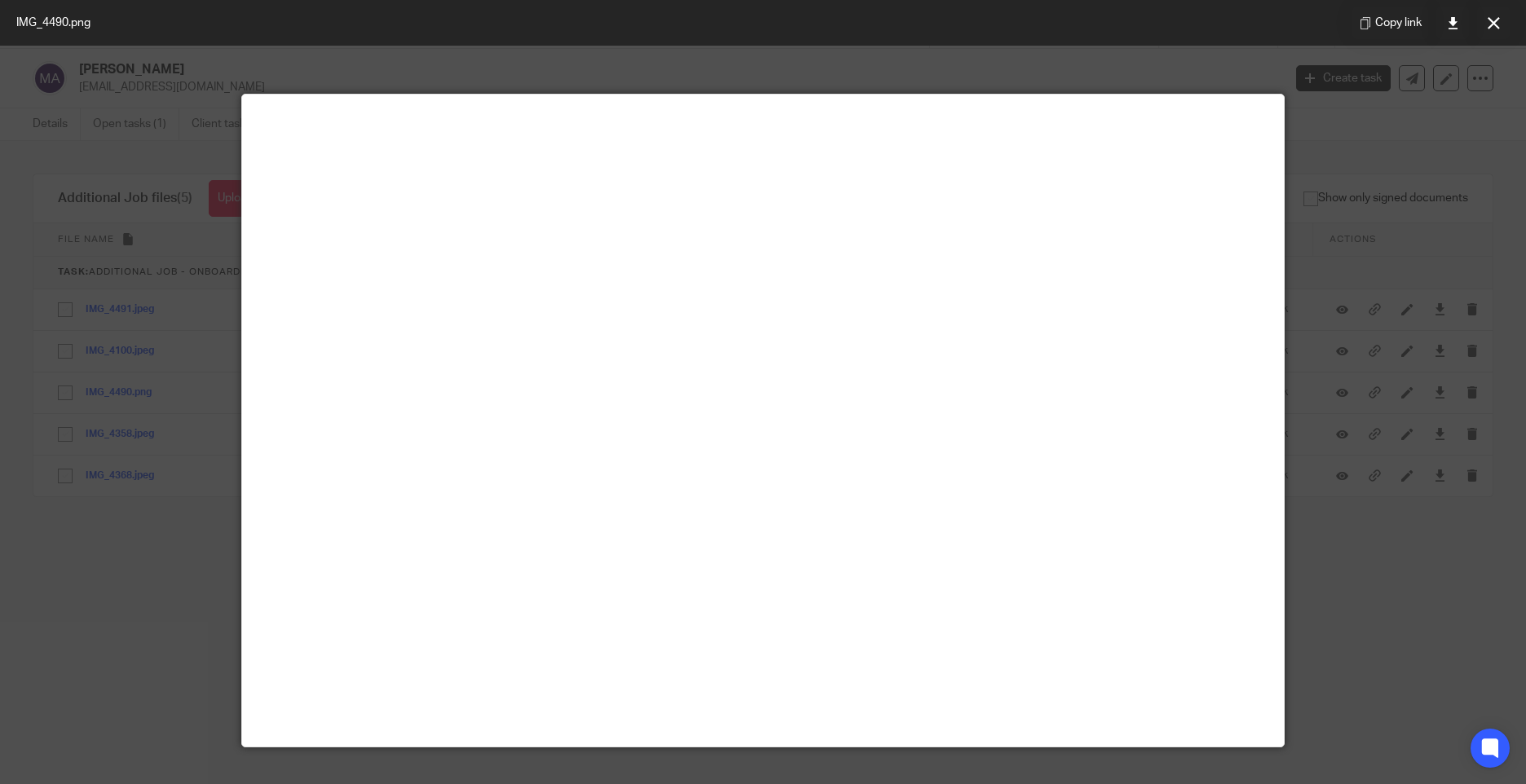
scroll to position [0, 0]
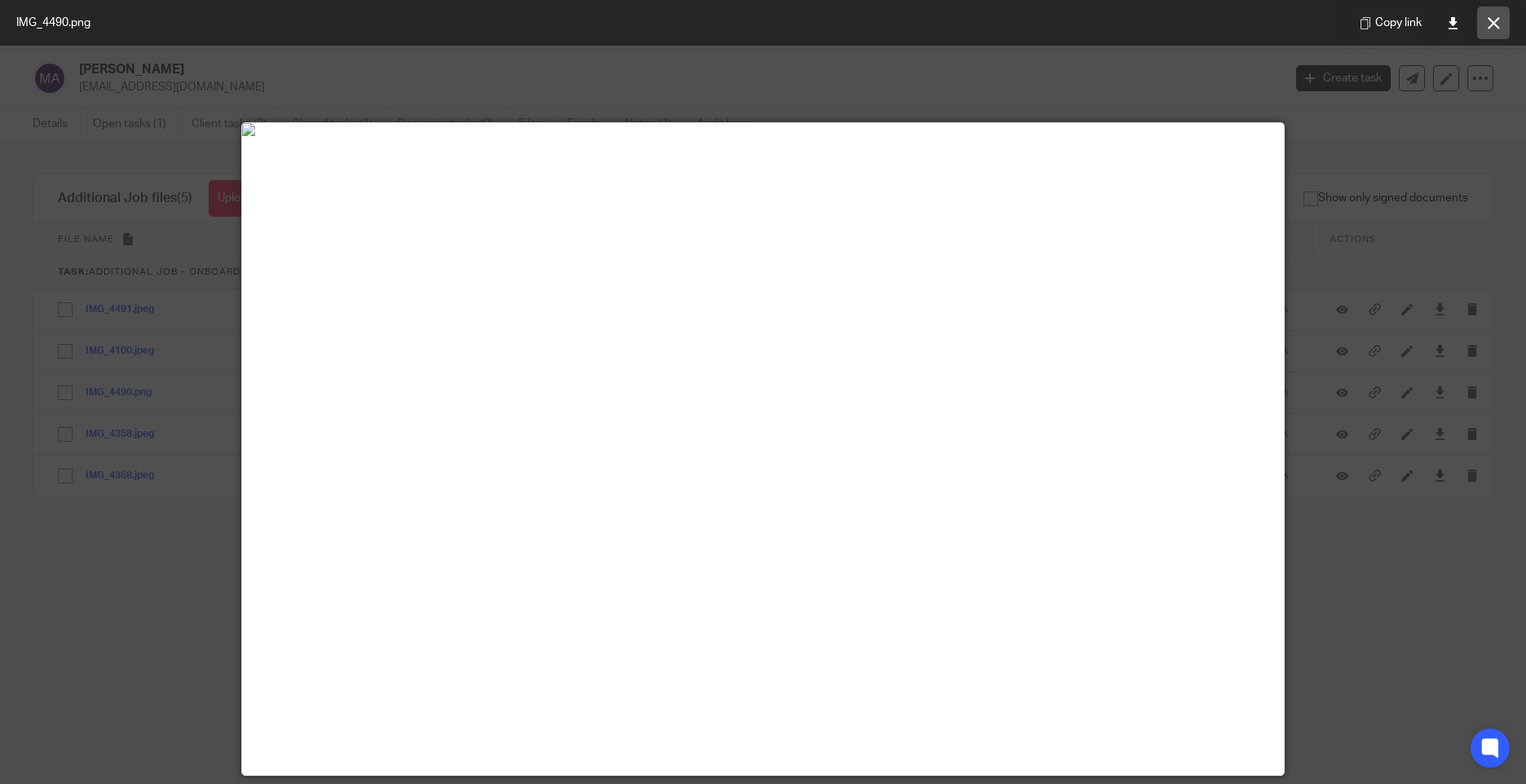
click at [1495, 17] on icon at bounding box center [1494, 23] width 12 height 12
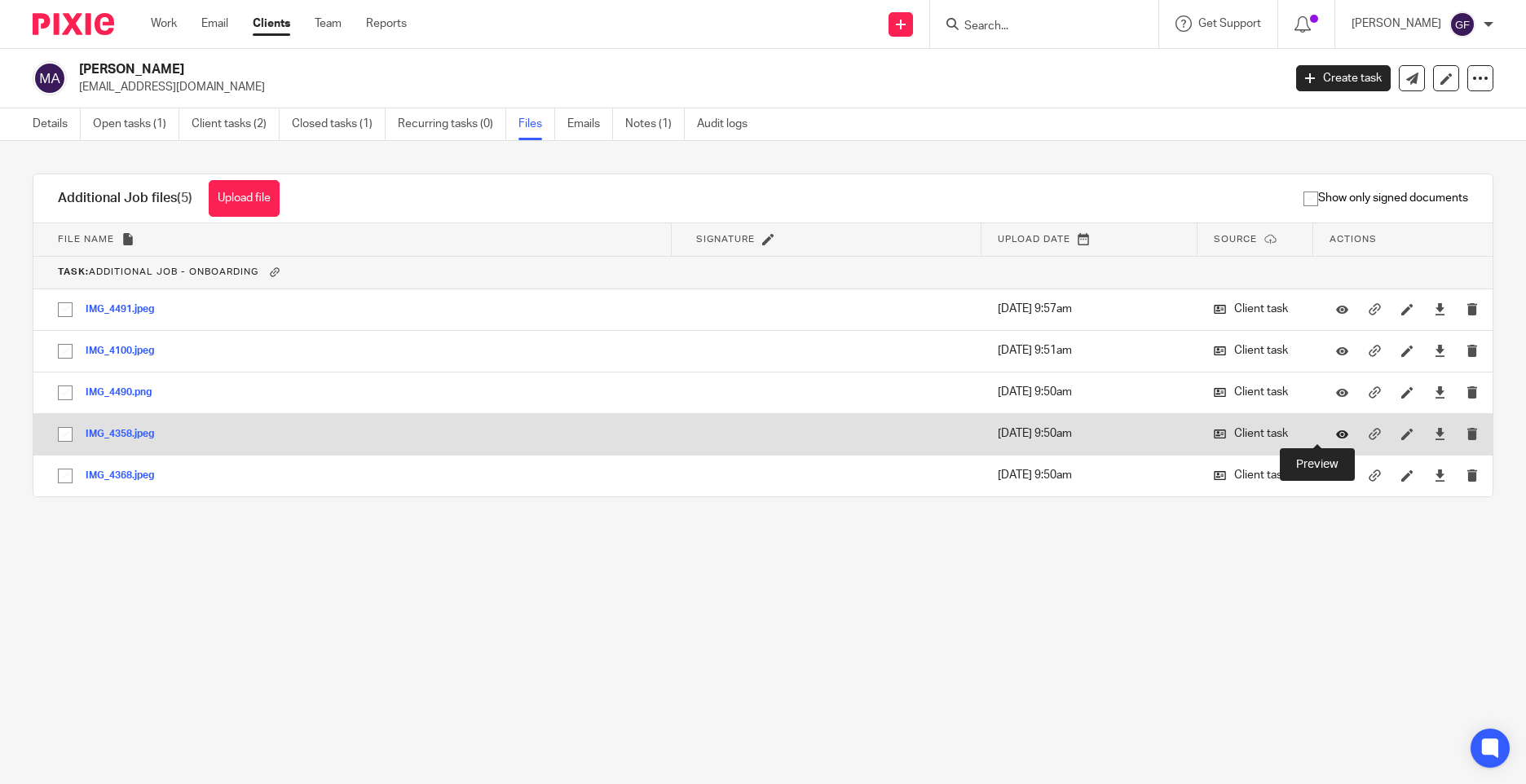
click at [1337, 429] on icon at bounding box center [1342, 434] width 12 height 12
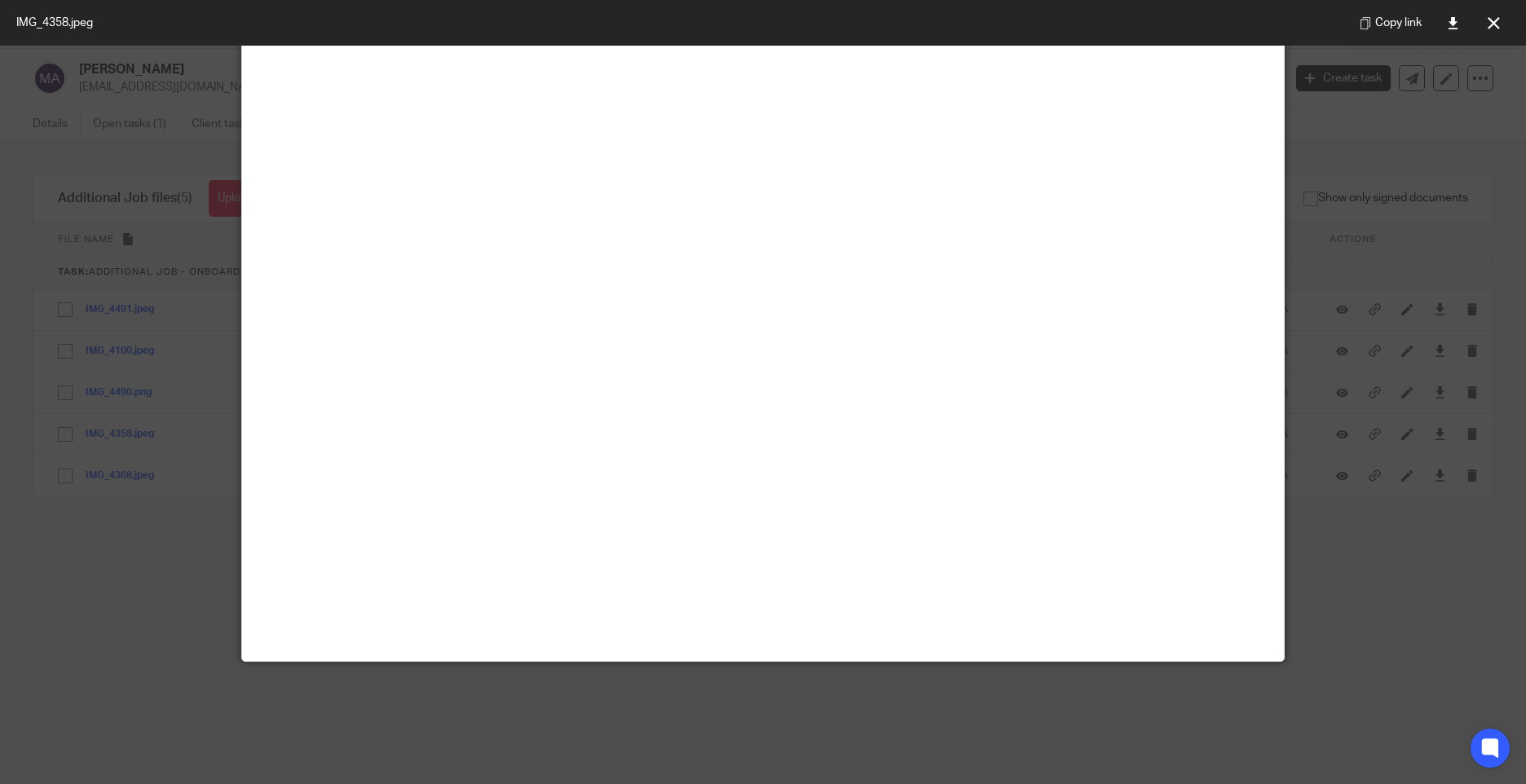
scroll to position [652, 0]
click at [1486, 25] on button at bounding box center [1493, 22] width 32 height 32
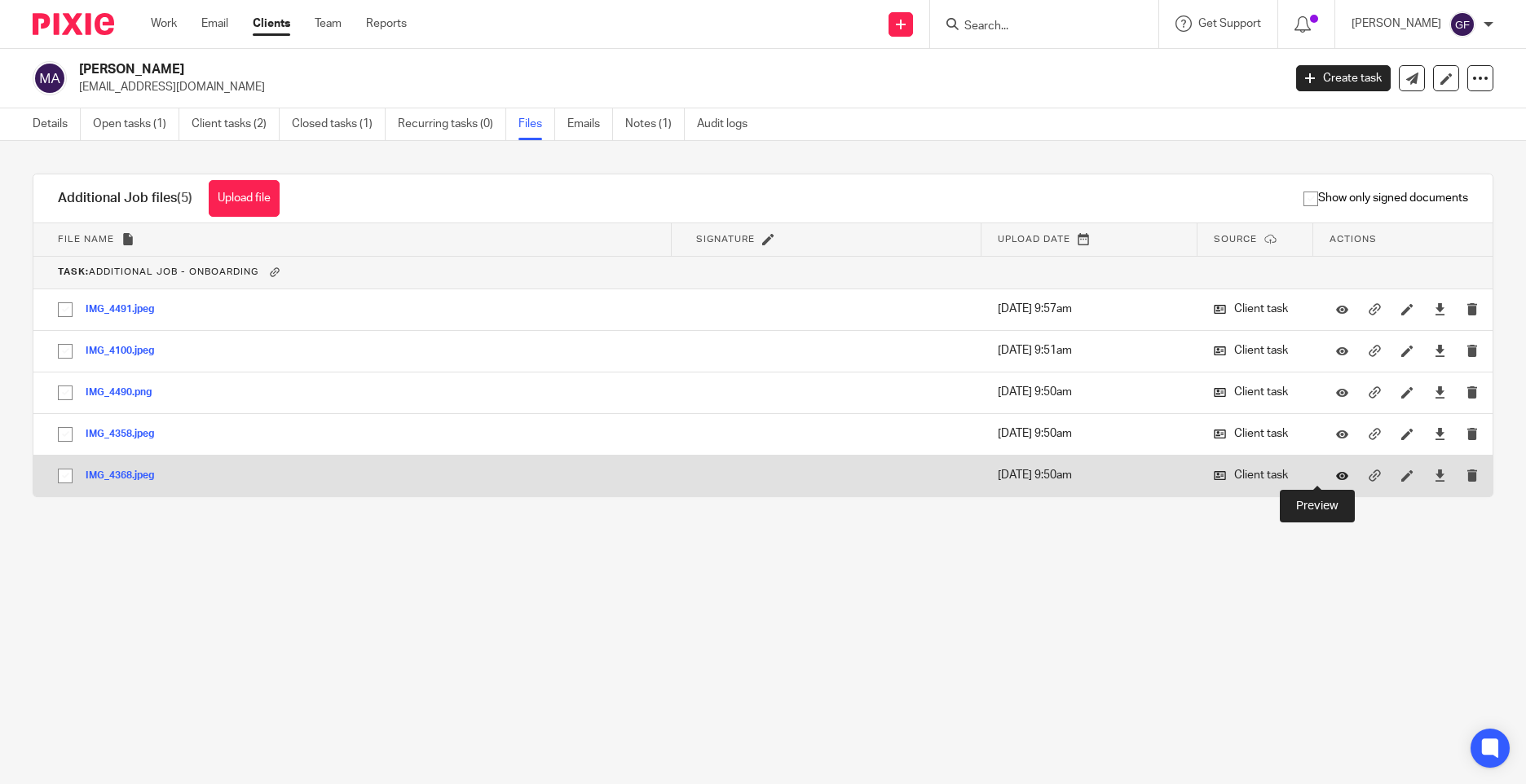
click at [1337, 476] on icon at bounding box center [1342, 475] width 12 height 12
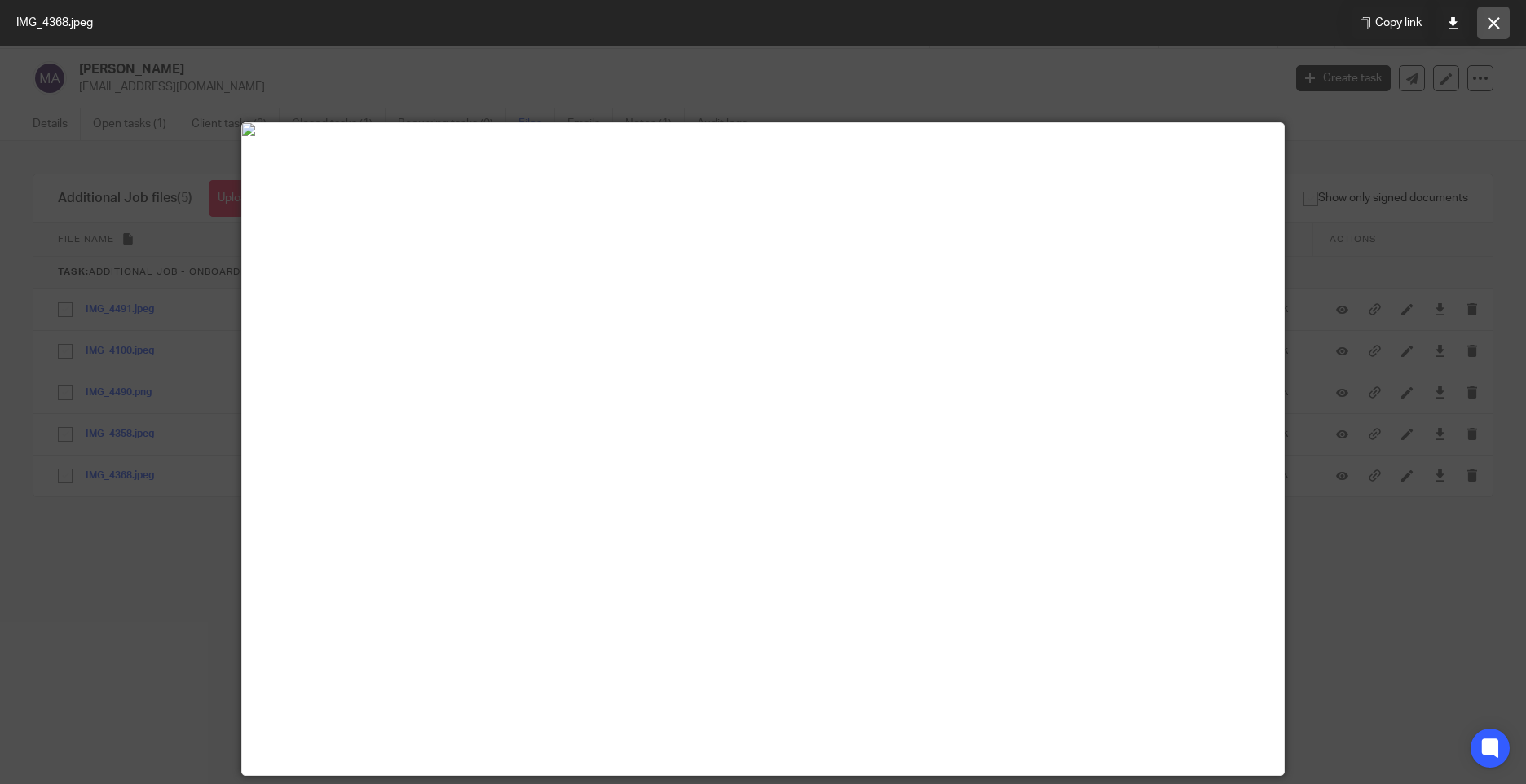
click at [1485, 30] on button at bounding box center [1493, 22] width 32 height 32
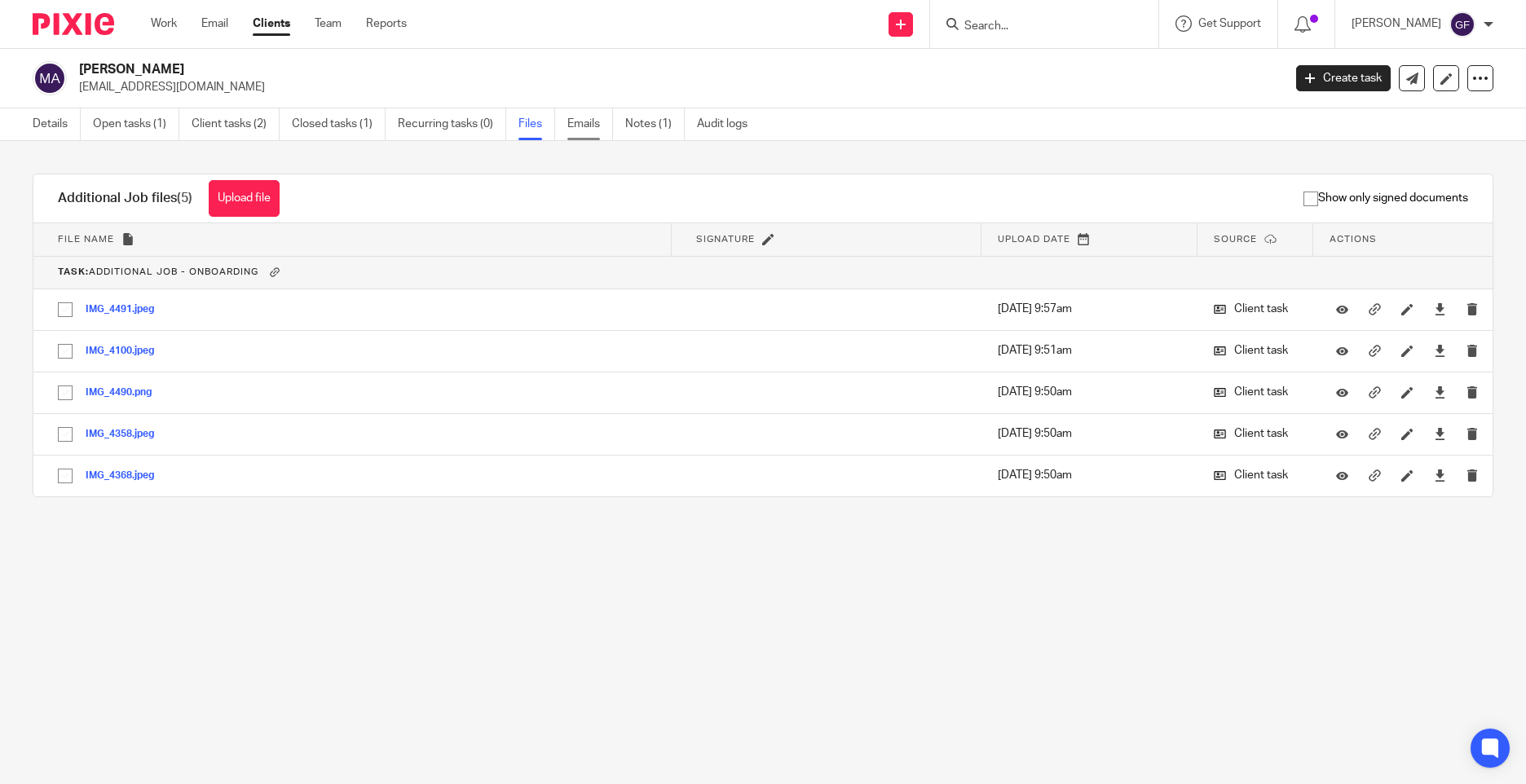
click at [597, 128] on link "Emails" at bounding box center [590, 125] width 46 height 32
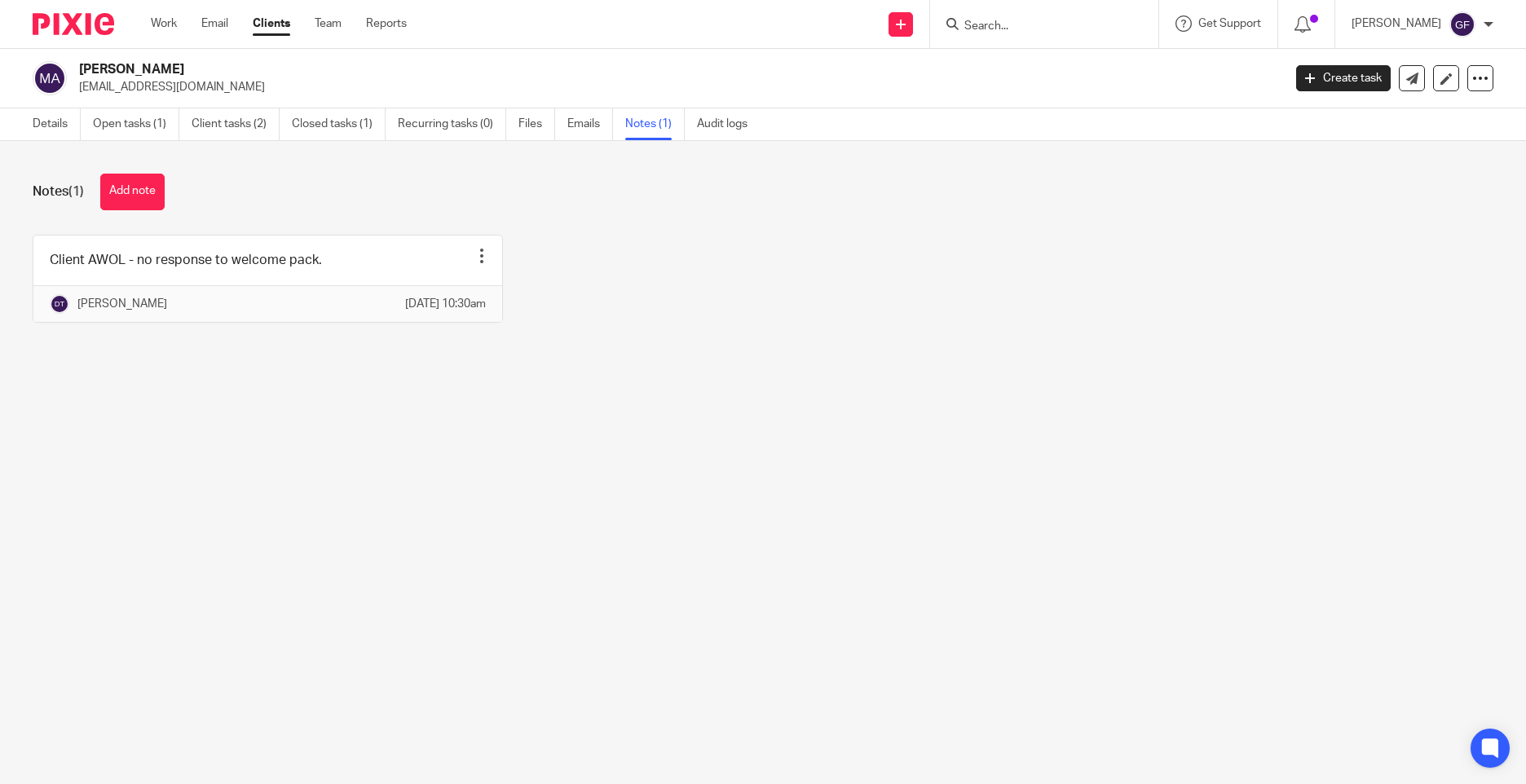
click at [674, 310] on div "Client AWOL - no response to welcome pack. Pin note Edit note Delete note [PERS…" at bounding box center [750, 291] width 1486 height 112
drag, startPoint x: 1130, startPoint y: 303, endPoint x: 1077, endPoint y: 265, distance: 65.2
click at [1130, 303] on div "Client AWOL - no response to welcome pack. Pin note Edit note Delete note [PERS…" at bounding box center [750, 291] width 1486 height 112
click at [1013, 517] on main "[PERSON_NAME] [EMAIL_ADDRESS][DOMAIN_NAME] Create task Update from Companies Ho…" at bounding box center [763, 392] width 1526 height 784
click at [231, 106] on div "[PERSON_NAME] [EMAIL_ADDRESS][DOMAIN_NAME] Create task Update from Companies Ho…" at bounding box center [763, 79] width 1526 height 60
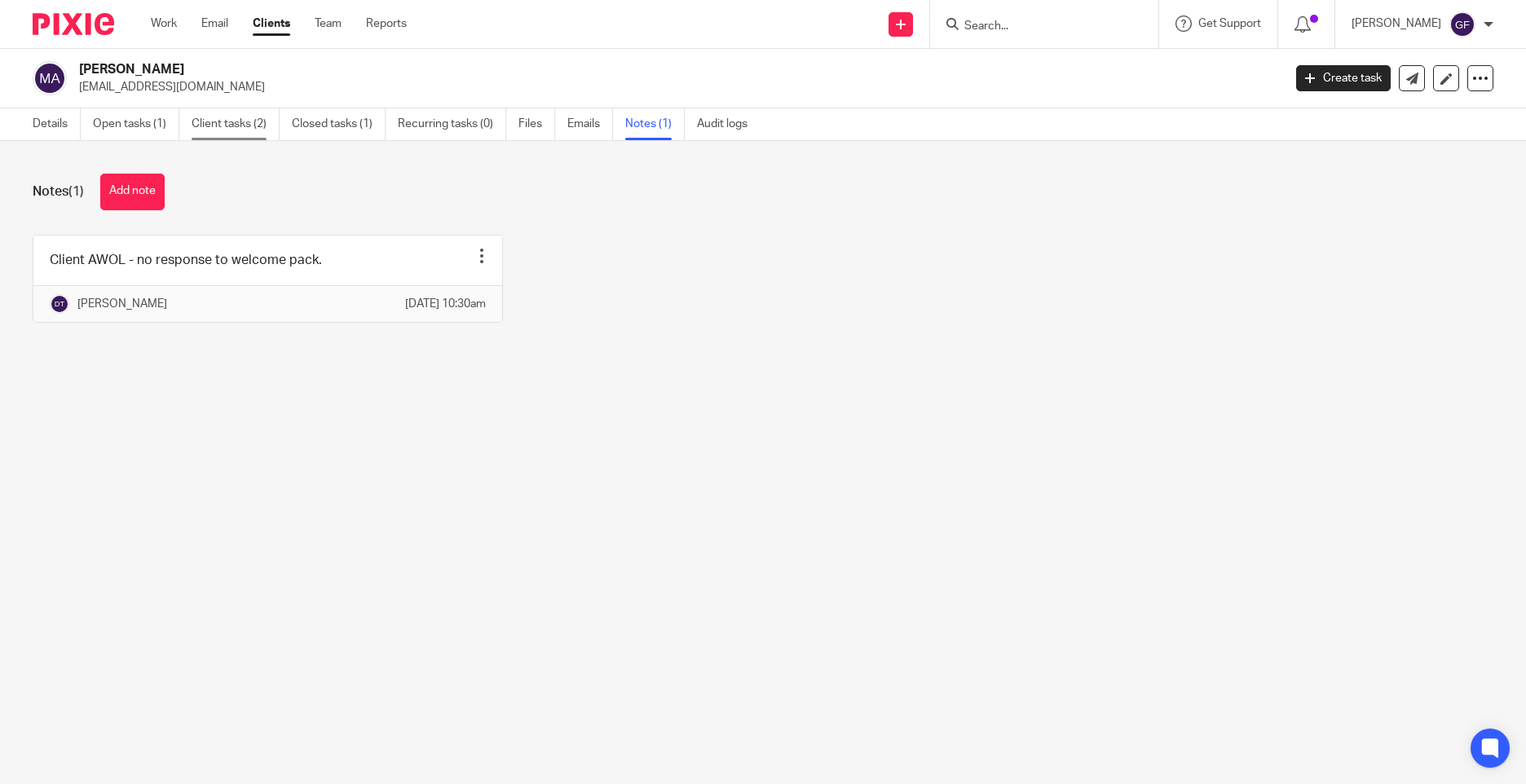
click at [231, 125] on link "Client tasks (2)" at bounding box center [236, 125] width 88 height 32
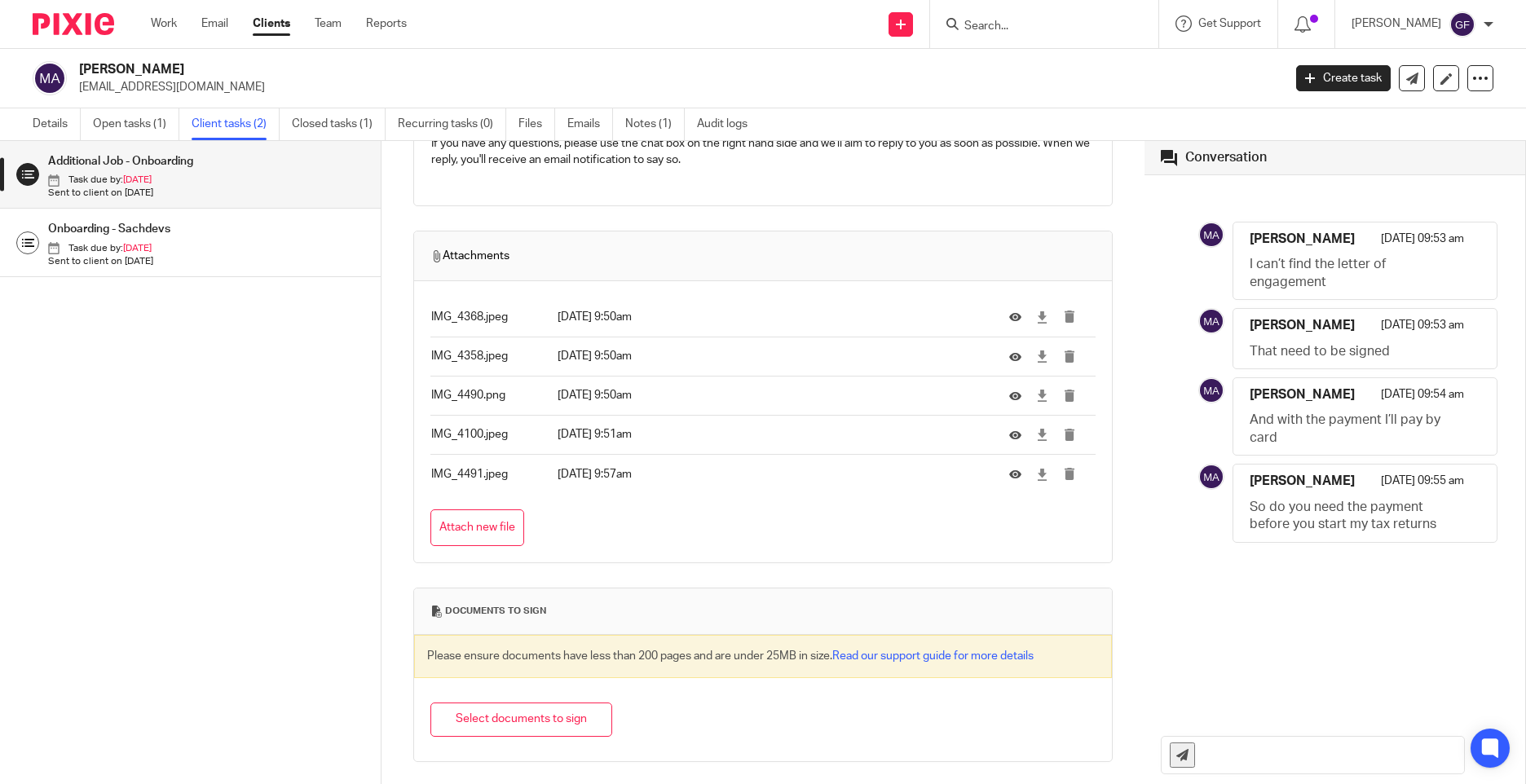
scroll to position [582, 0]
click at [207, 230] on h1 "Onboarding - Sachdevs" at bounding box center [180, 228] width 264 height 24
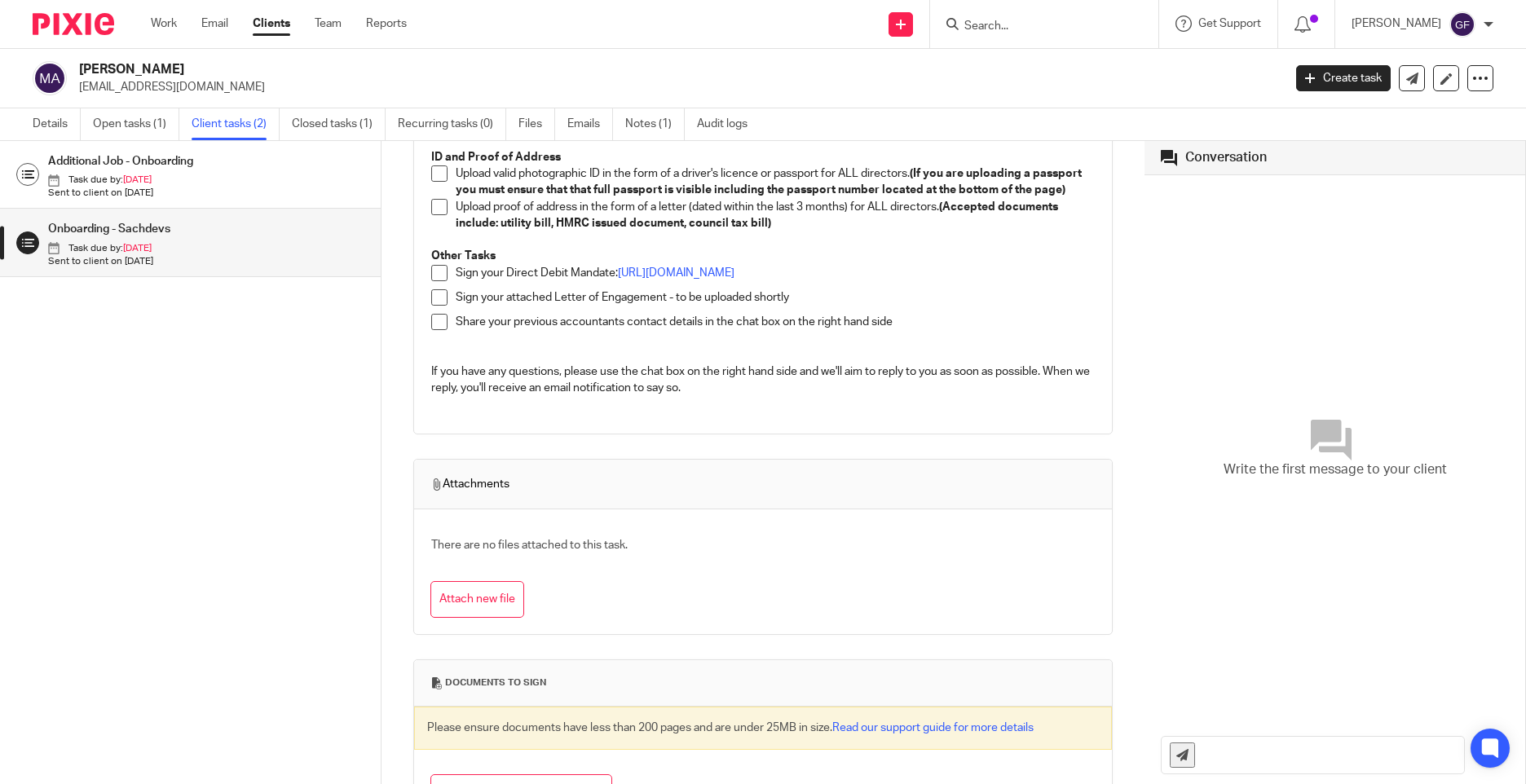
scroll to position [401, 0]
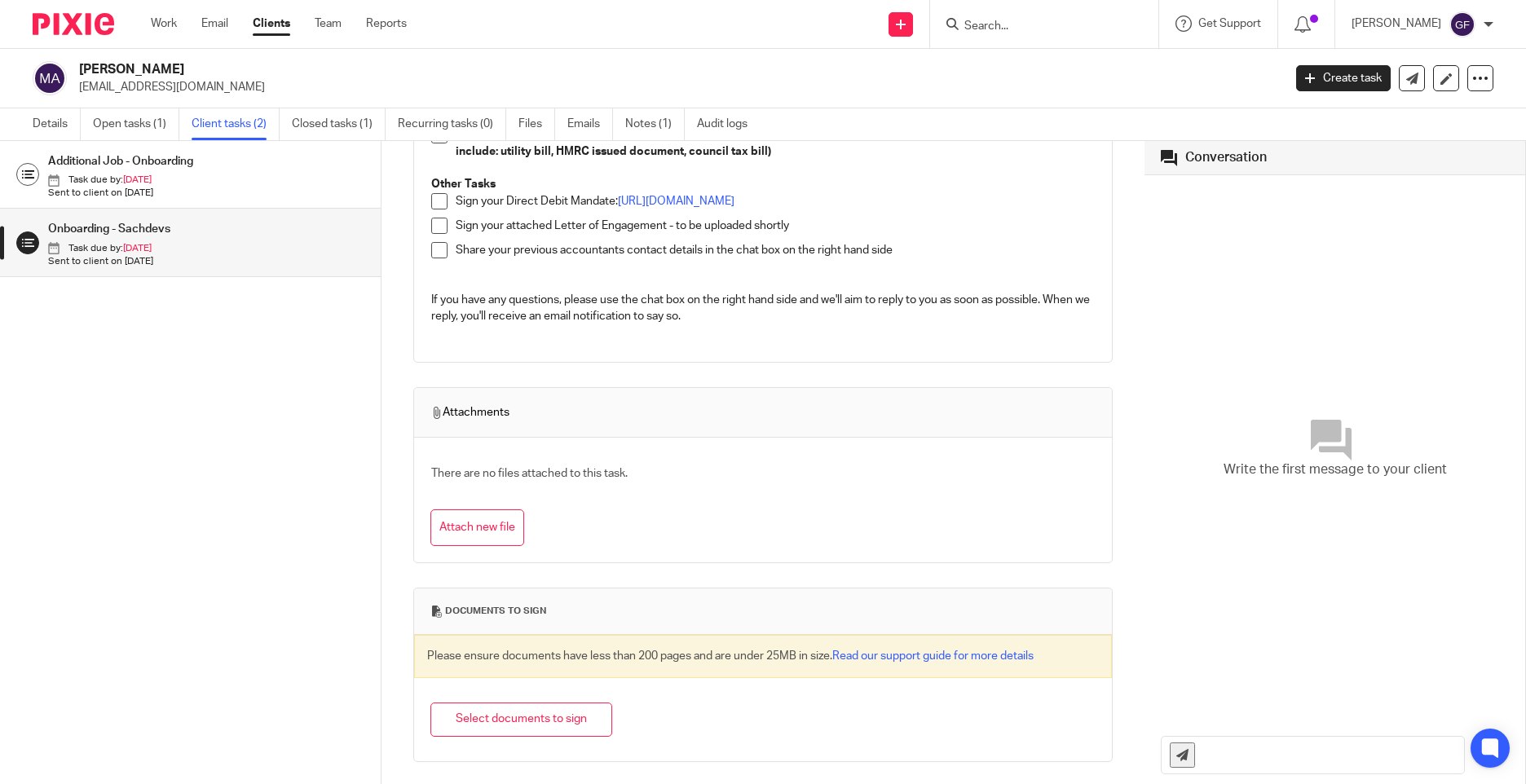
click at [170, 159] on h1 "Additional Job - Onboarding" at bounding box center [180, 161] width 264 height 24
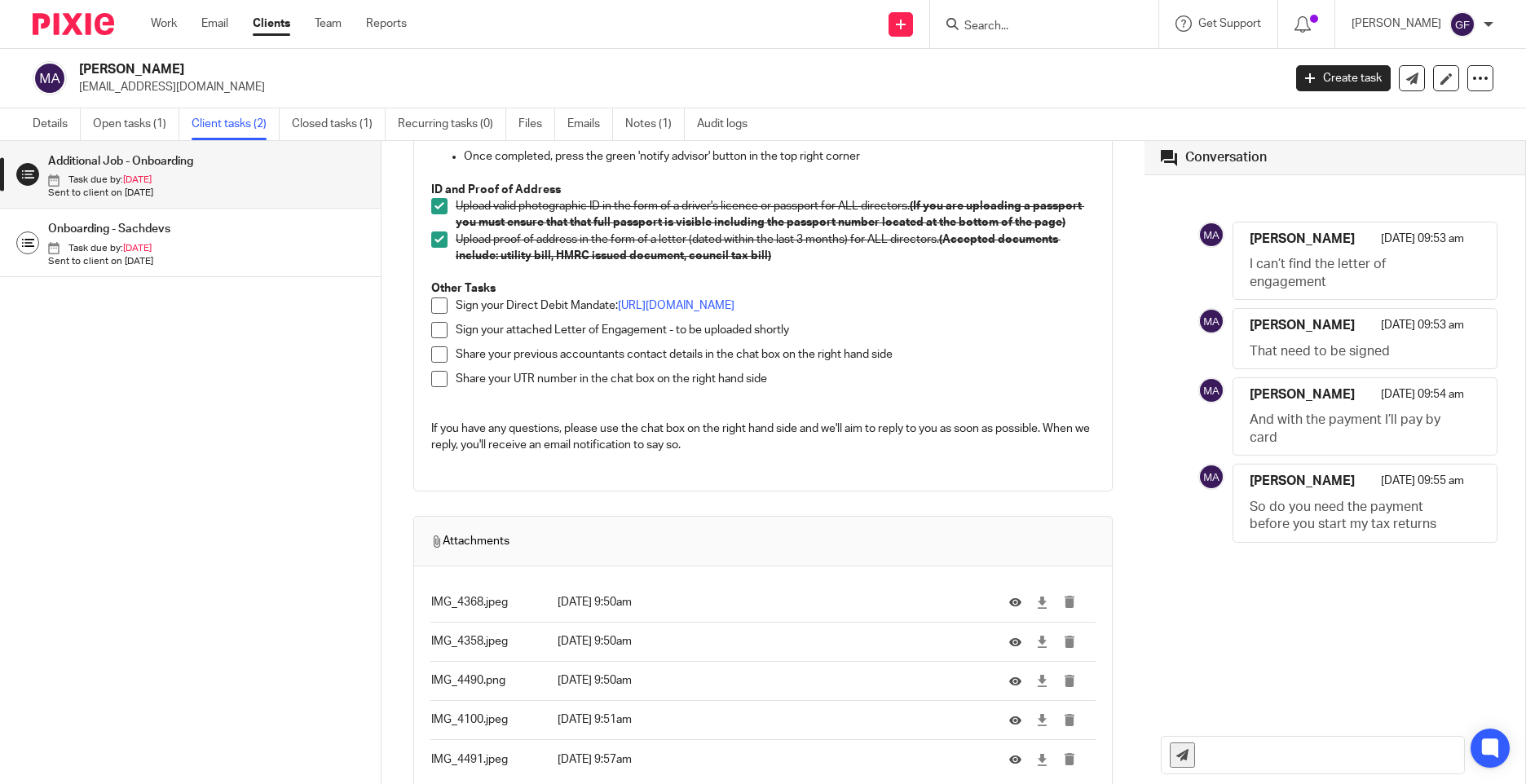
scroll to position [489, 0]
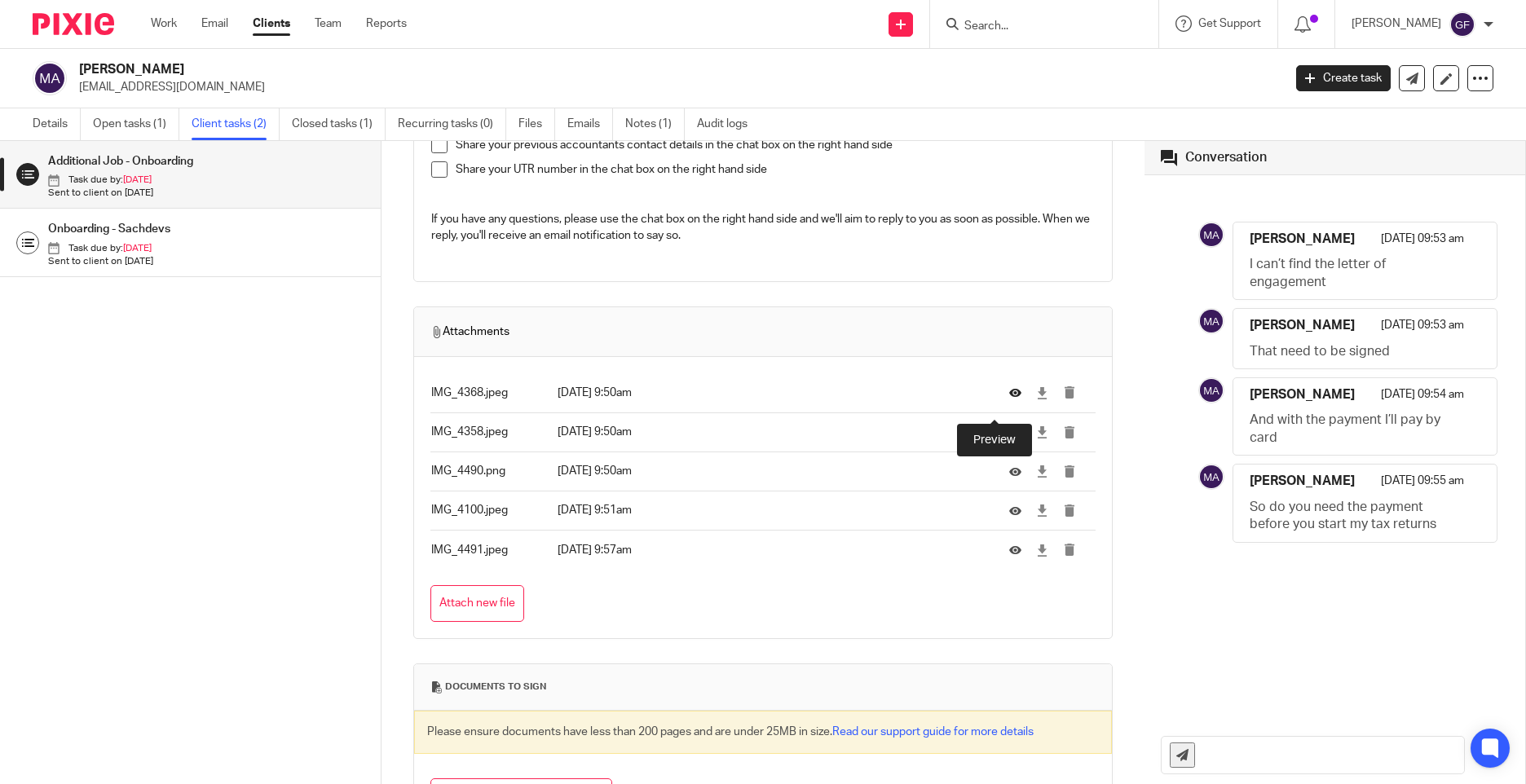
click at [1009, 399] on icon at bounding box center [1015, 393] width 12 height 12
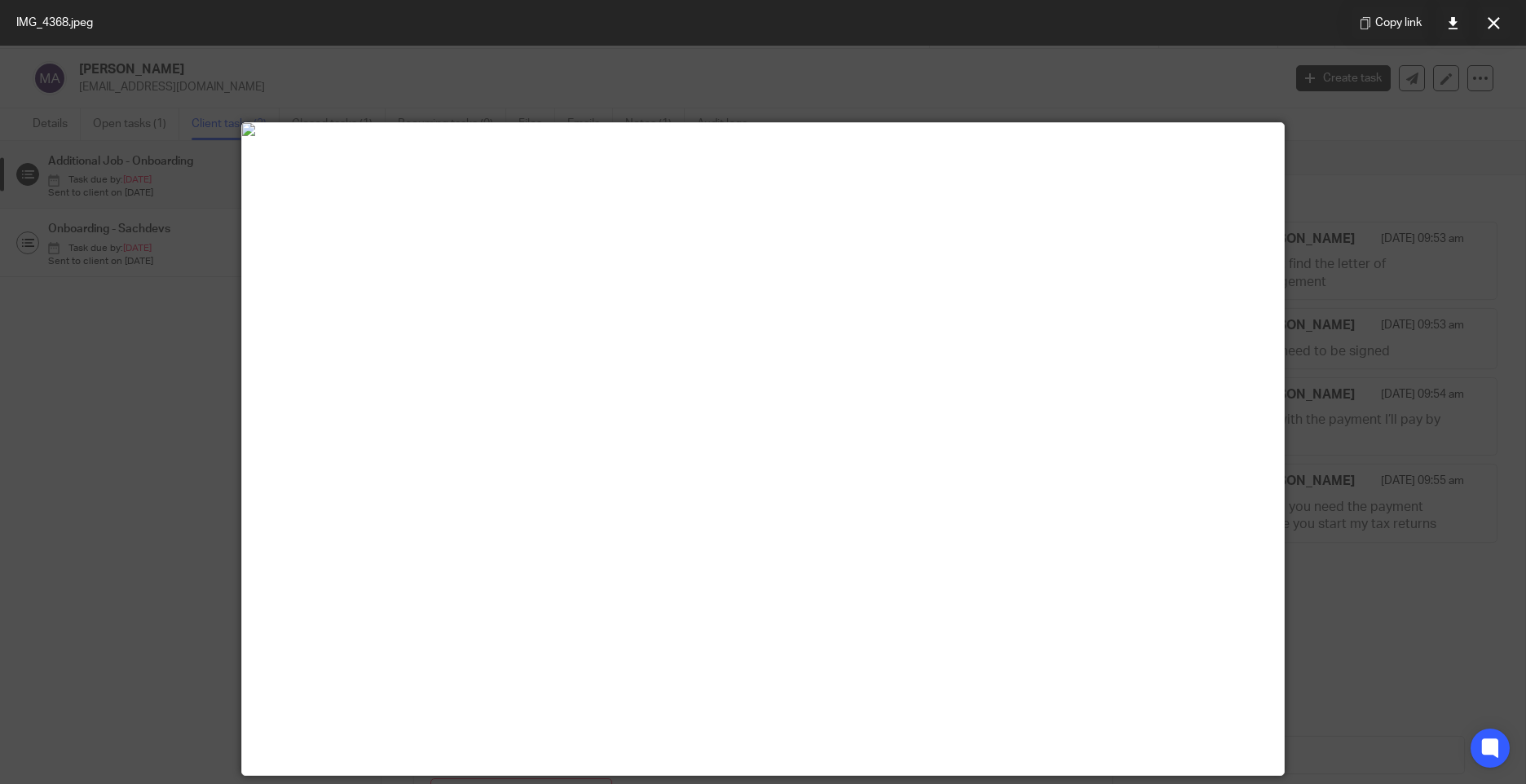
click at [1386, 198] on div at bounding box center [763, 392] width 1526 height 784
click at [1504, 20] on button at bounding box center [1493, 22] width 32 height 32
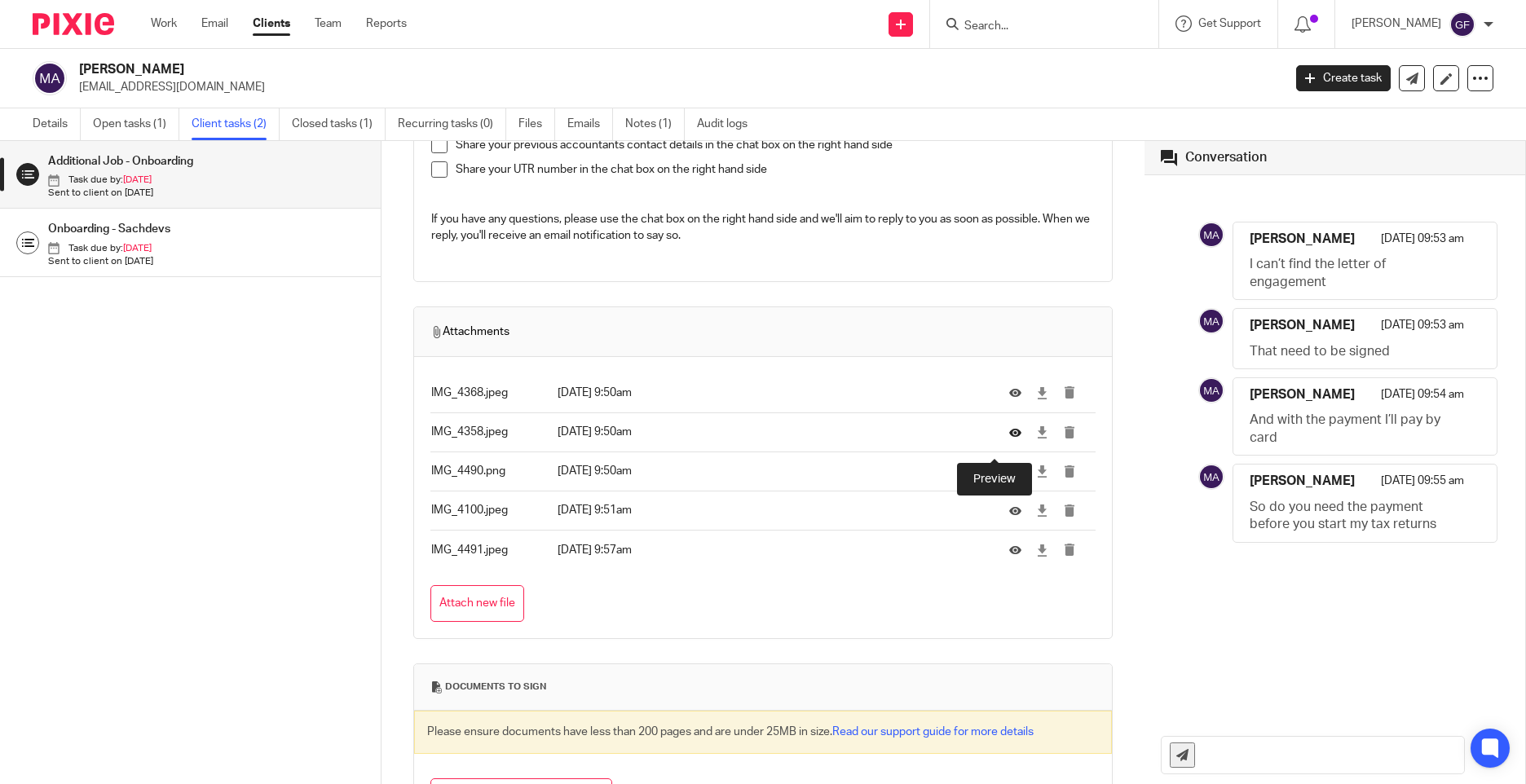
click at [1009, 439] on icon at bounding box center [1015, 432] width 12 height 12
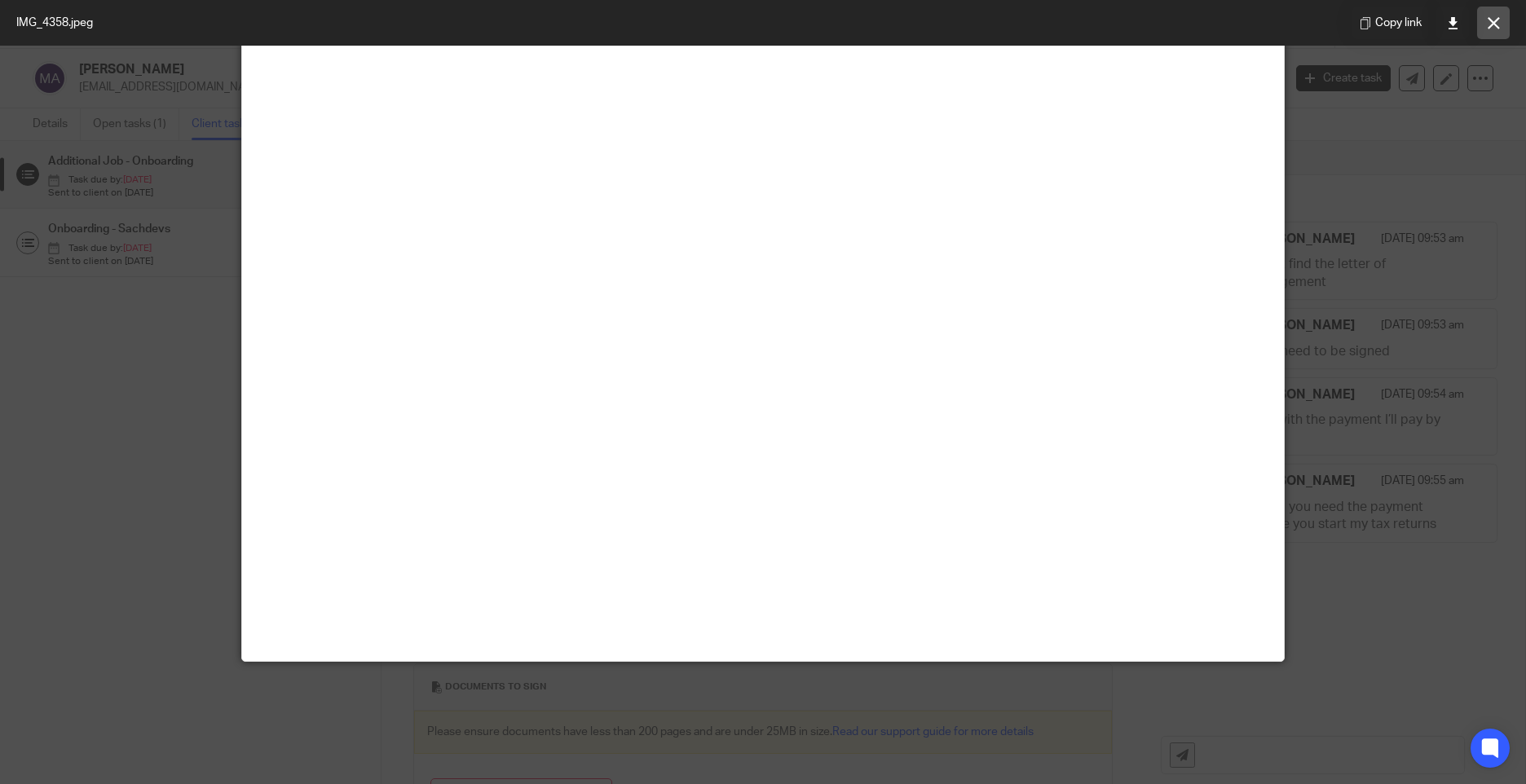
click at [1499, 27] on icon at bounding box center [1494, 23] width 12 height 12
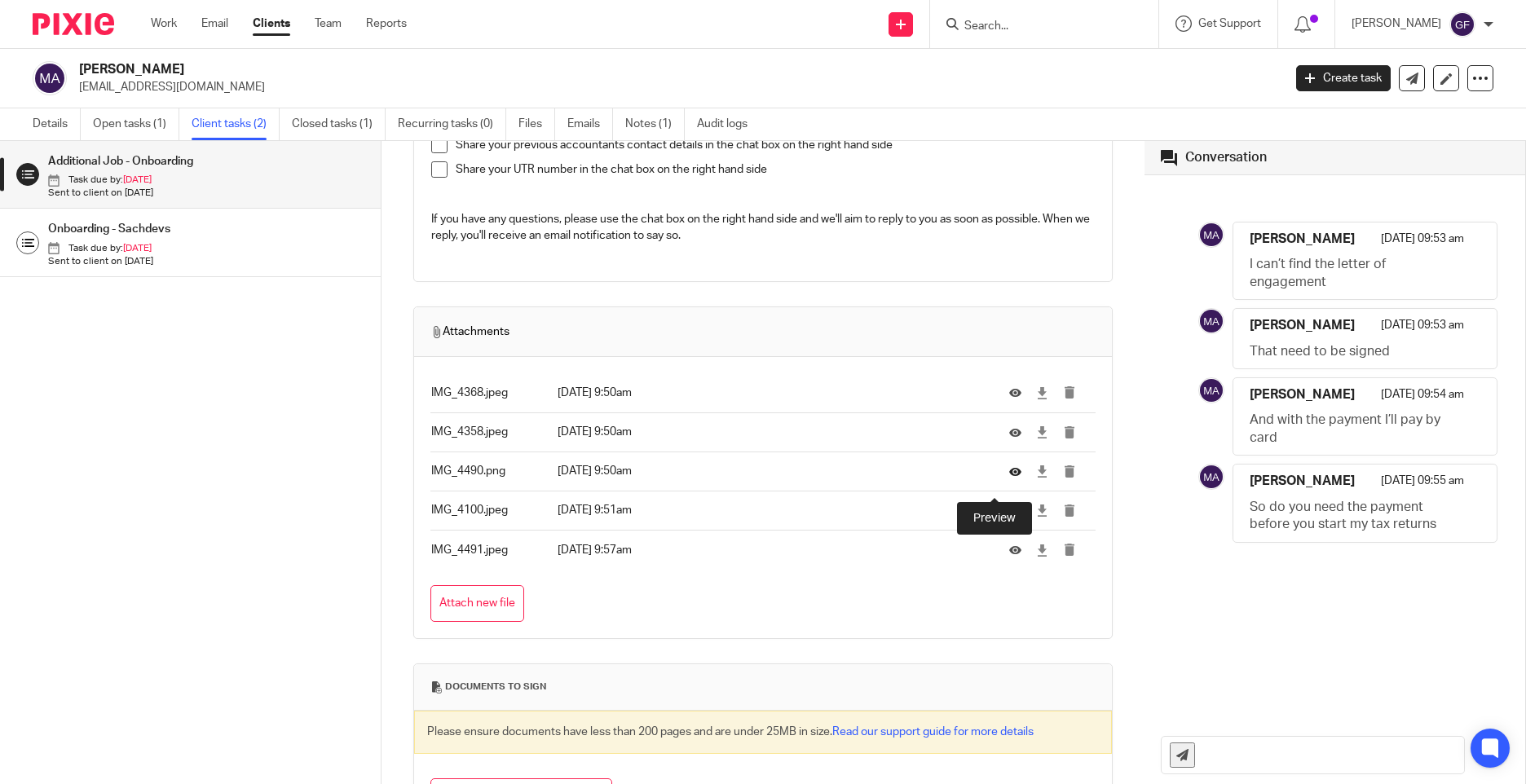
click at [1009, 478] on icon at bounding box center [1015, 471] width 12 height 12
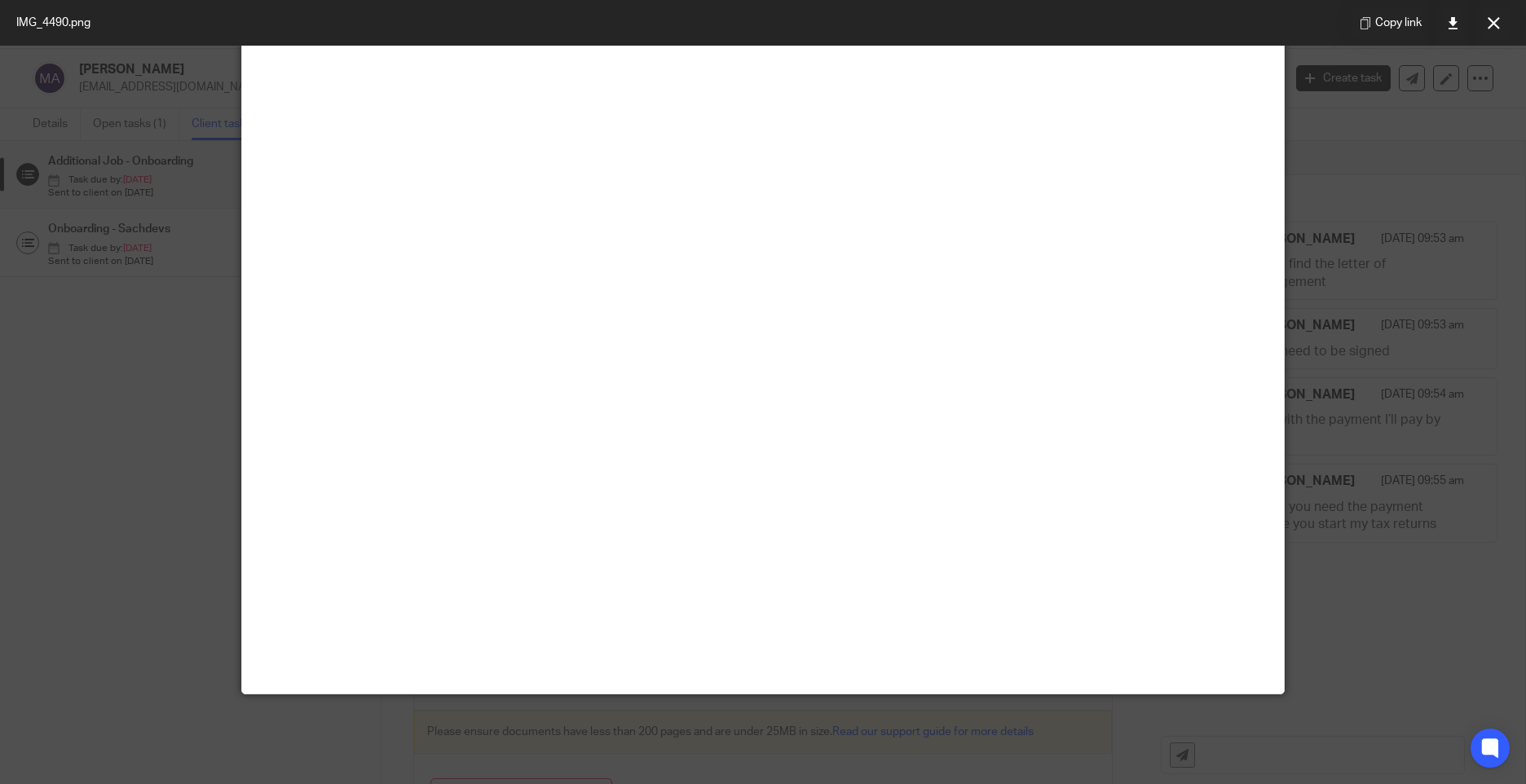
scroll to position [0, 0]
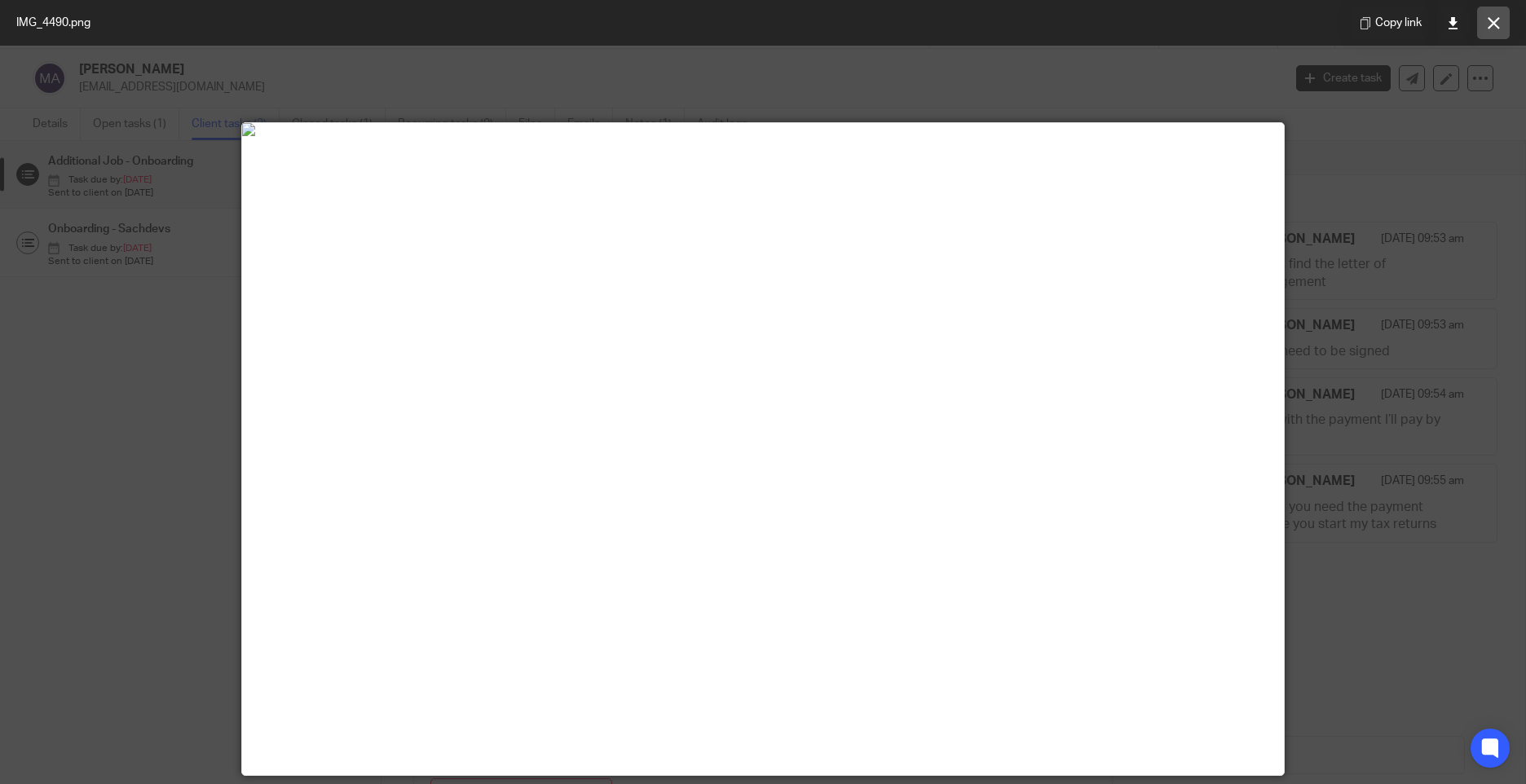
click at [1490, 17] on icon at bounding box center [1494, 23] width 12 height 12
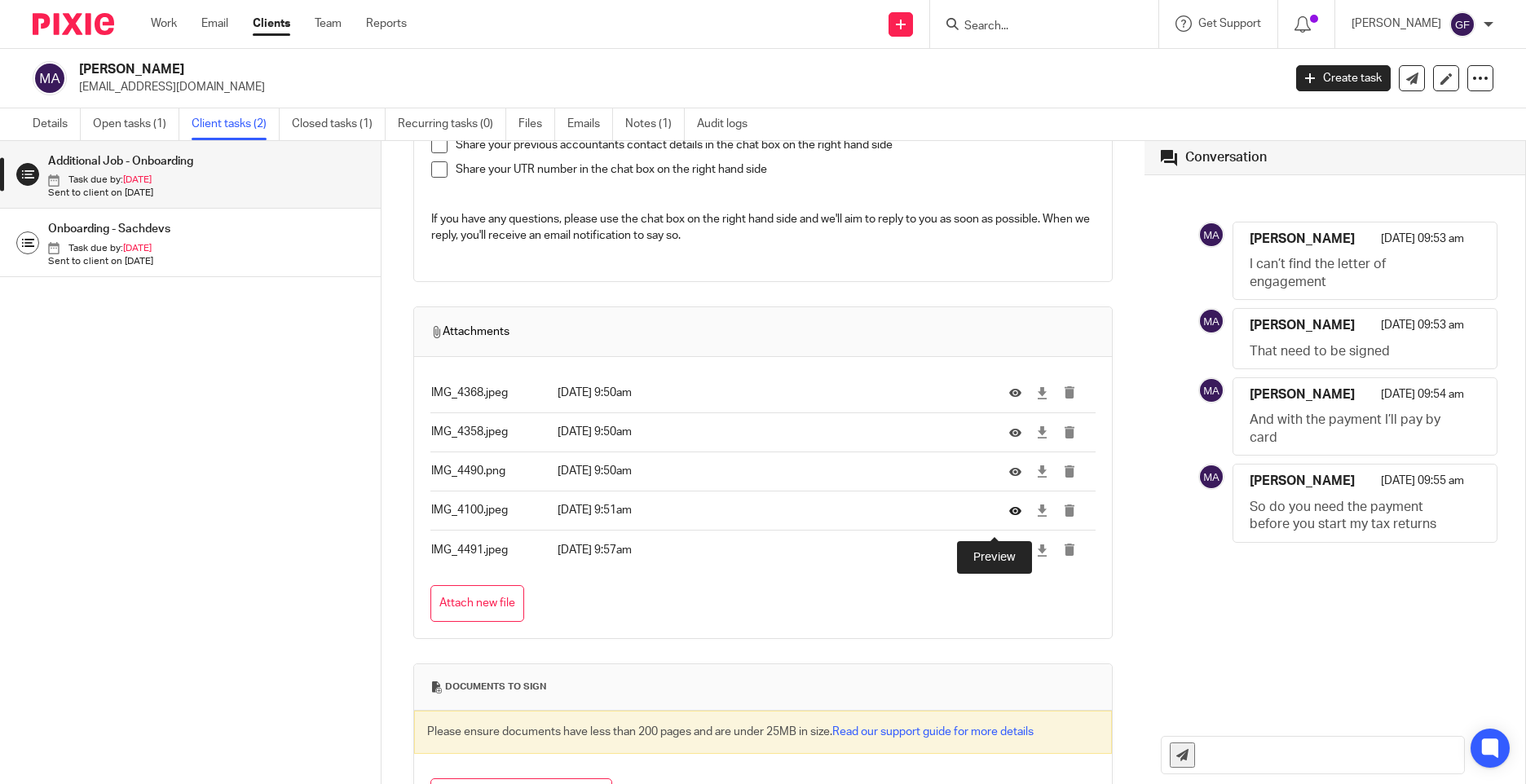
click at [1009, 517] on icon at bounding box center [1015, 511] width 12 height 12
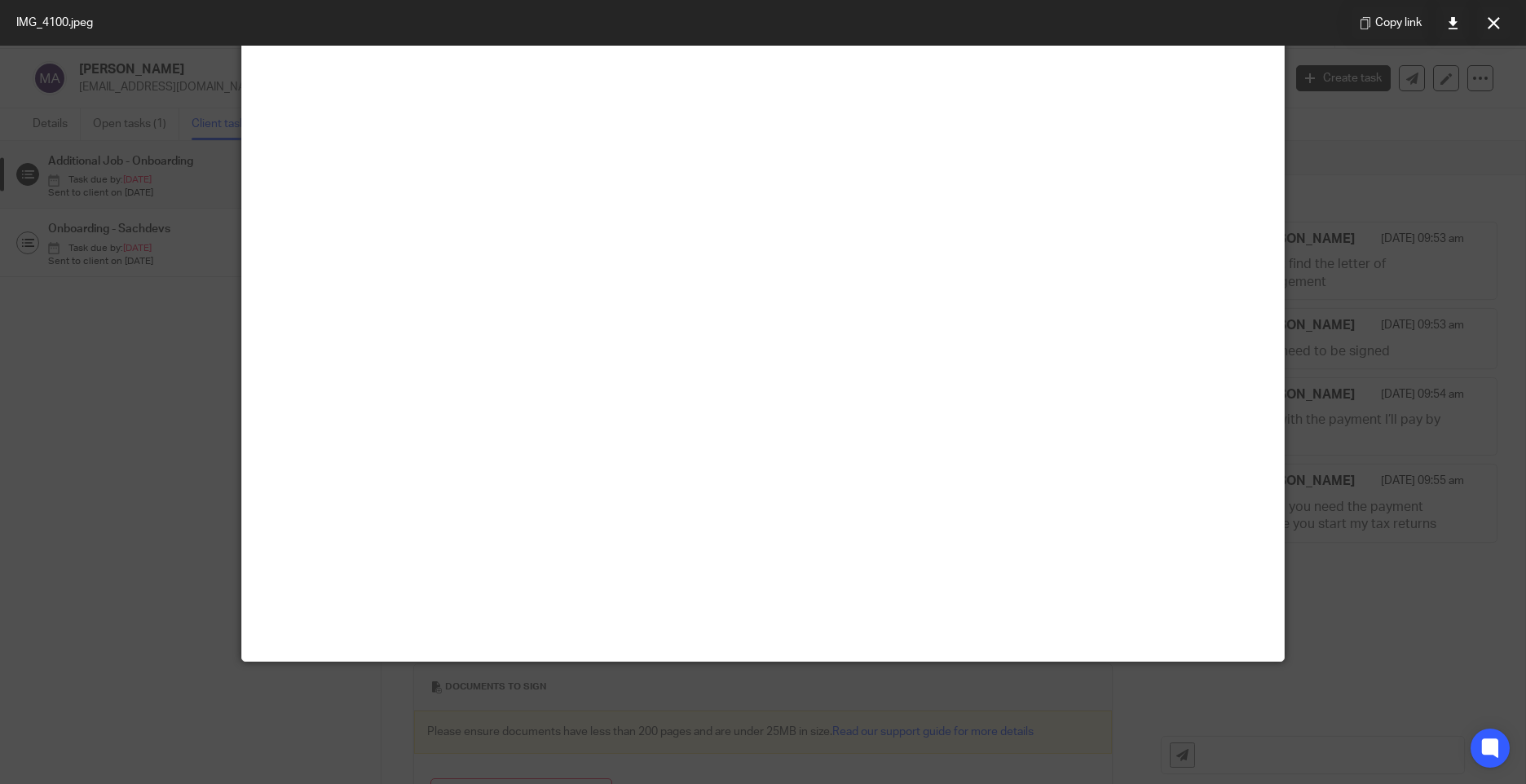
scroll to position [244, 0]
click at [1499, 24] on icon at bounding box center [1494, 23] width 12 height 12
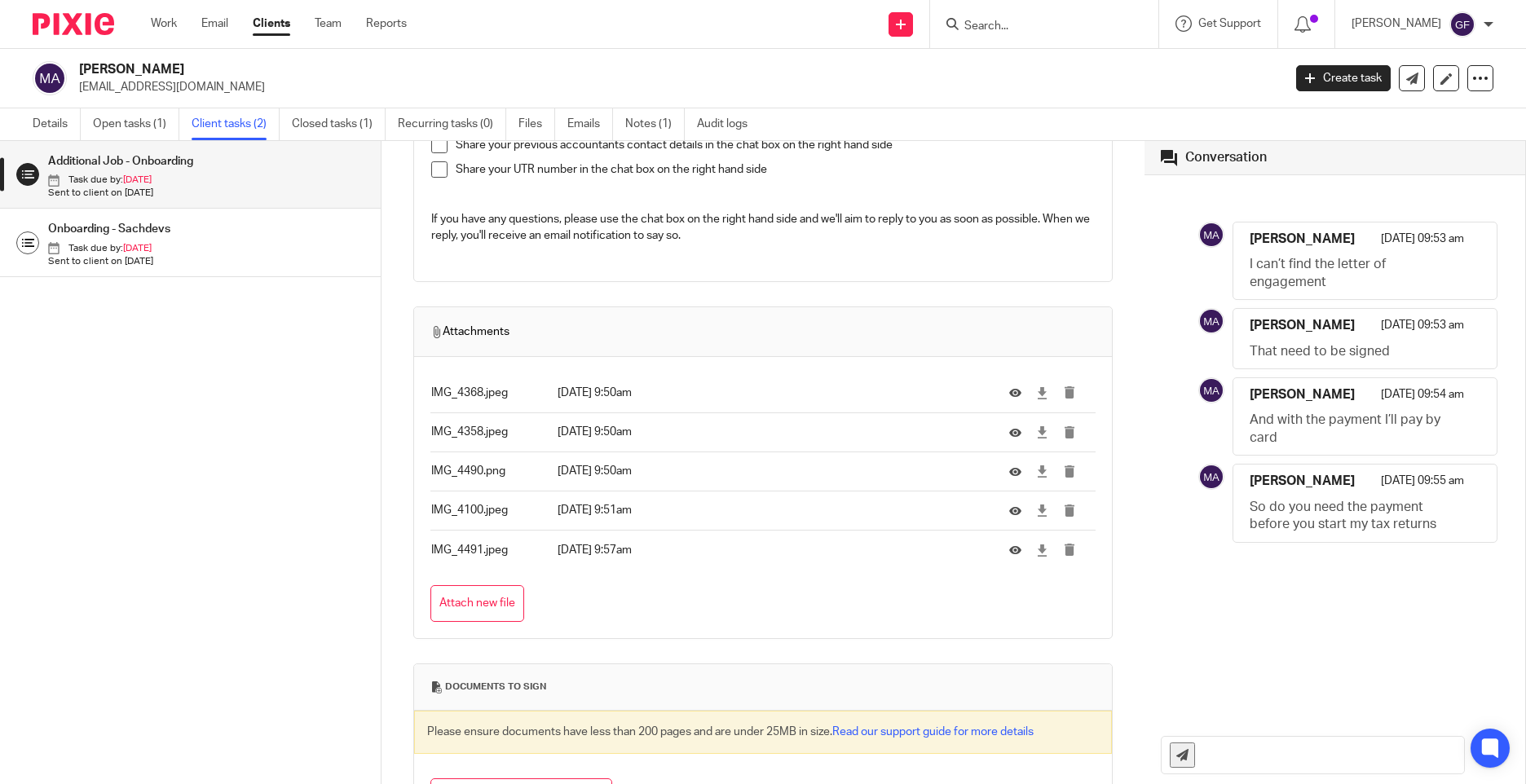
click at [993, 568] on td at bounding box center [1044, 549] width 103 height 39
click at [1009, 556] on icon at bounding box center [1015, 550] width 12 height 12
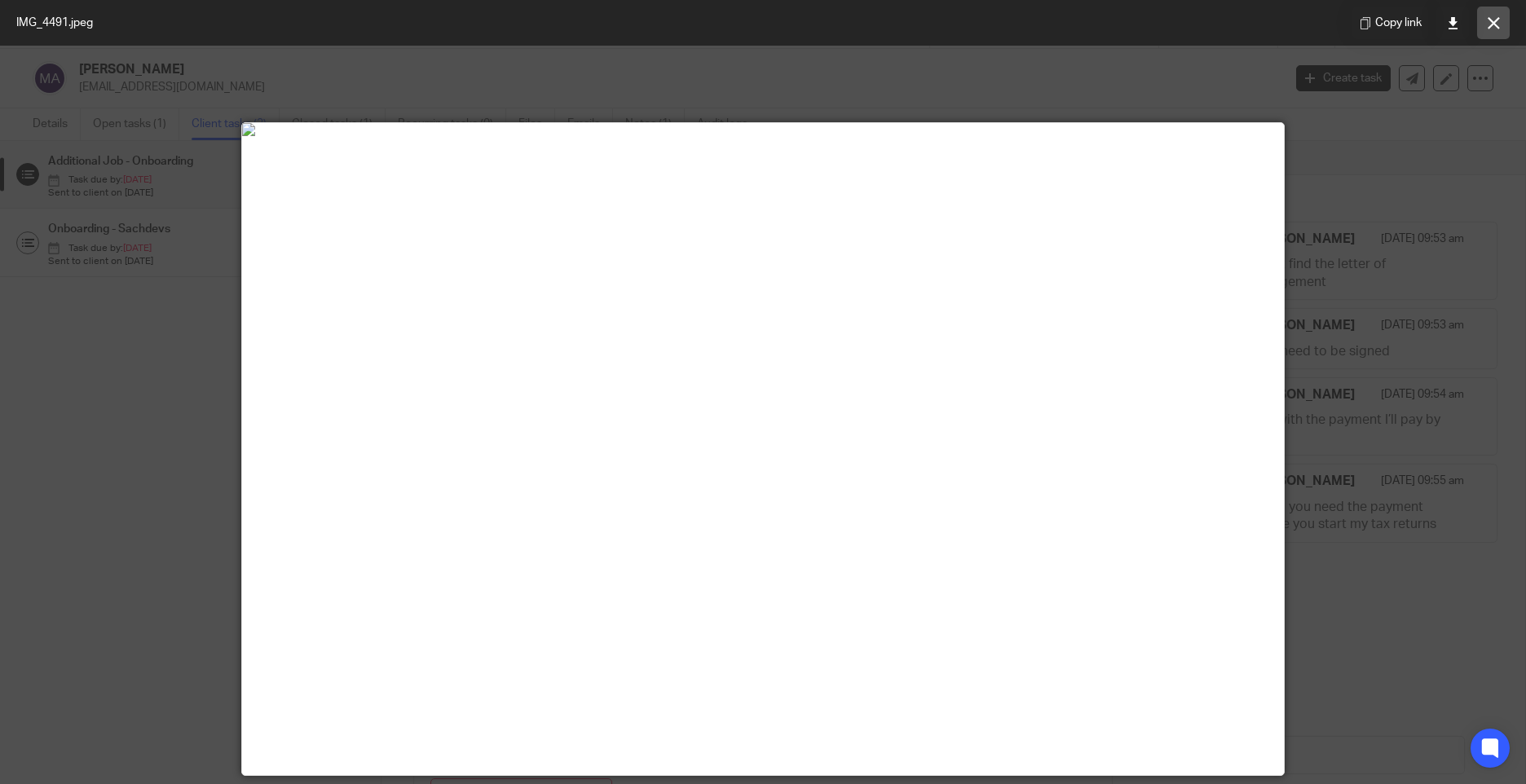
click at [1494, 25] on icon at bounding box center [1494, 23] width 12 height 12
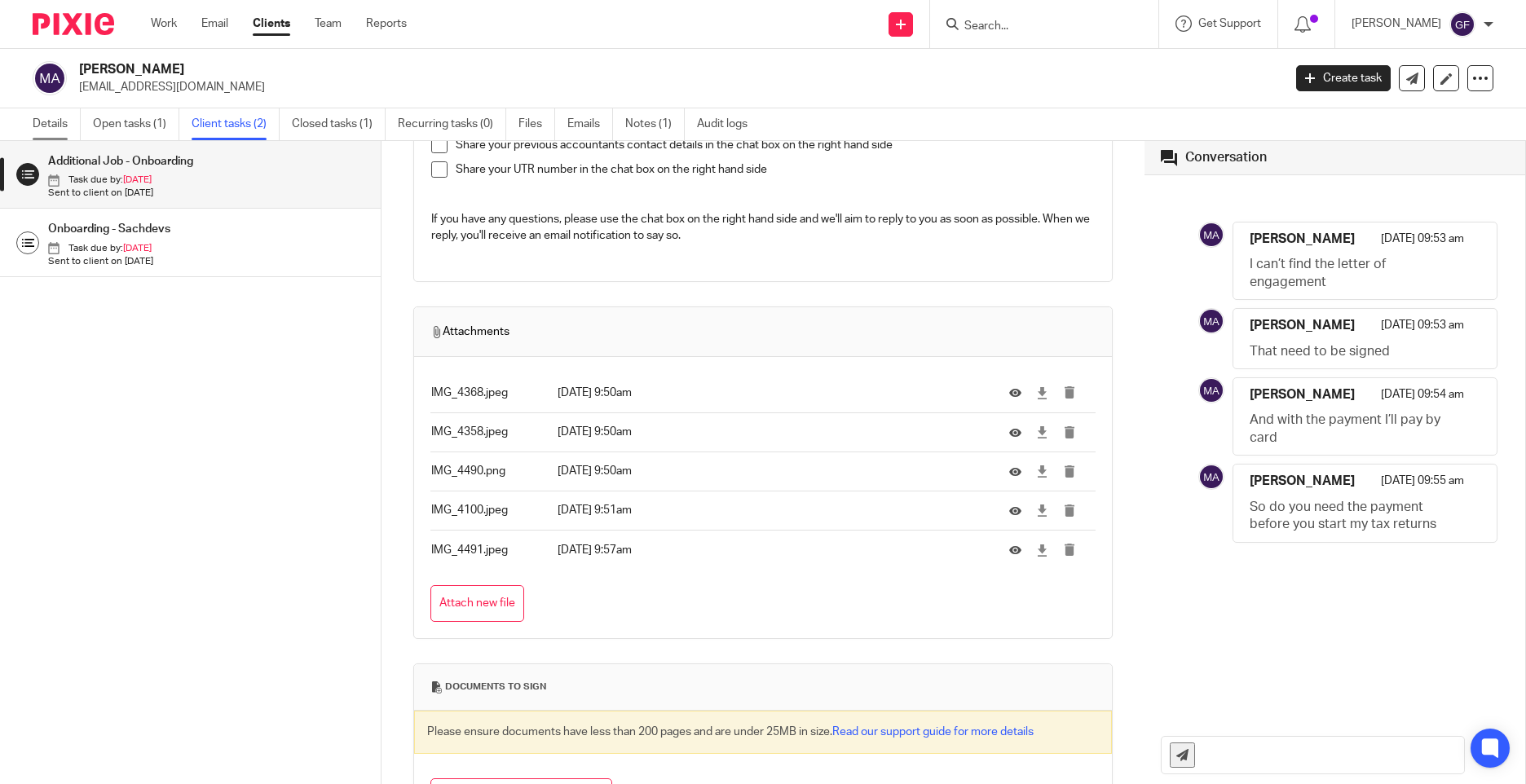
click at [46, 113] on link "Details" at bounding box center [56, 125] width 48 height 32
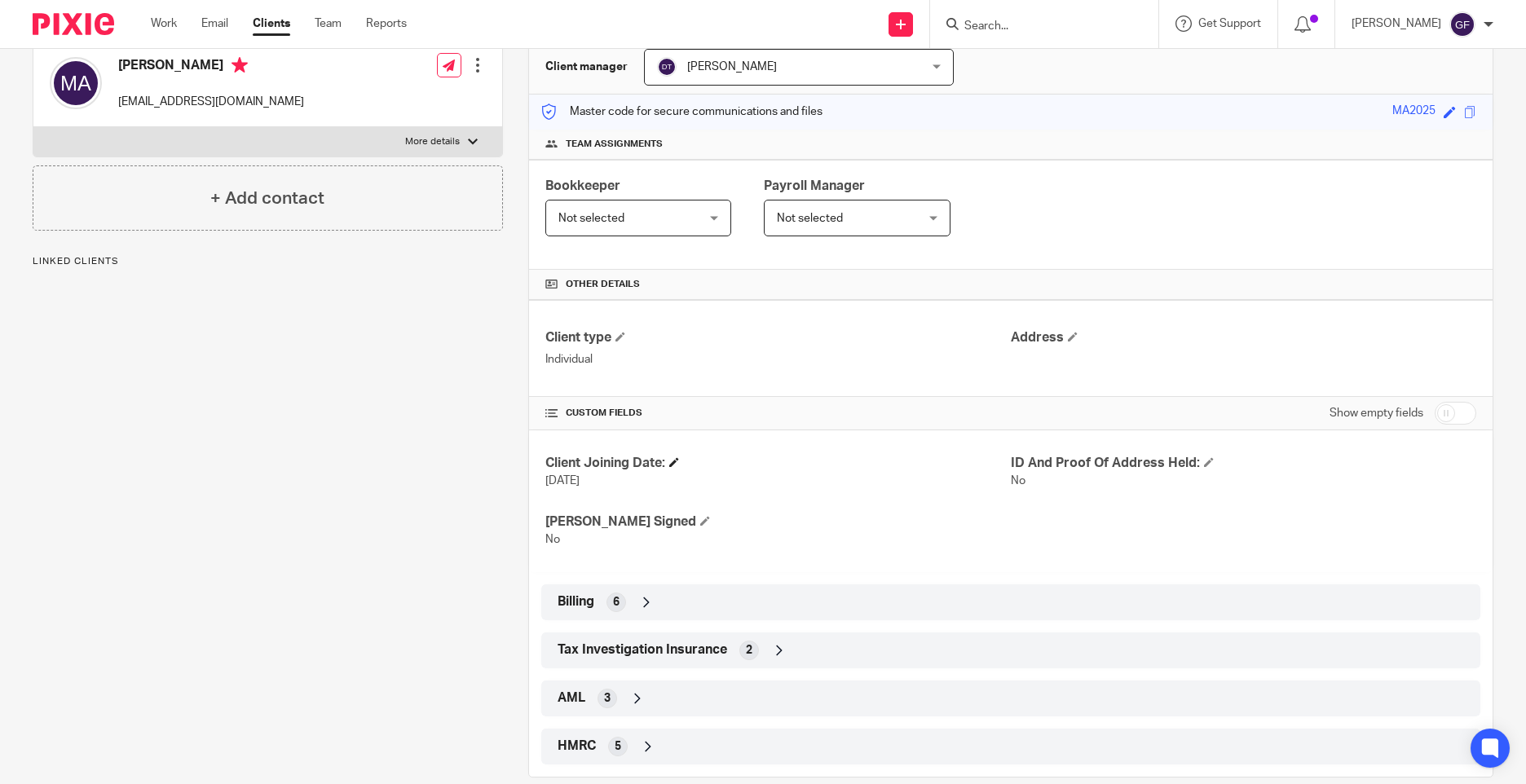
scroll to position [189, 0]
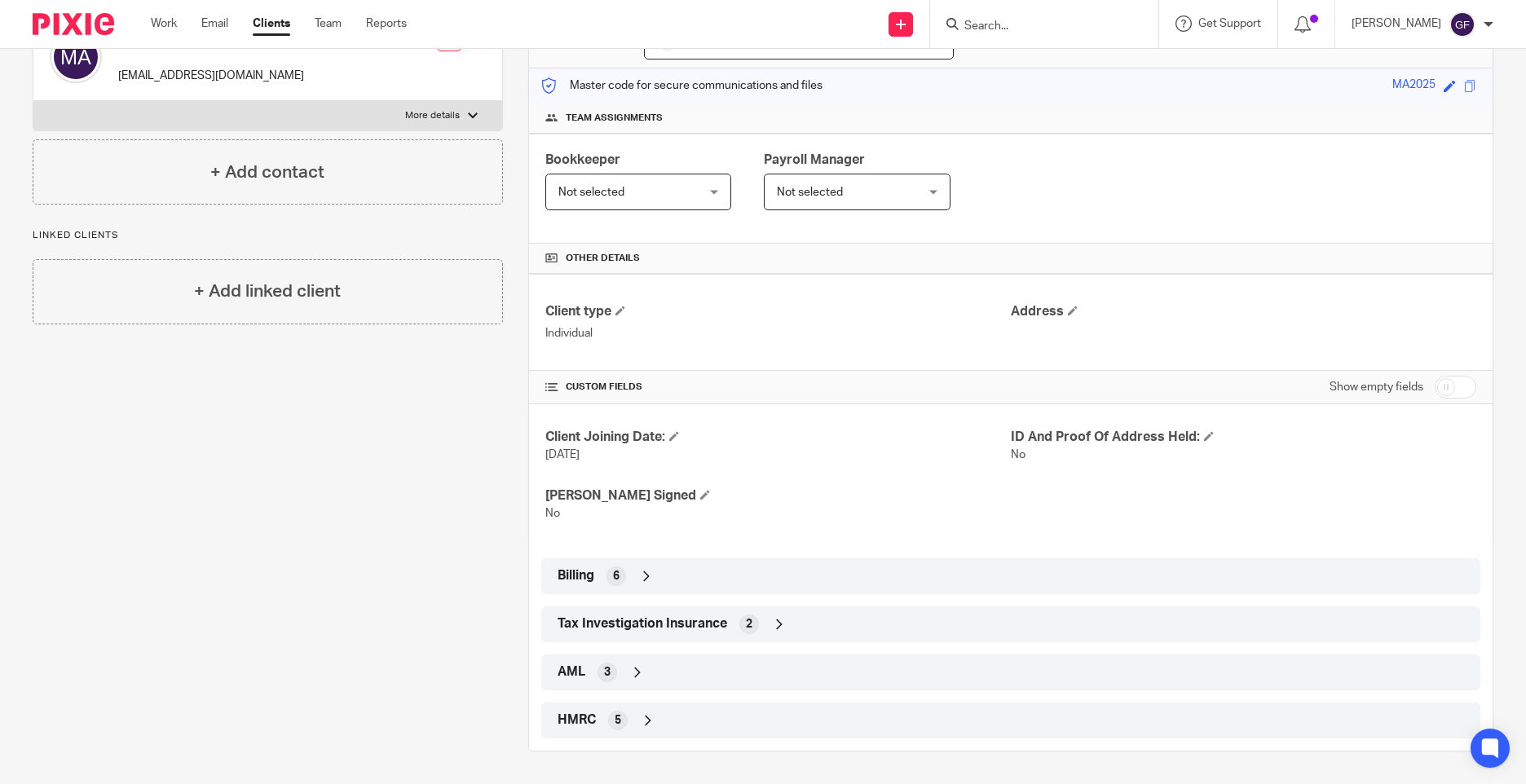
click at [662, 570] on div "Billing 6" at bounding box center [1010, 576] width 915 height 27
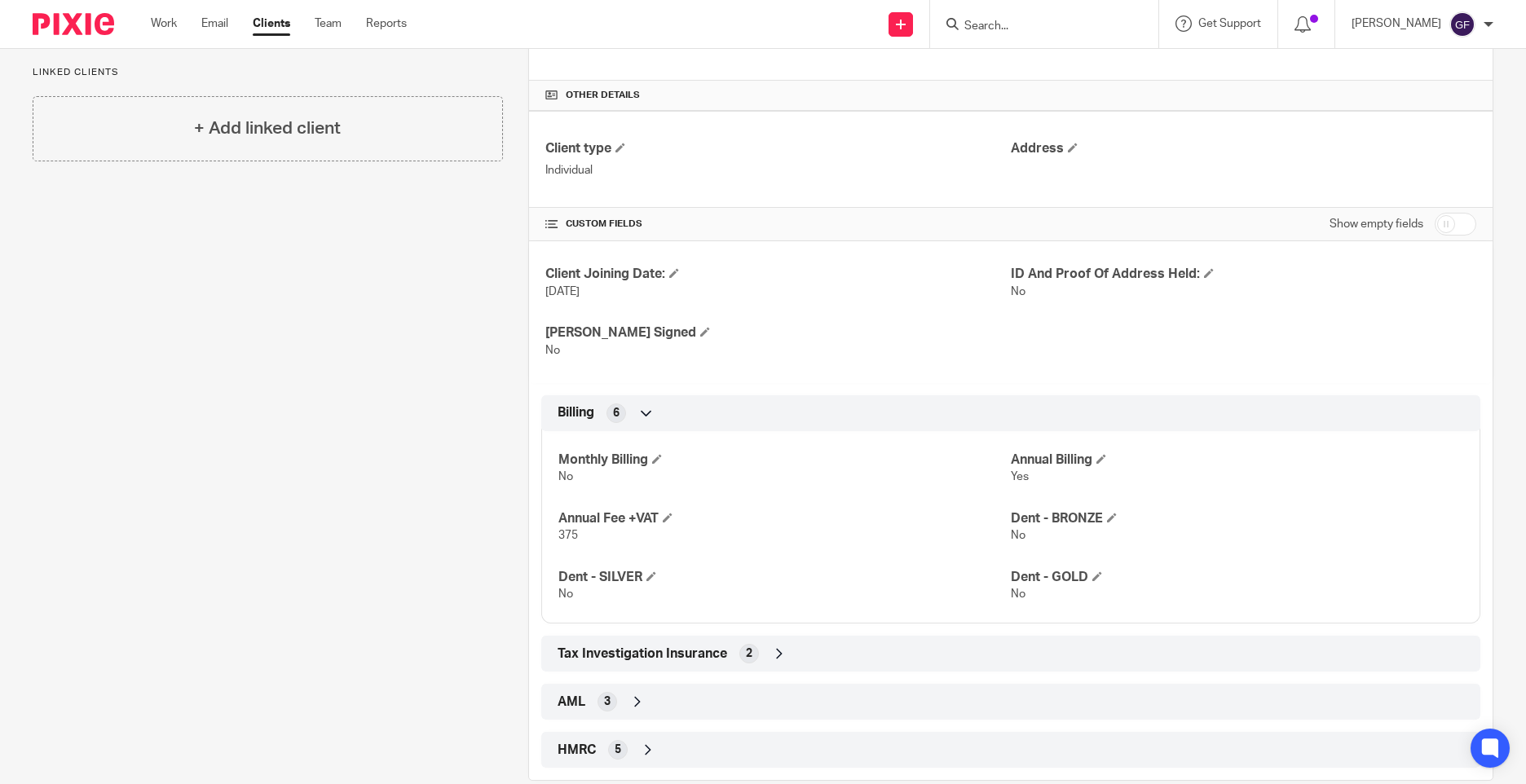
scroll to position [381, 0]
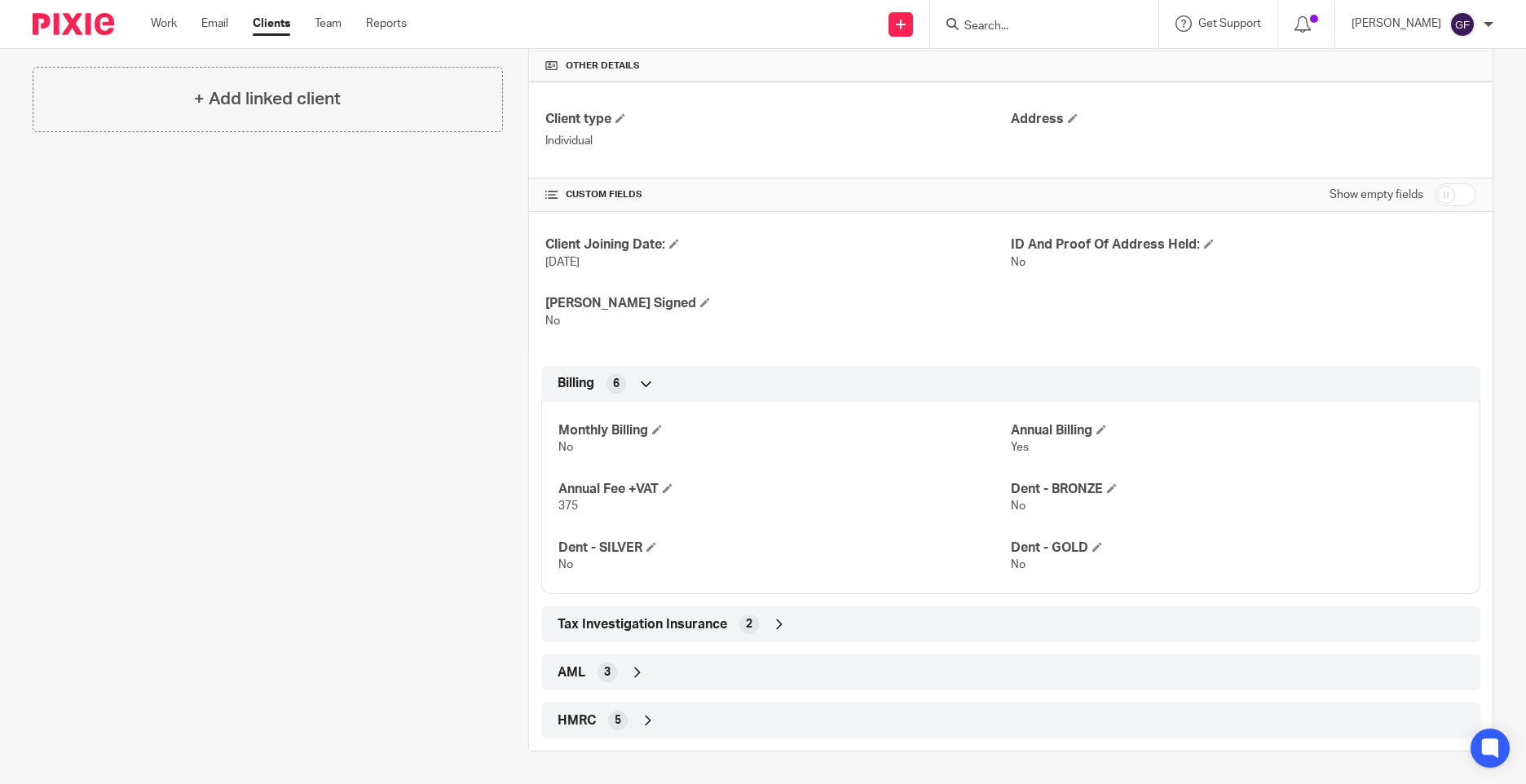
drag, startPoint x: 663, startPoint y: 733, endPoint x: 665, endPoint y: 719, distance: 14.1
click at [664, 733] on div "HMRC 5" at bounding box center [1010, 720] width 915 height 27
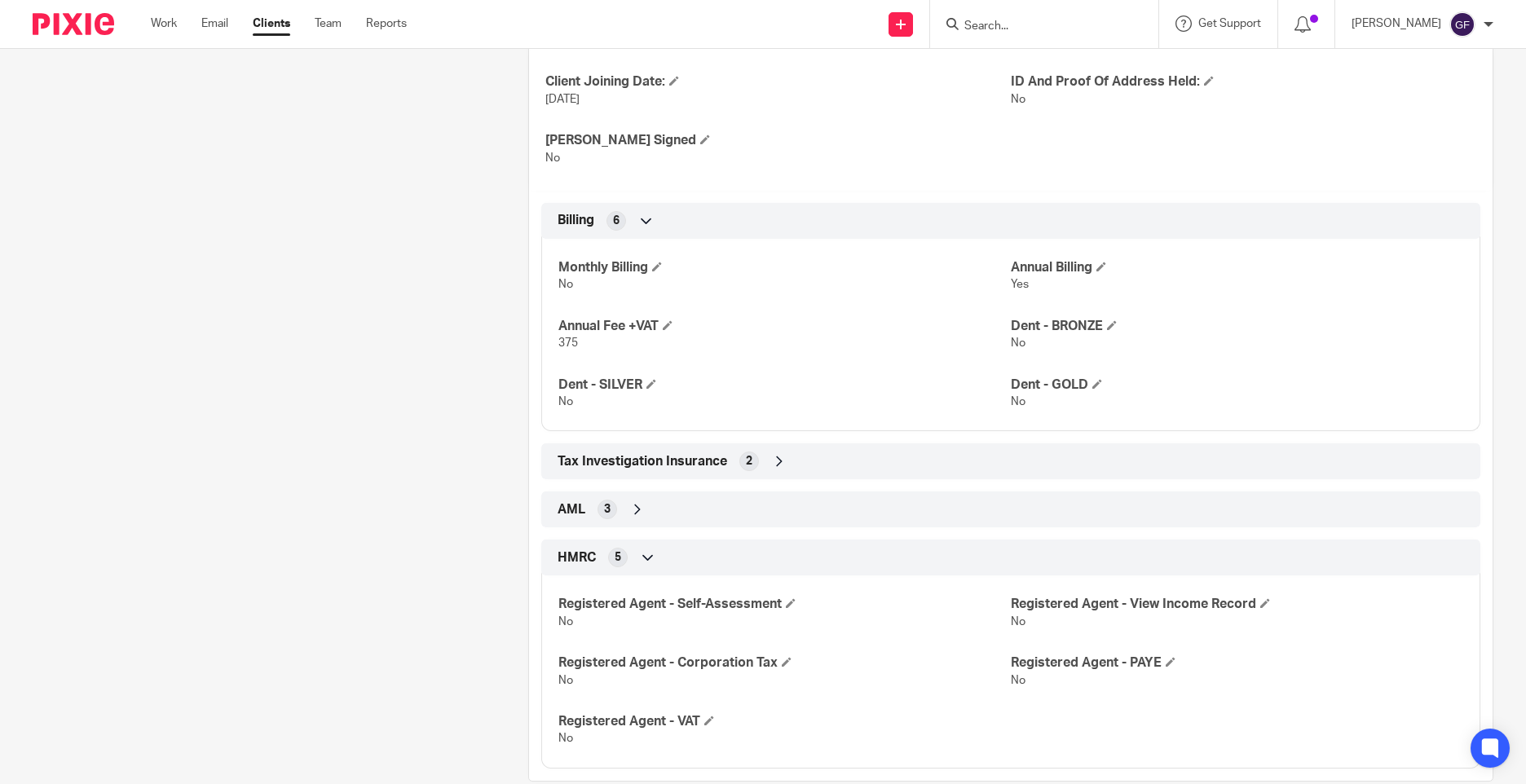
scroll to position [575, 0]
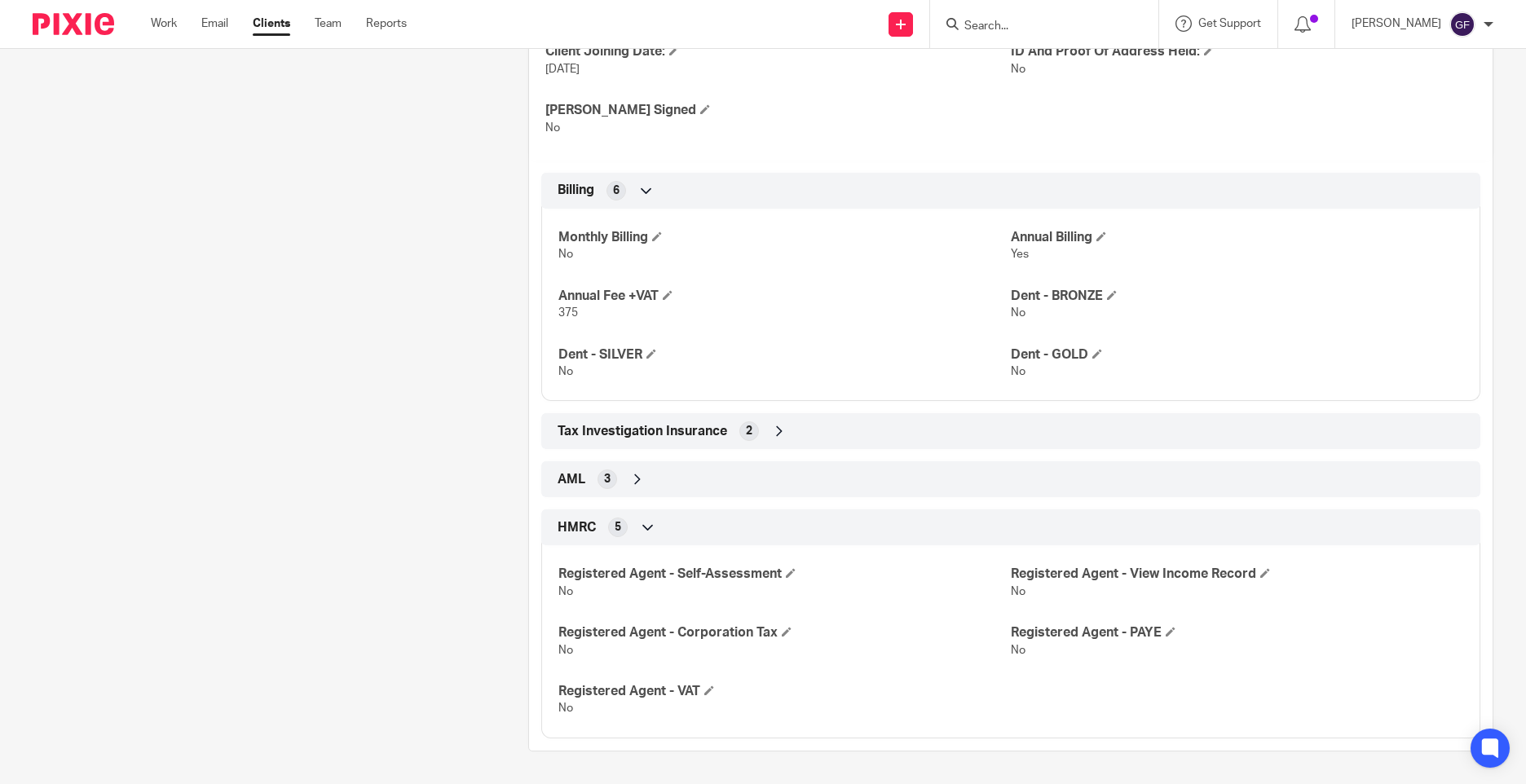
click at [714, 483] on div "AML 3" at bounding box center [1010, 478] width 915 height 27
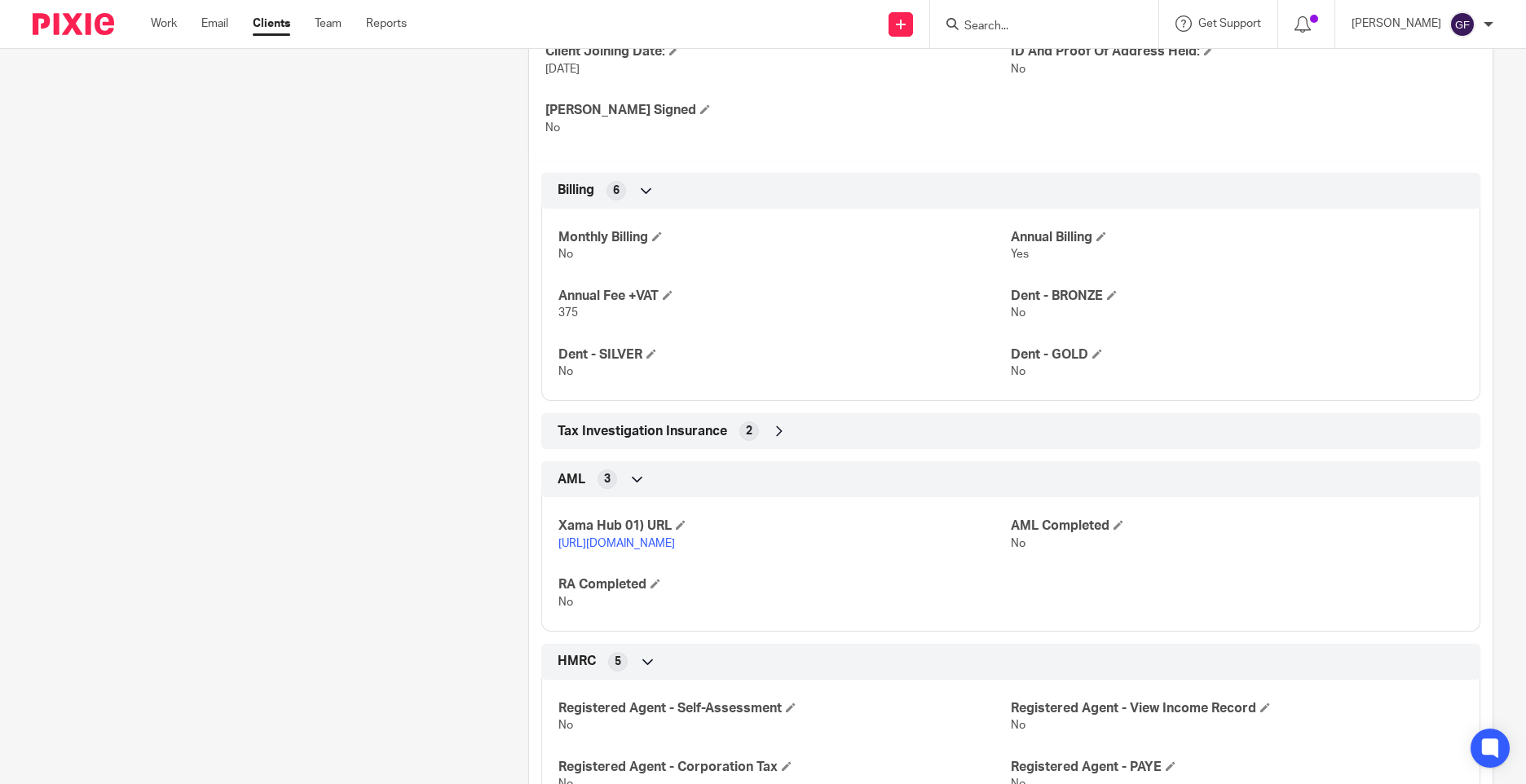
click at [836, 429] on div "Tax Investigation Insurance 2" at bounding box center [1010, 431] width 915 height 27
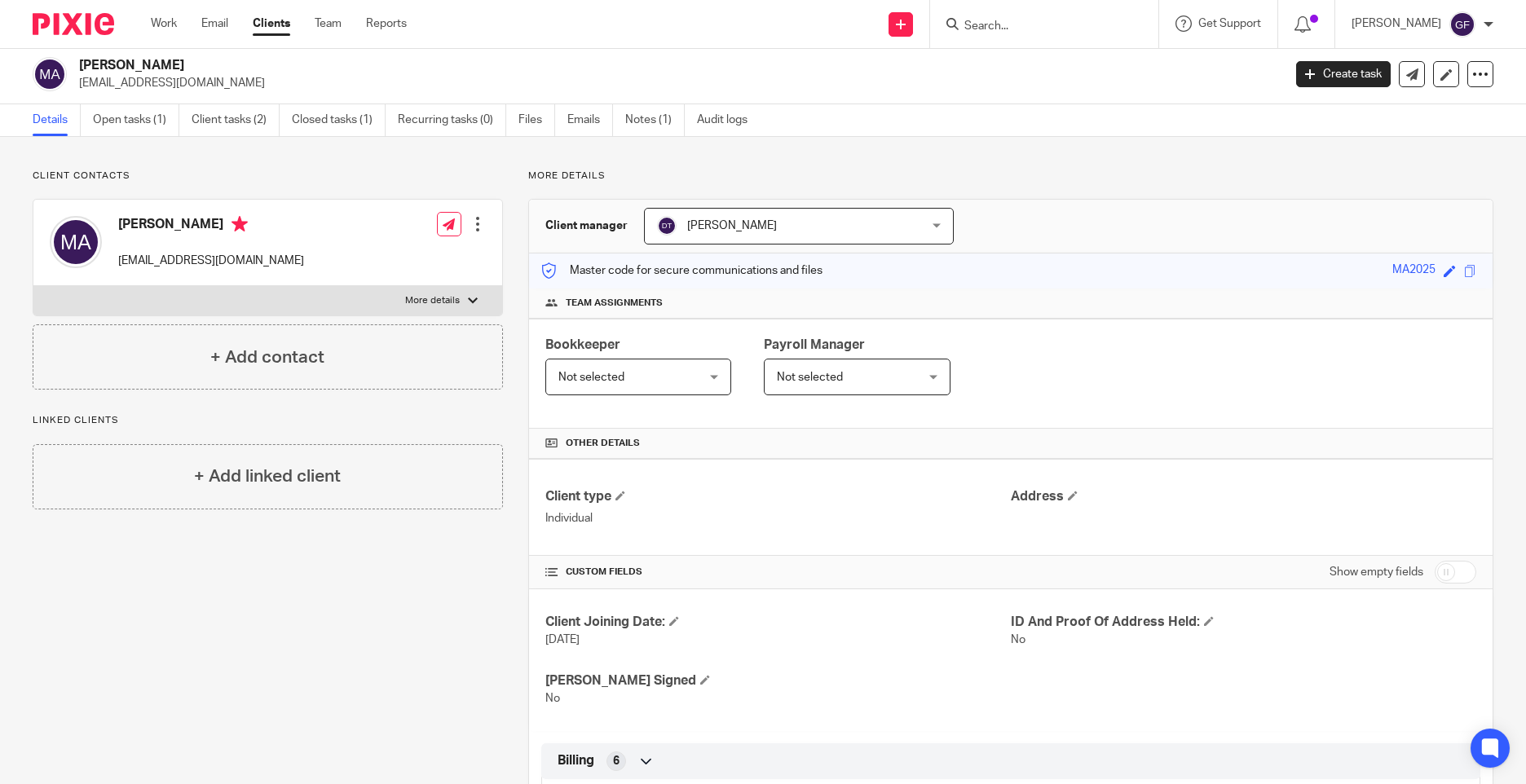
scroll to position [0, 0]
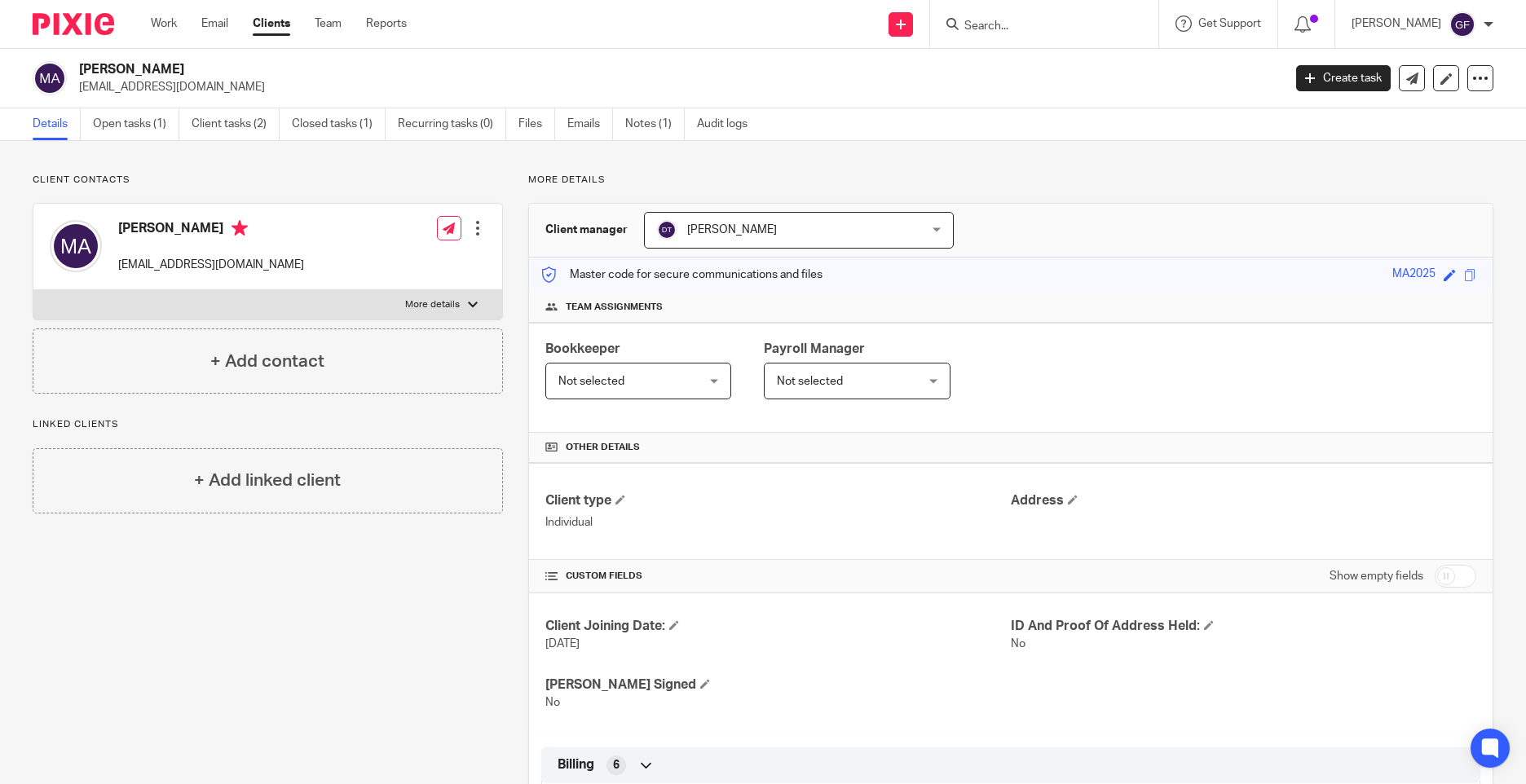
click at [1441, 575] on input "checkbox" at bounding box center [1455, 576] width 42 height 22
checkbox input "true"
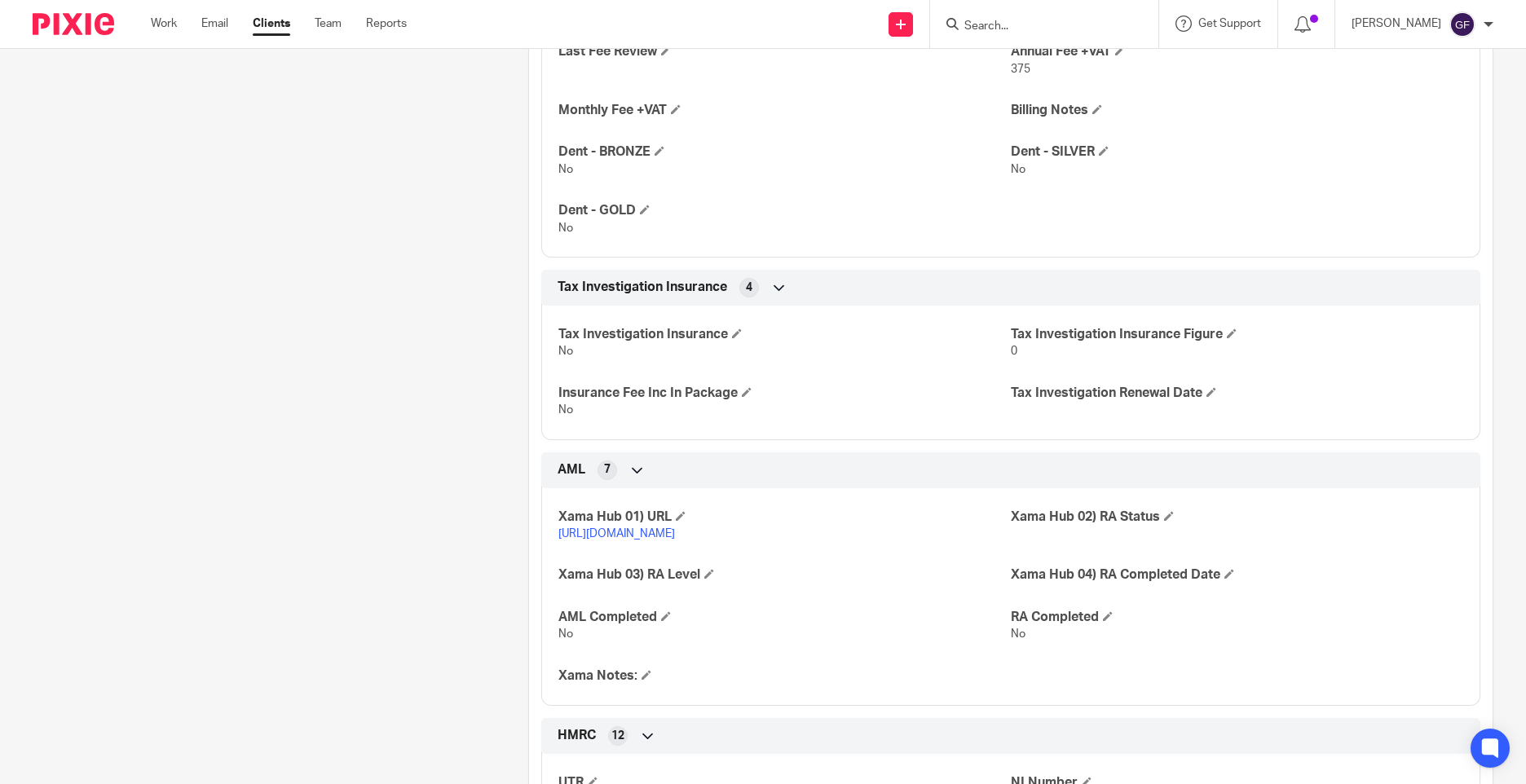
scroll to position [1468, 0]
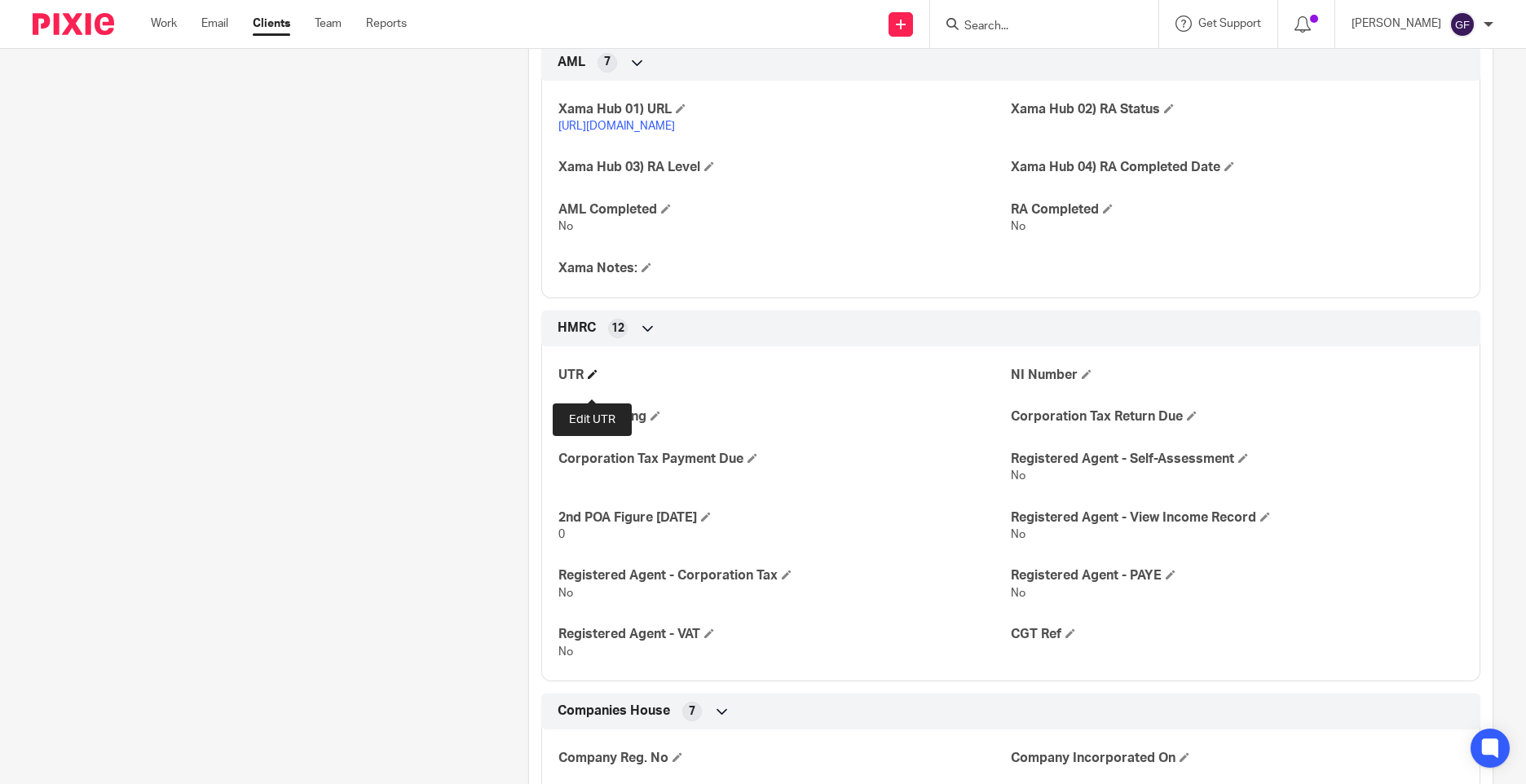
click at [592, 379] on span at bounding box center [593, 375] width 10 height 10
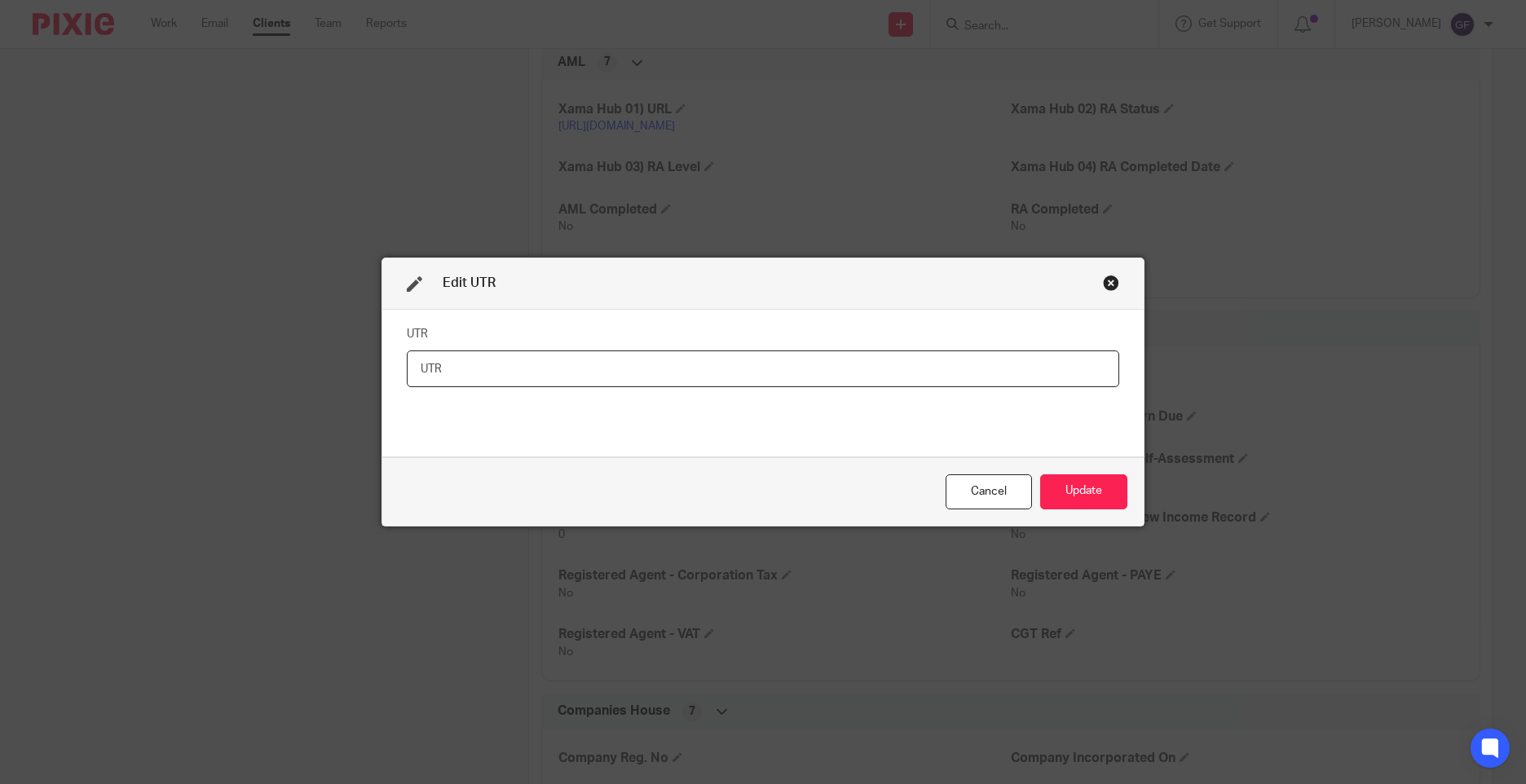
click at [1051, 374] on input "text" at bounding box center [763, 369] width 713 height 37
click at [669, 360] on input "text" at bounding box center [763, 369] width 713 height 37
type input "2813751392"
click at [1084, 480] on button "Update" at bounding box center [1083, 492] width 87 height 35
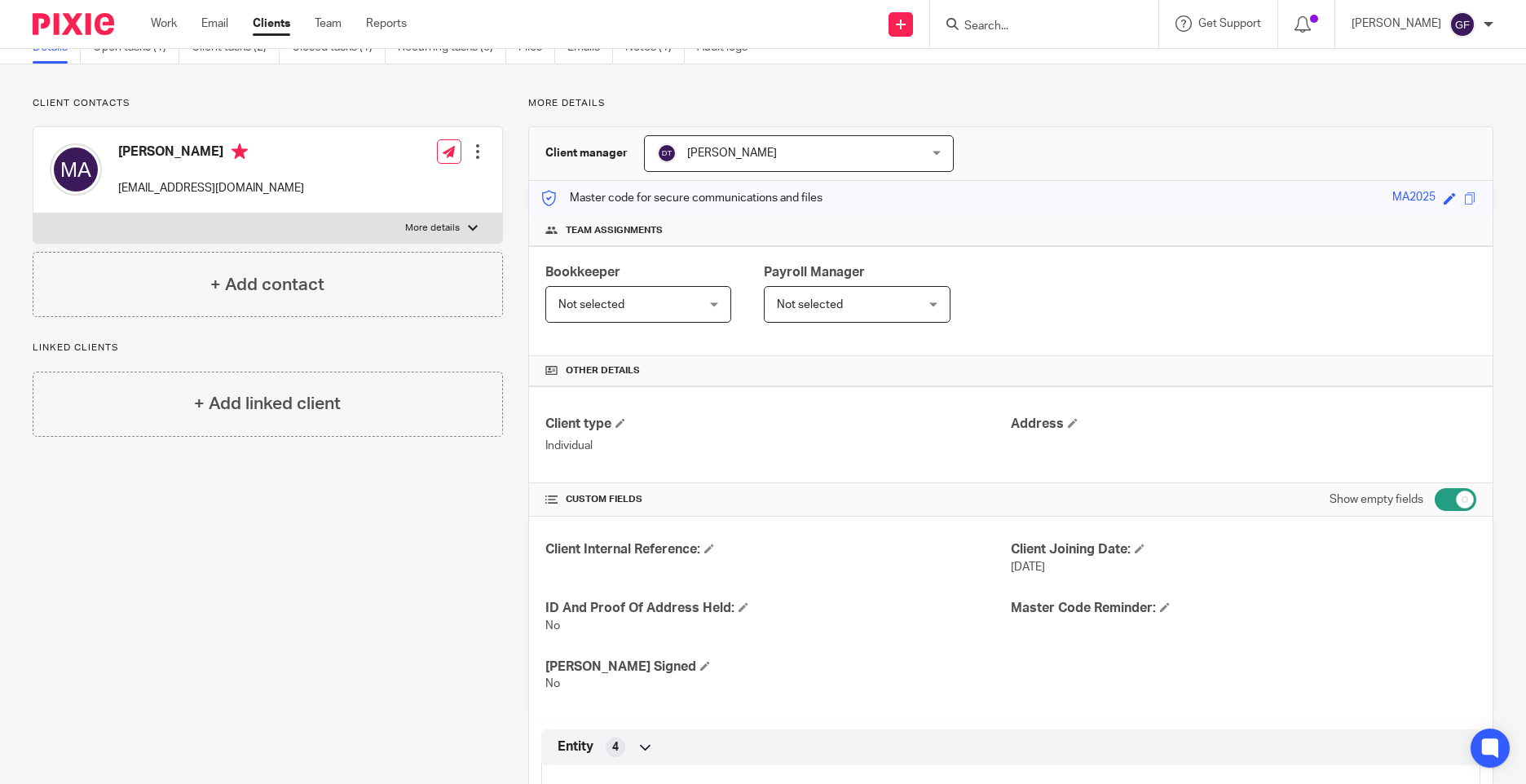
scroll to position [0, 0]
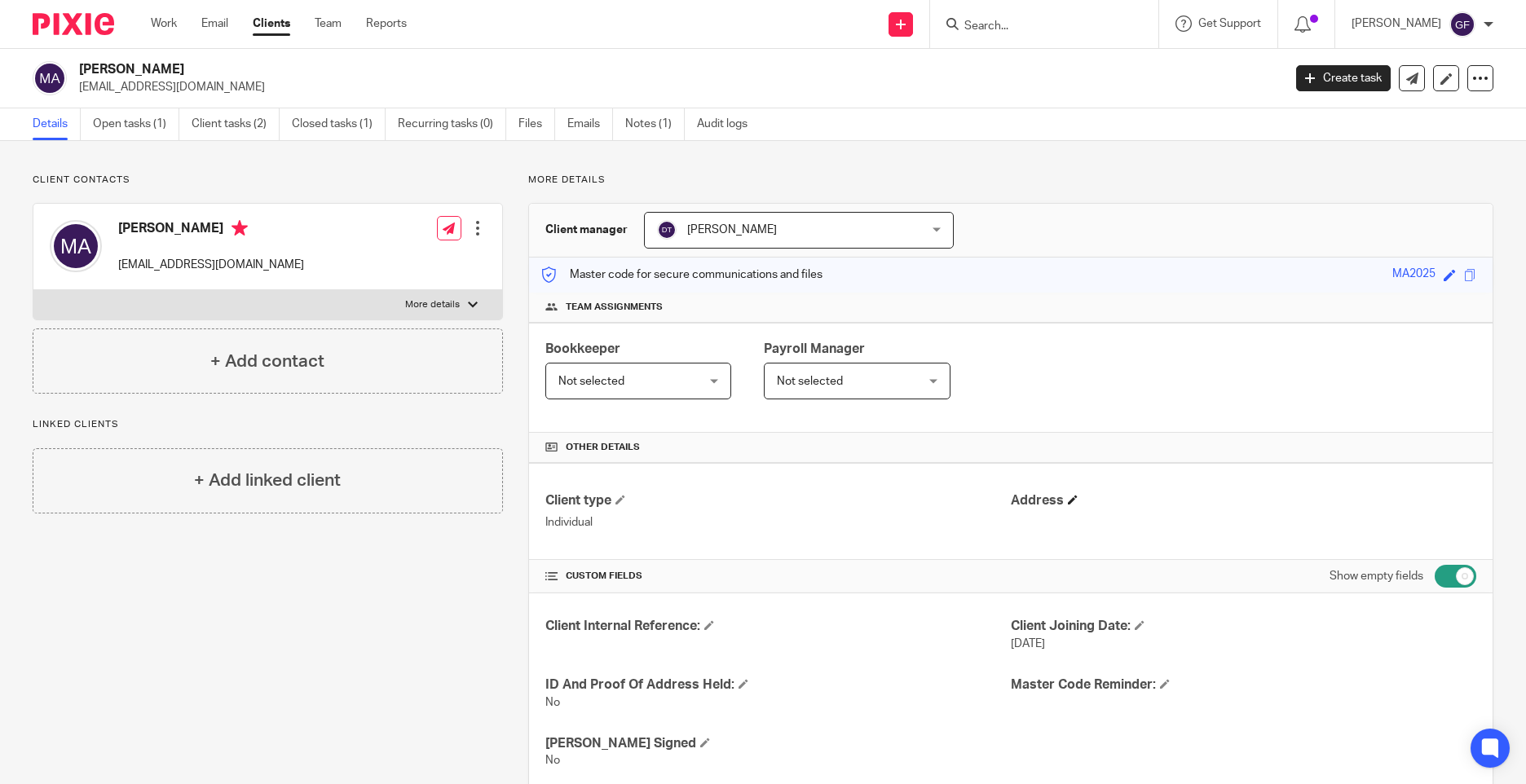
click at [1071, 507] on h4 "Address" at bounding box center [1244, 501] width 465 height 17
click at [1074, 493] on h4 "Address" at bounding box center [1244, 501] width 465 height 17
click at [1068, 501] on span at bounding box center [1073, 500] width 10 height 10
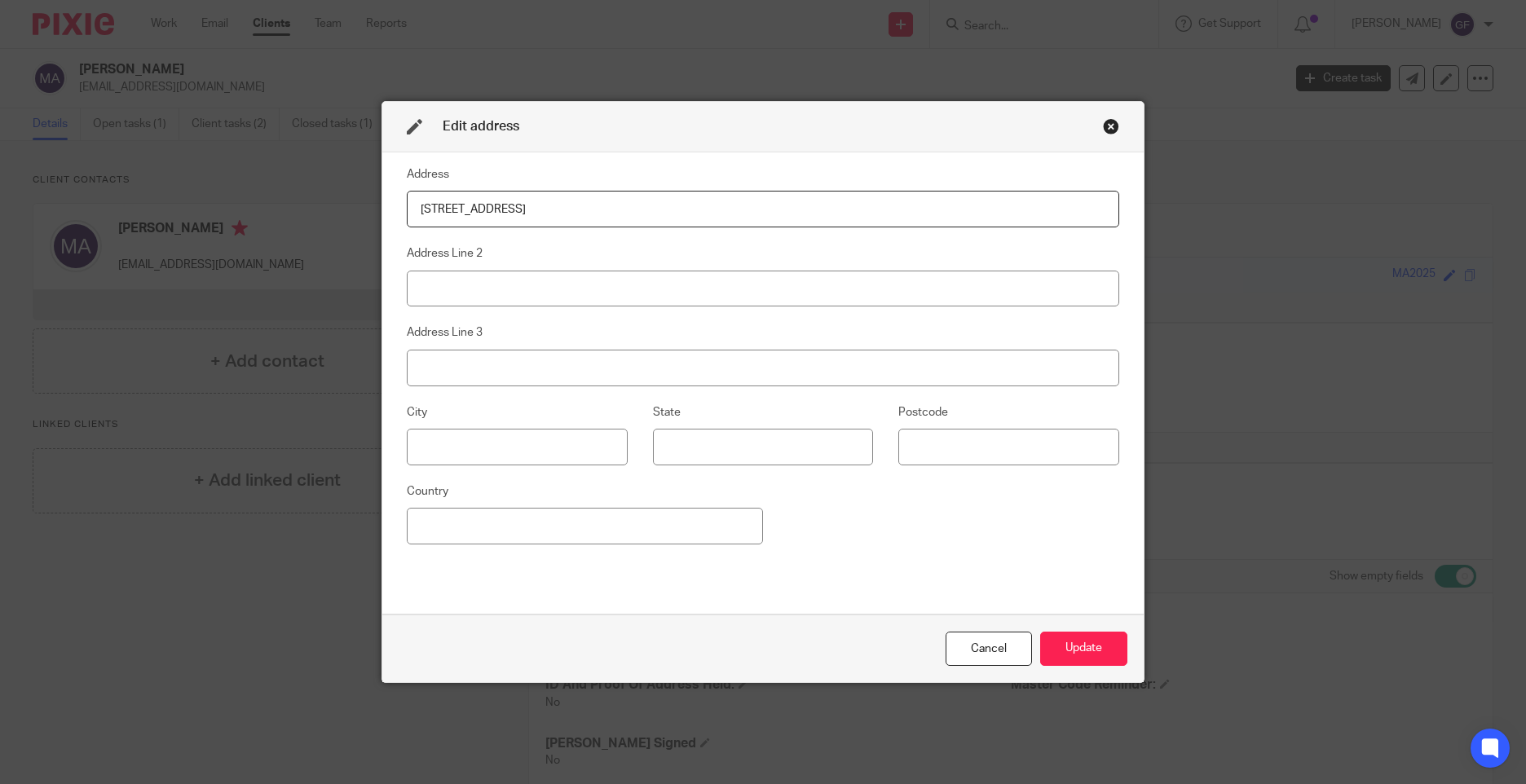
type input "98 Oldfied Road"
click at [463, 292] on input at bounding box center [763, 289] width 713 height 37
type input "Coventry"
click at [558, 453] on input at bounding box center [518, 447] width 221 height 37
drag, startPoint x: 486, startPoint y: 294, endPoint x: 396, endPoint y: 297, distance: 90.0
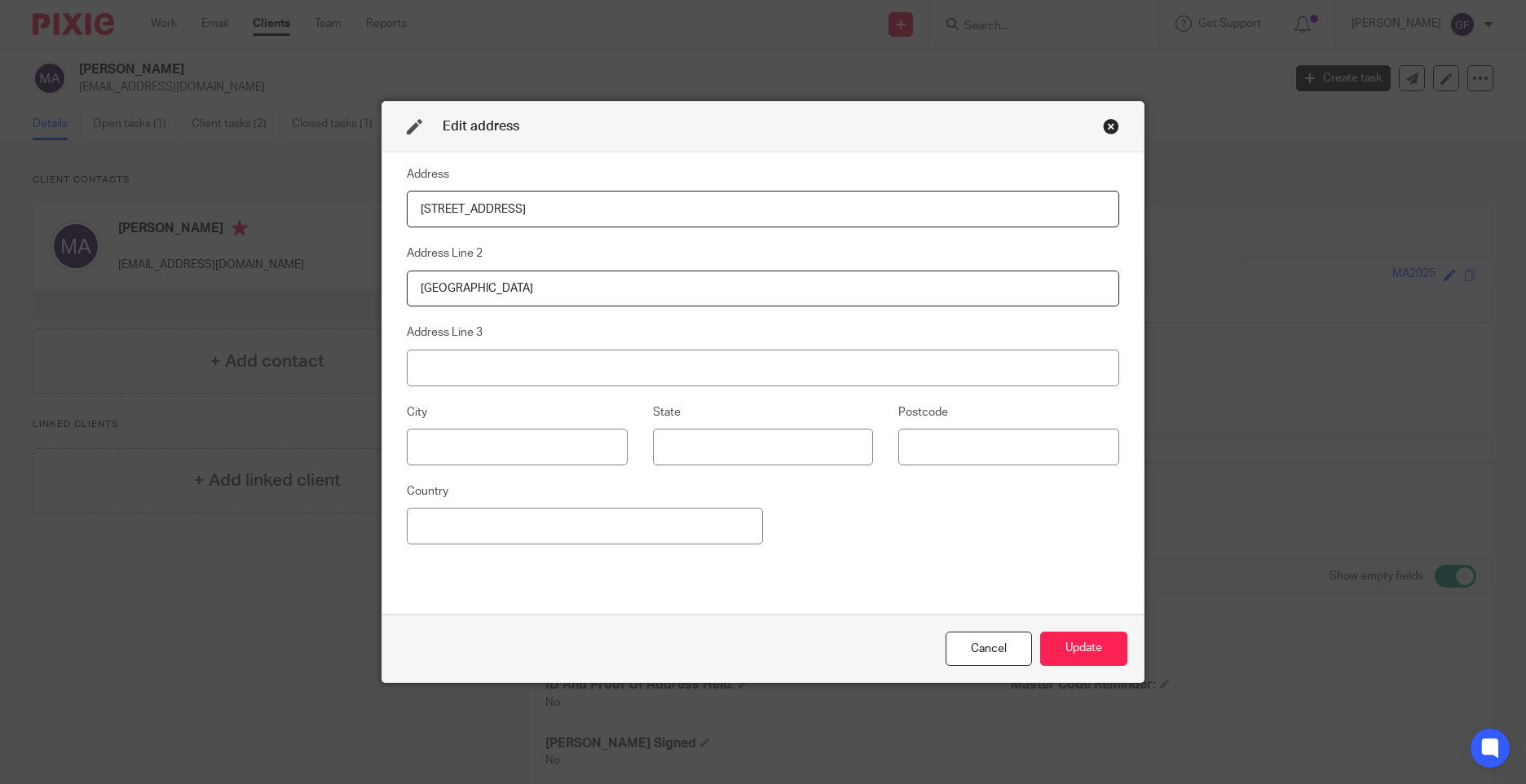
click at [410, 296] on input "Coventry" at bounding box center [763, 289] width 713 height 37
click at [468, 451] on input at bounding box center [518, 447] width 221 height 37
type input "Coventry"
click at [731, 460] on input at bounding box center [763, 447] width 221 height 37
click at [1025, 443] on input at bounding box center [1009, 447] width 221 height 37
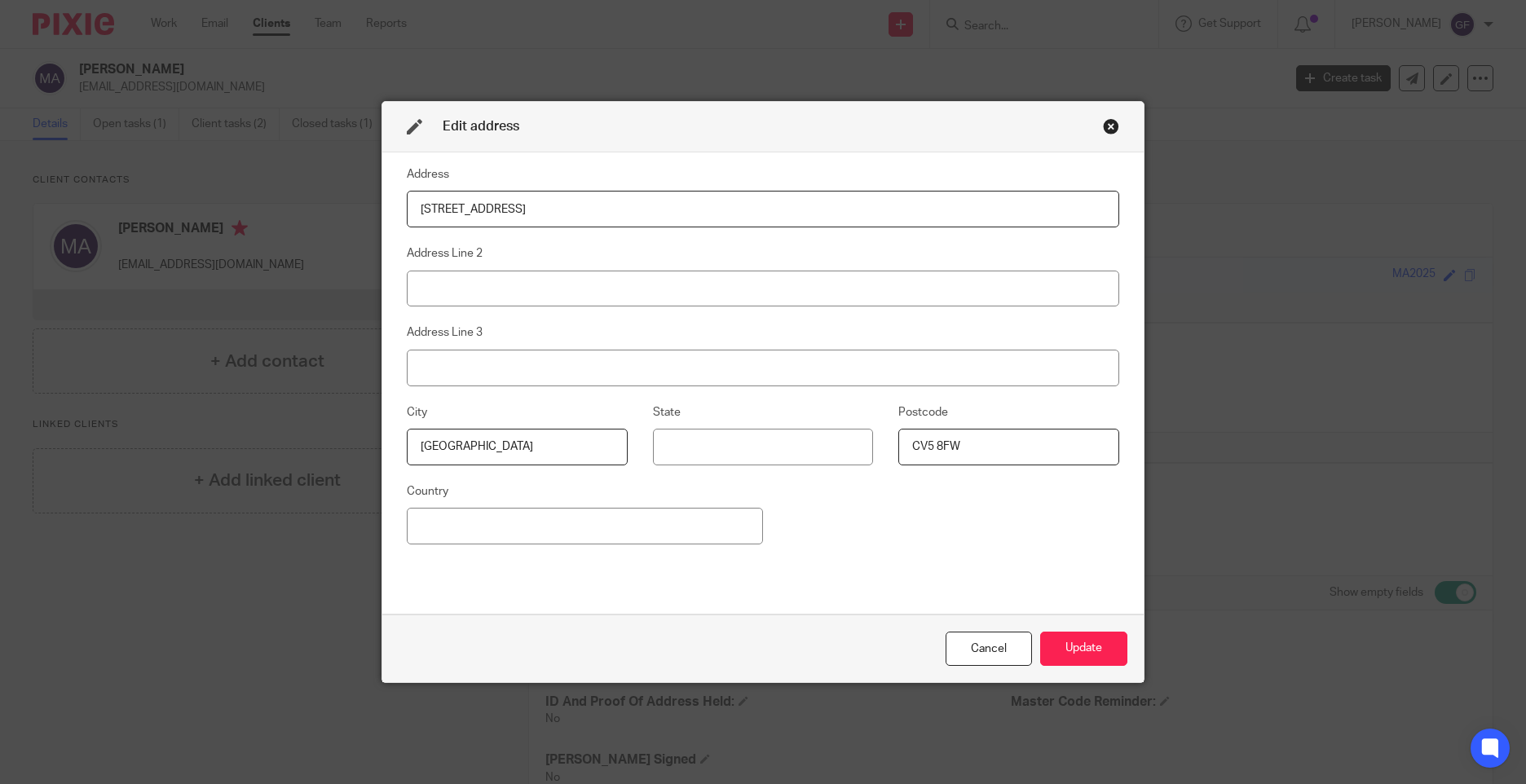
type input "CV5 8FW"
click at [572, 528] on input at bounding box center [585, 526] width 356 height 37
type input "United Kingdom"
click at [892, 549] on div "Address 98 Oldfied Road Address Line 2 Address Line 3 City Coventry State Postc…" at bounding box center [763, 383] width 713 height 437
click at [1074, 641] on button "Update" at bounding box center [1083, 649] width 87 height 35
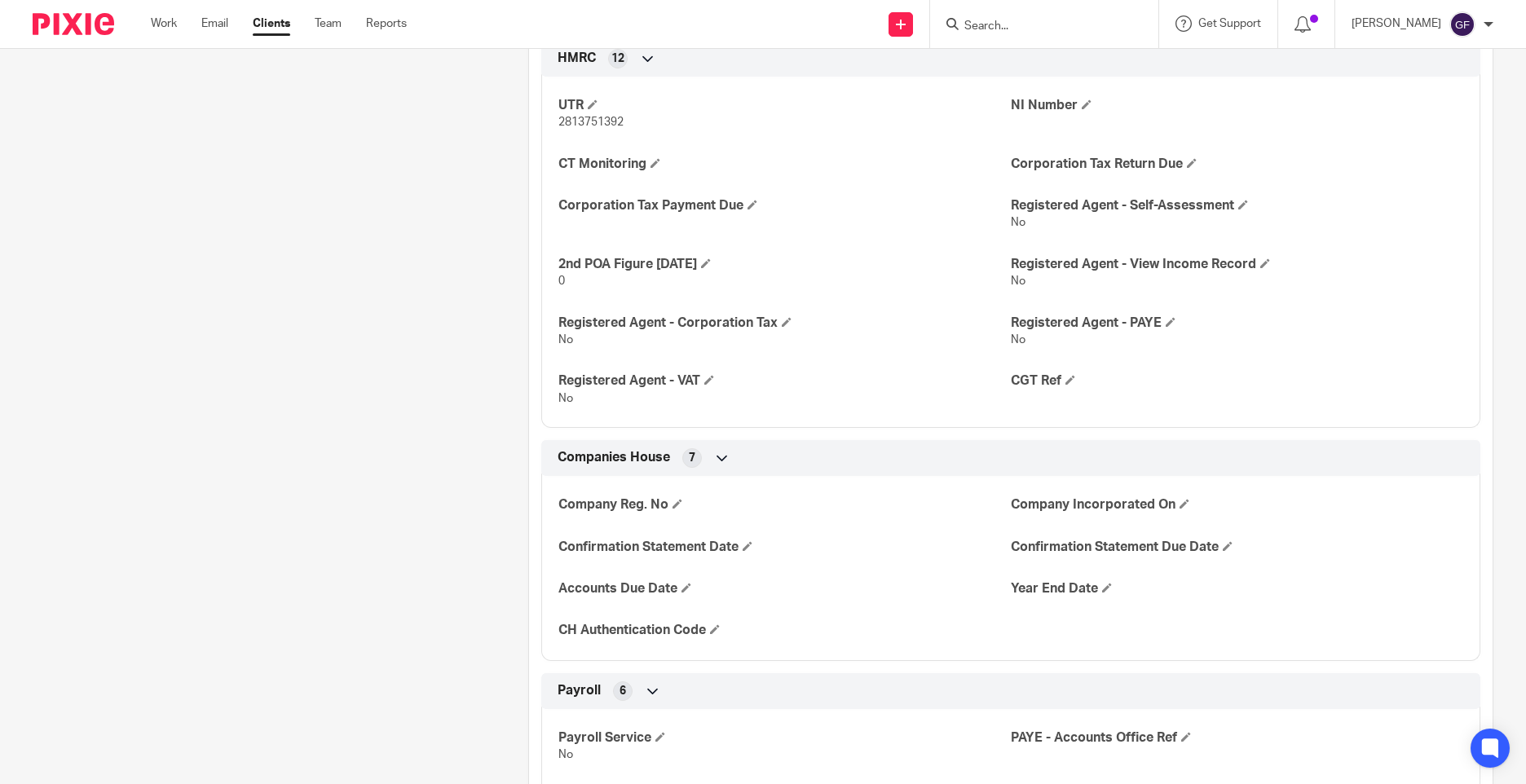
scroll to position [1630, 0]
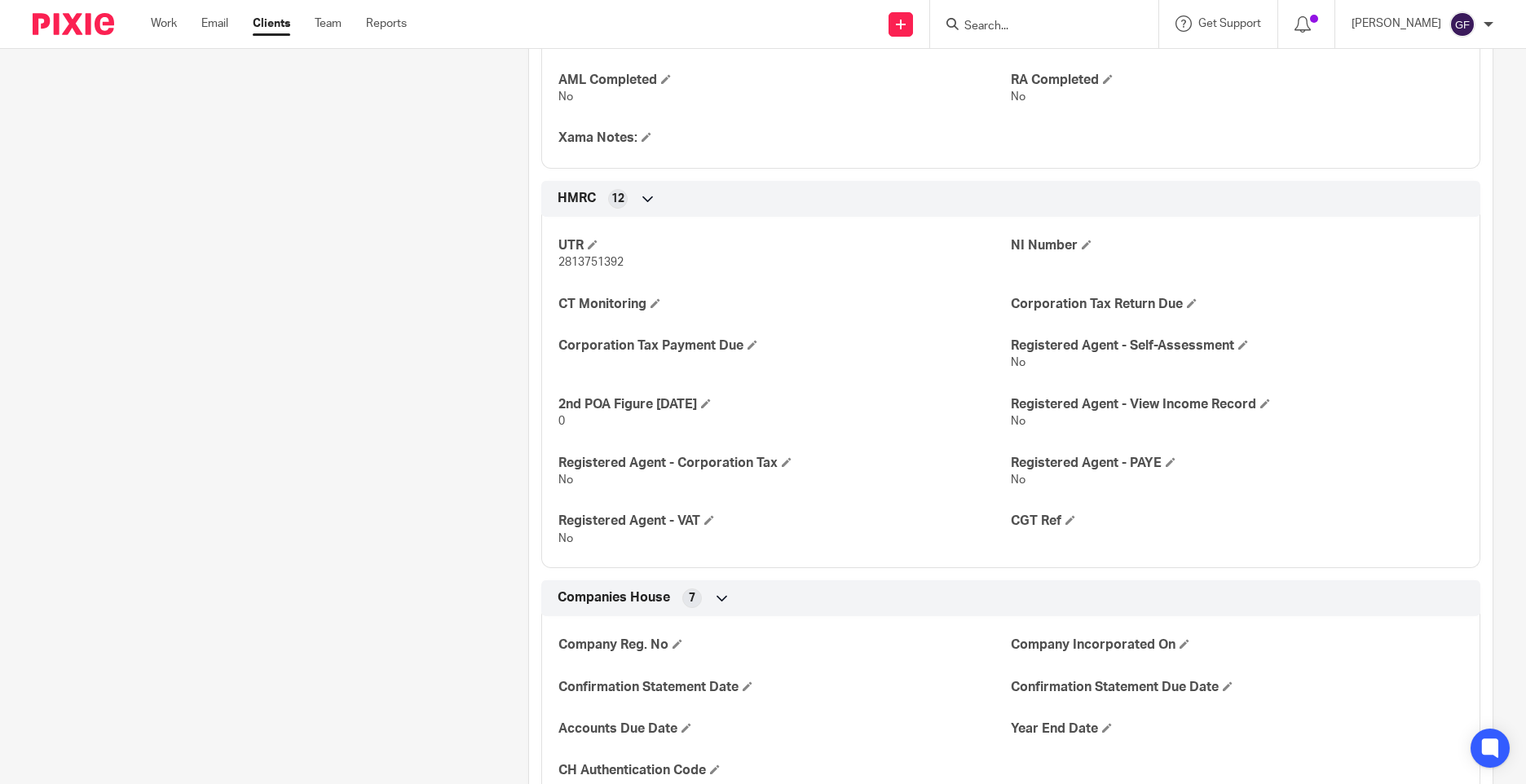
click at [261, 385] on div "Client contacts Mohammed Ashfaq ashfaq123@hotmail.co.uk Edit contact Create cli…" at bounding box center [255, 110] width 496 height 3134
drag, startPoint x: 625, startPoint y: 281, endPoint x: 532, endPoint y: 286, distance: 93.1
click at [532, 286] on div "HMRC 12 UTR 2813751392 NI Number CT Monitoring Corporation Tax Return Due Corpo…" at bounding box center [1011, 375] width 964 height 387
copy span "2813751392"
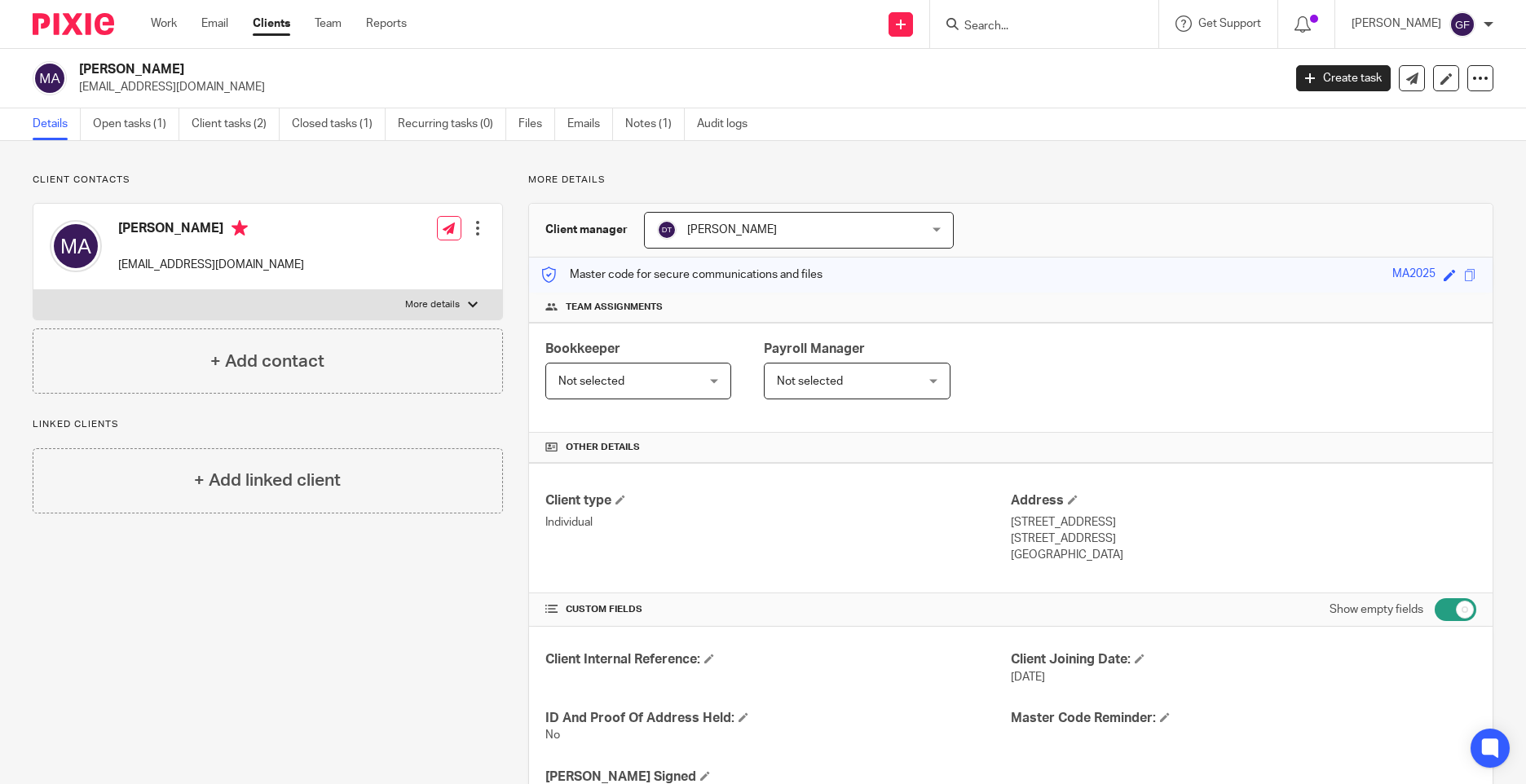
scroll to position [1501, 0]
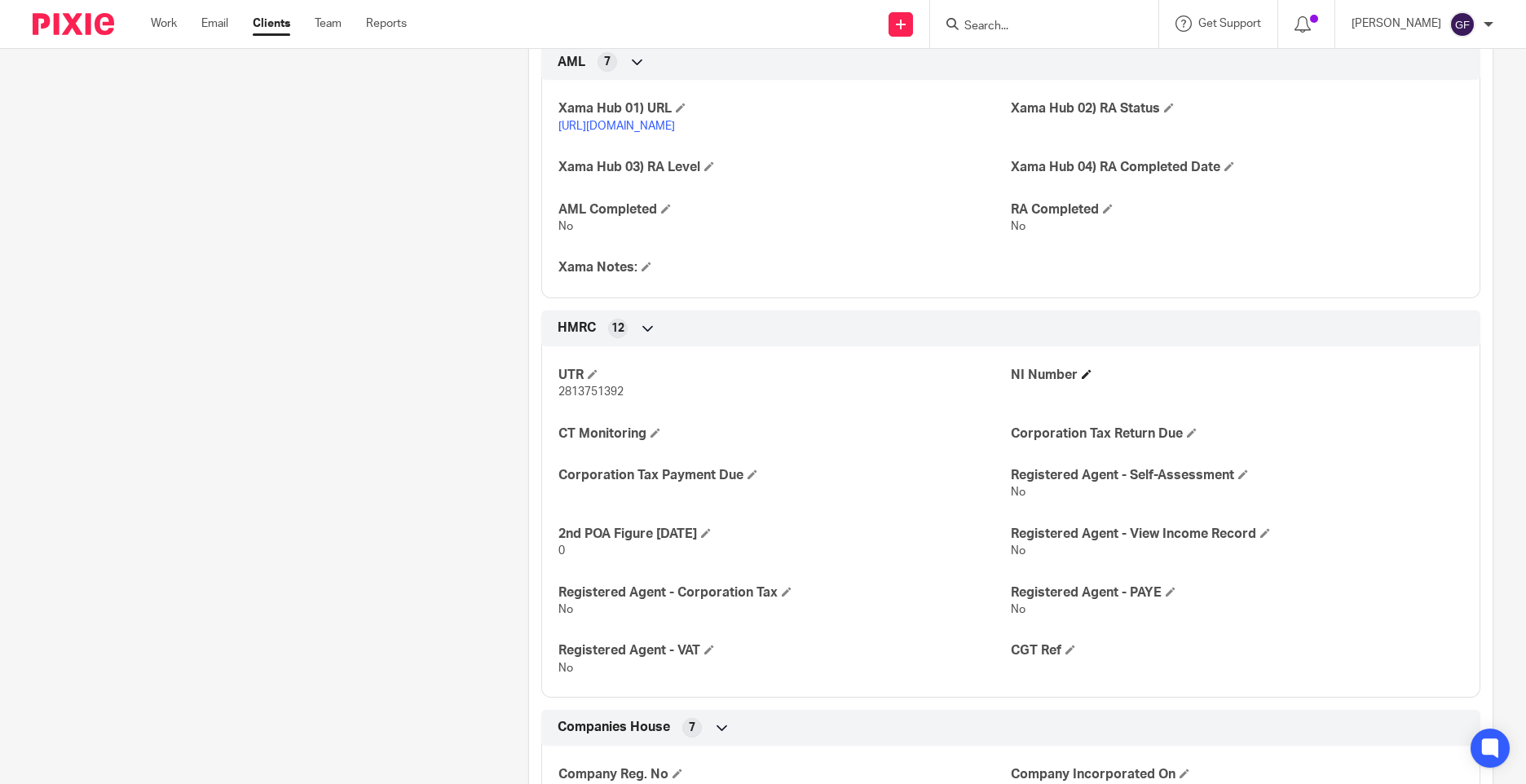
click at [1146, 384] on h4 "NI Number" at bounding box center [1237, 375] width 453 height 17
drag, startPoint x: 635, startPoint y: 406, endPoint x: 552, endPoint y: 412, distance: 83.2
click at [552, 412] on div "UTR 2813751392 NI Number CT Monitoring Corporation Tax Return Due Corporation T…" at bounding box center [1011, 516] width 940 height 364
copy span "2813751392"
click at [1082, 379] on span at bounding box center [1087, 375] width 10 height 10
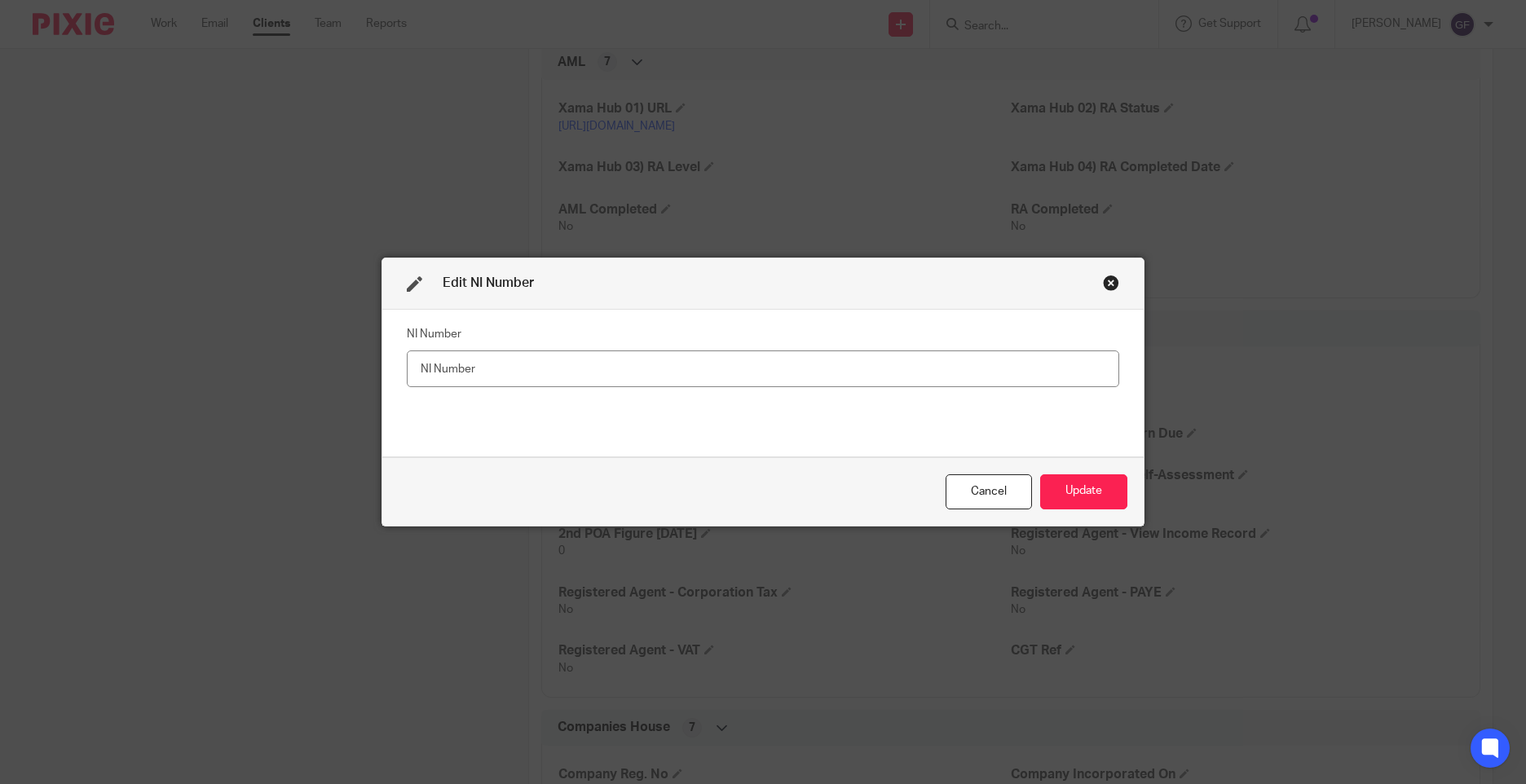
click at [965, 365] on input "text" at bounding box center [763, 369] width 713 height 37
type input "JL805586C"
click at [1092, 495] on button "Update" at bounding box center [1083, 492] width 87 height 35
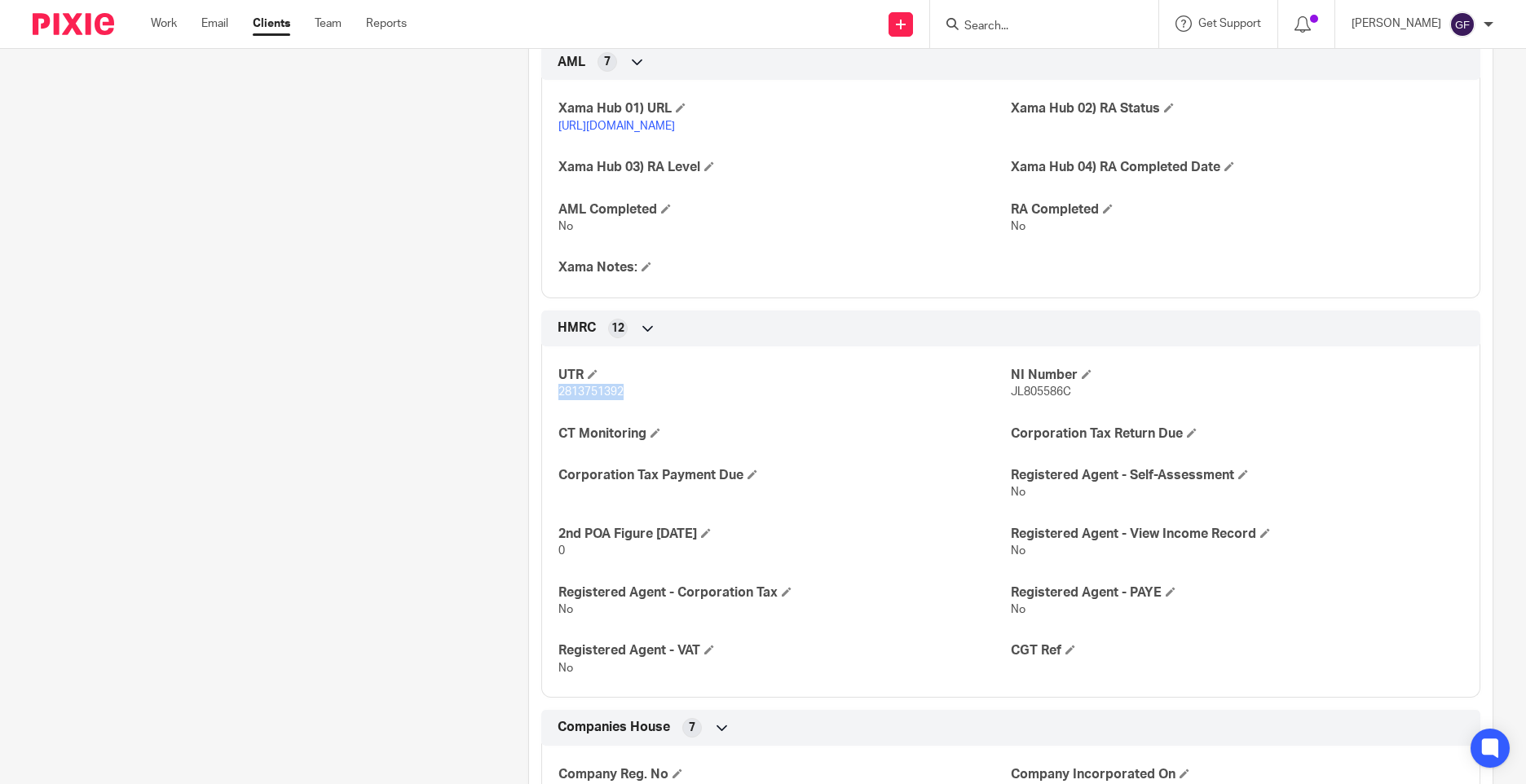
drag, startPoint x: 618, startPoint y: 408, endPoint x: 557, endPoint y: 413, distance: 61.2
click at [558, 400] on p "2813751392" at bounding box center [784, 392] width 453 height 17
copy span "2813751392"
click at [215, 20] on link "Email" at bounding box center [214, 24] width 27 height 17
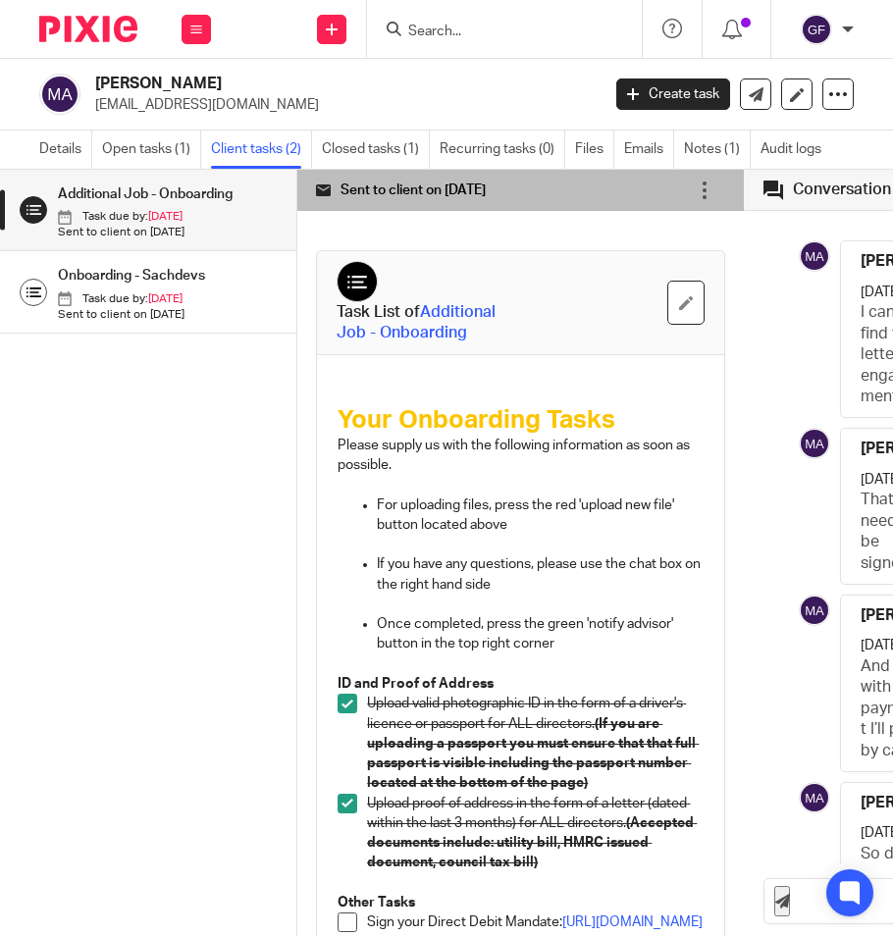
click at [258, 467] on div "Additional Job - Onboarding Task due by: 20 Sep Sent to client on 18 Sep Onboar…" at bounding box center [148, 524] width 296 height 708
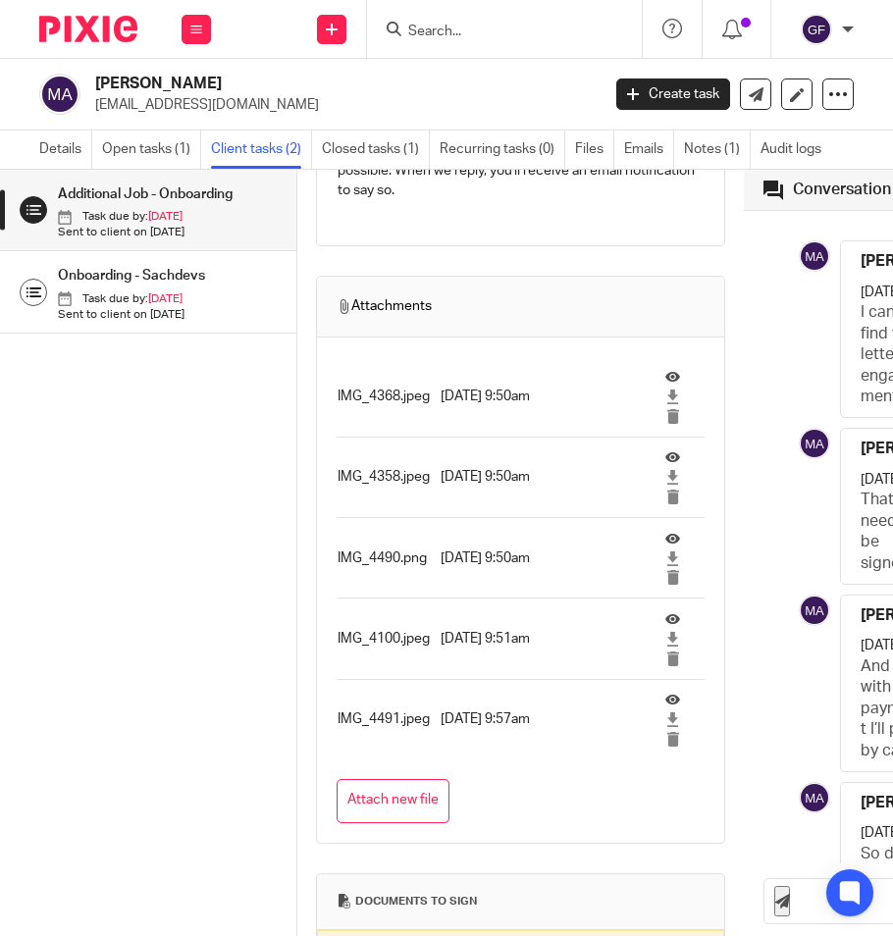
scroll to position [981, 0]
click at [665, 384] on icon at bounding box center [672, 376] width 15 height 15
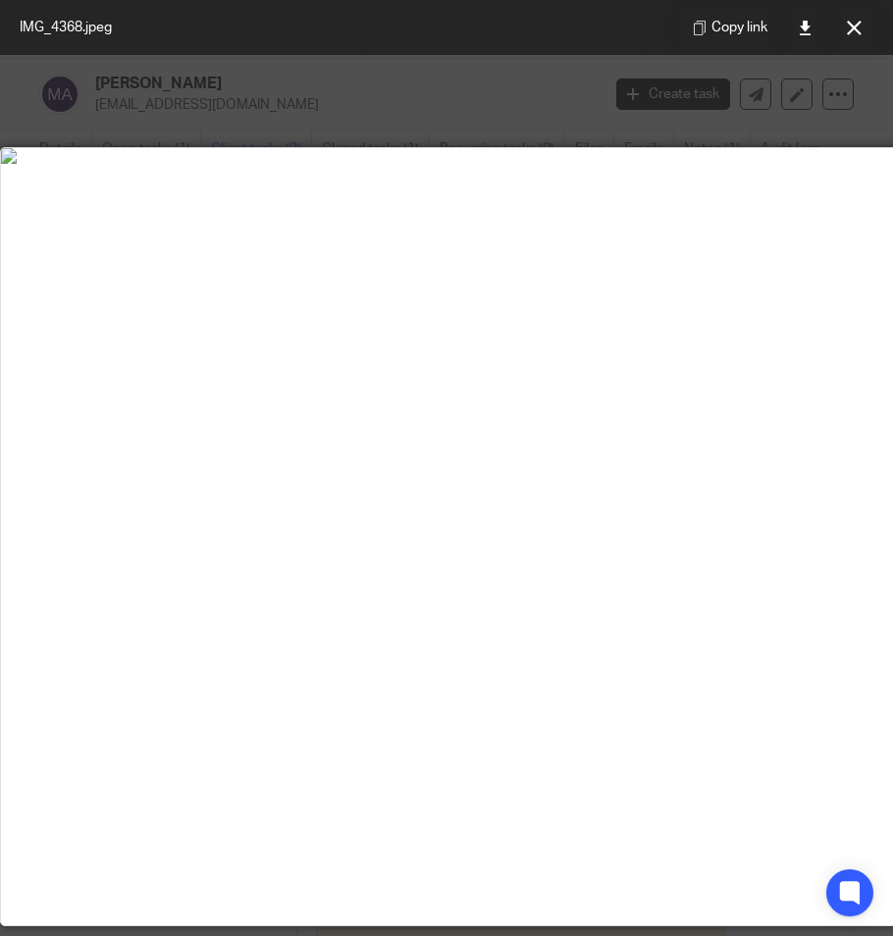
click at [703, 98] on div at bounding box center [446, 468] width 893 height 936
click at [216, 96] on div at bounding box center [446, 468] width 893 height 936
click at [866, 19] on button at bounding box center [853, 27] width 39 height 39
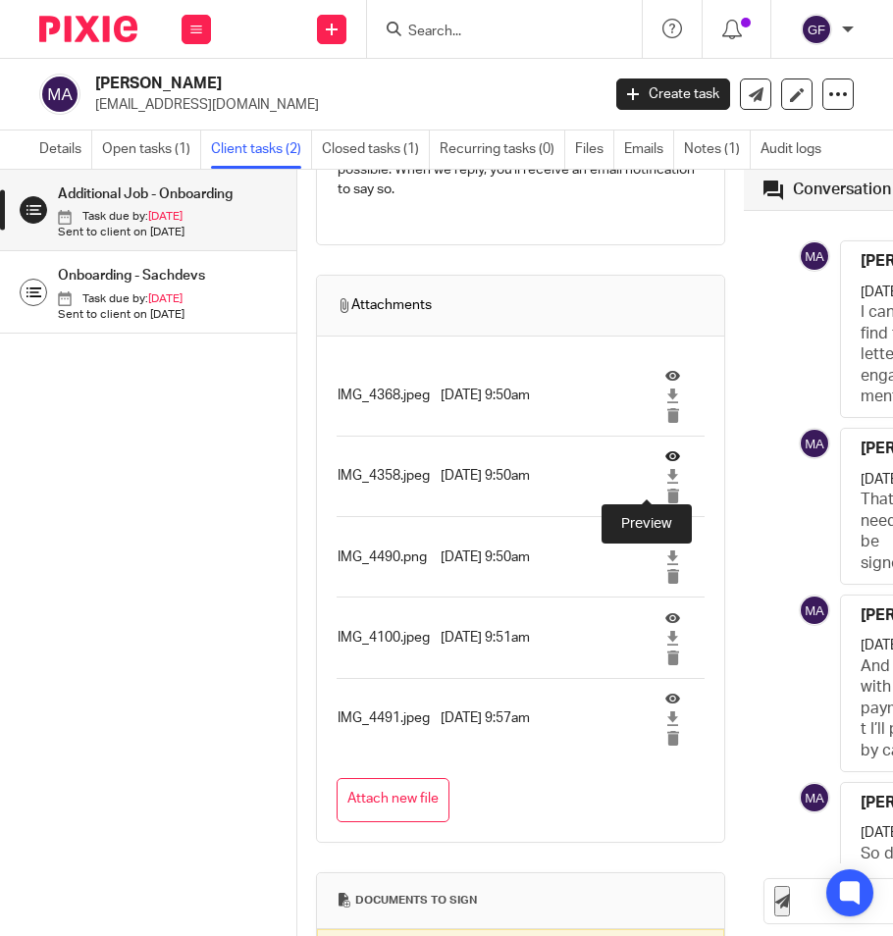
click at [665, 464] on icon at bounding box center [672, 457] width 15 height 15
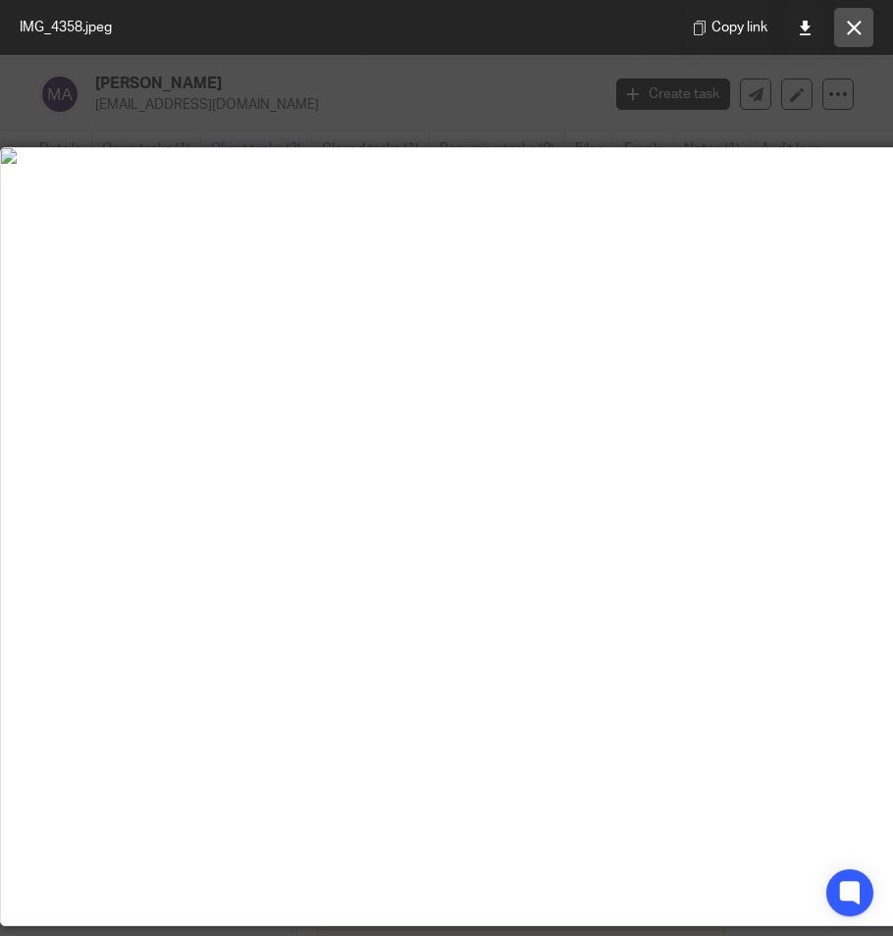
click at [844, 13] on button at bounding box center [853, 27] width 39 height 39
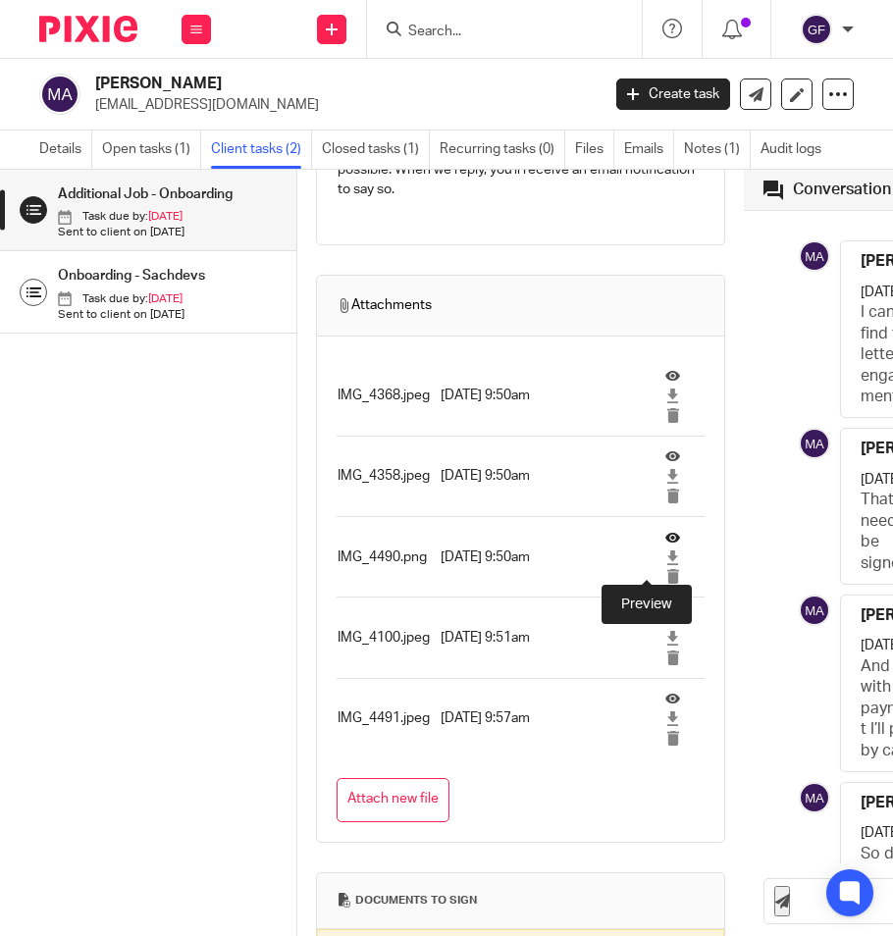
click at [665, 545] on icon at bounding box center [672, 537] width 15 height 15
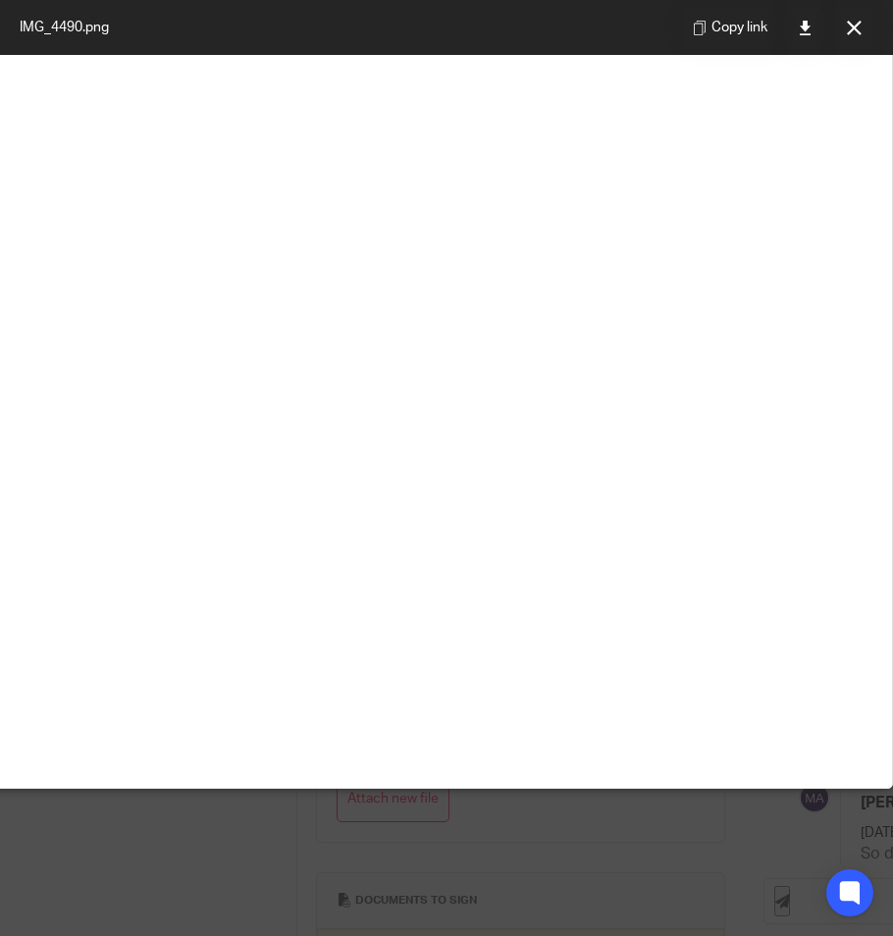
scroll to position [196, 103]
click at [311, 27] on img at bounding box center [403, 19] width 980 height 16
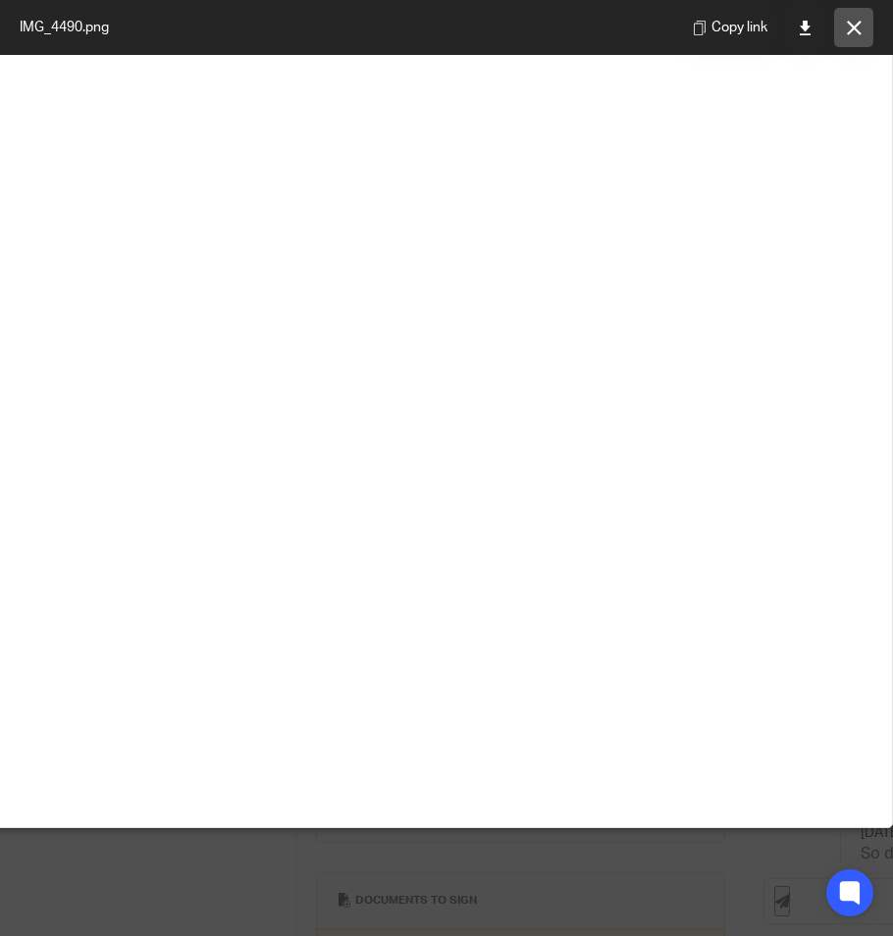
click at [841, 28] on button at bounding box center [853, 27] width 39 height 39
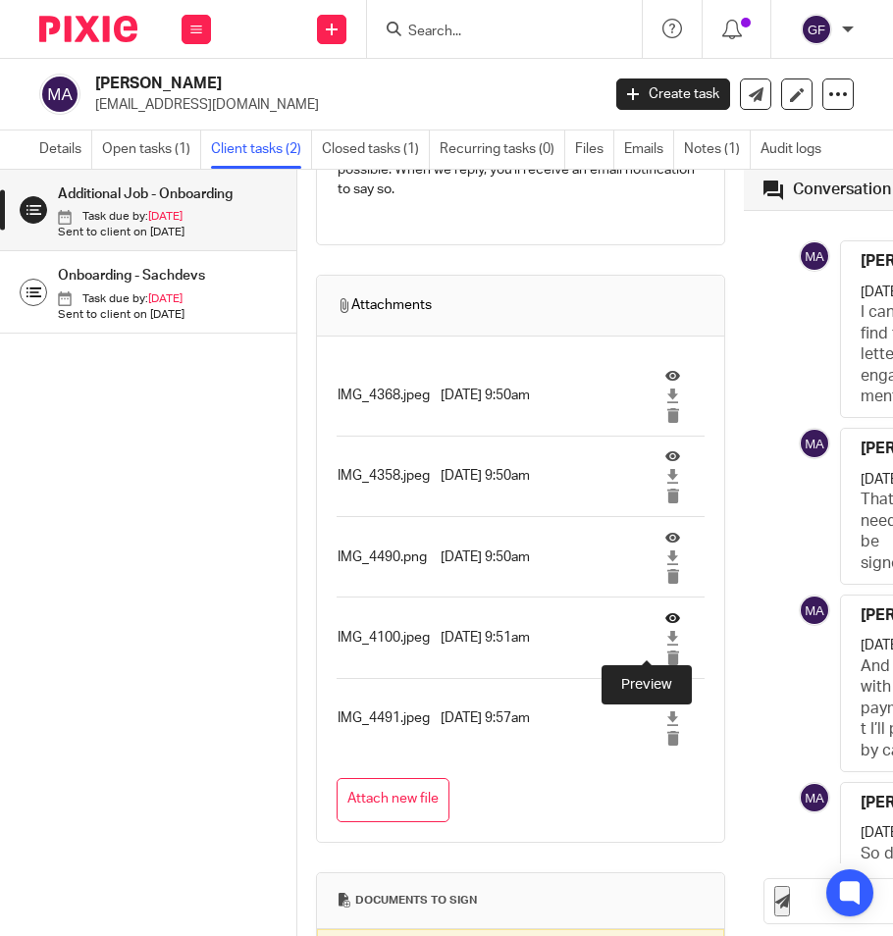
click at [665, 625] on icon at bounding box center [672, 617] width 15 height 15
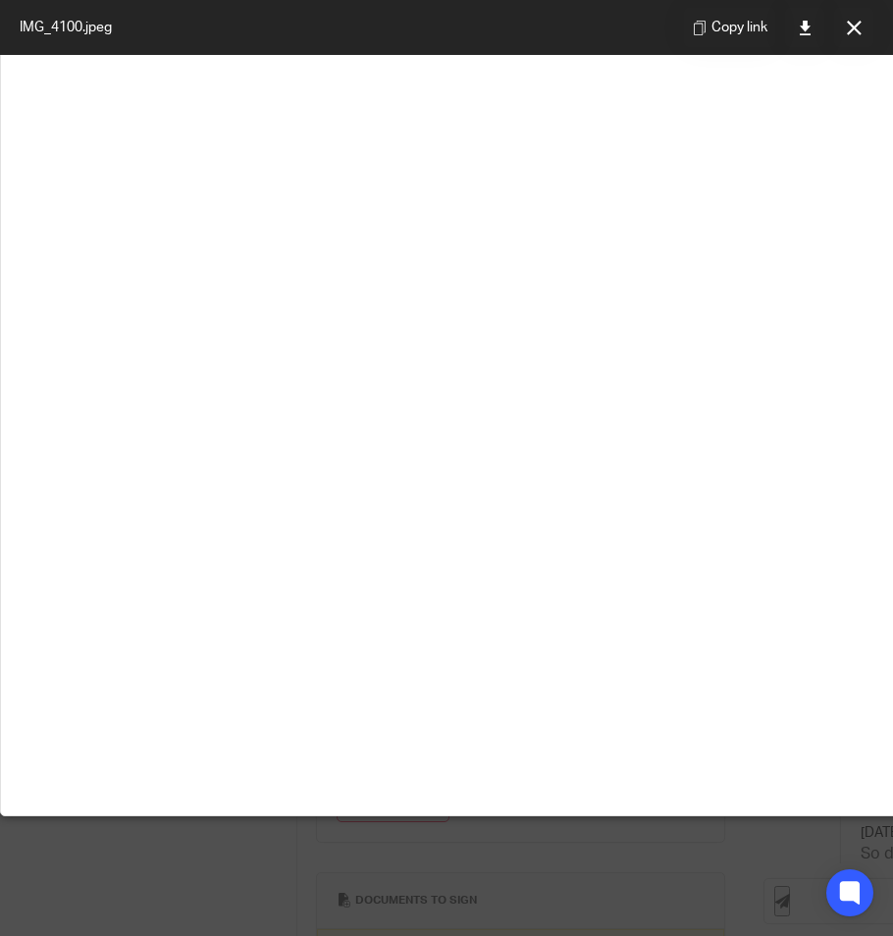
scroll to position [92, 0]
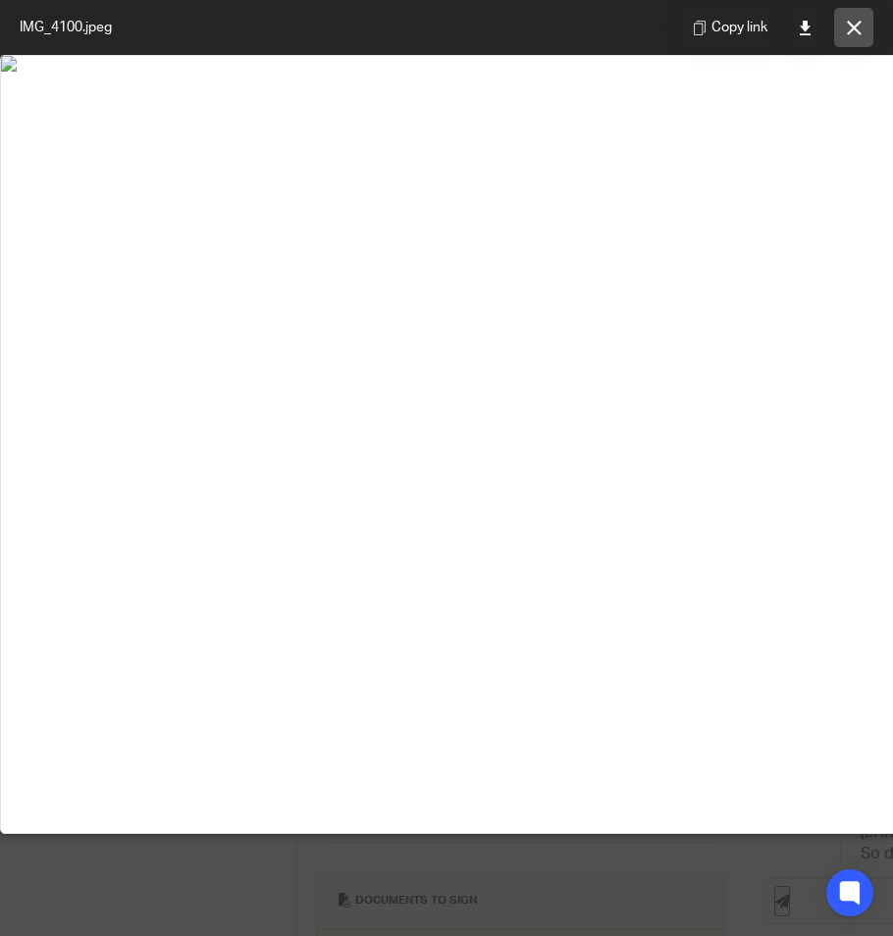
click at [864, 31] on button at bounding box center [853, 27] width 39 height 39
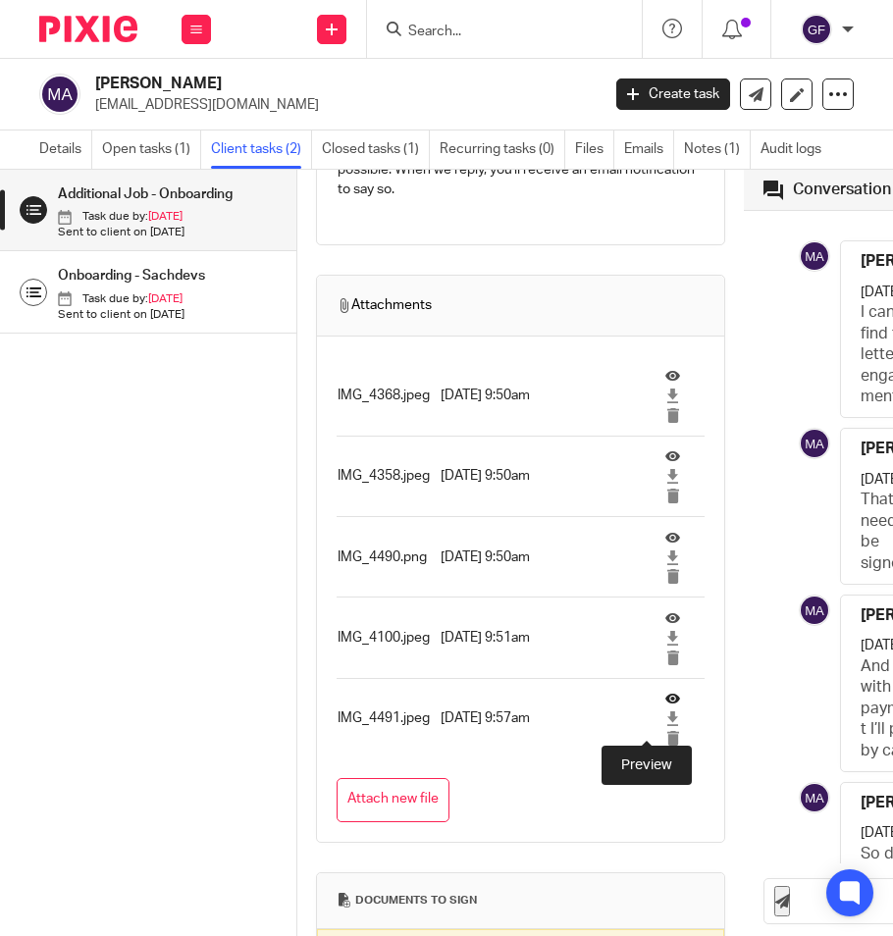
click at [665, 706] on icon at bounding box center [672, 698] width 15 height 15
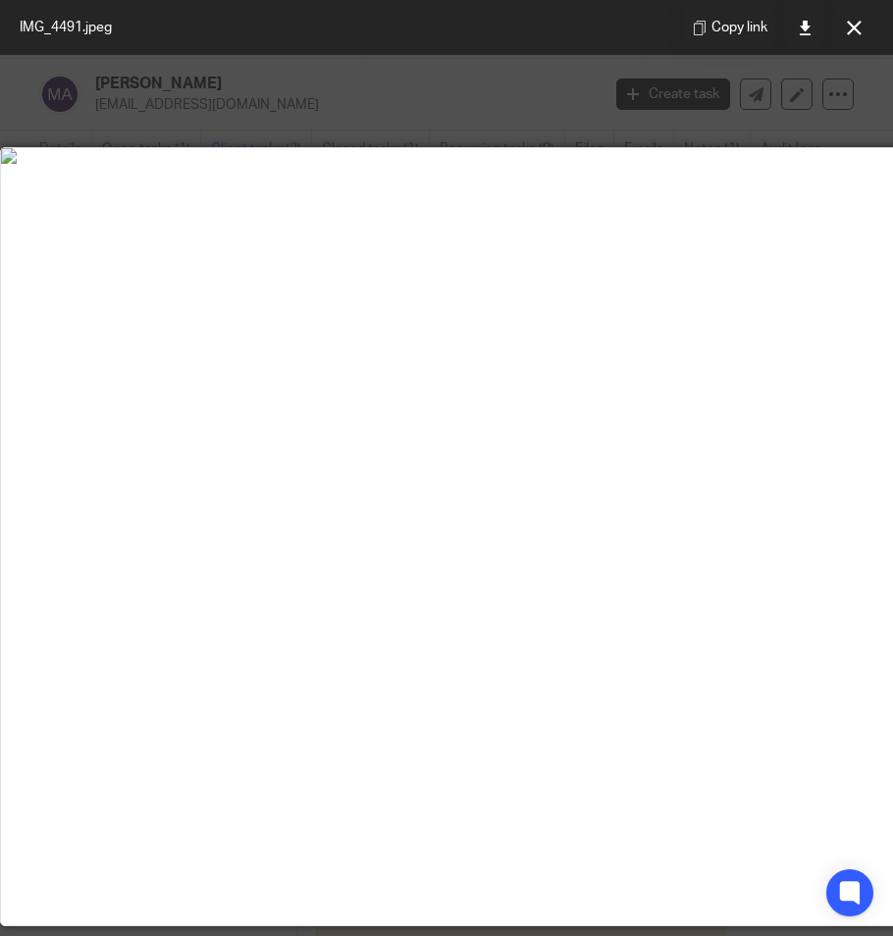
click at [487, 164] on img at bounding box center [491, 156] width 980 height 16
click at [342, 164] on img at bounding box center [491, 156] width 980 height 16
click at [849, 38] on button at bounding box center [853, 27] width 39 height 39
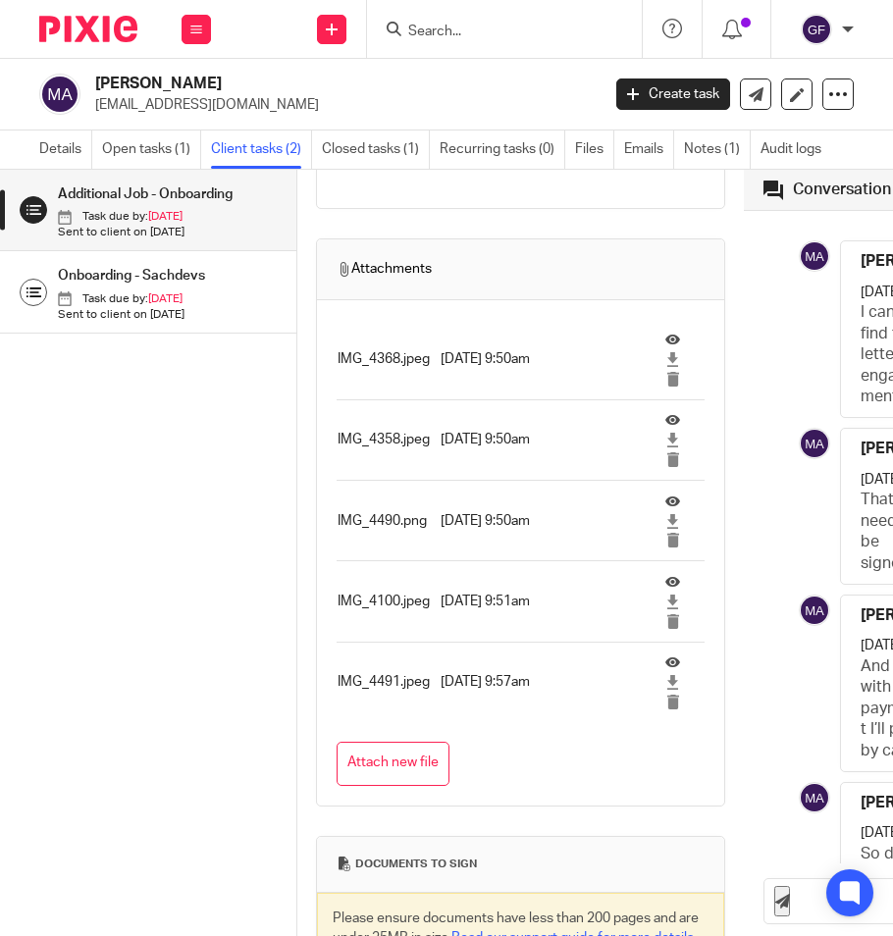
scroll to position [1080, 0]
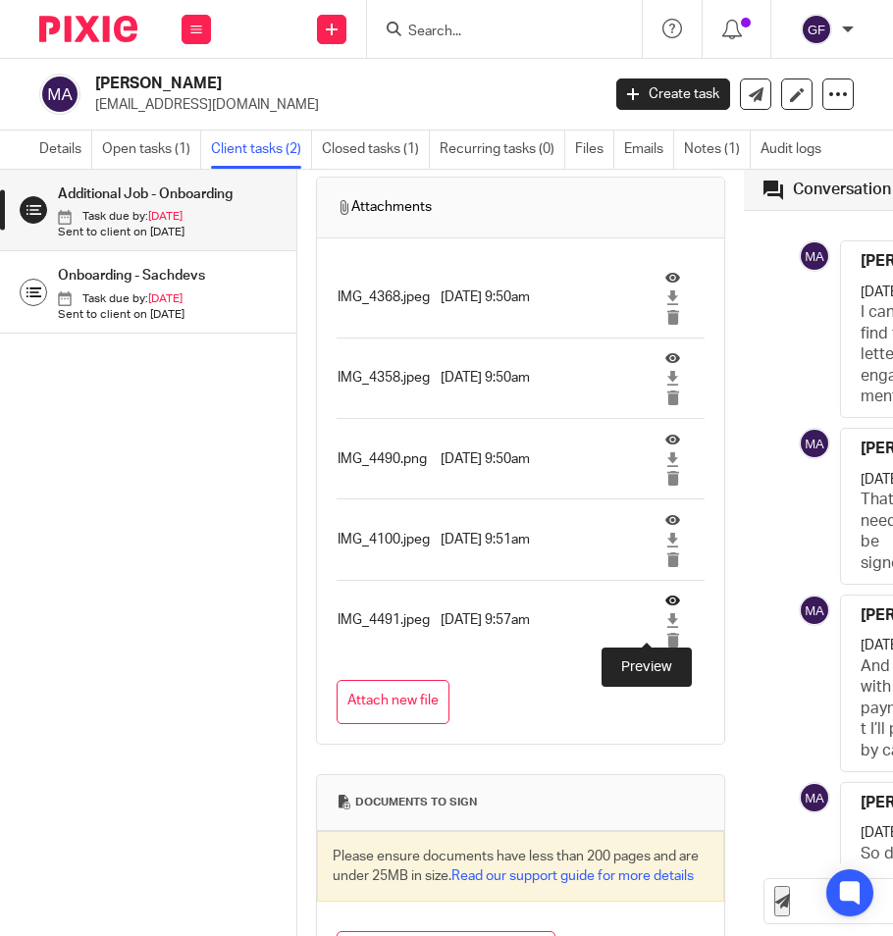
click at [665, 608] on icon at bounding box center [672, 600] width 15 height 15
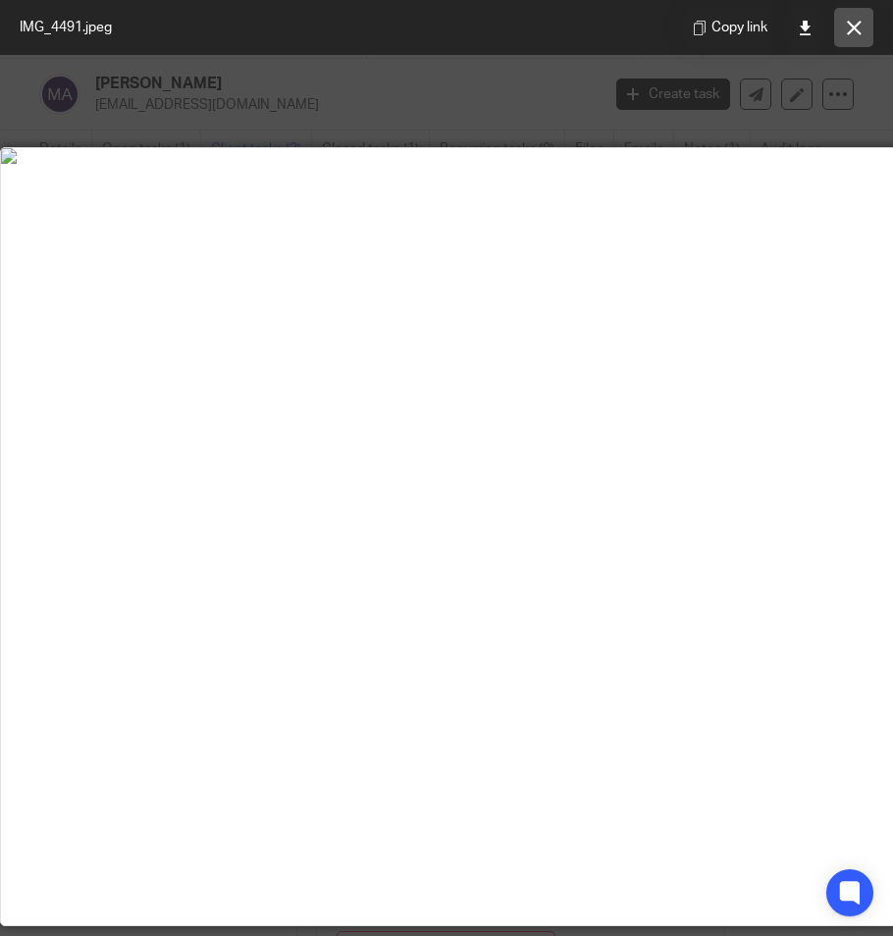
click at [865, 36] on button at bounding box center [853, 27] width 39 height 39
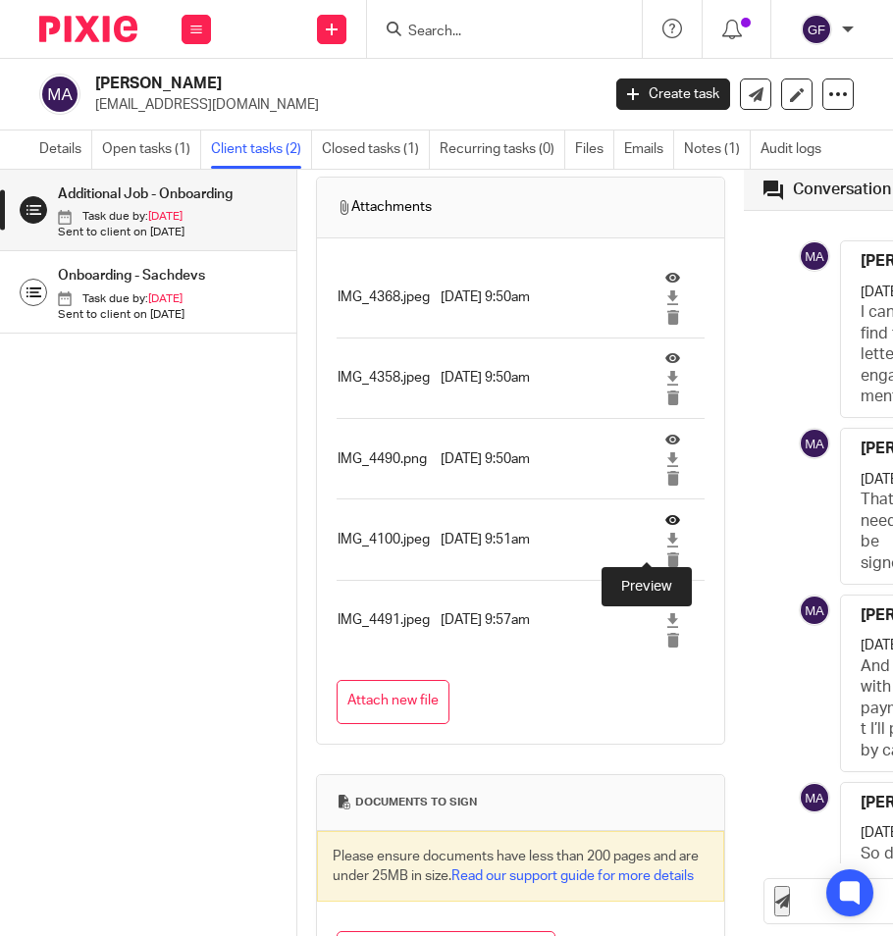
click at [665, 527] on icon at bounding box center [672, 519] width 15 height 15
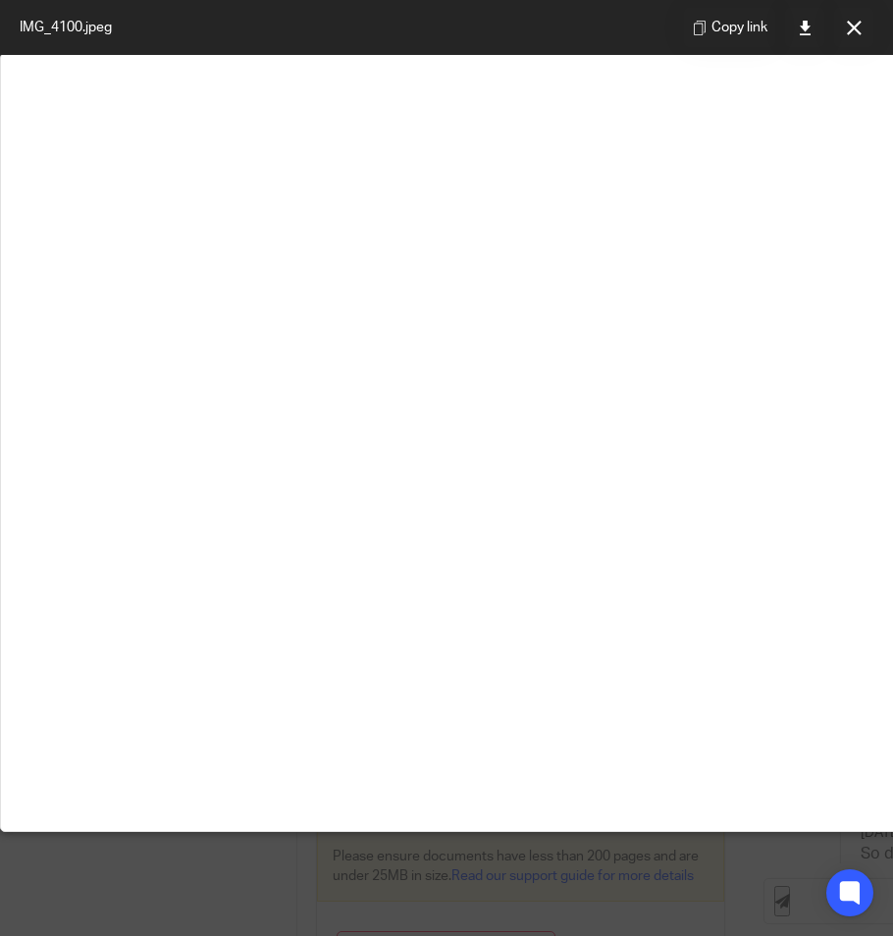
scroll to position [0, 0]
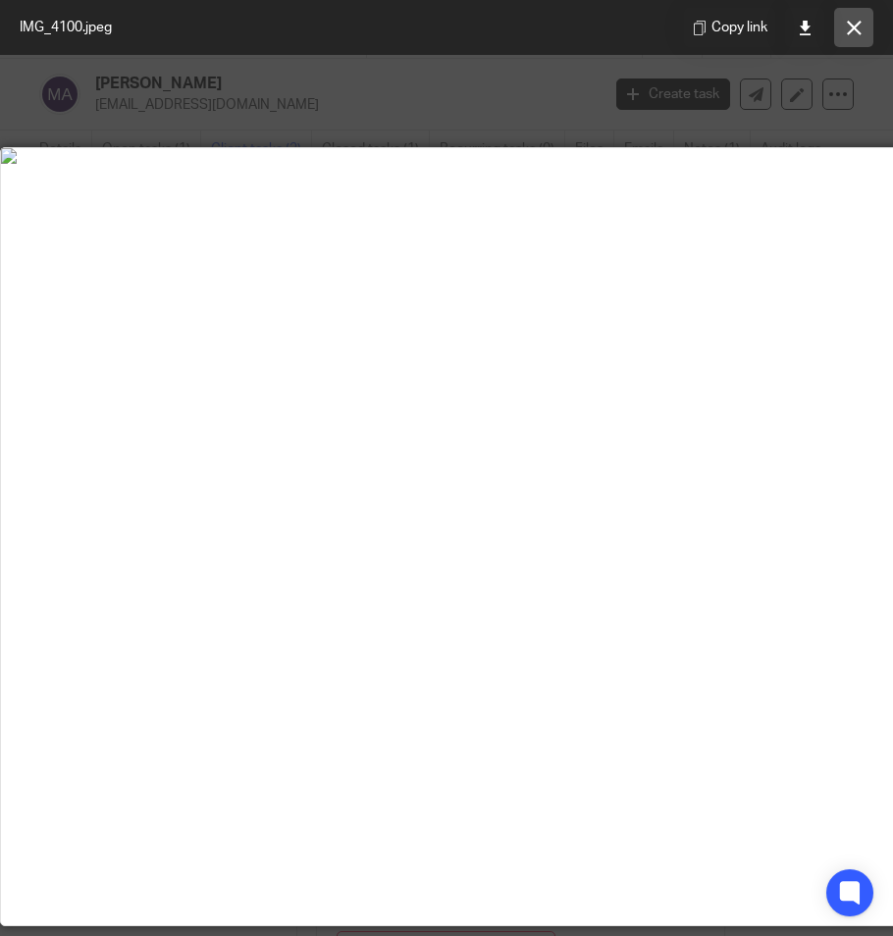
click at [863, 33] on button at bounding box center [853, 27] width 39 height 39
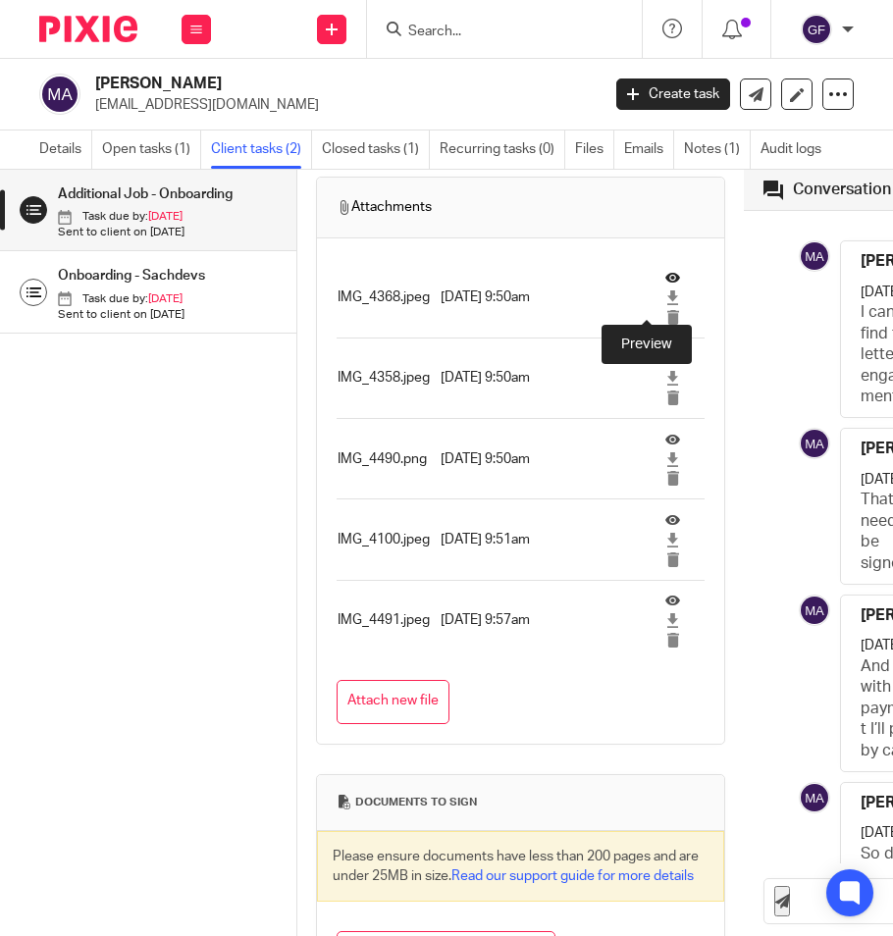
click at [665, 286] on icon at bounding box center [672, 278] width 15 height 15
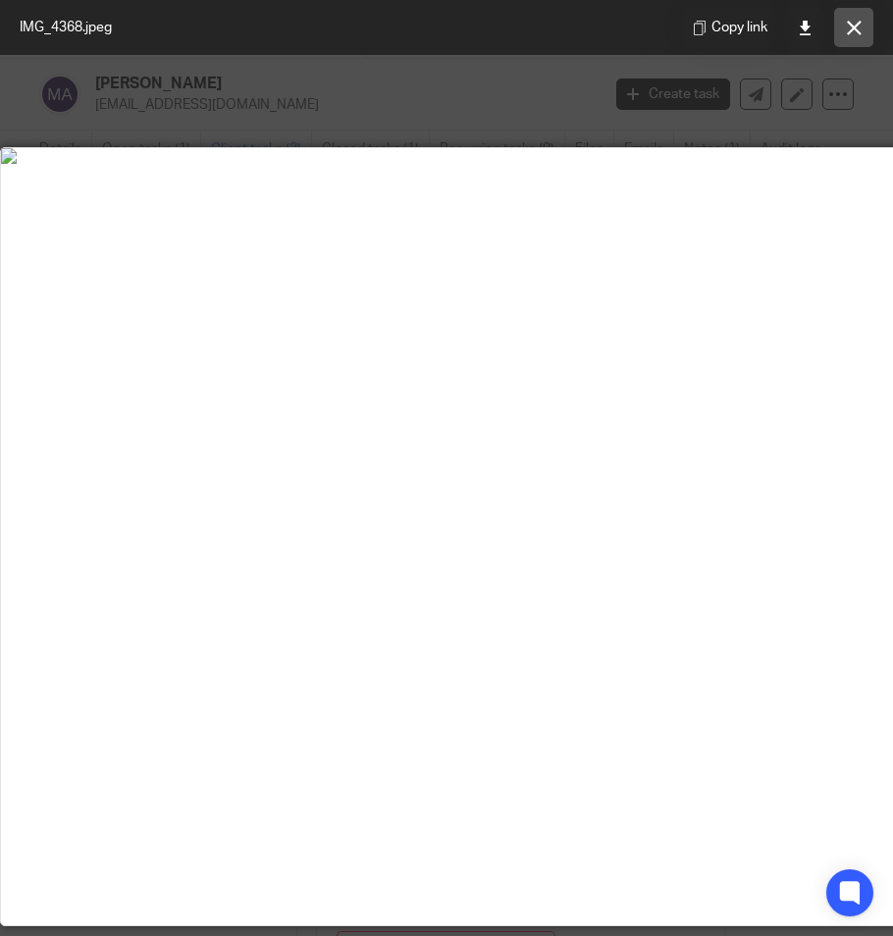
click at [856, 29] on icon at bounding box center [854, 28] width 15 height 15
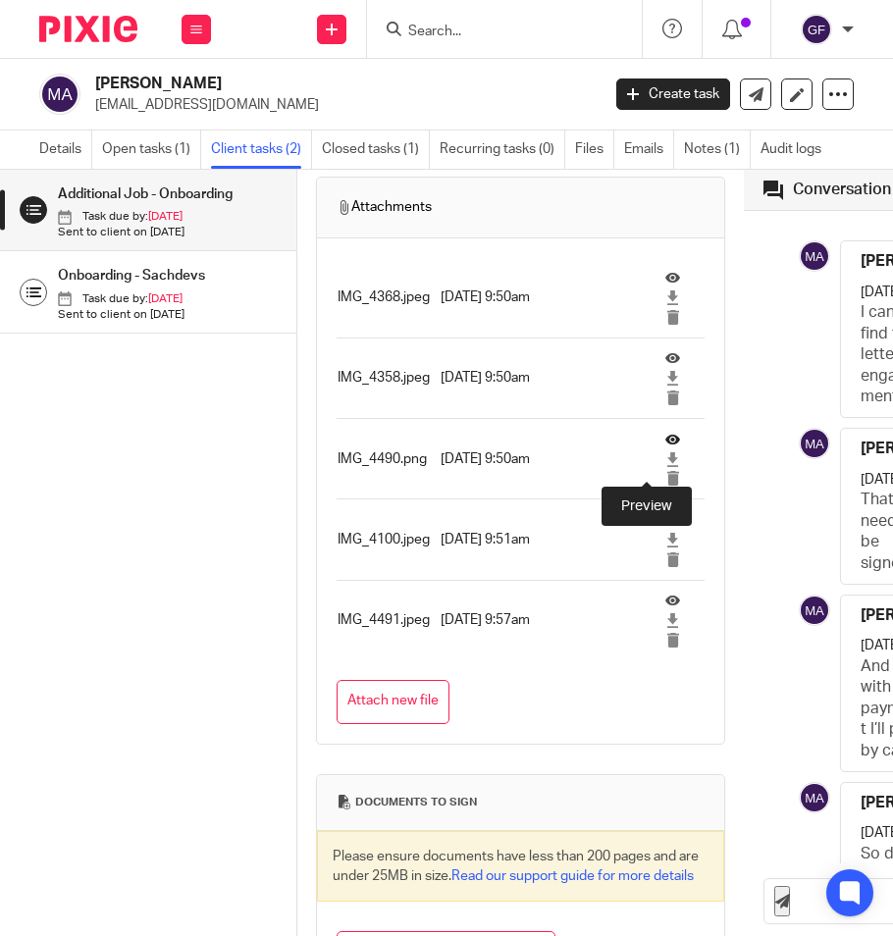
click at [665, 447] on icon at bounding box center [672, 439] width 15 height 15
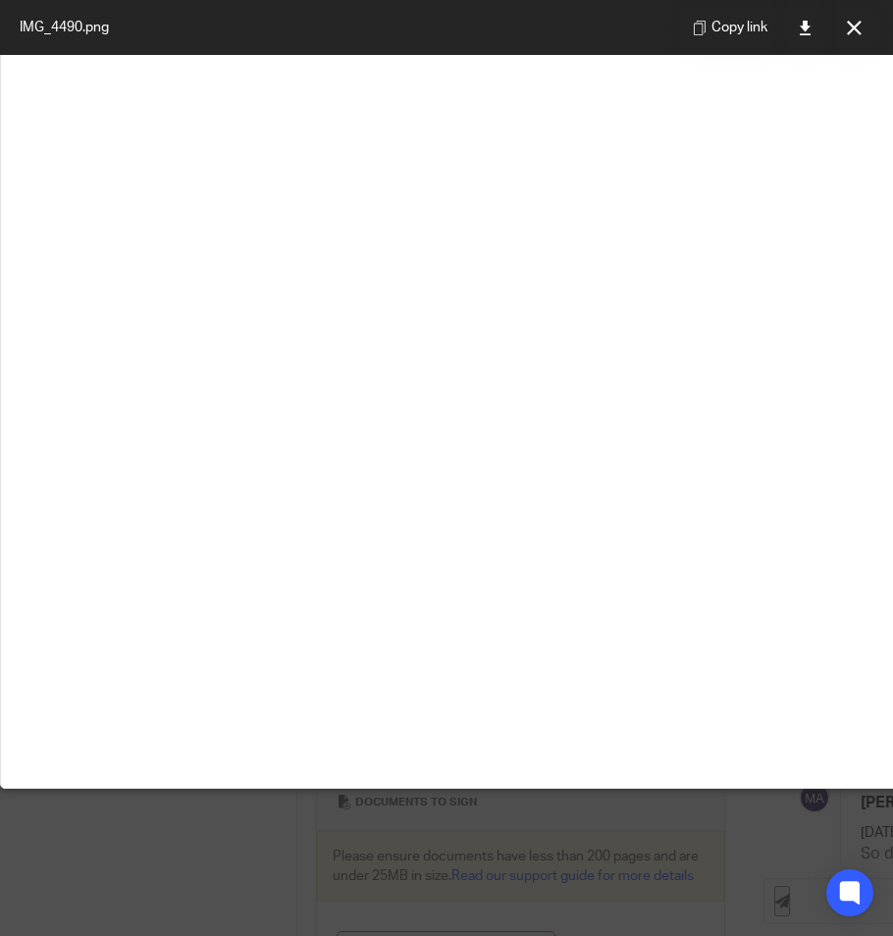
scroll to position [785, 0]
click at [487, 27] on img at bounding box center [491, 19] width 980 height 16
click at [604, 27] on img at bounding box center [491, 19] width 980 height 16
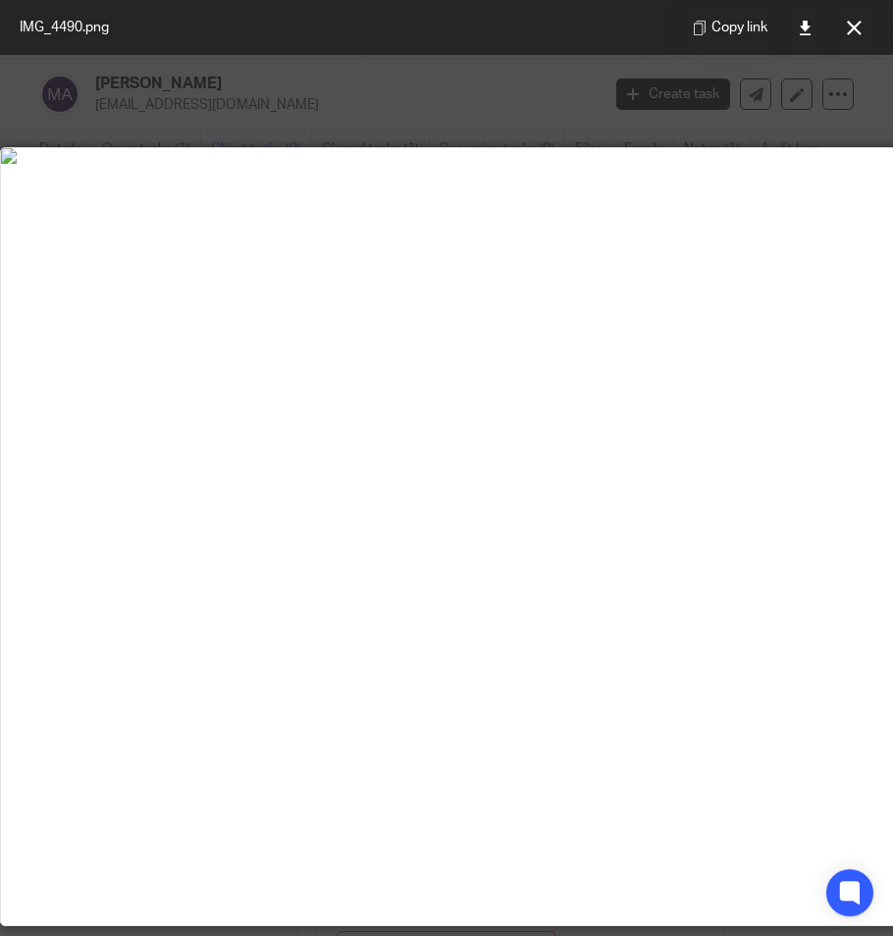
scroll to position [0, 103]
drag, startPoint x: 594, startPoint y: 132, endPoint x: 616, endPoint y: 119, distance: 25.9
click at [596, 131] on div at bounding box center [446, 468] width 893 height 936
click at [847, 24] on icon at bounding box center [854, 28] width 15 height 15
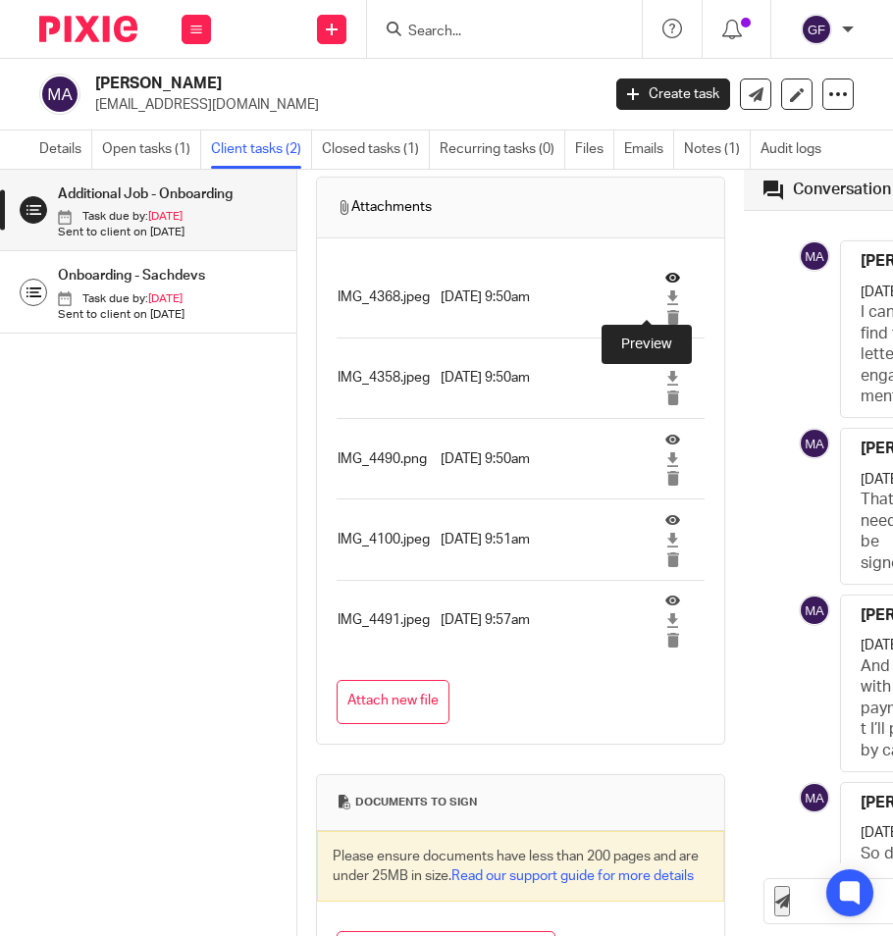
click at [665, 286] on icon at bounding box center [672, 278] width 15 height 15
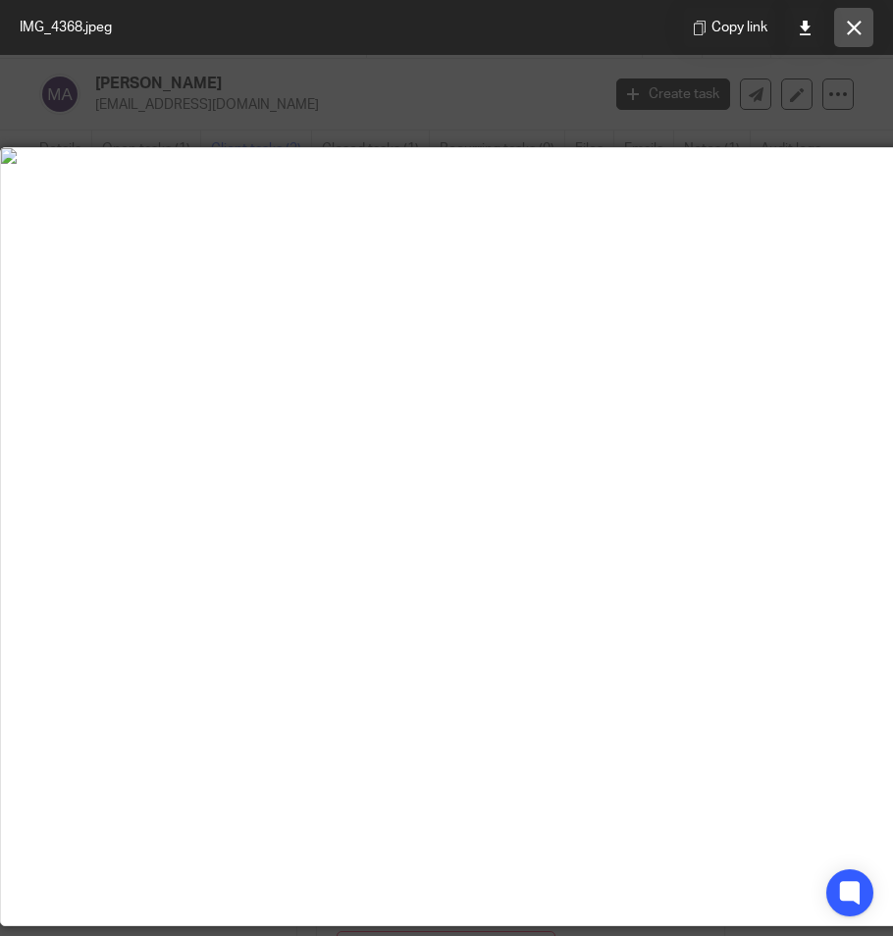
click at [851, 21] on icon at bounding box center [854, 28] width 15 height 15
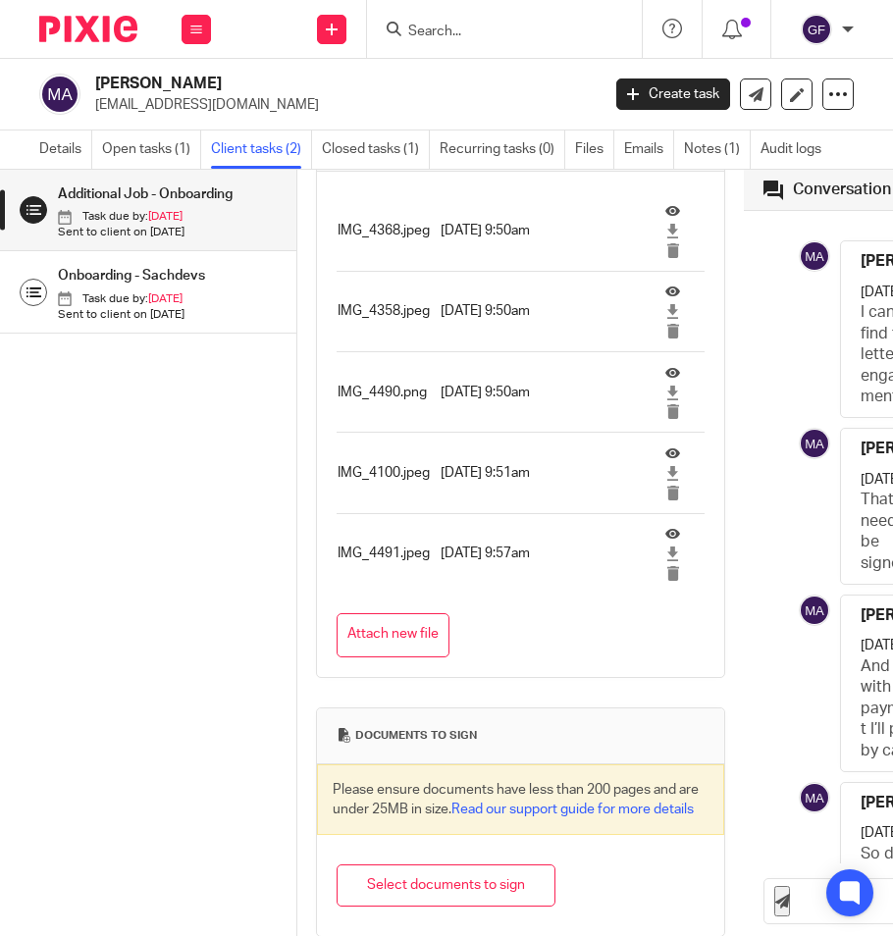
scroll to position [1178, 0]
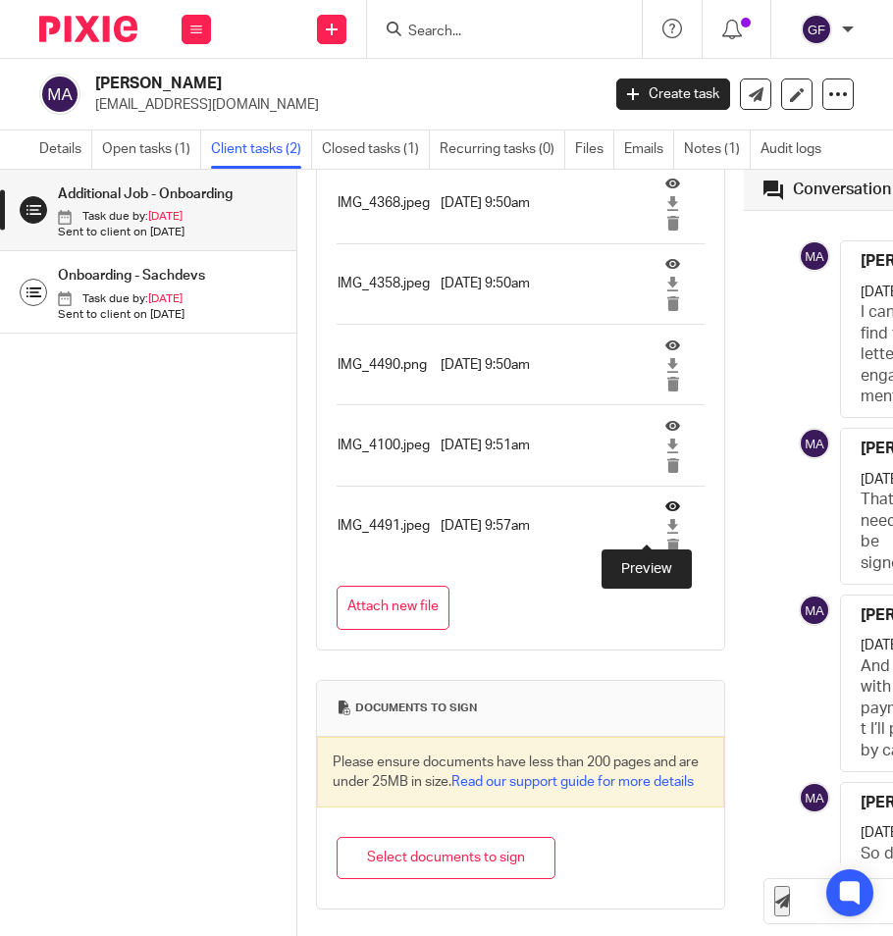
click at [665, 513] on icon at bounding box center [672, 506] width 15 height 15
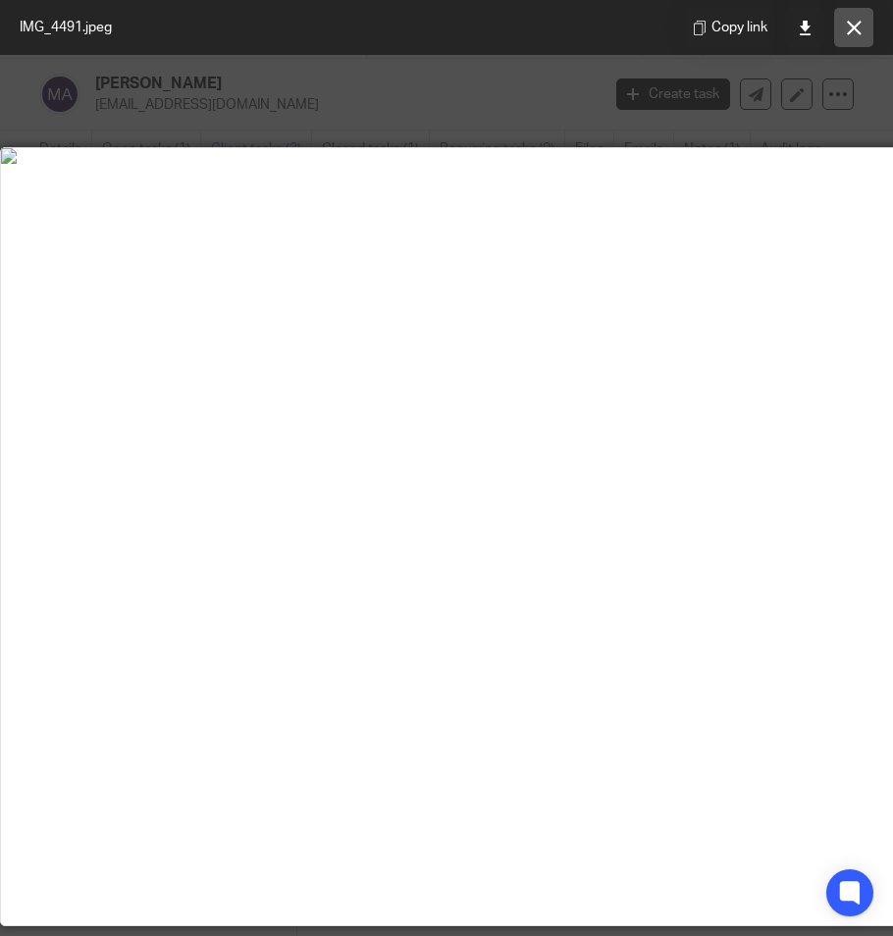
click at [862, 25] on button at bounding box center [853, 27] width 39 height 39
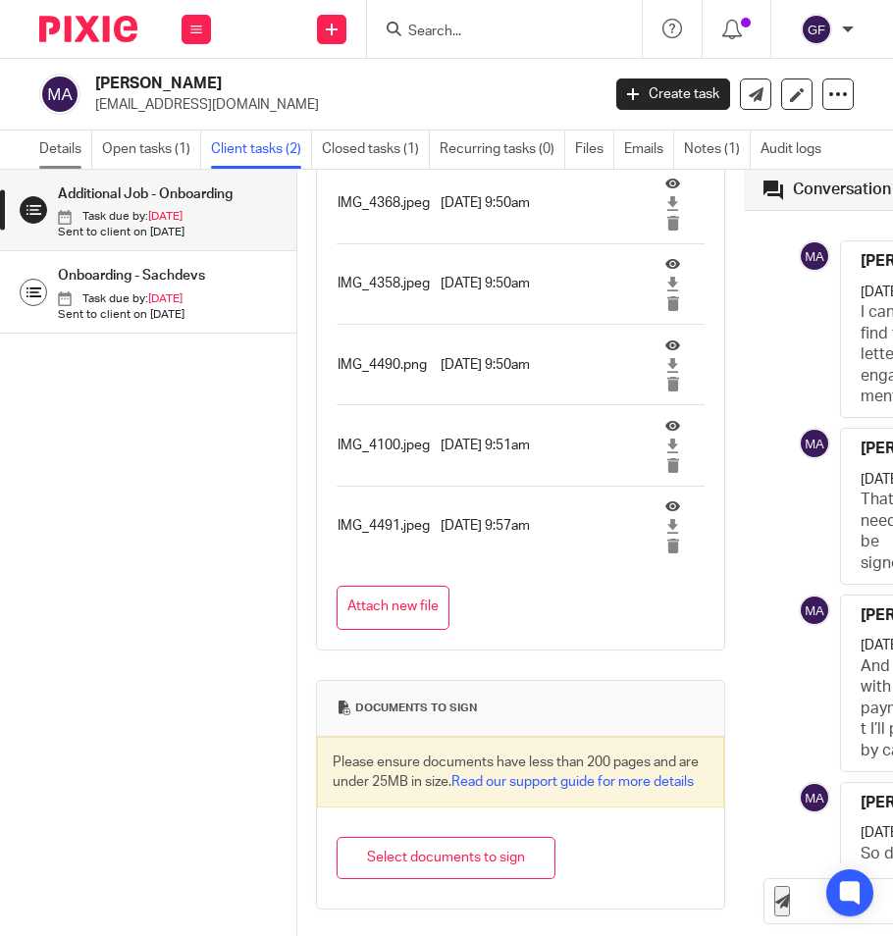
click at [54, 142] on link "Details" at bounding box center [65, 150] width 53 height 38
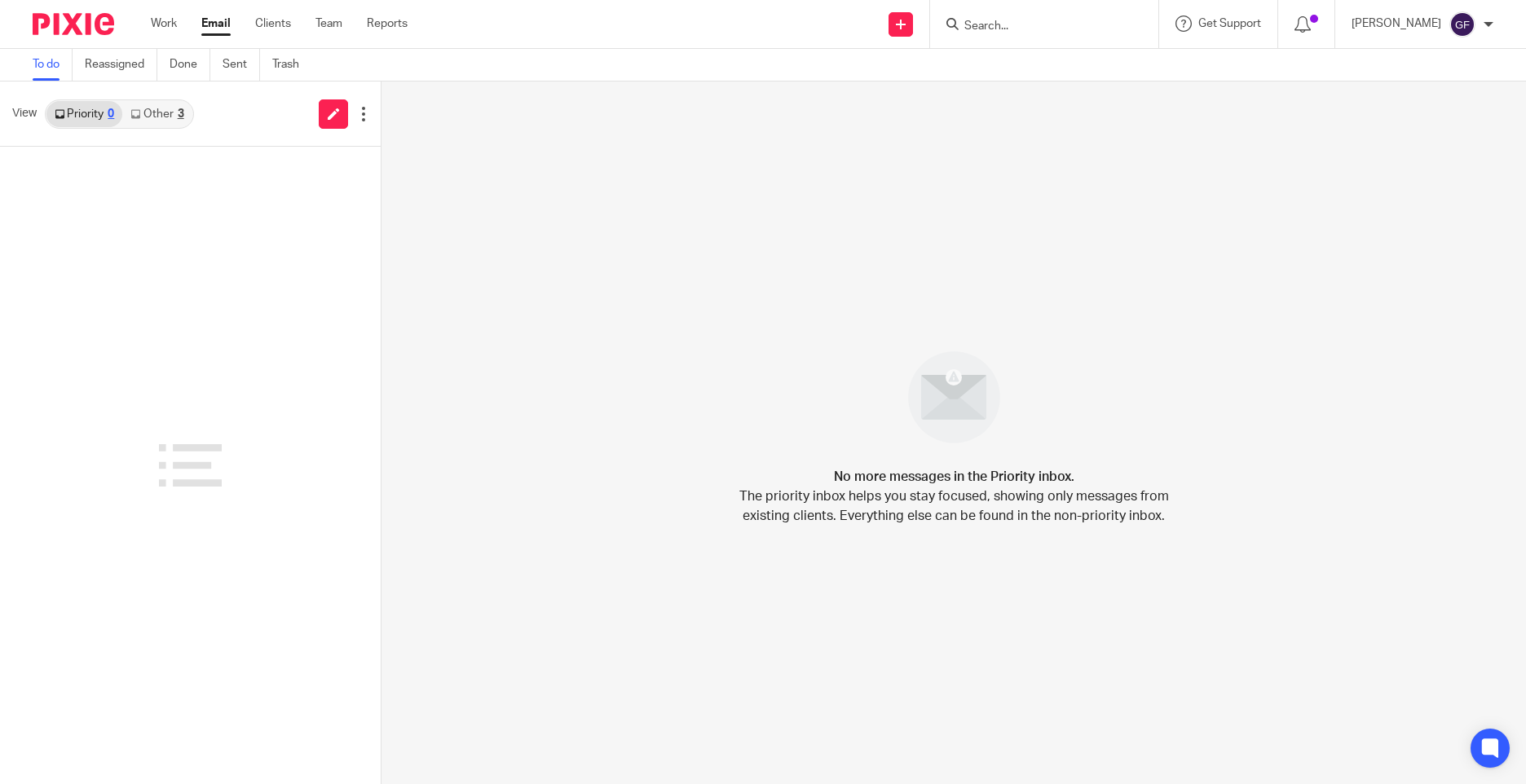
click at [155, 110] on link "Other 3" at bounding box center [156, 114] width 69 height 26
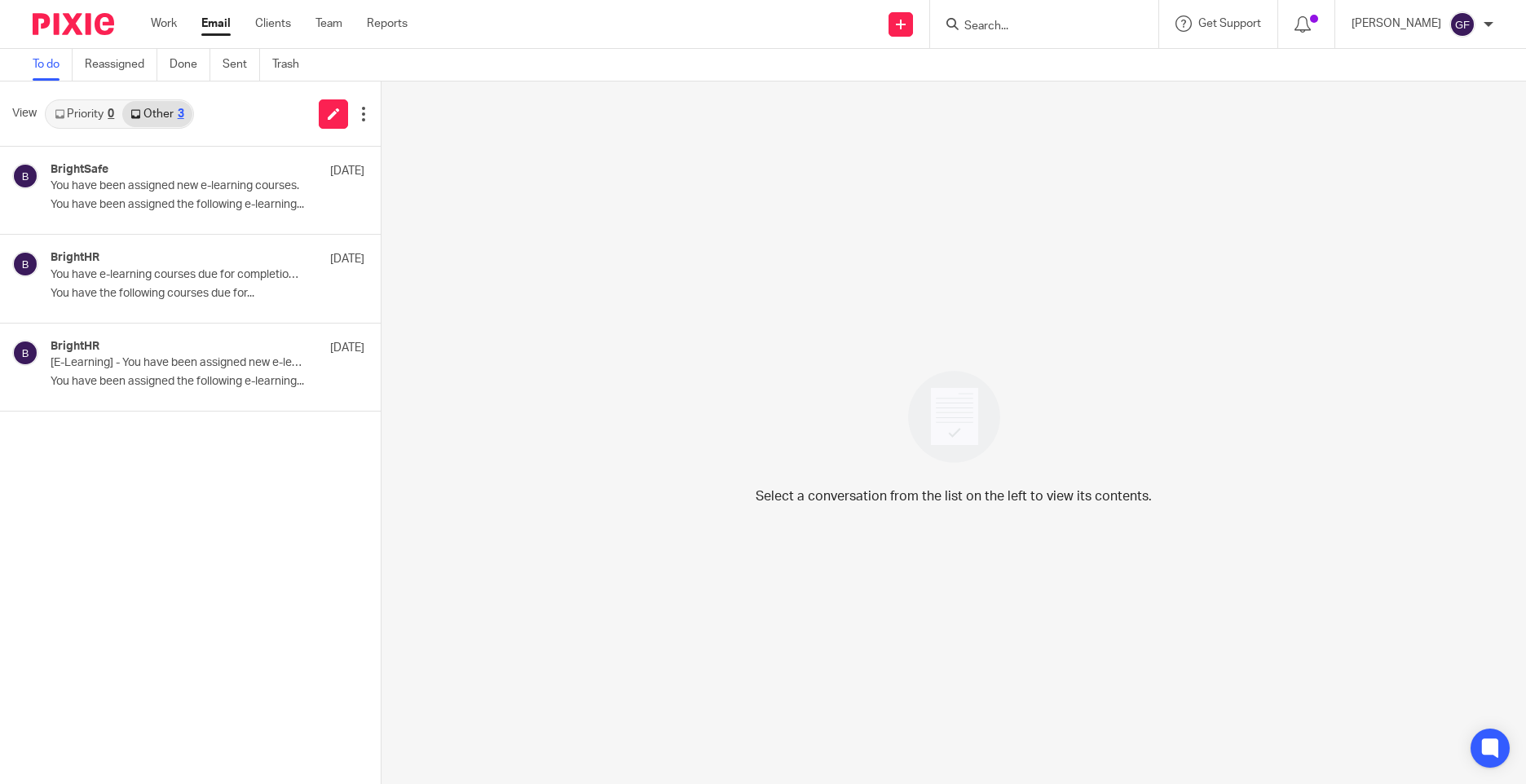
click at [665, 293] on div "Select a conversation from the list on the left to view its contents." at bounding box center [954, 433] width 1145 height 703
click at [200, 23] on ul "Work Email Clients Team Reports" at bounding box center [292, 24] width 282 height 17
click at [222, 22] on link "Email" at bounding box center [215, 24] width 29 height 17
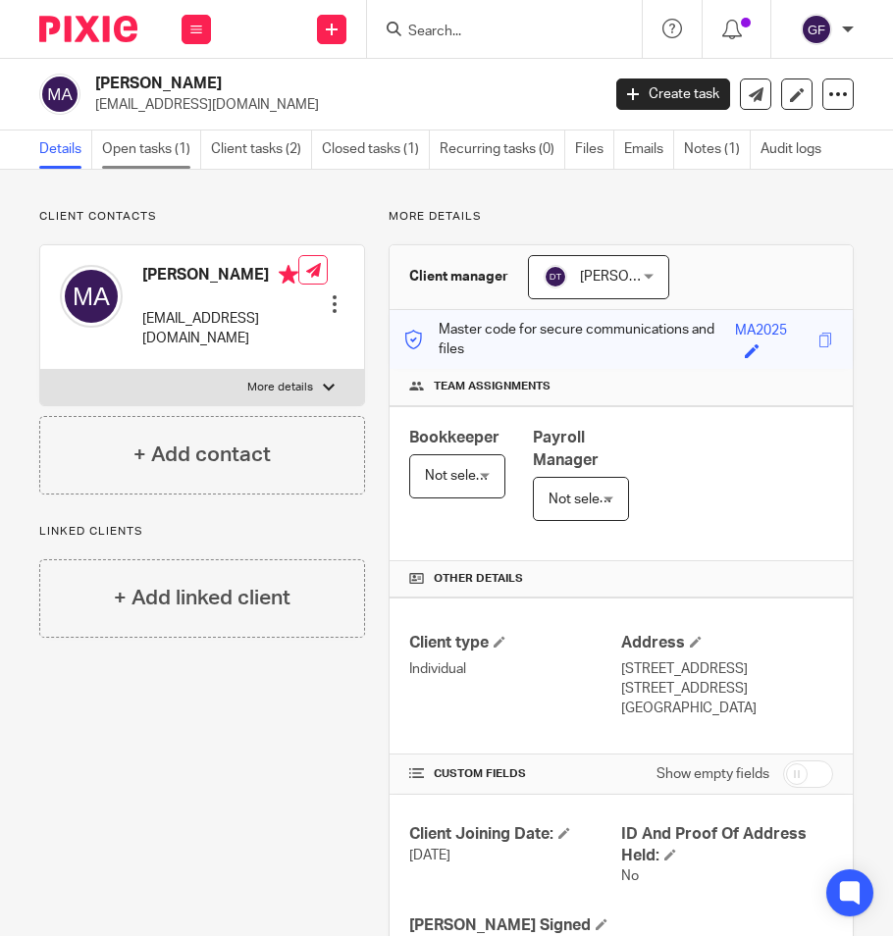
click at [115, 145] on link "Open tasks (1)" at bounding box center [151, 150] width 99 height 38
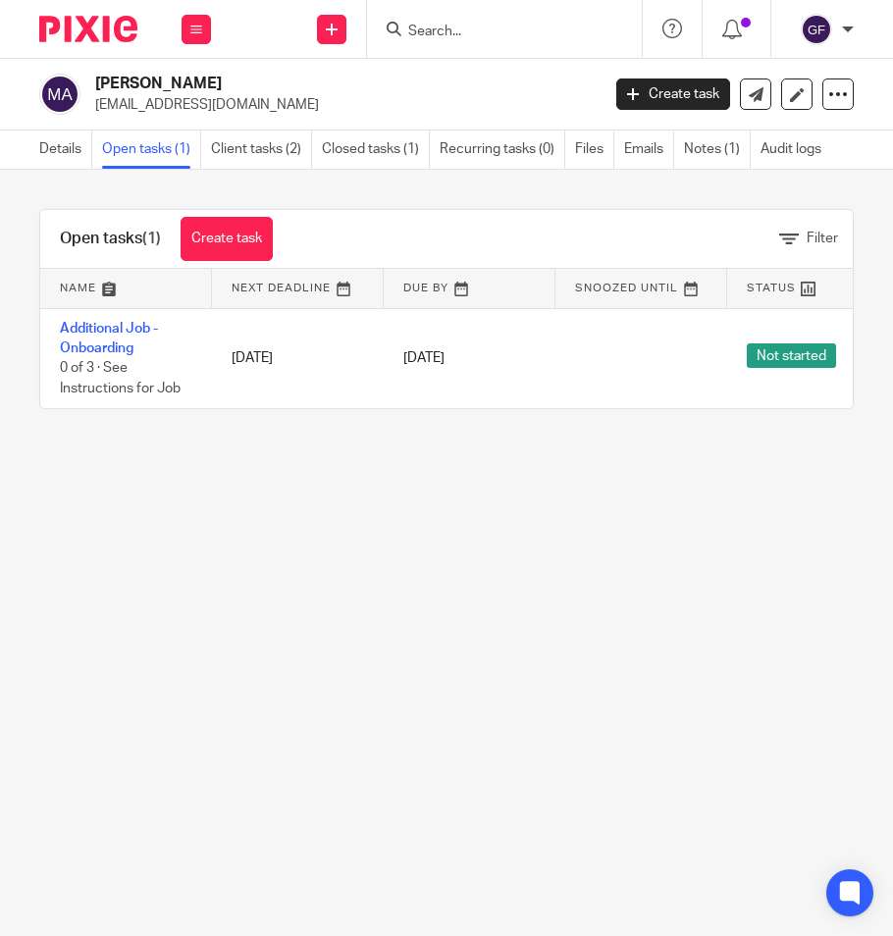
click at [88, 26] on img at bounding box center [88, 29] width 98 height 27
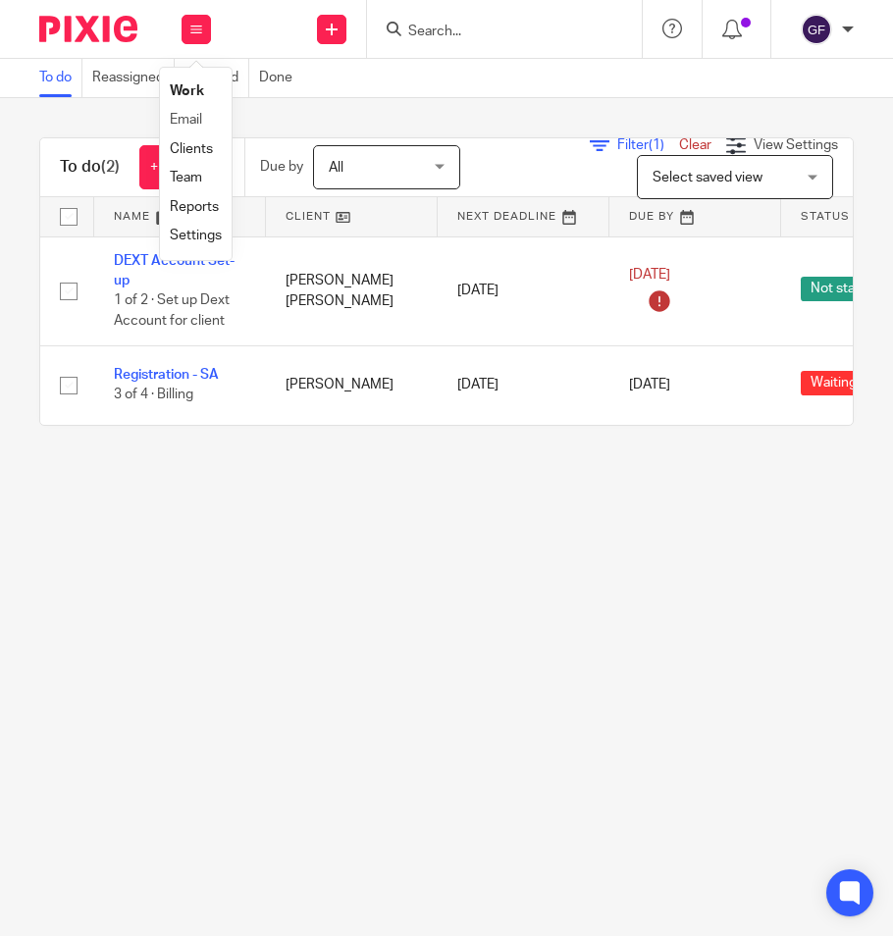
click at [203, 115] on li "Email" at bounding box center [196, 120] width 52 height 28
click at [185, 112] on li "Email" at bounding box center [196, 120] width 52 height 28
click at [184, 116] on link "Email" at bounding box center [186, 120] width 32 height 14
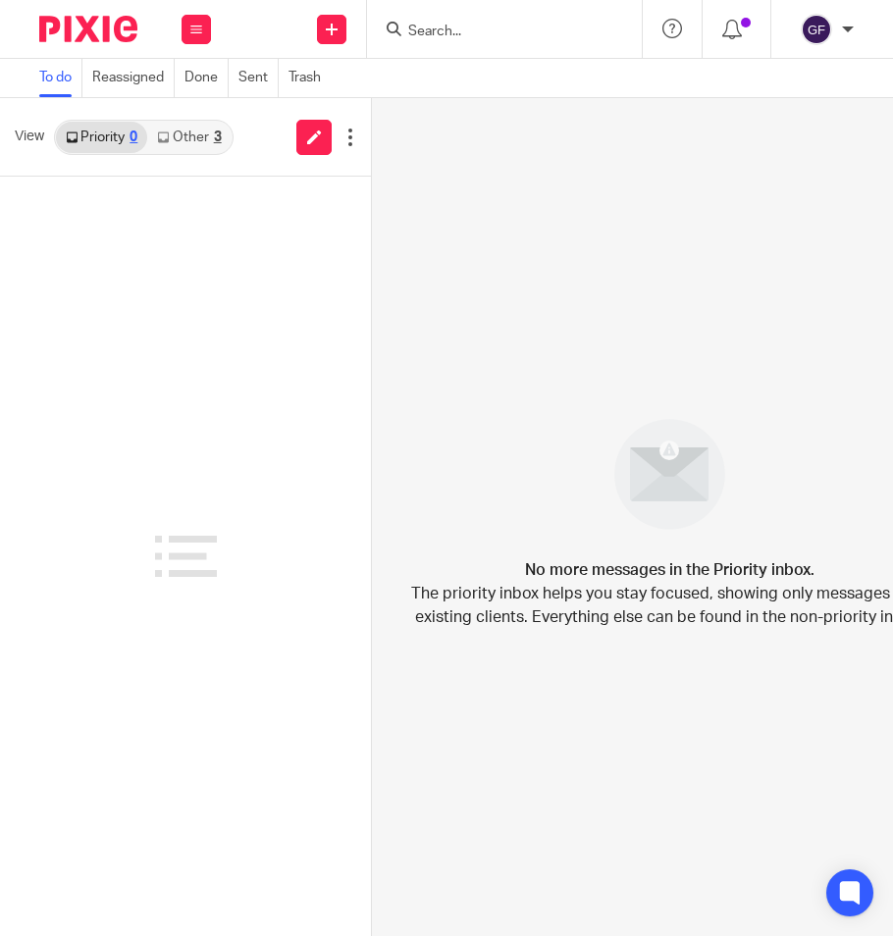
click at [193, 141] on link "Other 3" at bounding box center [188, 137] width 83 height 31
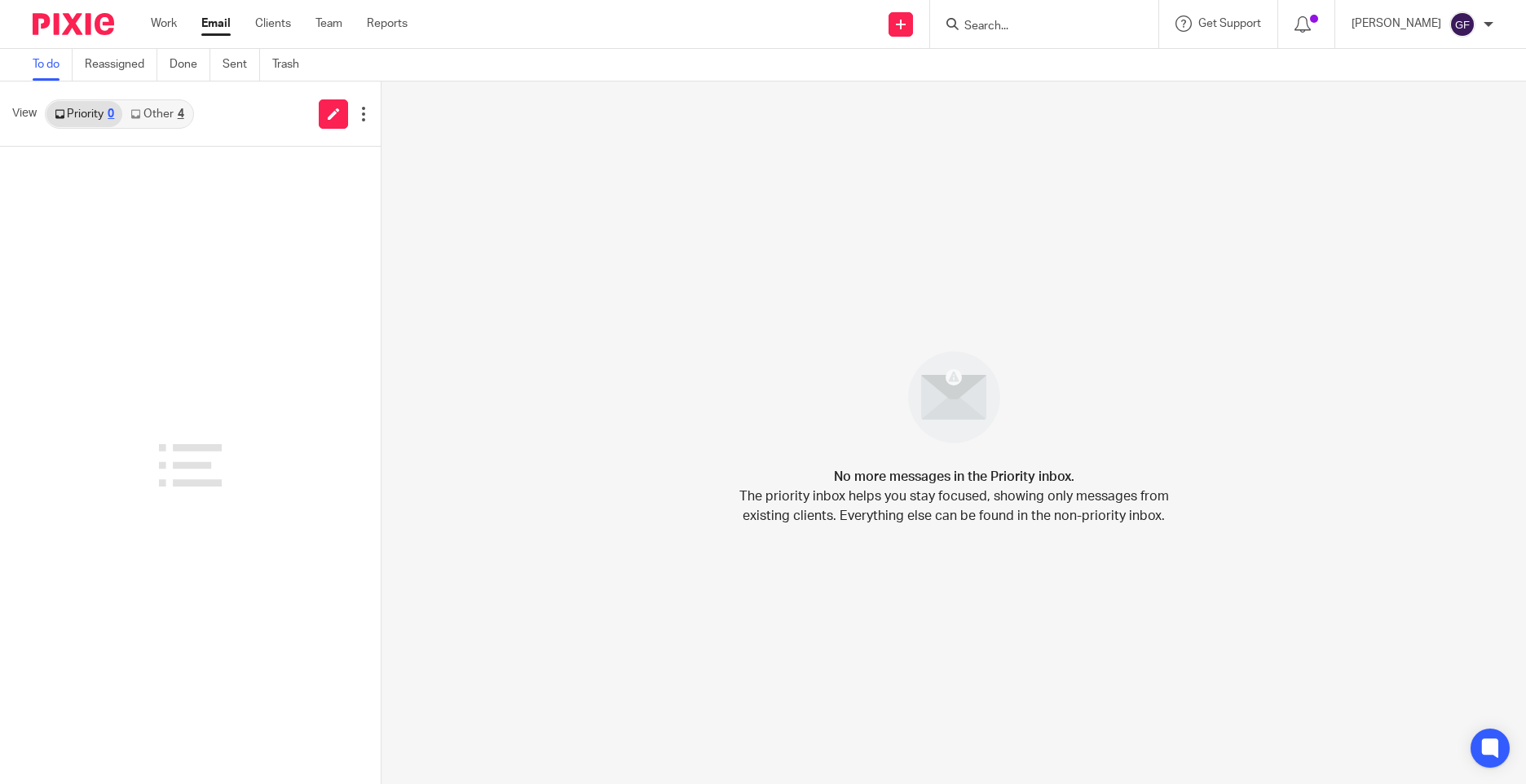
click at [163, 118] on link "Other 4" at bounding box center [156, 114] width 69 height 26
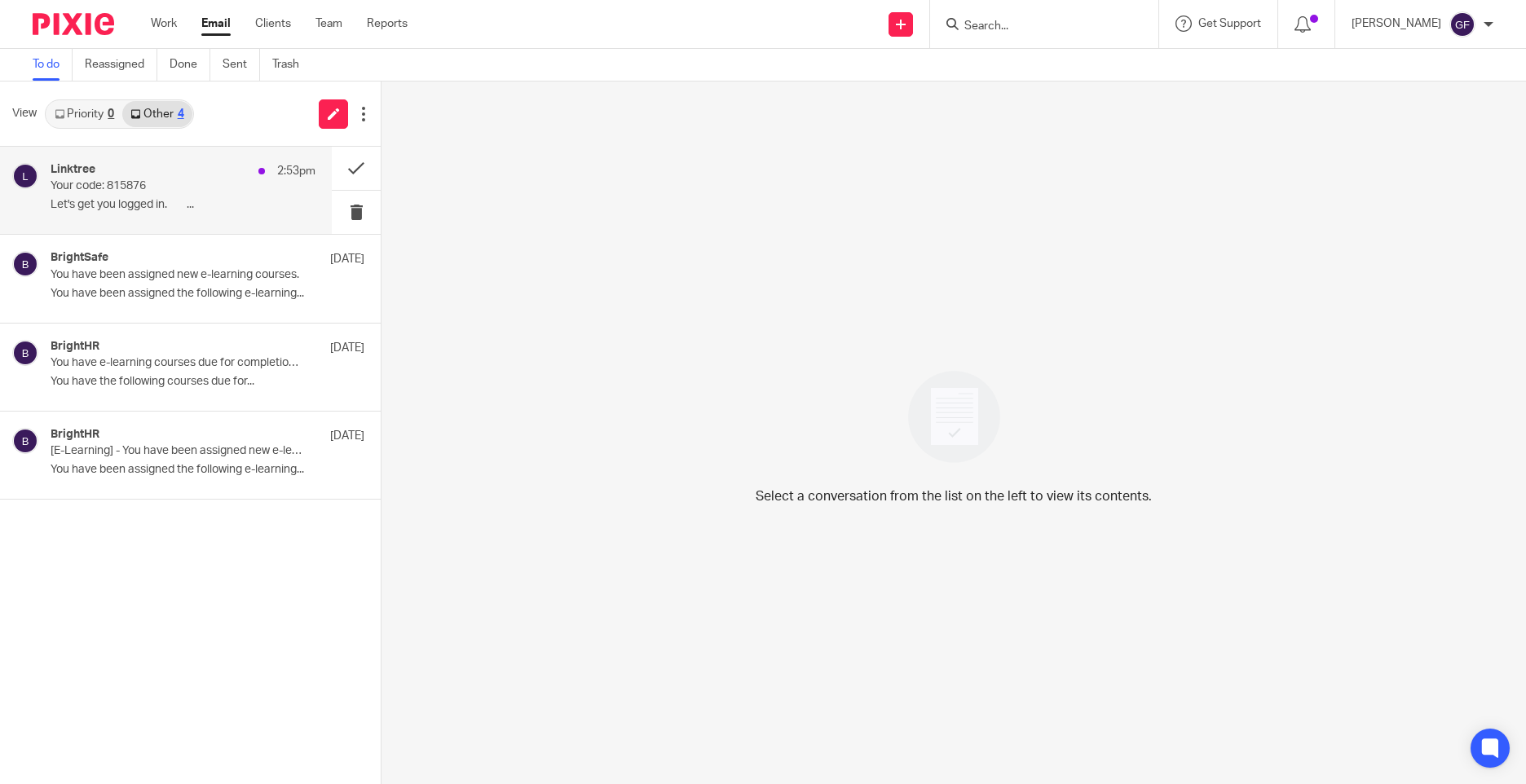
click at [147, 186] on p "Your code: 815876" at bounding box center [156, 186] width 212 height 14
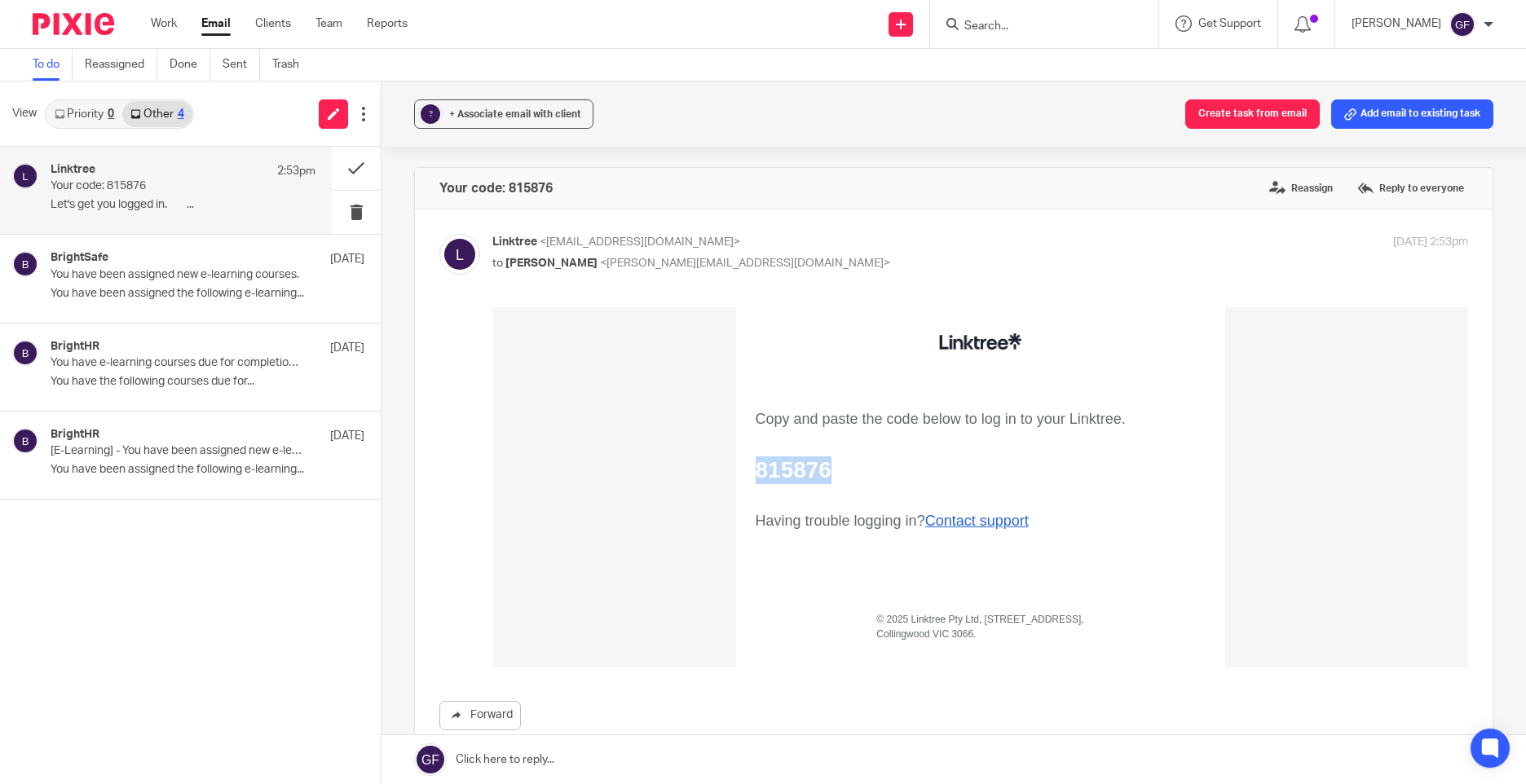
drag, startPoint x: 820, startPoint y: 468, endPoint x: 747, endPoint y: 478, distance: 73.7
click at [756, 478] on h1 "815876" at bounding box center [941, 470] width 370 height 27
copy h1 "815876"
click at [974, 165] on div "? + Associate email with client Create task from email Add email to existing ta…" at bounding box center [954, 433] width 1145 height 703
click at [219, 27] on link "Email" at bounding box center [215, 24] width 29 height 17
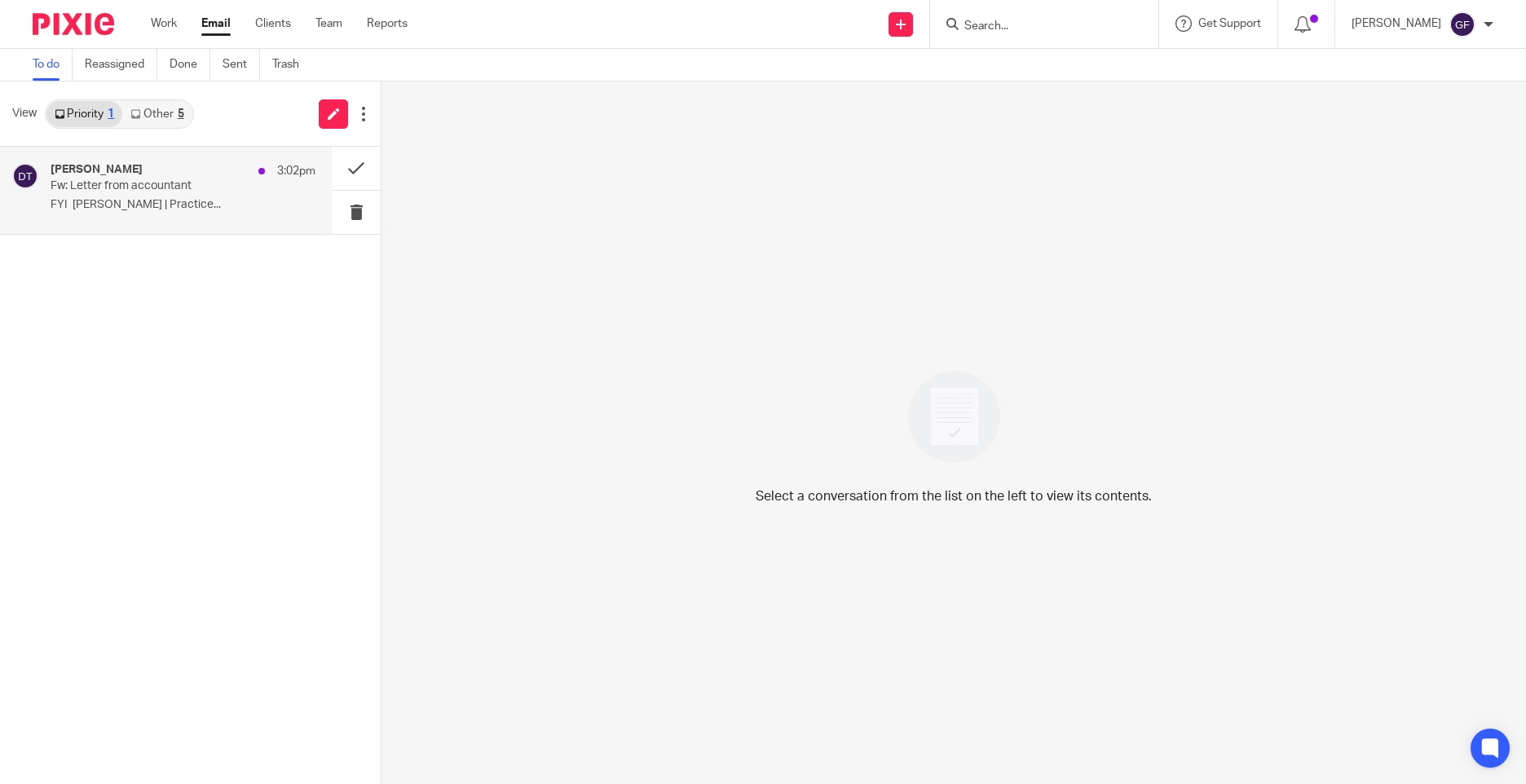
click at [134, 154] on div "[PERSON_NAME] 3:02pm Fw: Letter from accountant [GEOGRAPHIC_DATA][PERSON_NAME] …" at bounding box center [165, 190] width 331 height 87
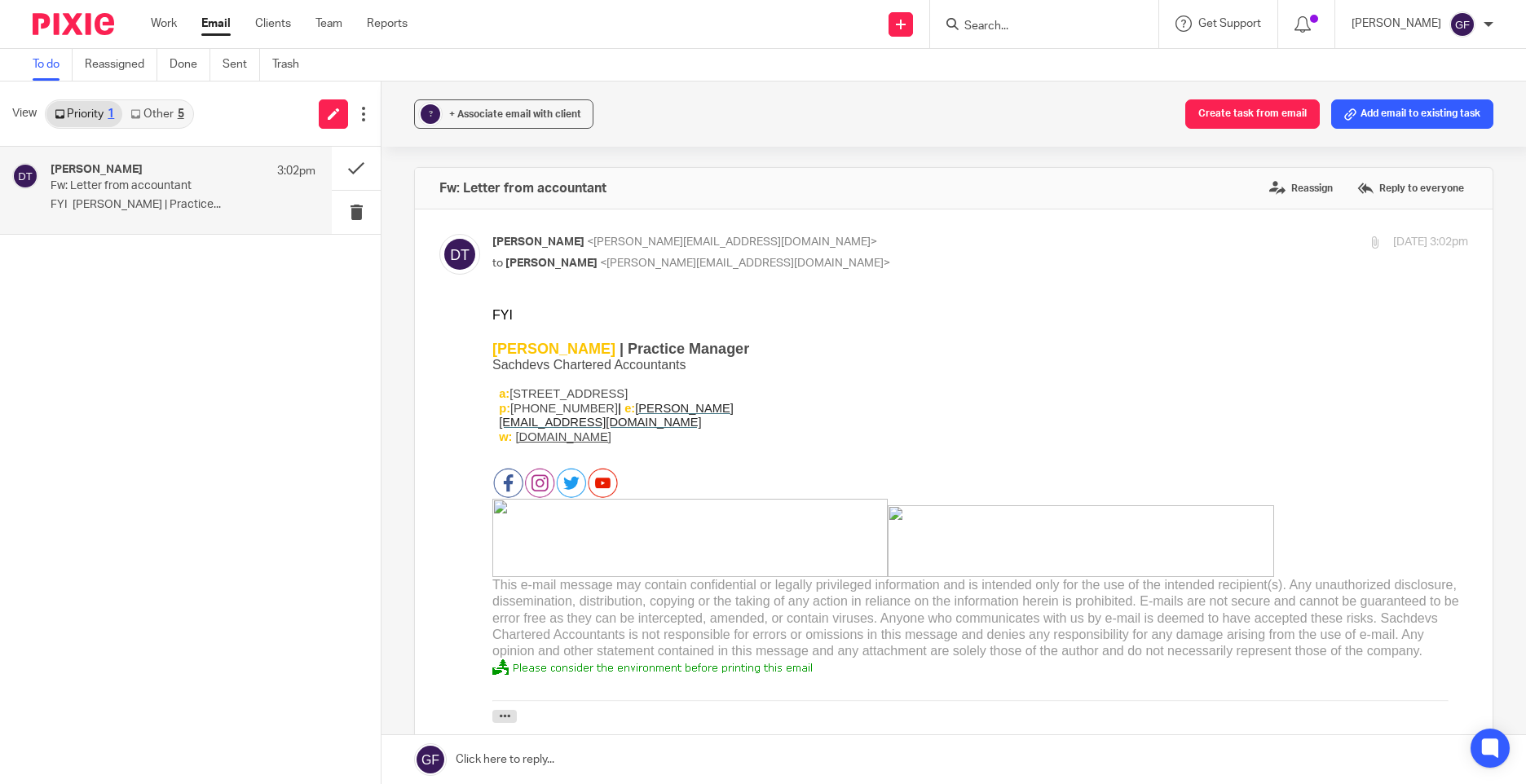
click at [1328, 417] on div "[PERSON_NAME] | Practice Manager Sachdevs Chartered Accountants a: [STREET_ADDR…" at bounding box center [980, 507] width 976 height 368
